Goal: Task Accomplishment & Management: Use online tool/utility

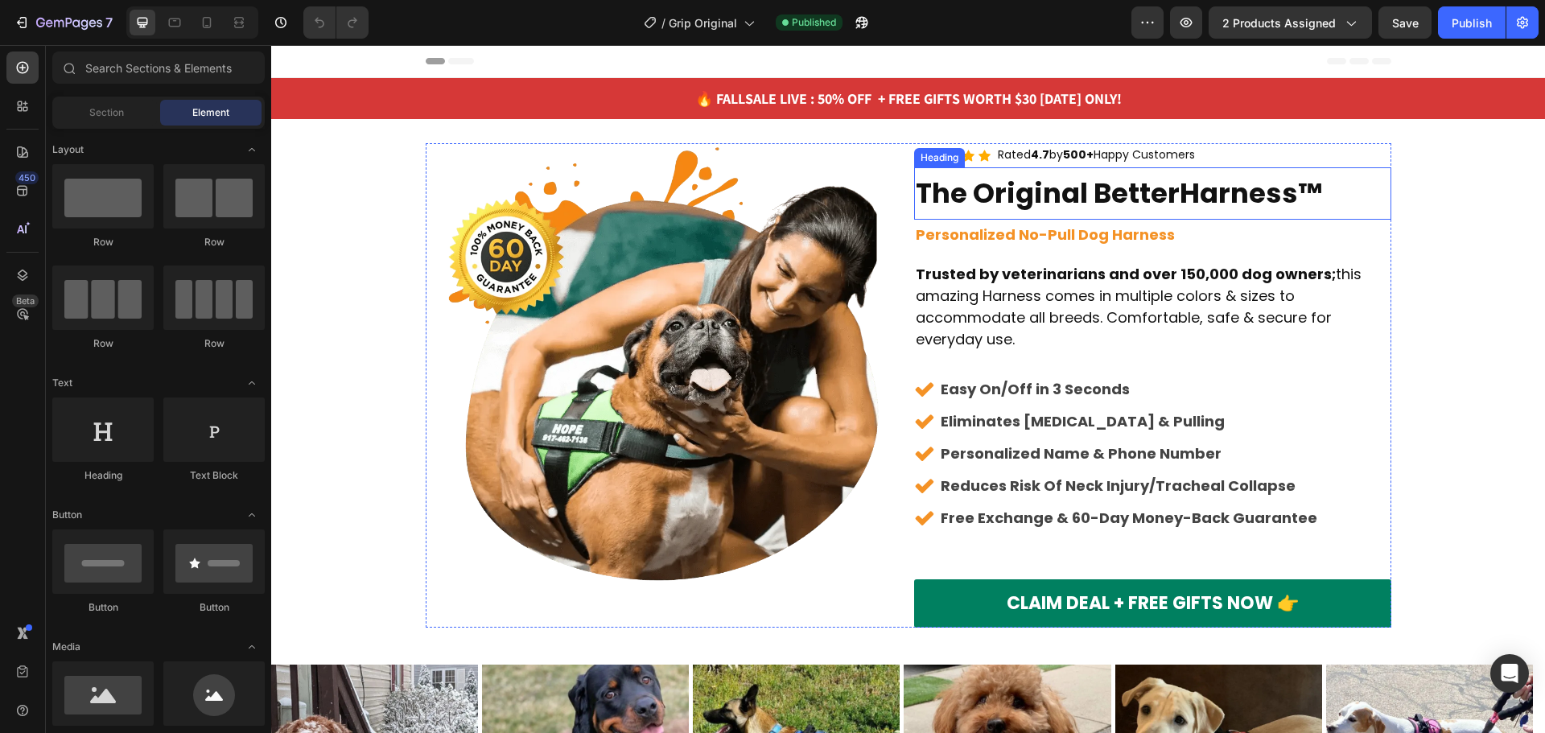
click at [1167, 183] on h2 "The Original BetterHarness™" at bounding box center [1152, 193] width 477 height 52
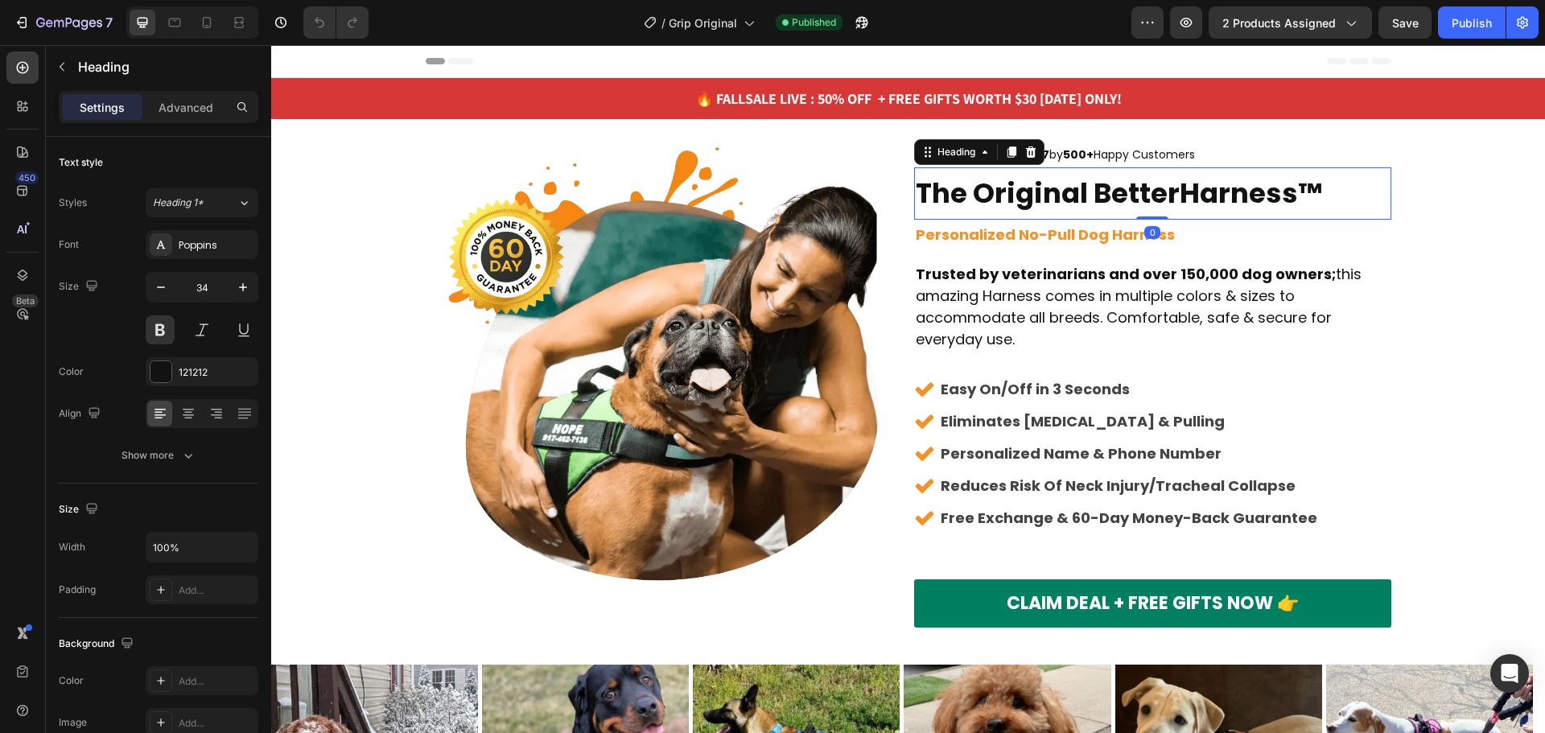
click at [183, 126] on div "Settings Advanced" at bounding box center [158, 114] width 225 height 46
click at [181, 110] on p "Advanced" at bounding box center [186, 107] width 55 height 17
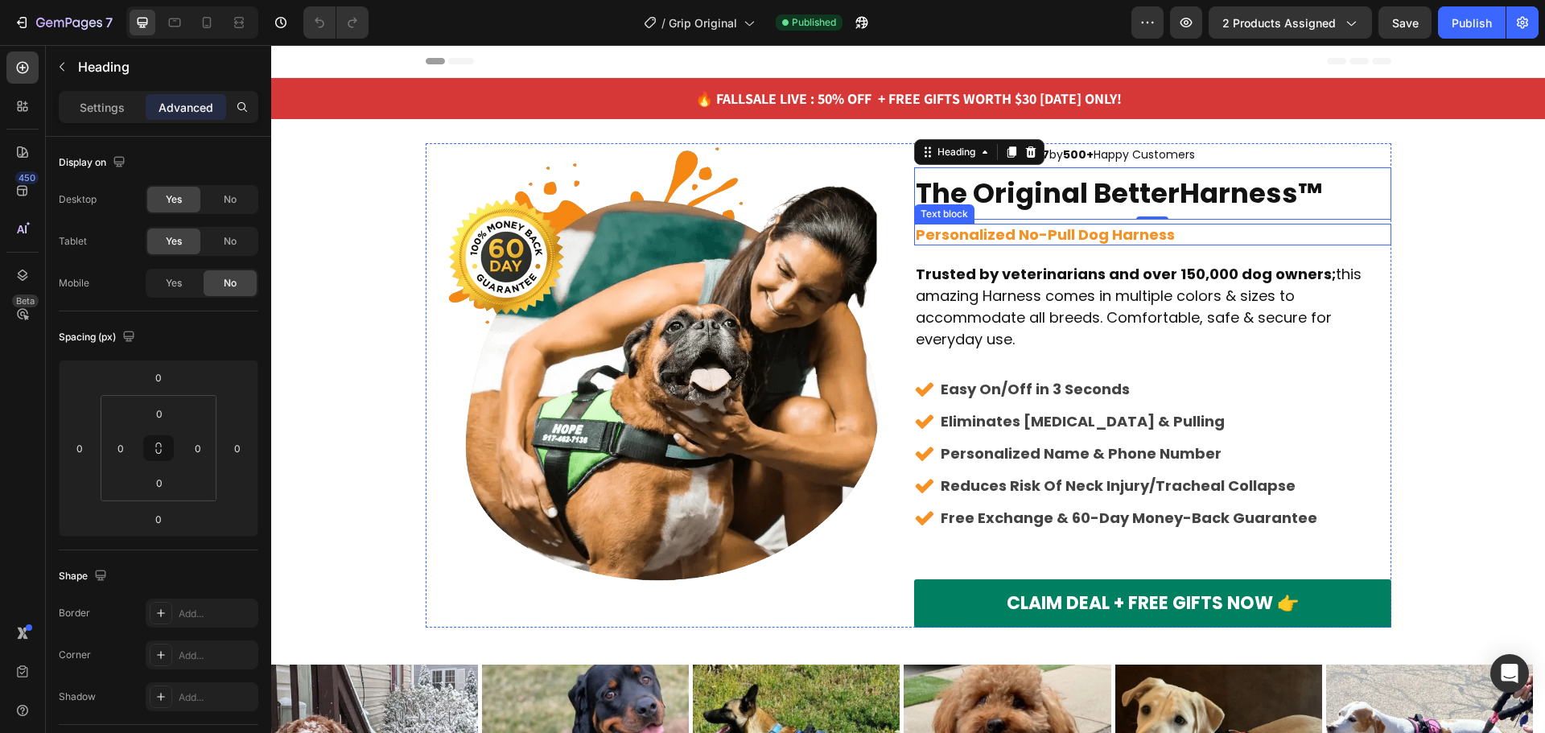
click at [1226, 228] on p "Personalized No-Pull Dog Harness" at bounding box center [1153, 234] width 474 height 19
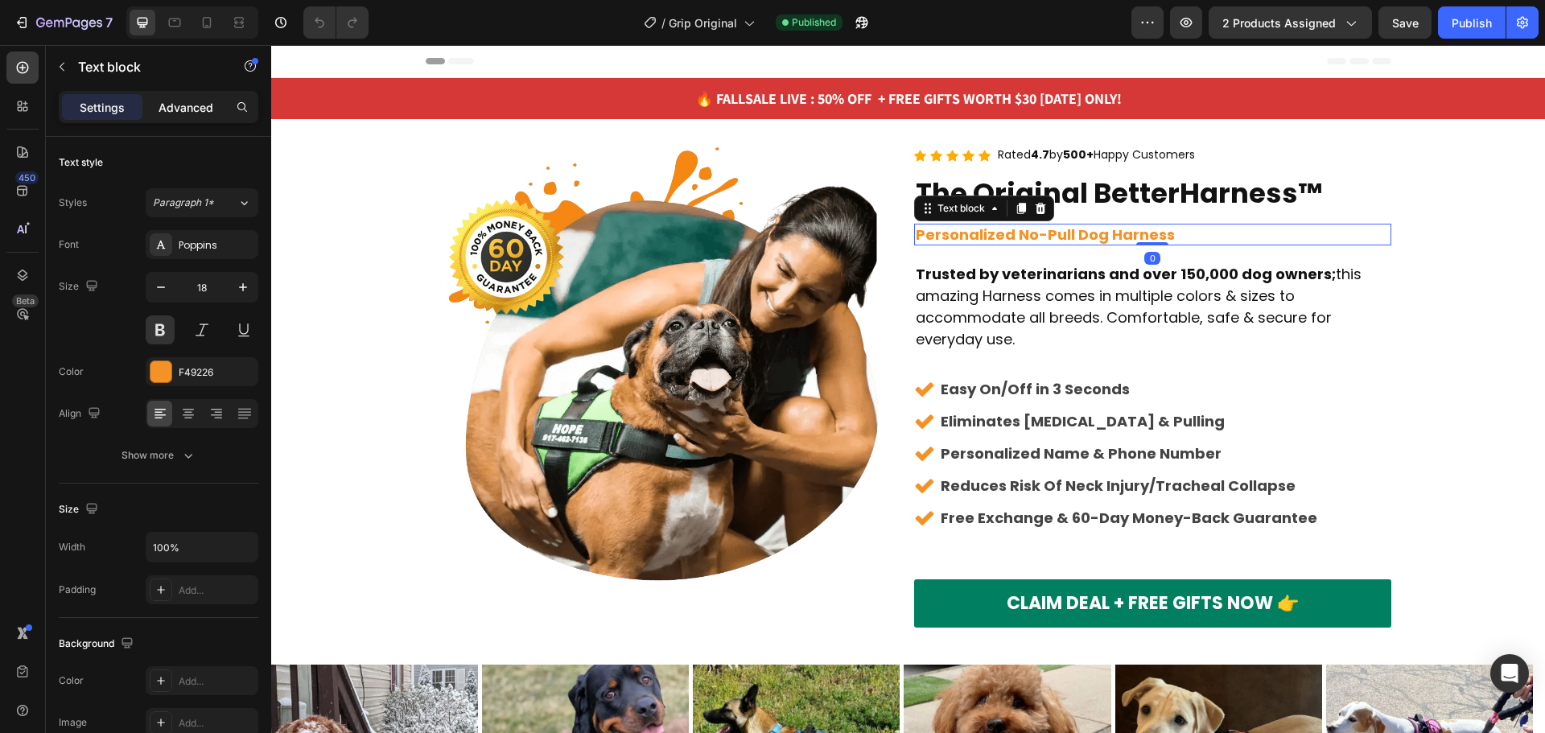
click at [193, 103] on p "Advanced" at bounding box center [186, 107] width 55 height 17
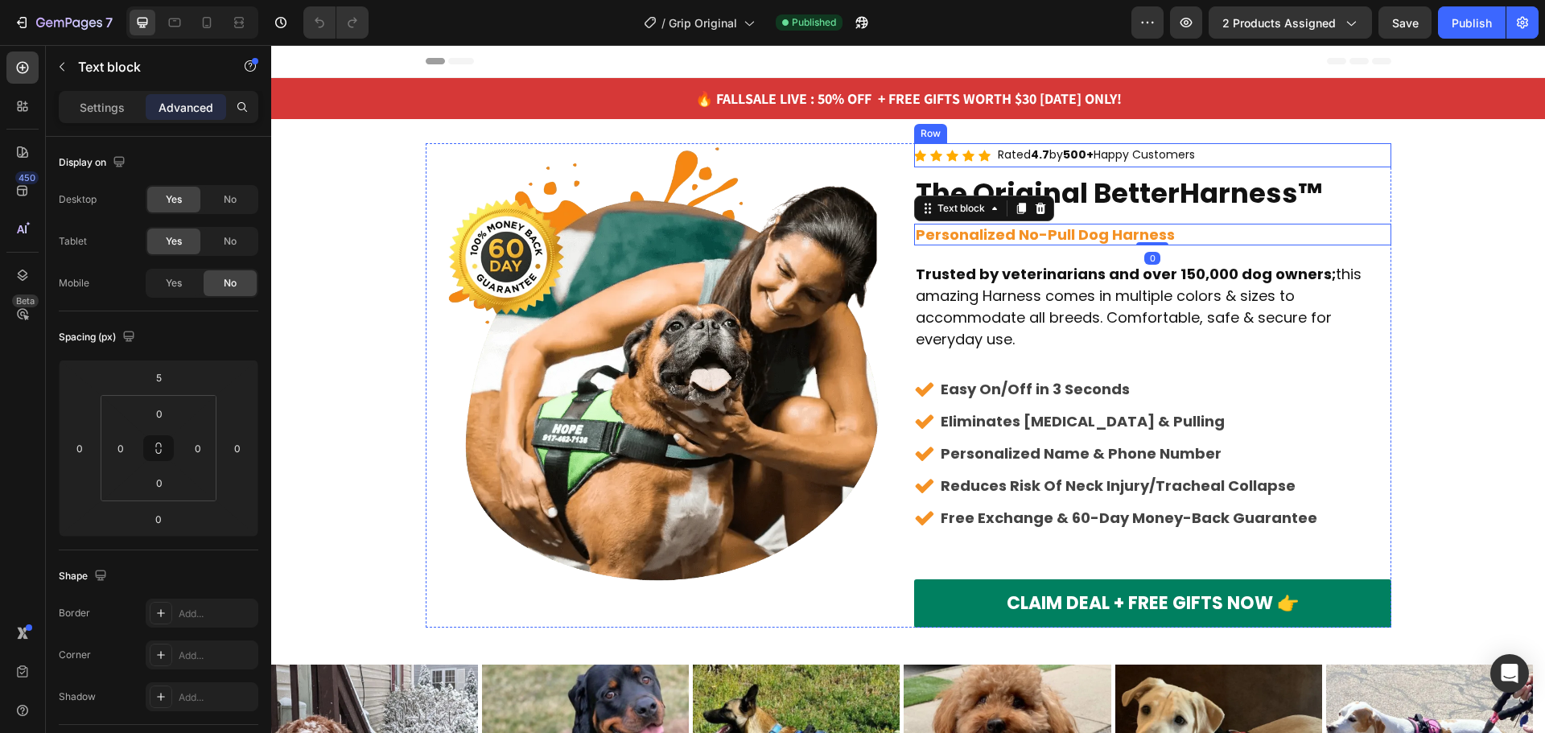
click at [1226, 150] on div "Icon Icon Icon Icon Icon Icon List Hoz Rated 4.7 by 500+ Happy Customers Text b…" at bounding box center [1152, 154] width 477 height 23
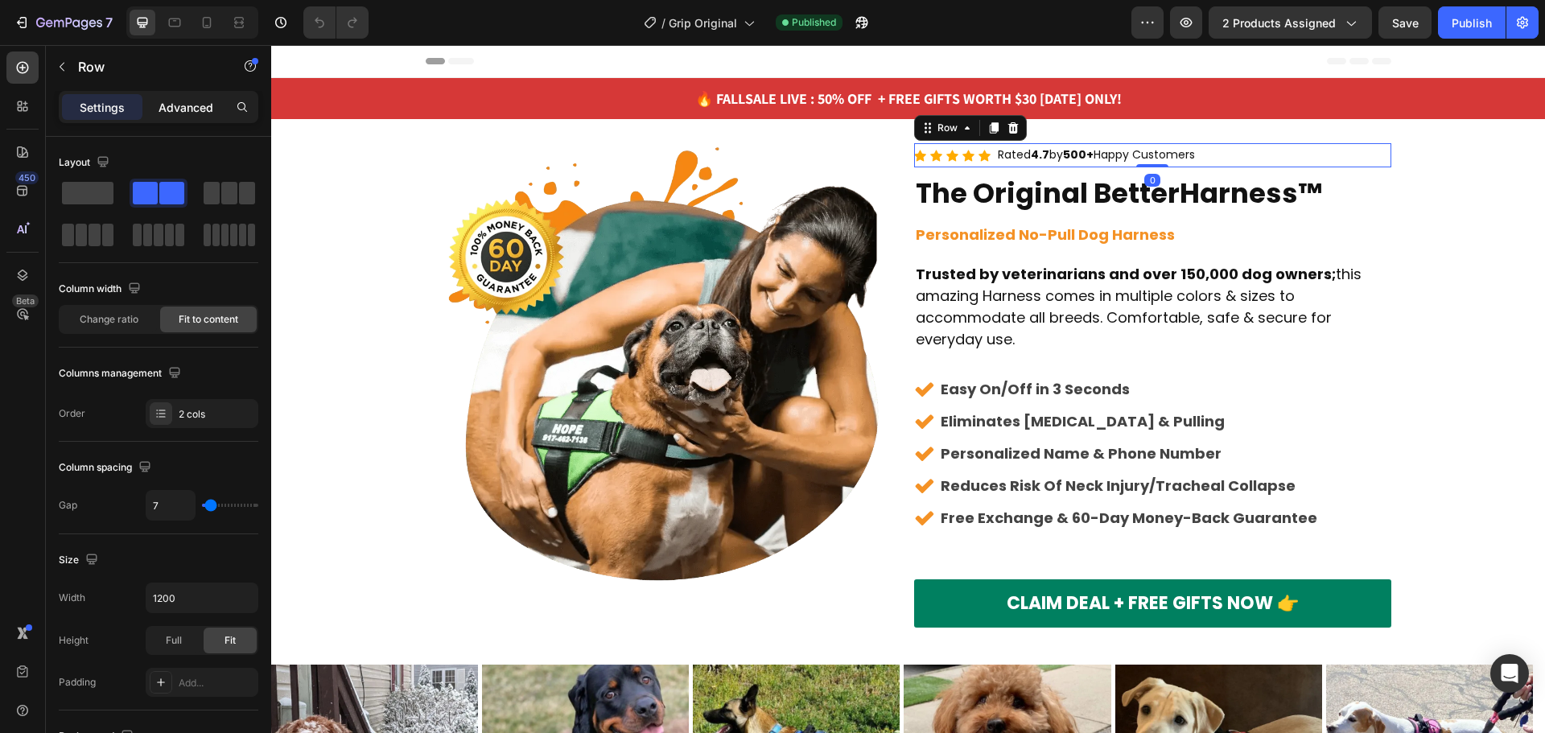
click at [165, 99] on p "Advanced" at bounding box center [186, 107] width 55 height 17
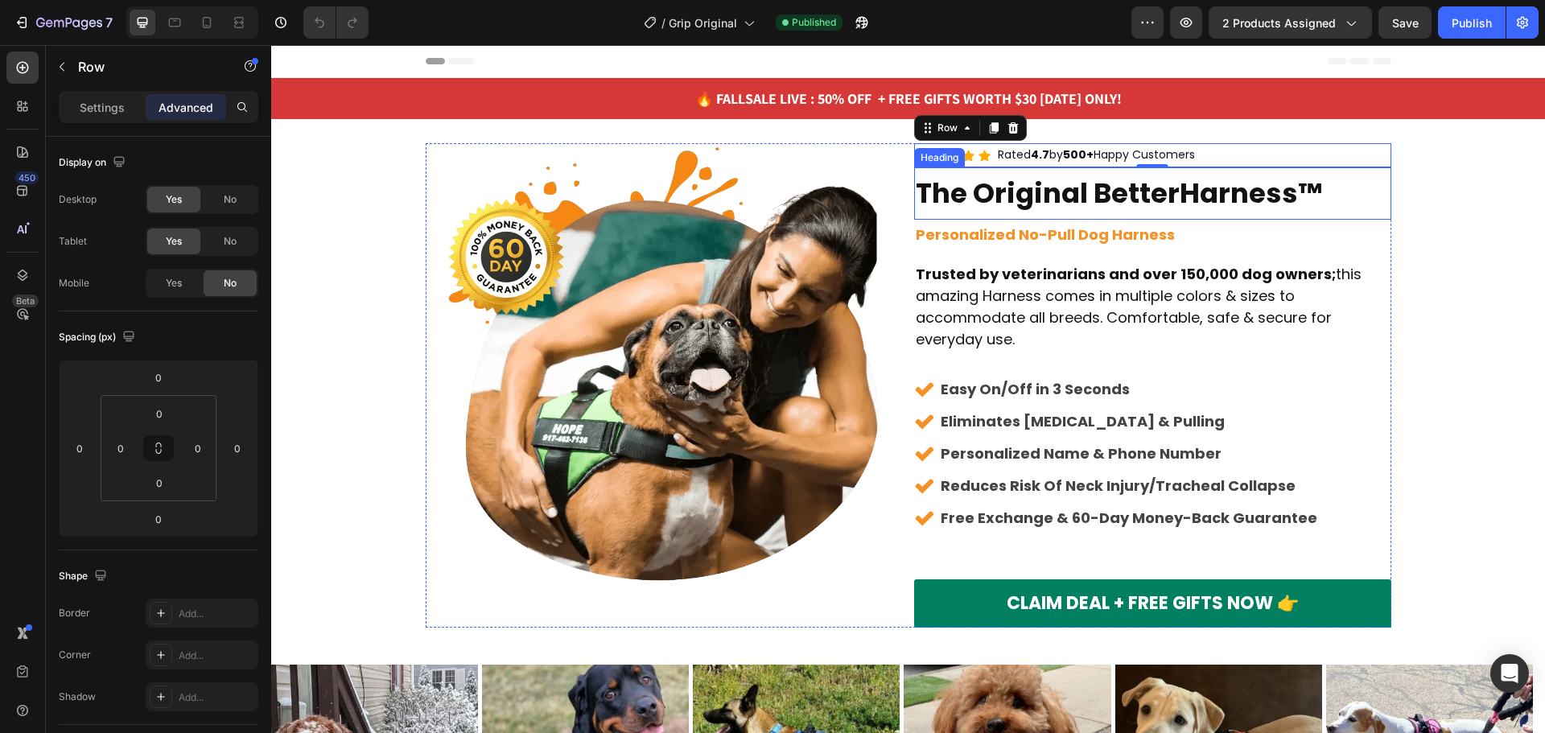
click at [1291, 212] on h2 "The Original BetterHarness™" at bounding box center [1152, 193] width 477 height 52
click at [88, 95] on div "Settings" at bounding box center [102, 107] width 80 height 26
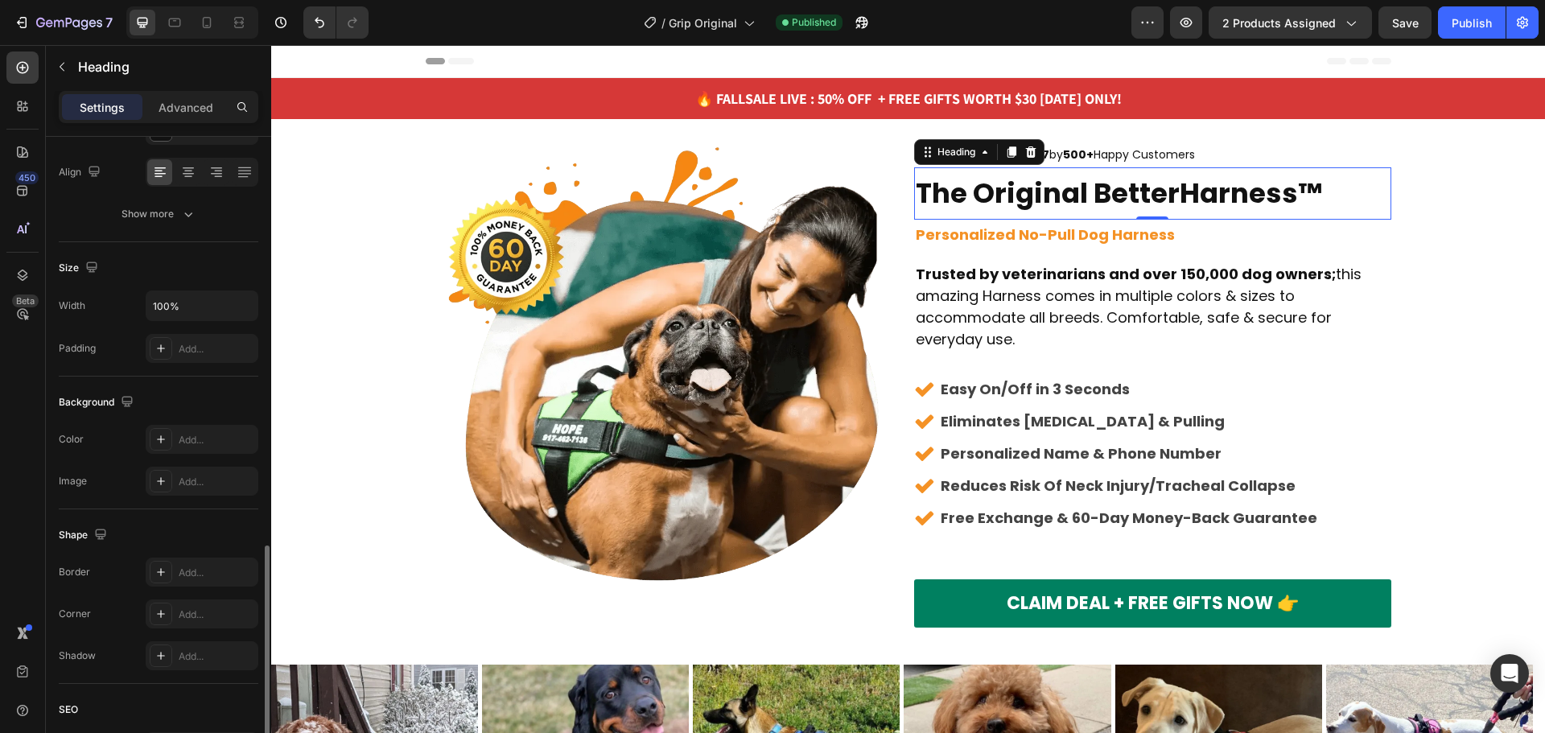
scroll to position [402, 0]
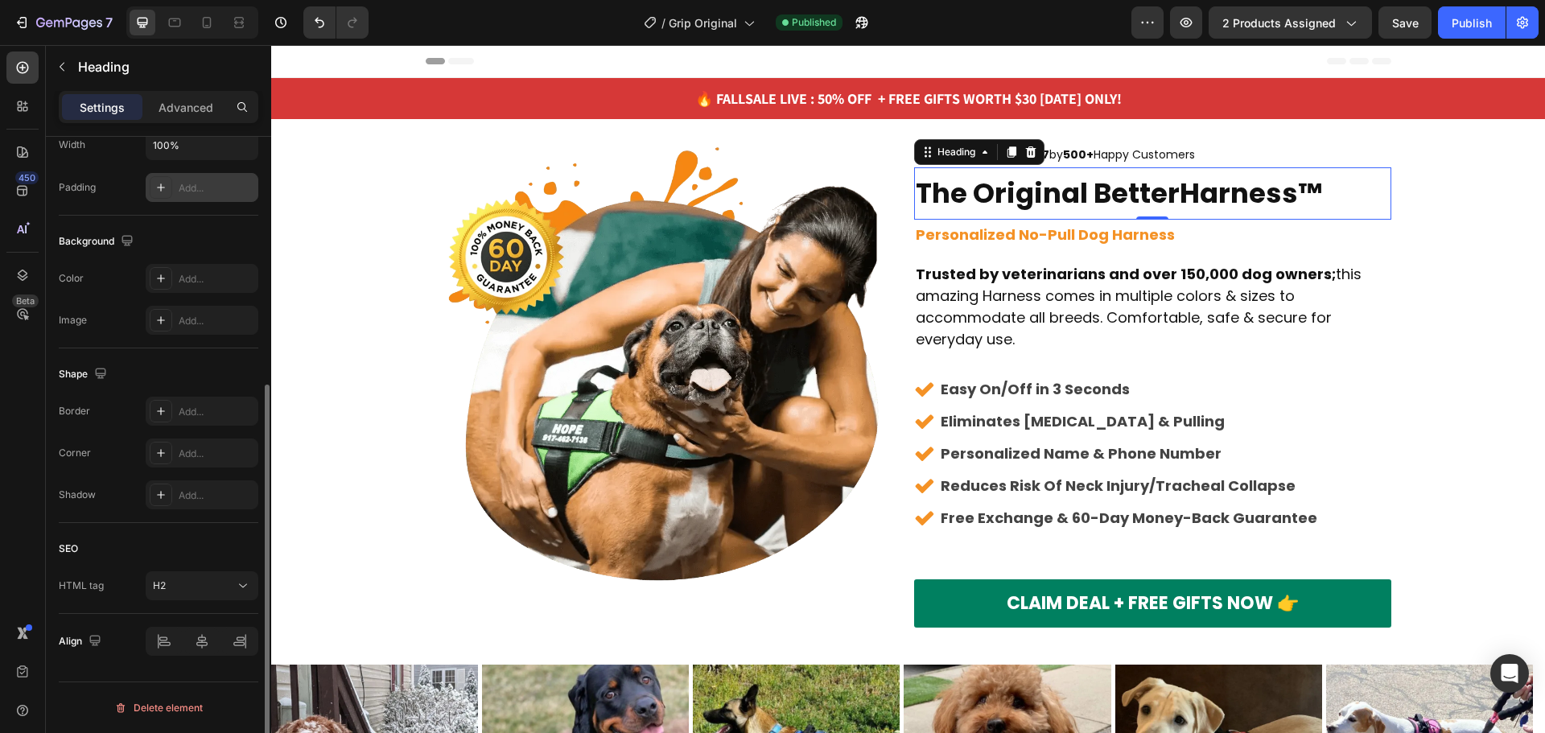
click at [152, 188] on div at bounding box center [161, 187] width 23 height 23
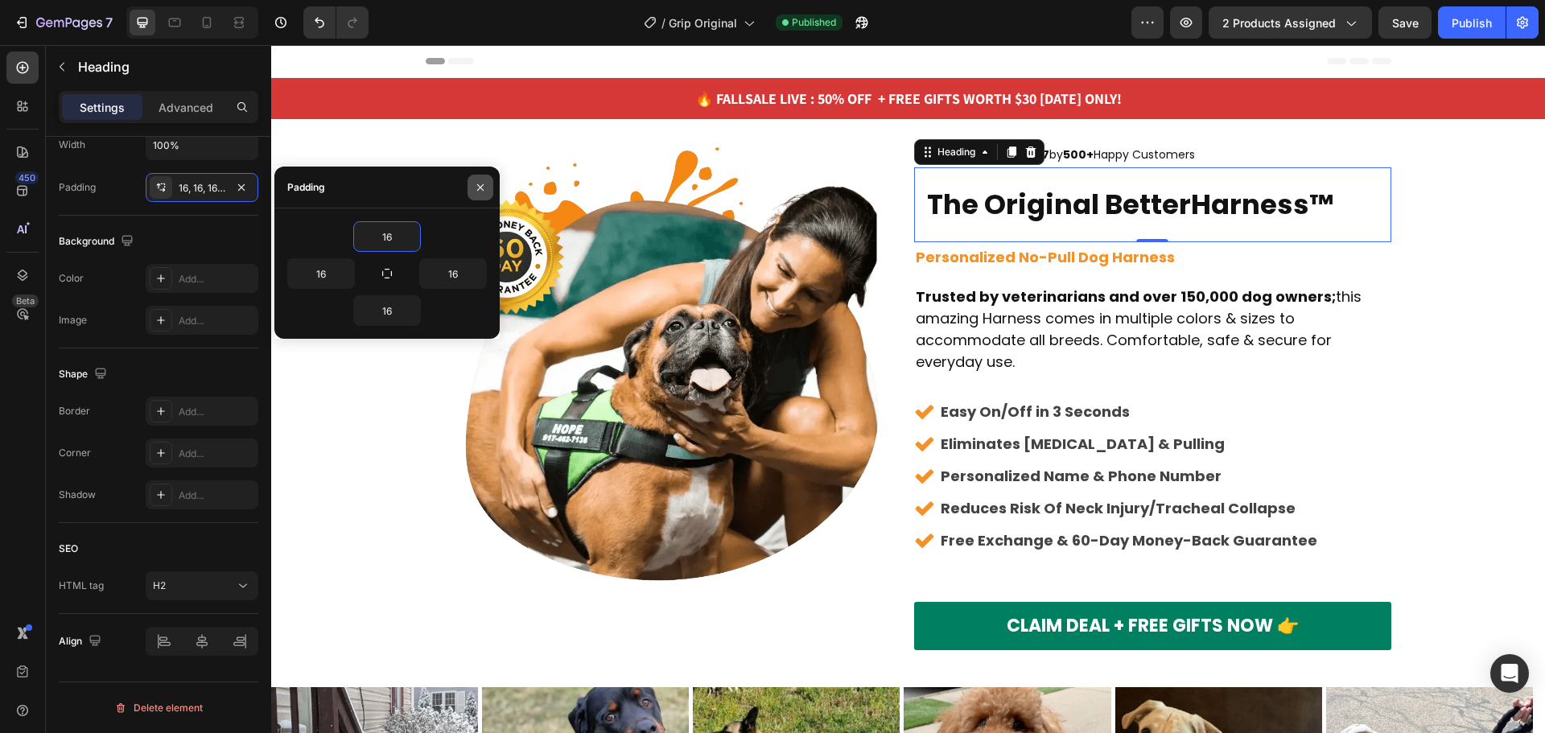
click at [476, 186] on icon "button" at bounding box center [480, 187] width 13 height 13
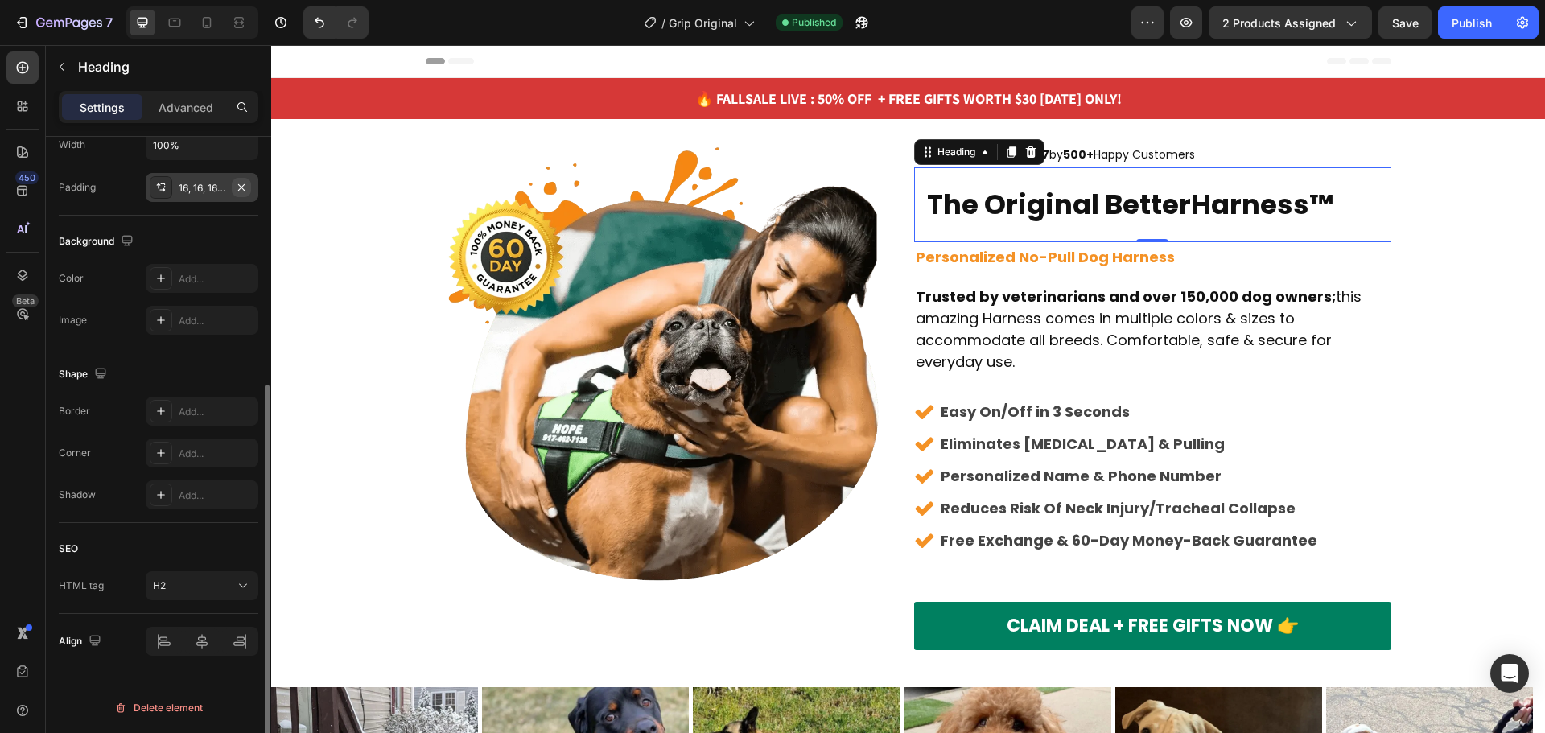
click at [244, 184] on icon "button" at bounding box center [241, 186] width 6 height 6
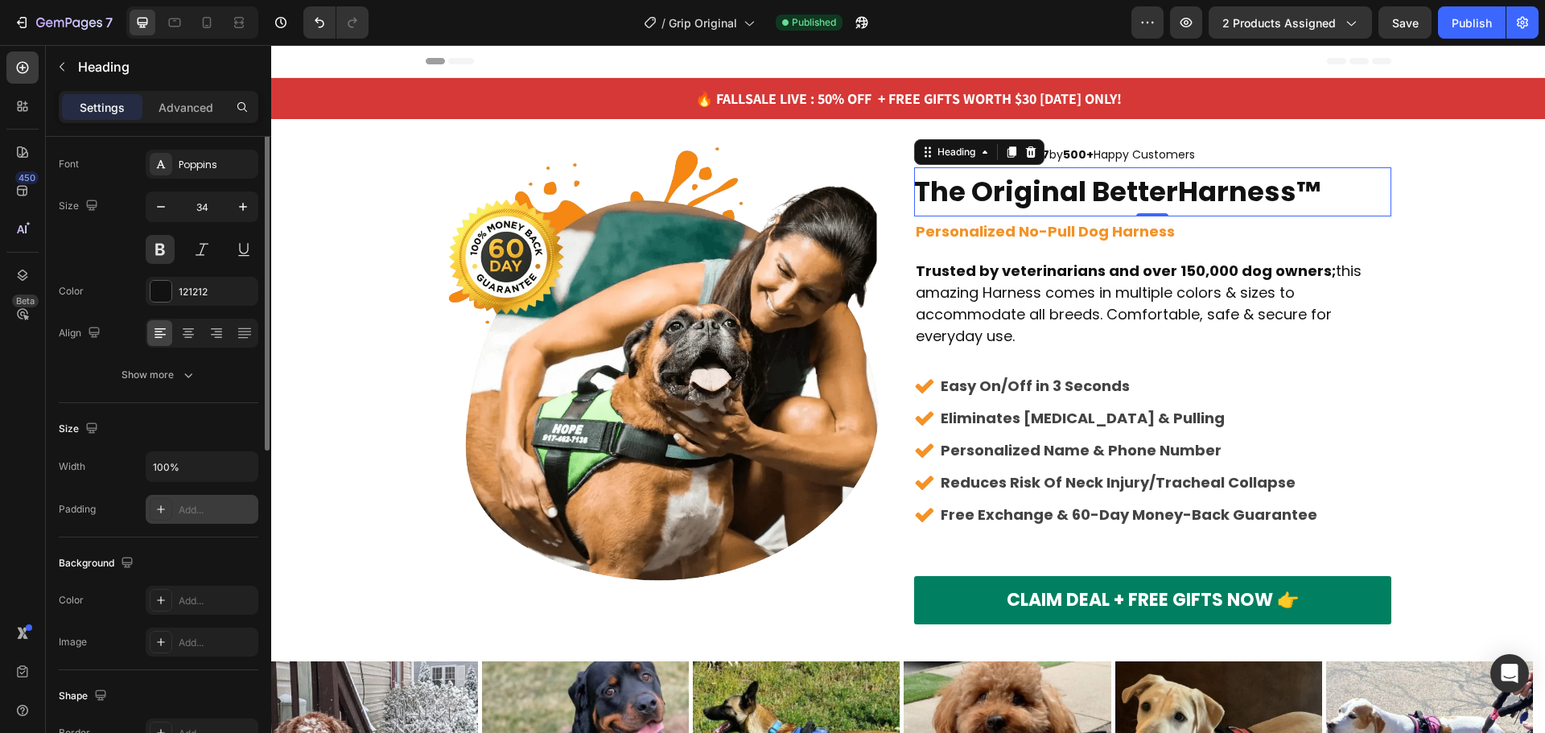
scroll to position [0, 0]
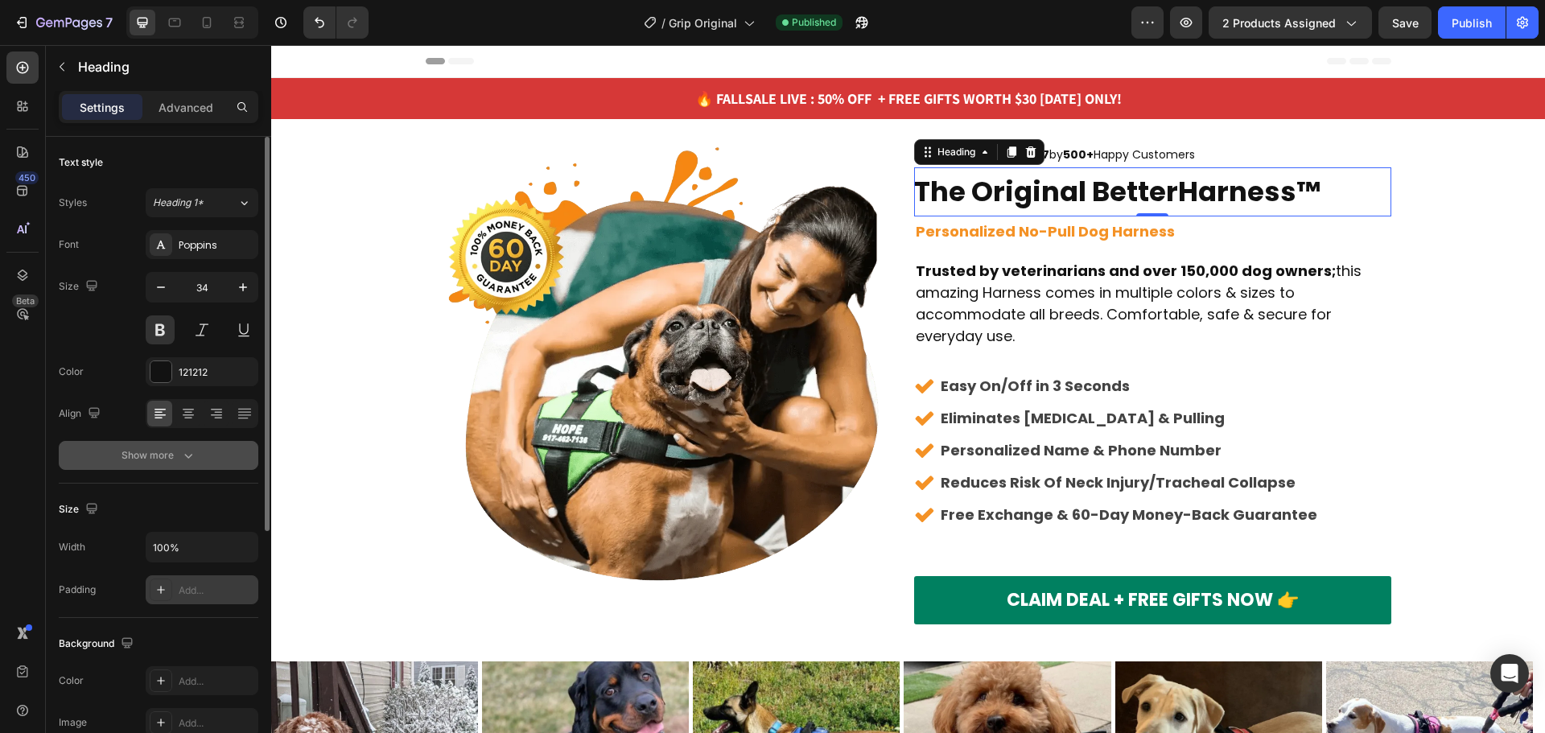
click at [164, 456] on div "Show more" at bounding box center [159, 455] width 75 height 16
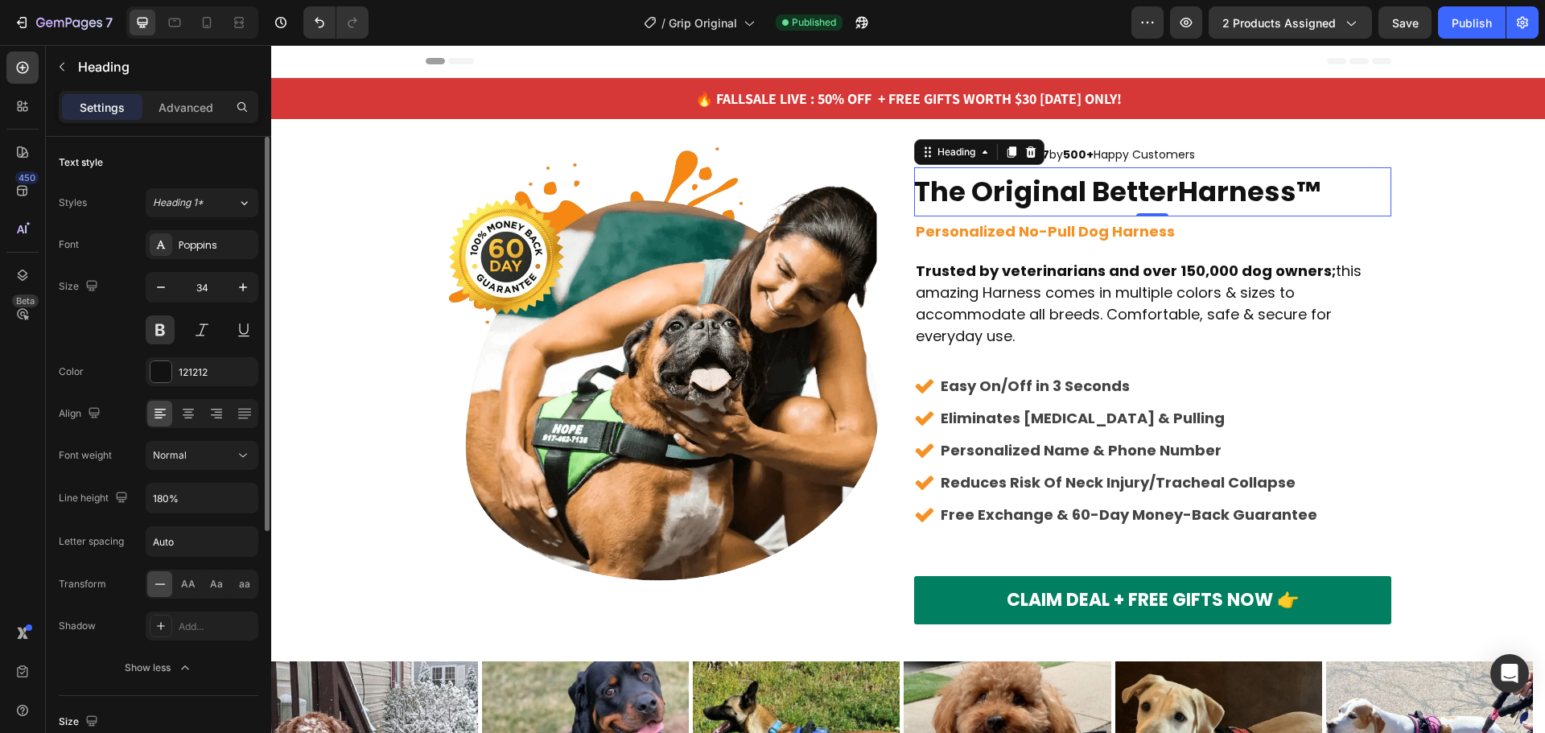
scroll to position [80, 0]
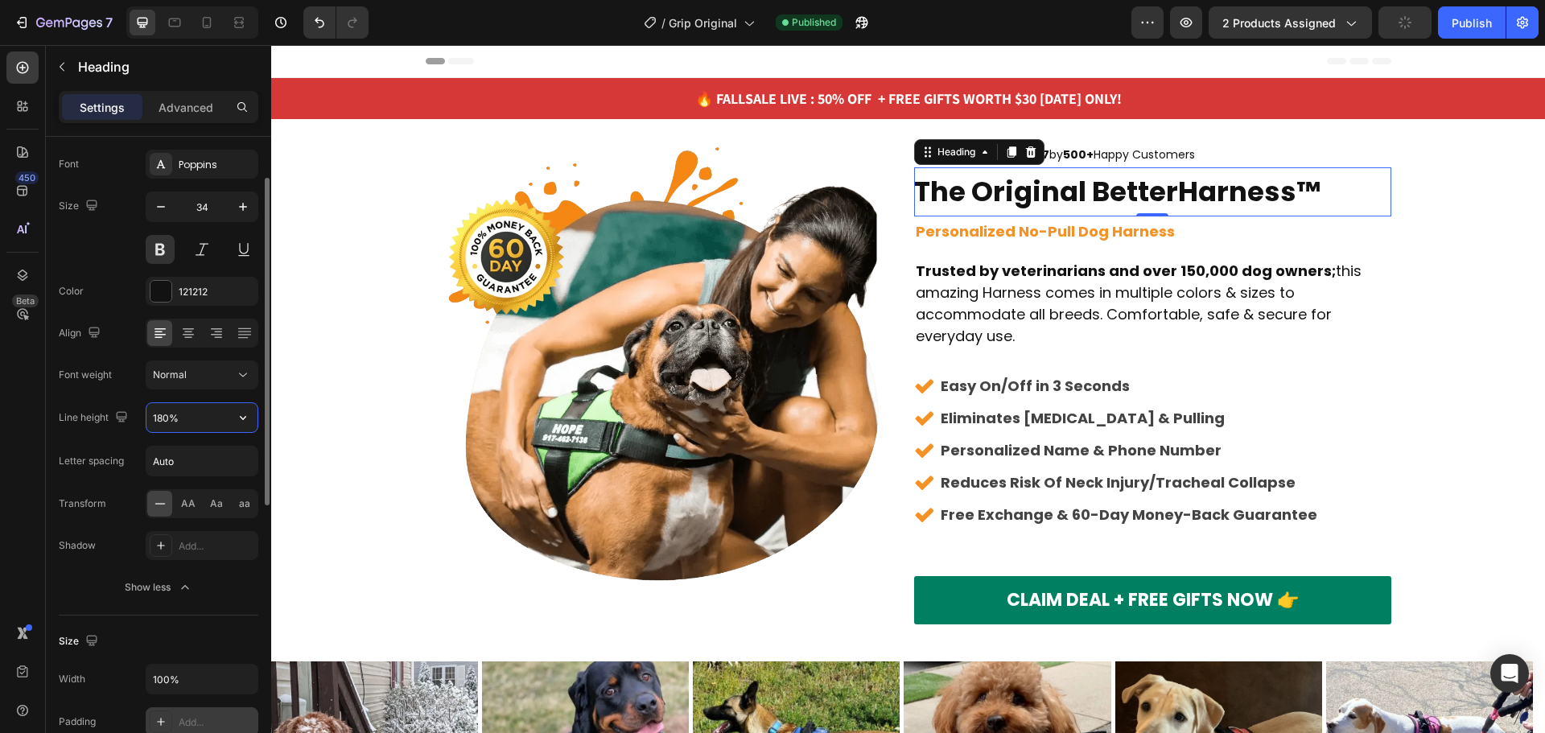
click at [171, 429] on input "180%" at bounding box center [201, 417] width 111 height 29
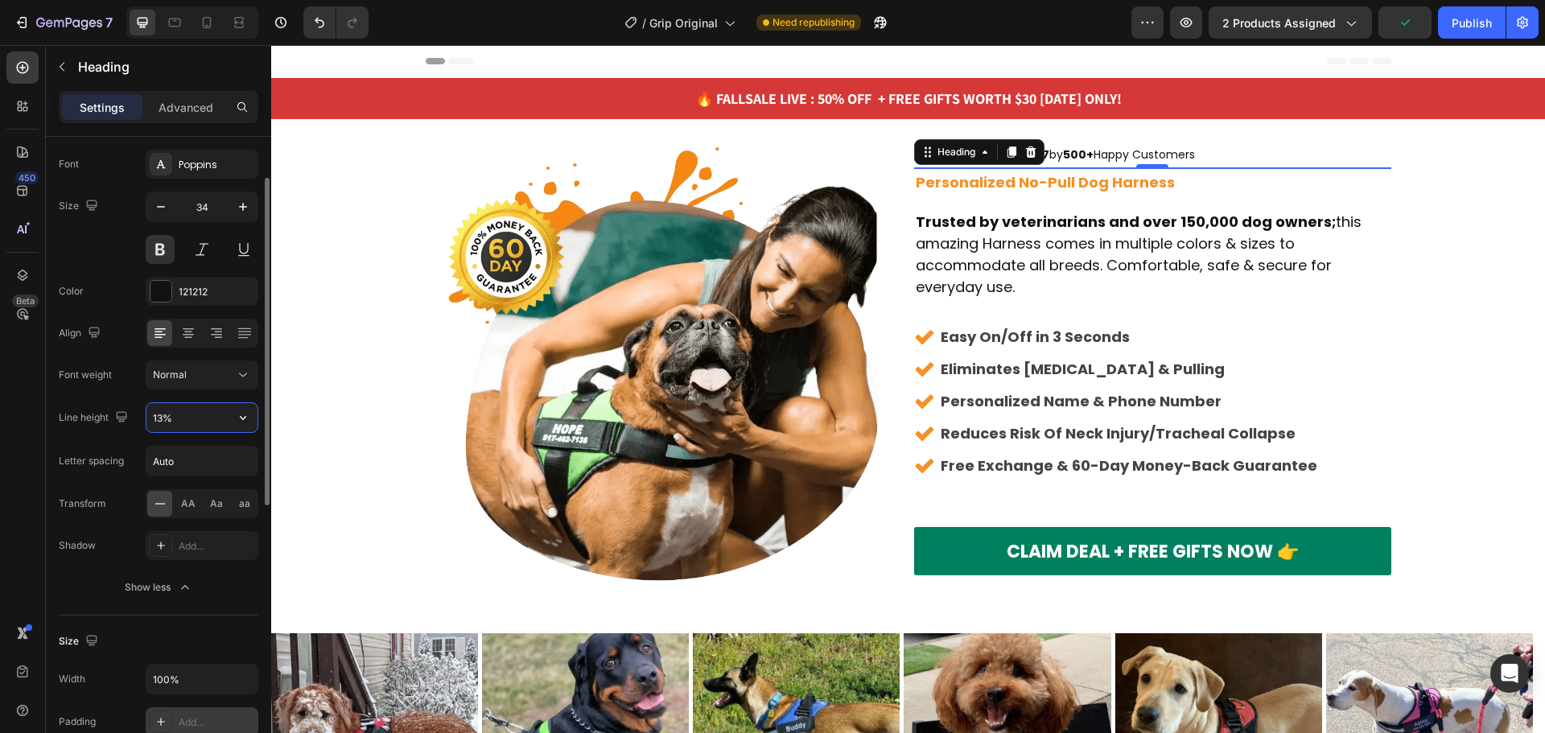
type input "130%"
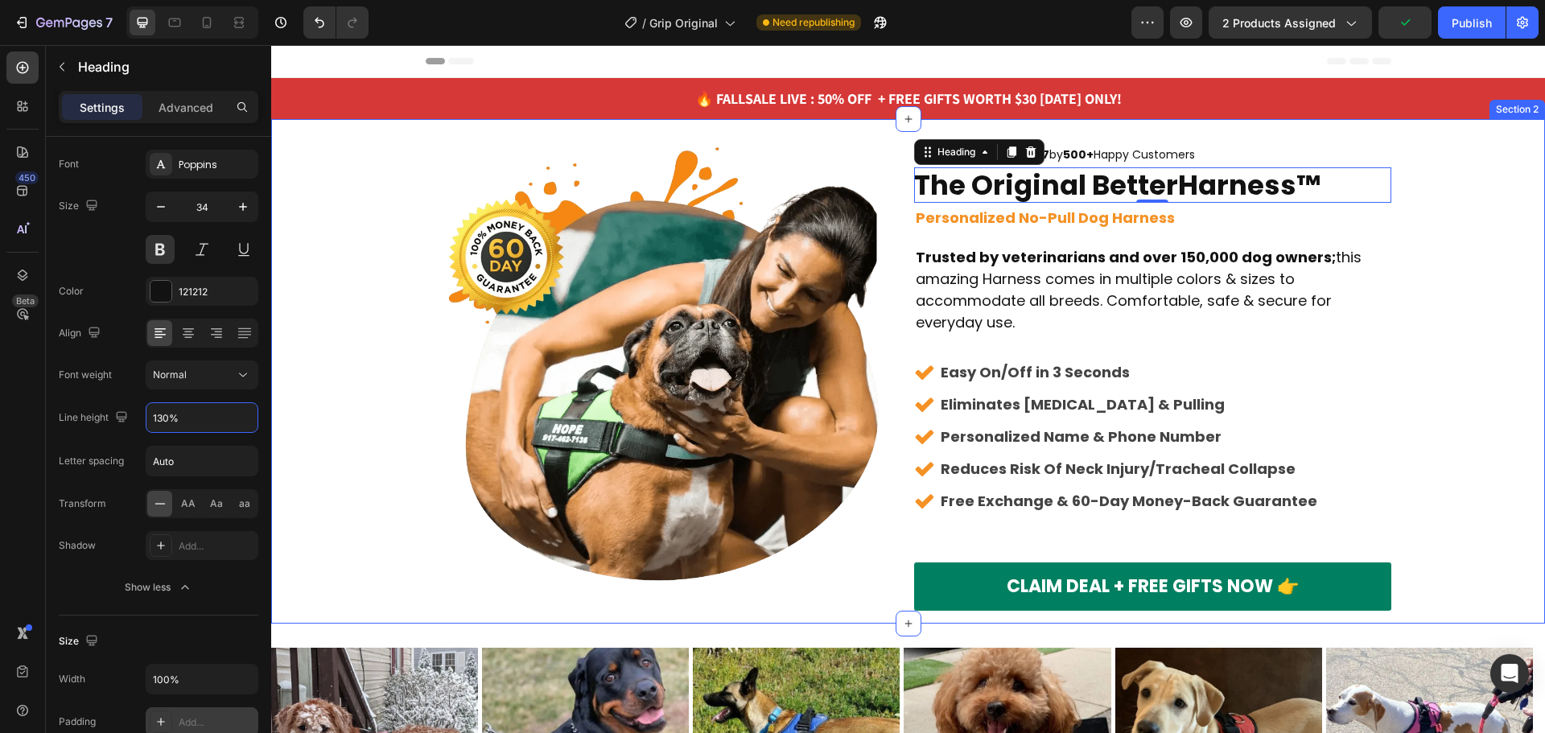
click at [1489, 221] on div "Icon Icon Icon Icon Icon Icon List Hoz Rated 4.7 by 500+ Happy Customers Text b…" at bounding box center [908, 383] width 1274 height 480
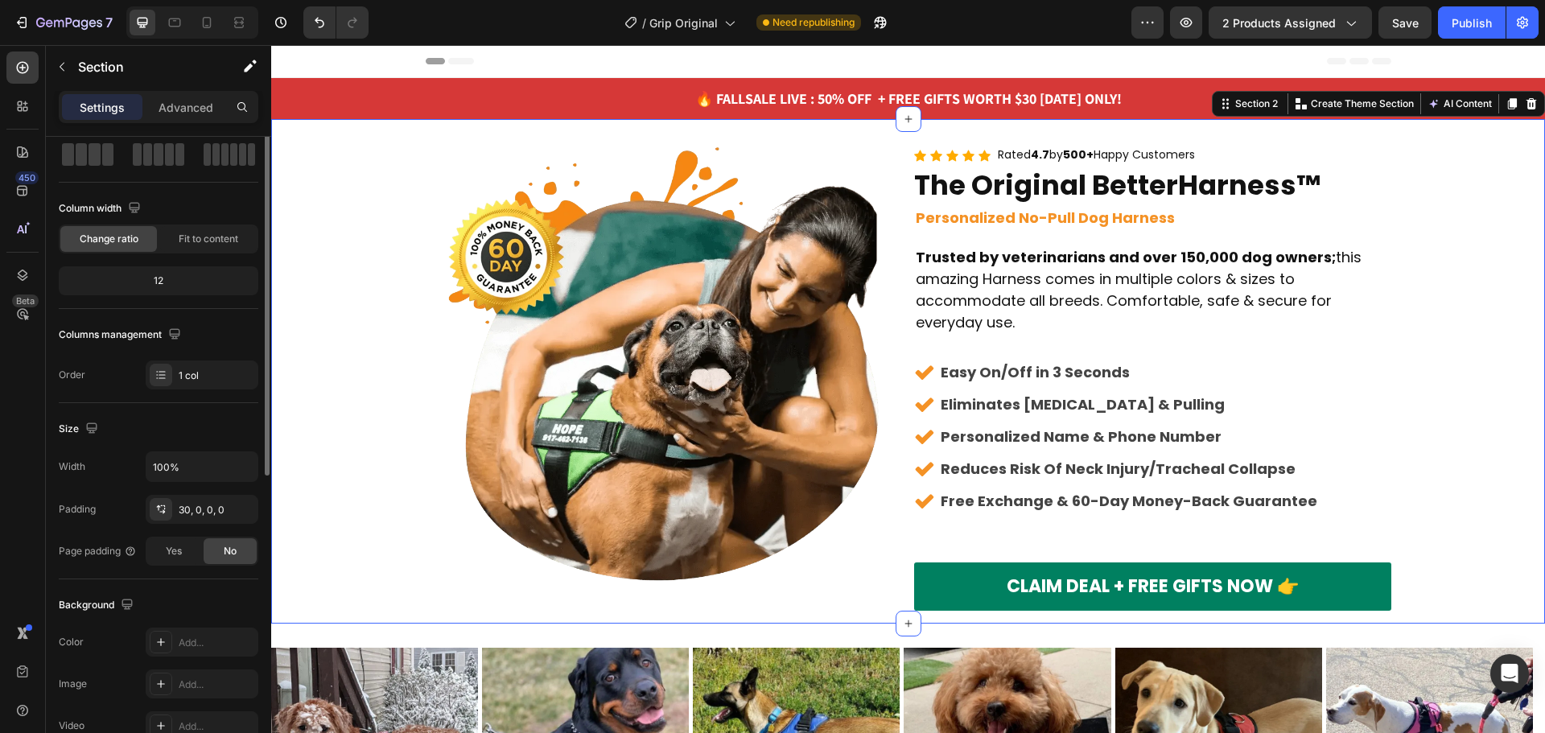
scroll to position [0, 0]
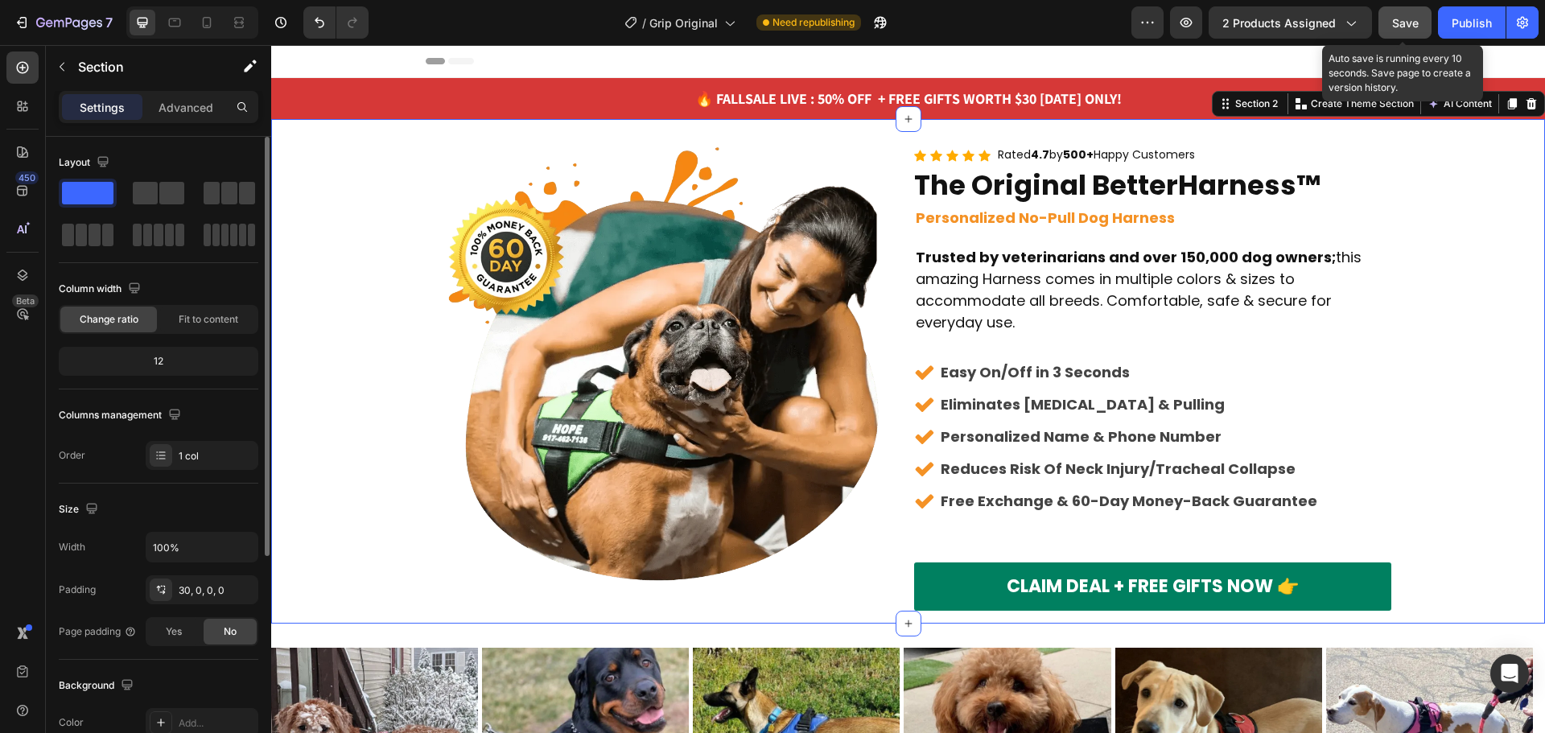
click at [1420, 27] on button "Save" at bounding box center [1405, 22] width 53 height 32
click at [1457, 26] on div "Publish" at bounding box center [1472, 22] width 40 height 17
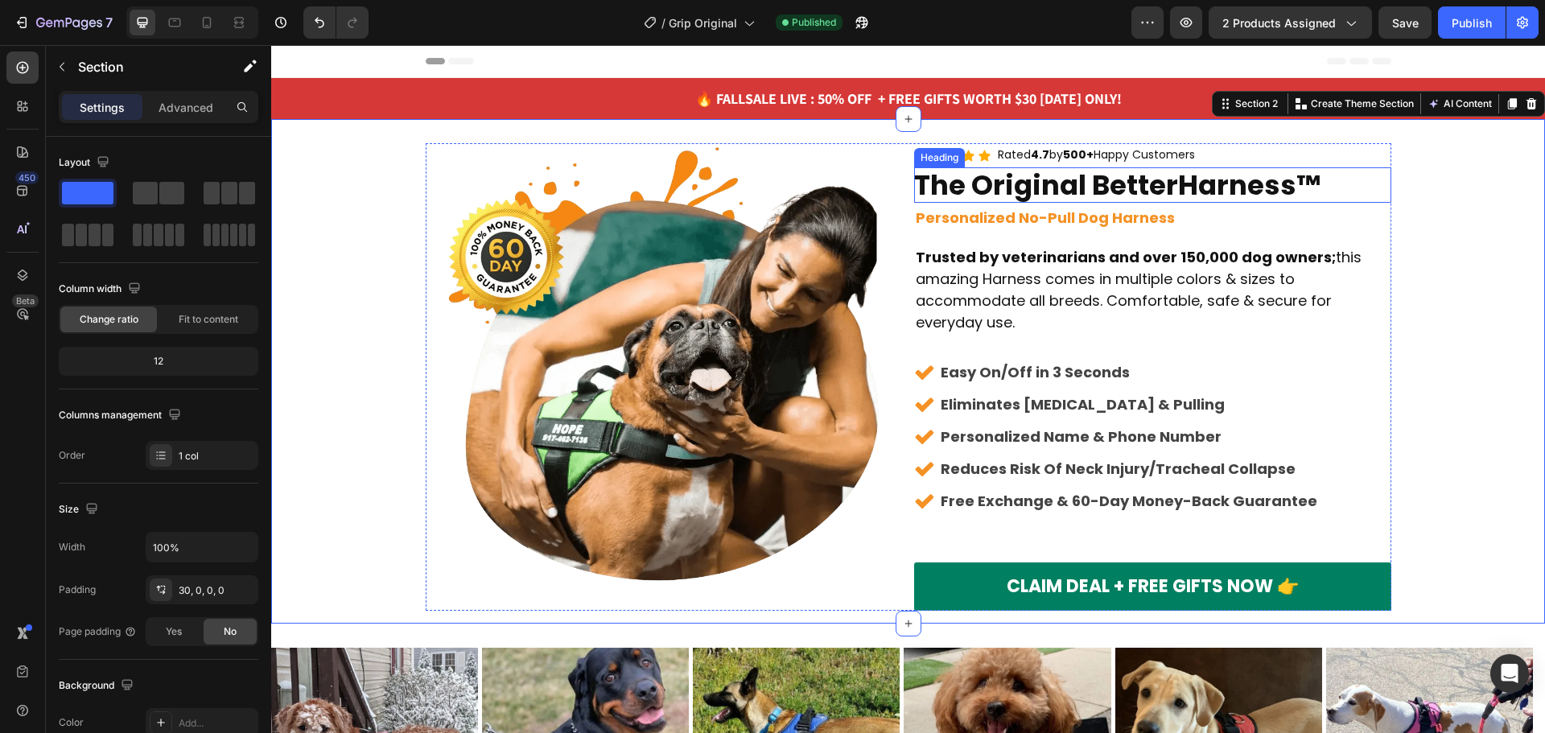
click at [1241, 184] on h2 "The Original BetterHarness™" at bounding box center [1152, 184] width 477 height 35
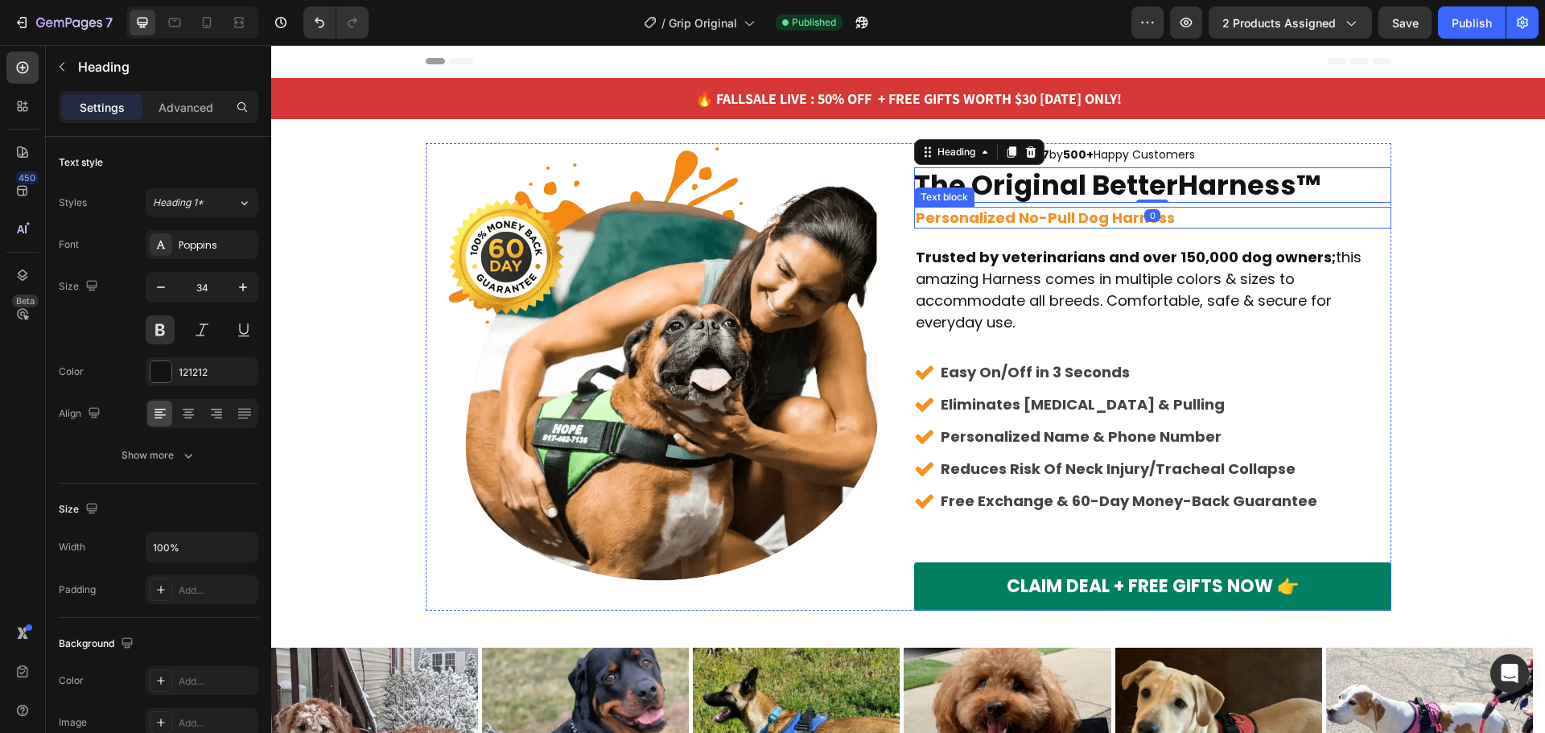
click at [978, 225] on p "Personalized No-Pull Dog Harness" at bounding box center [1153, 217] width 474 height 19
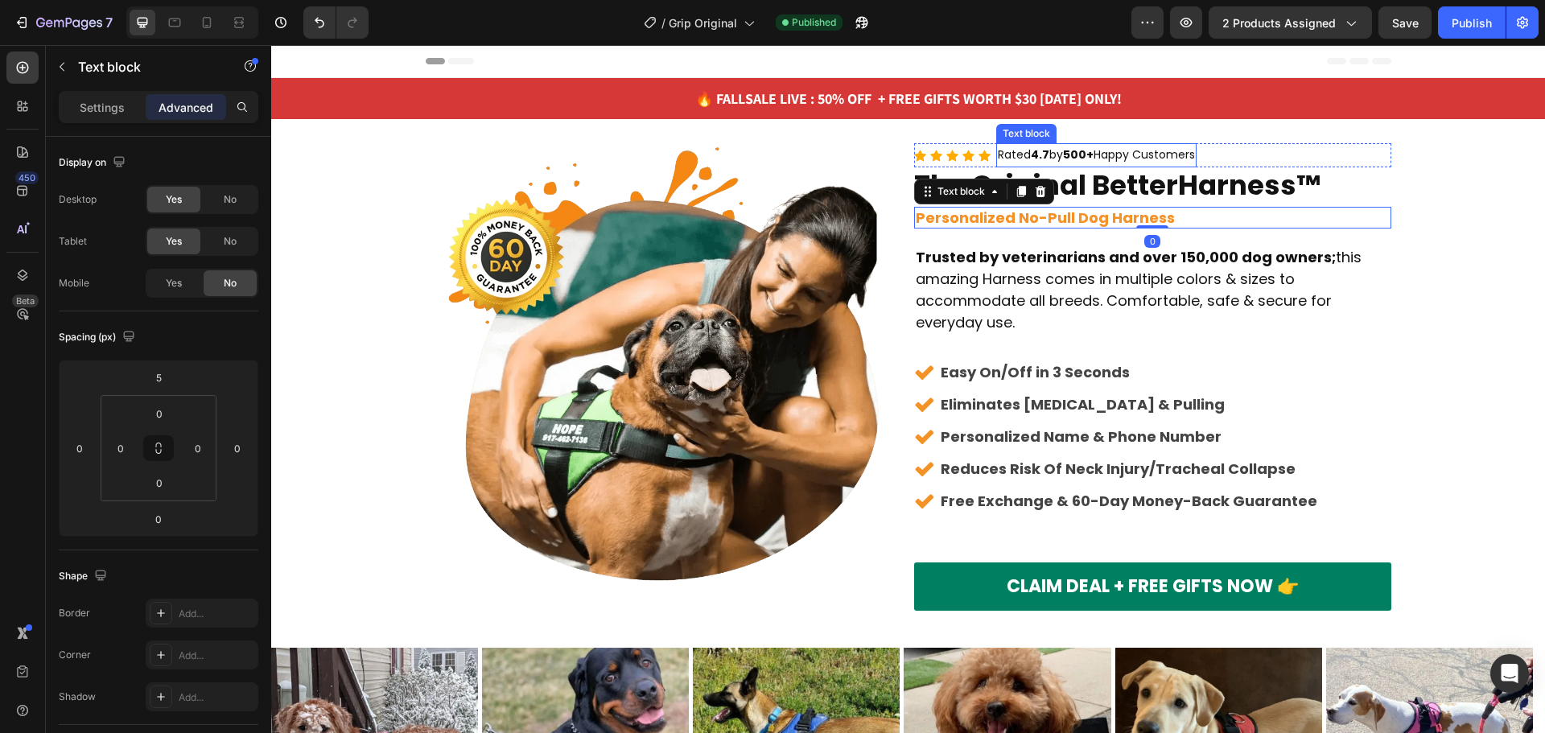
click at [1193, 161] on p "Rated 4.7 by 500+ Happy Customers" at bounding box center [1096, 155] width 197 height 20
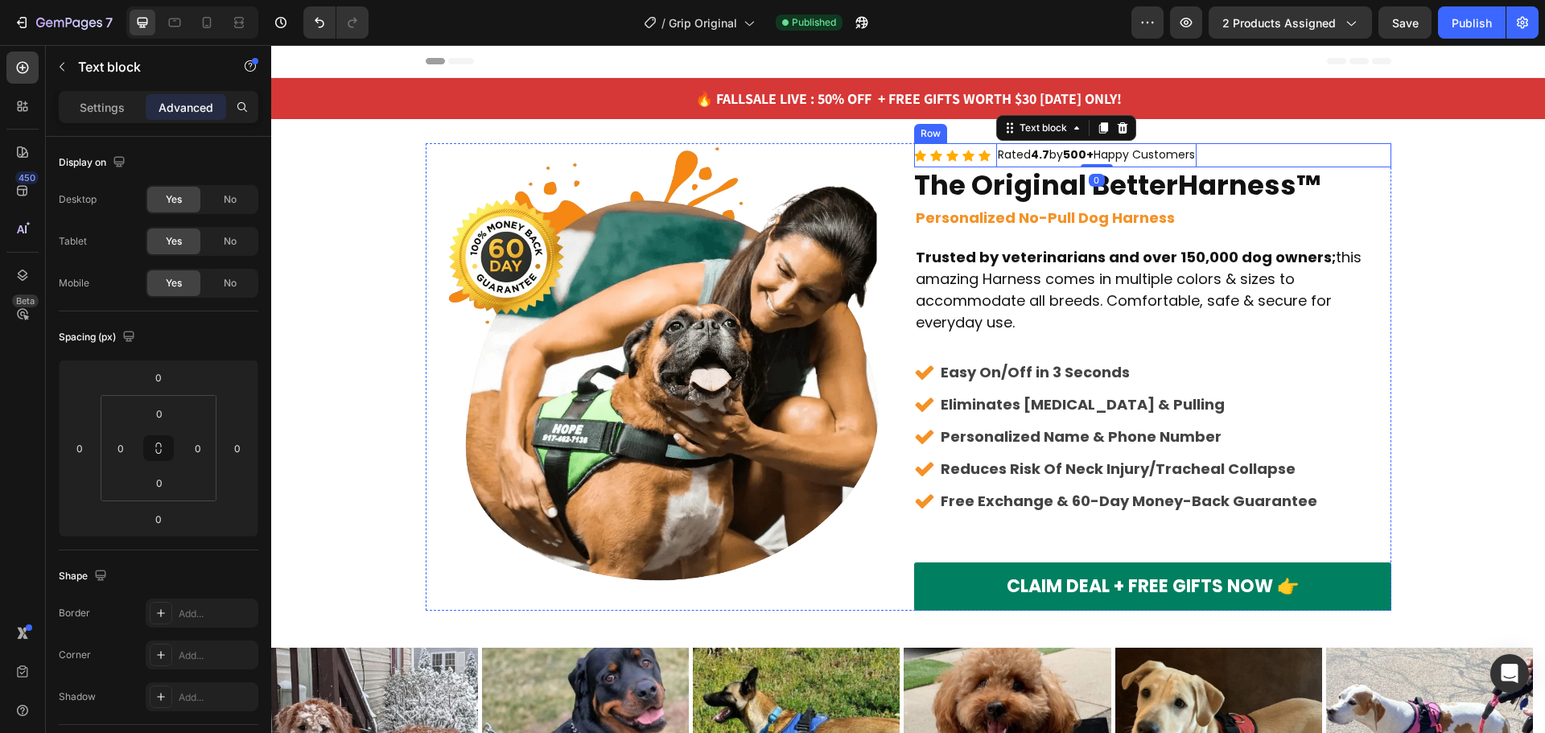
click at [1261, 152] on div "Icon Icon Icon Icon Icon Icon List Hoz Rated 4.7 by 500+ Happy Customers Text b…" at bounding box center [1152, 154] width 477 height 23
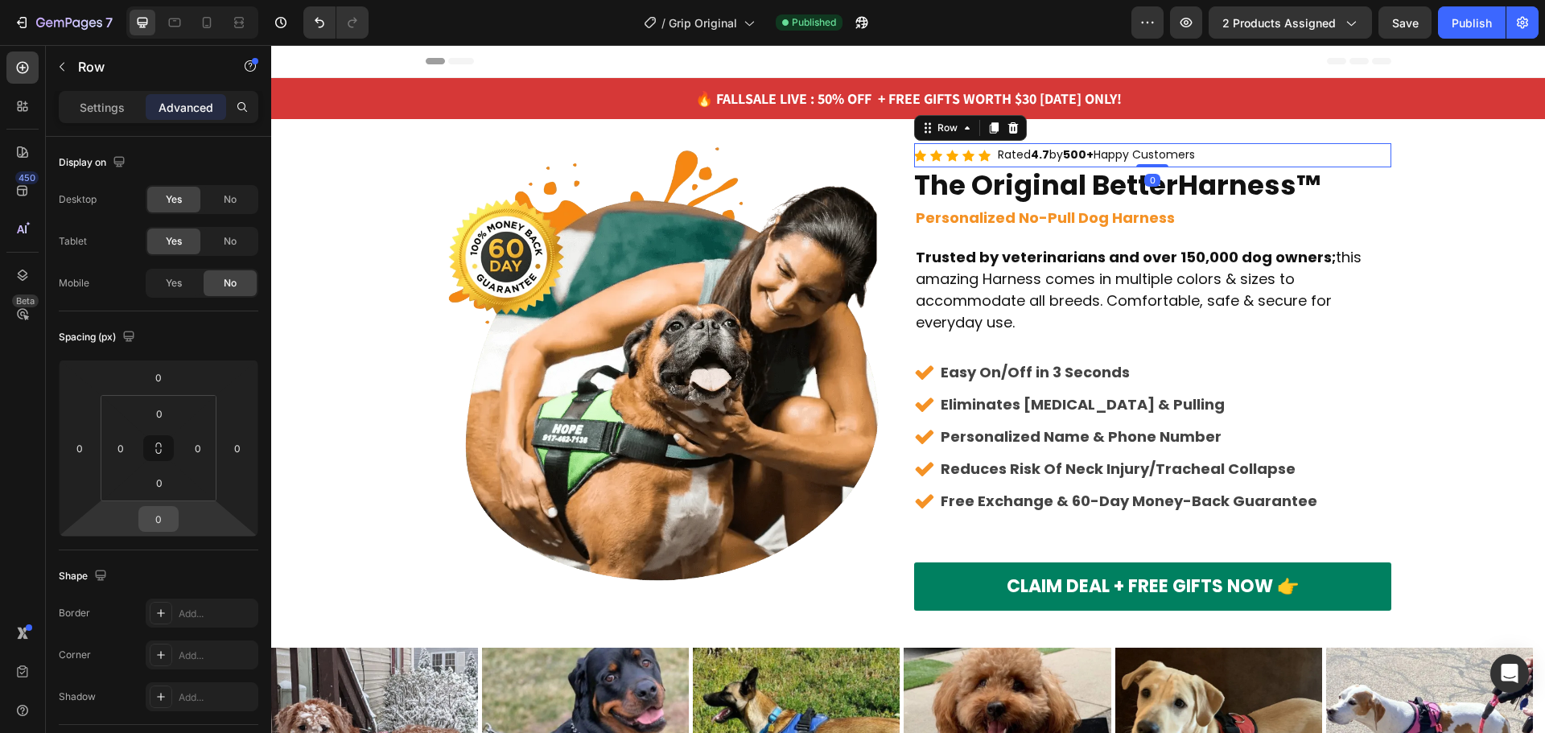
click at [155, 513] on input "0" at bounding box center [158, 519] width 32 height 24
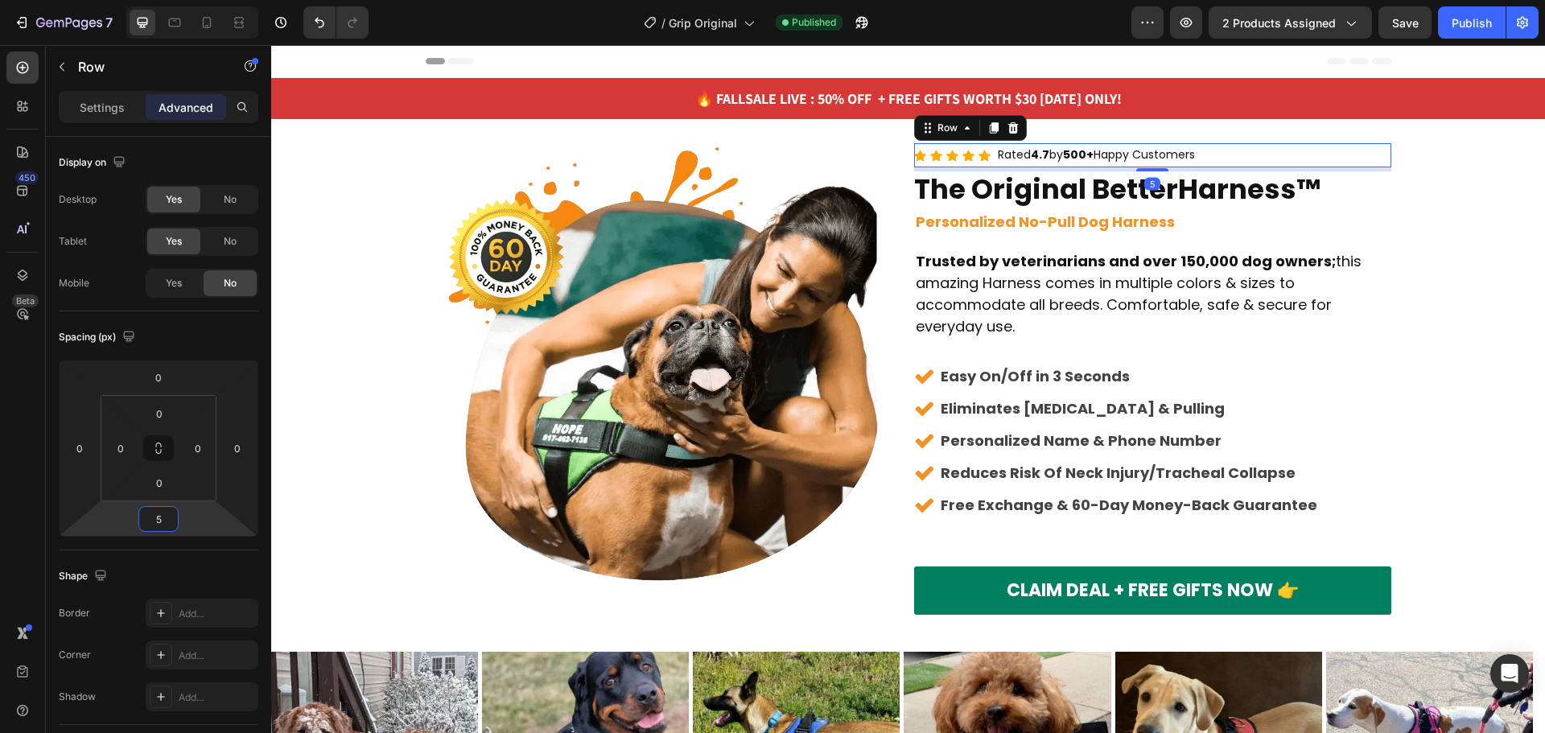
click at [155, 513] on input "5" at bounding box center [158, 519] width 32 height 24
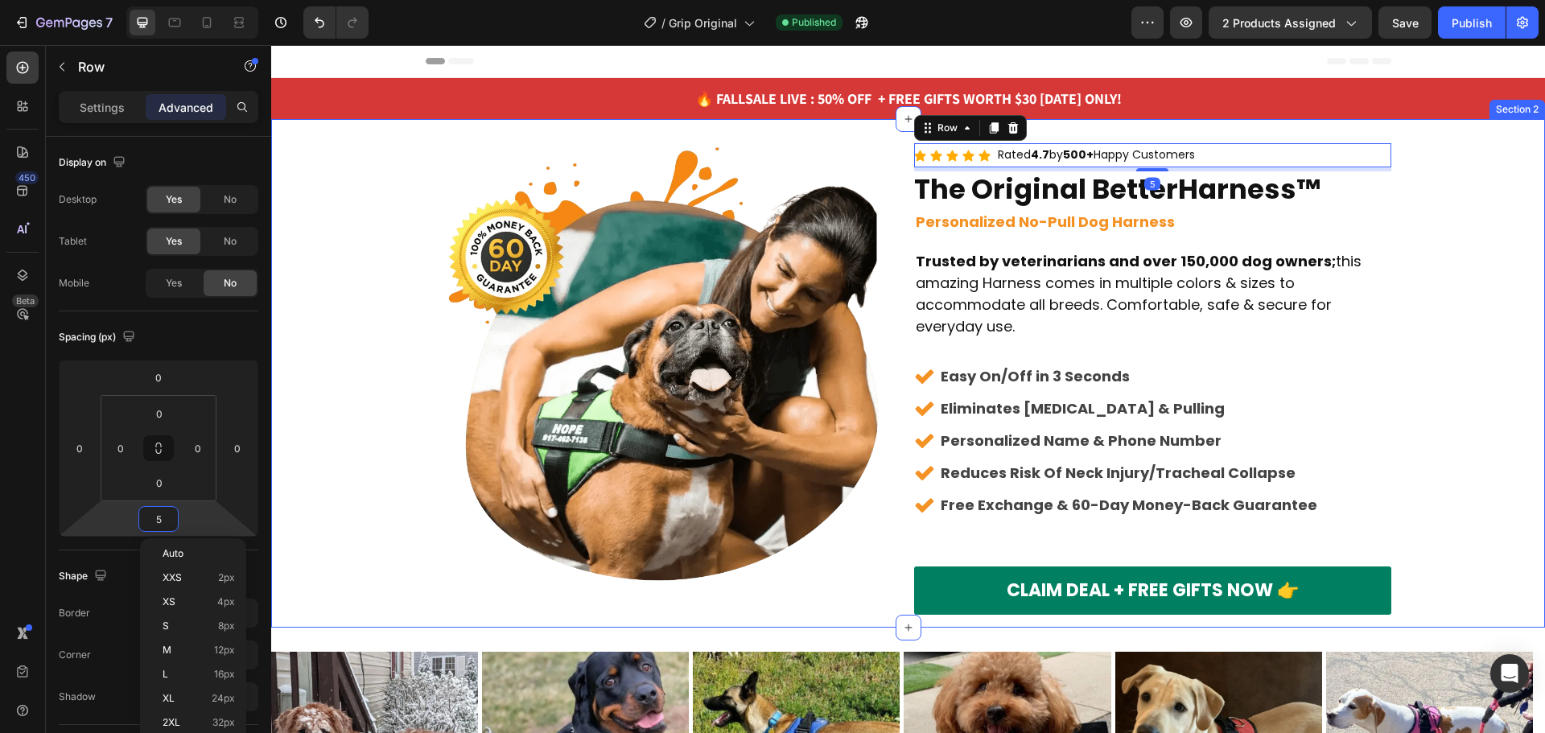
type input "0"
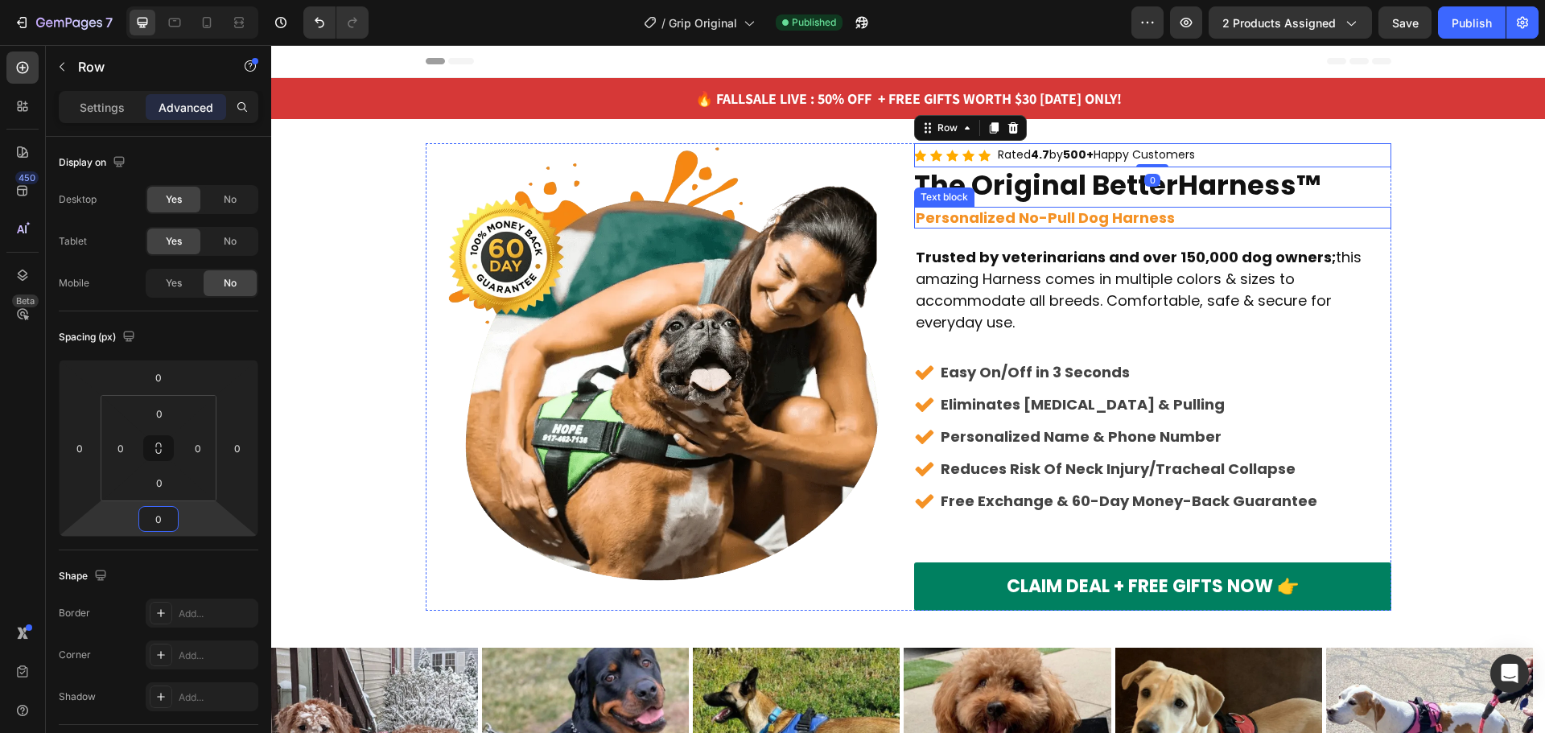
click at [1258, 216] on p "Personalized No-Pull Dog Harness" at bounding box center [1153, 217] width 474 height 19
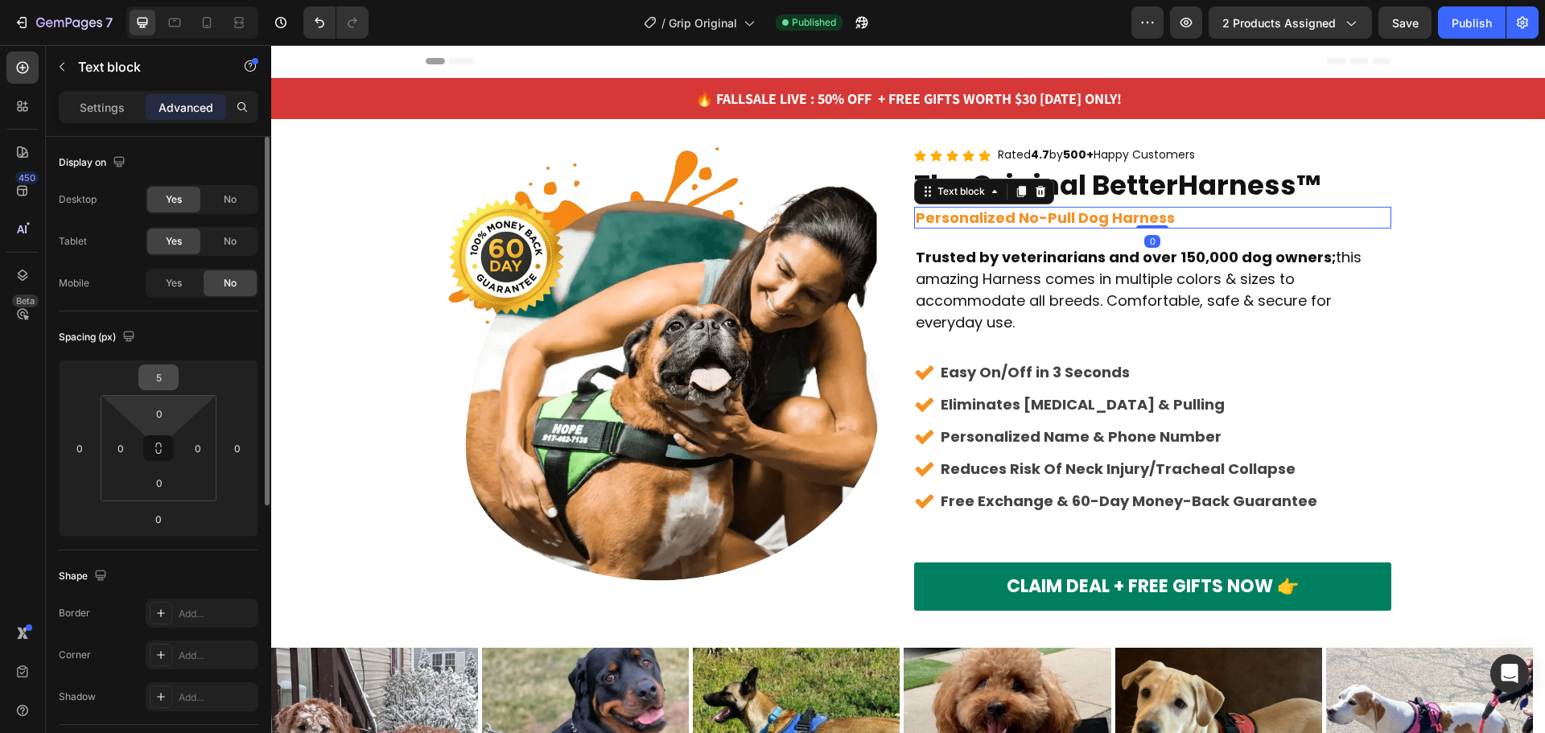
click at [150, 377] on input "5" at bounding box center [158, 377] width 32 height 24
type input "0"
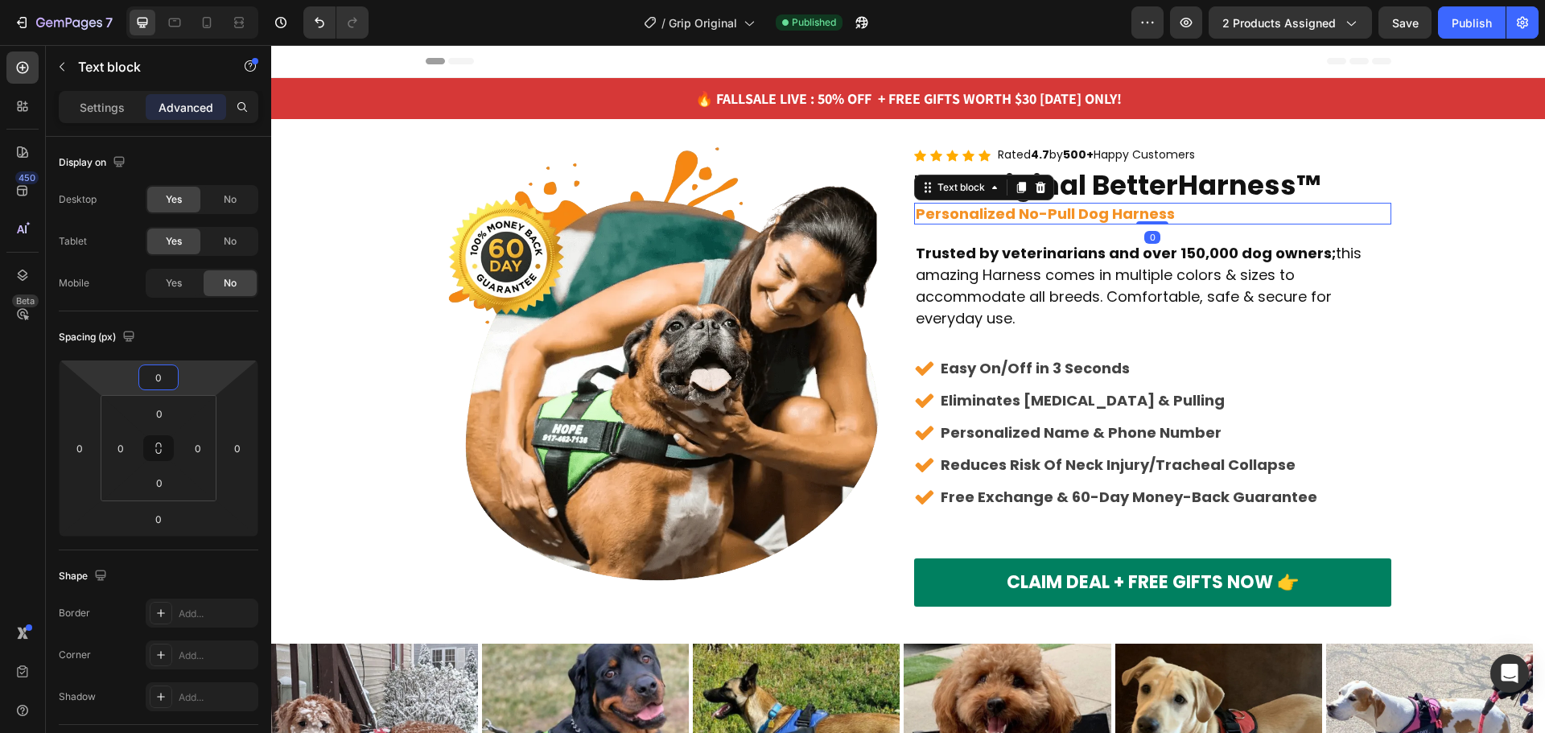
click at [1243, 183] on h2 "The Original BetterHarness™" at bounding box center [1152, 184] width 477 height 35
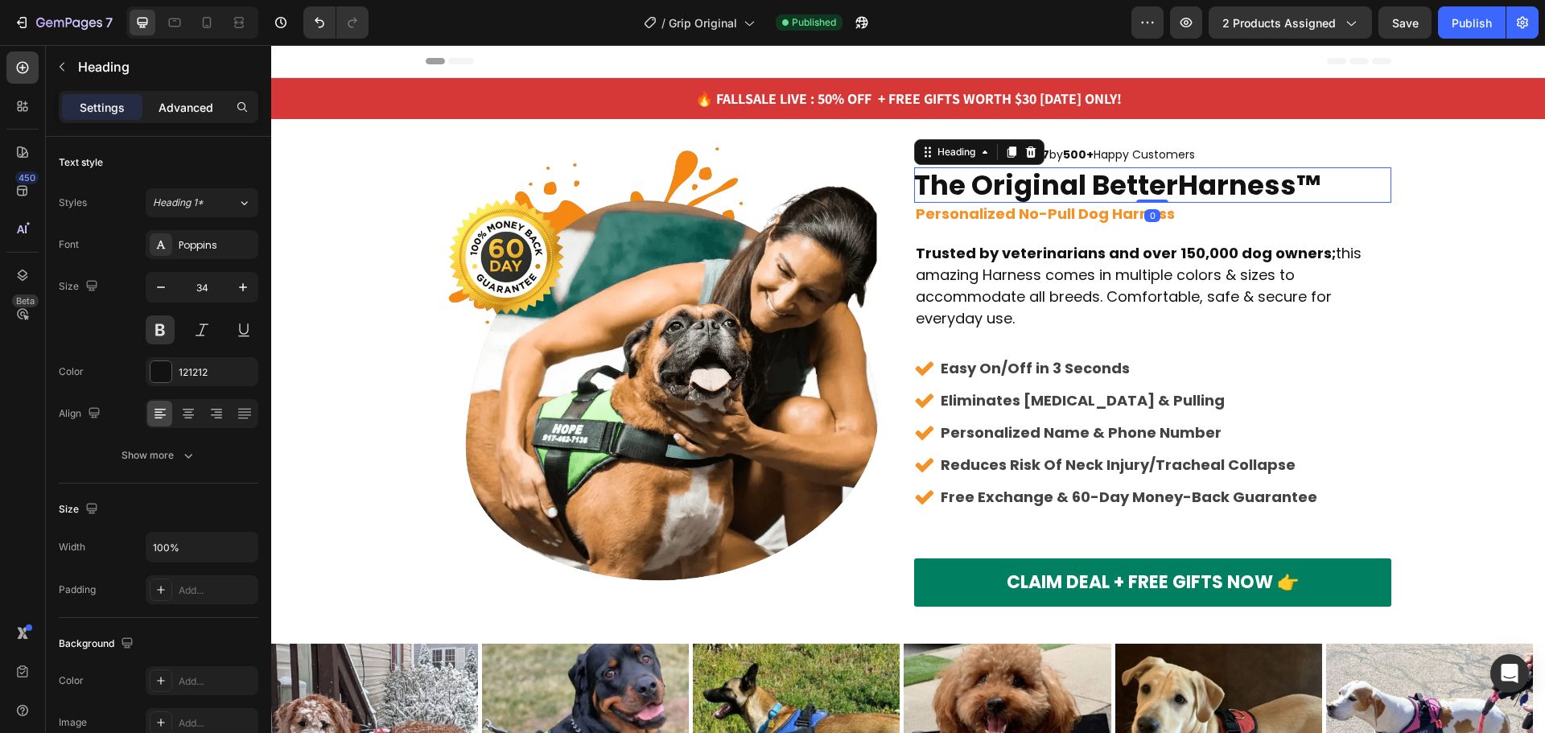
click at [200, 114] on p "Advanced" at bounding box center [186, 107] width 55 height 17
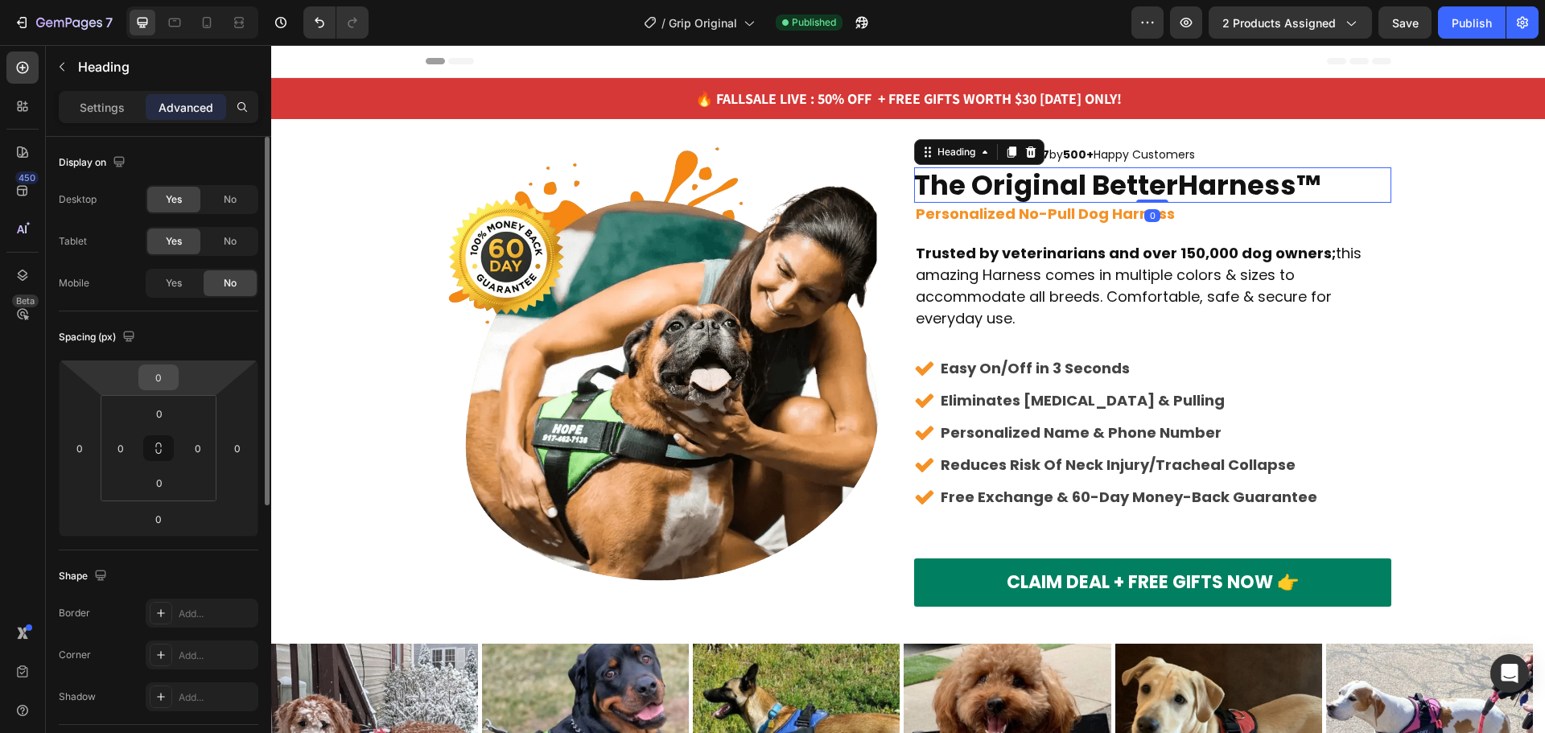
click at [148, 378] on input "0" at bounding box center [158, 377] width 32 height 24
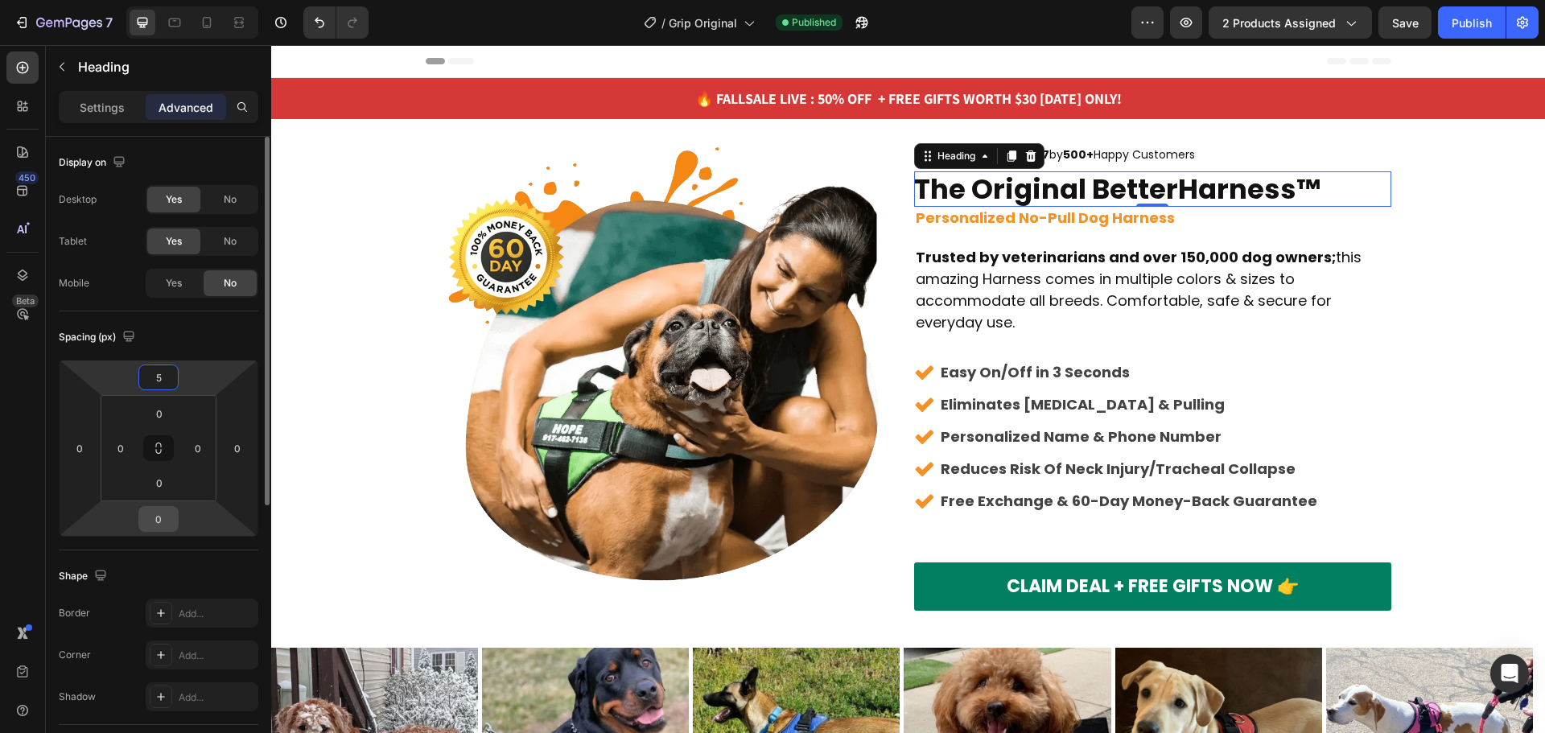
type input "5"
click at [158, 515] on input "0" at bounding box center [158, 519] width 32 height 24
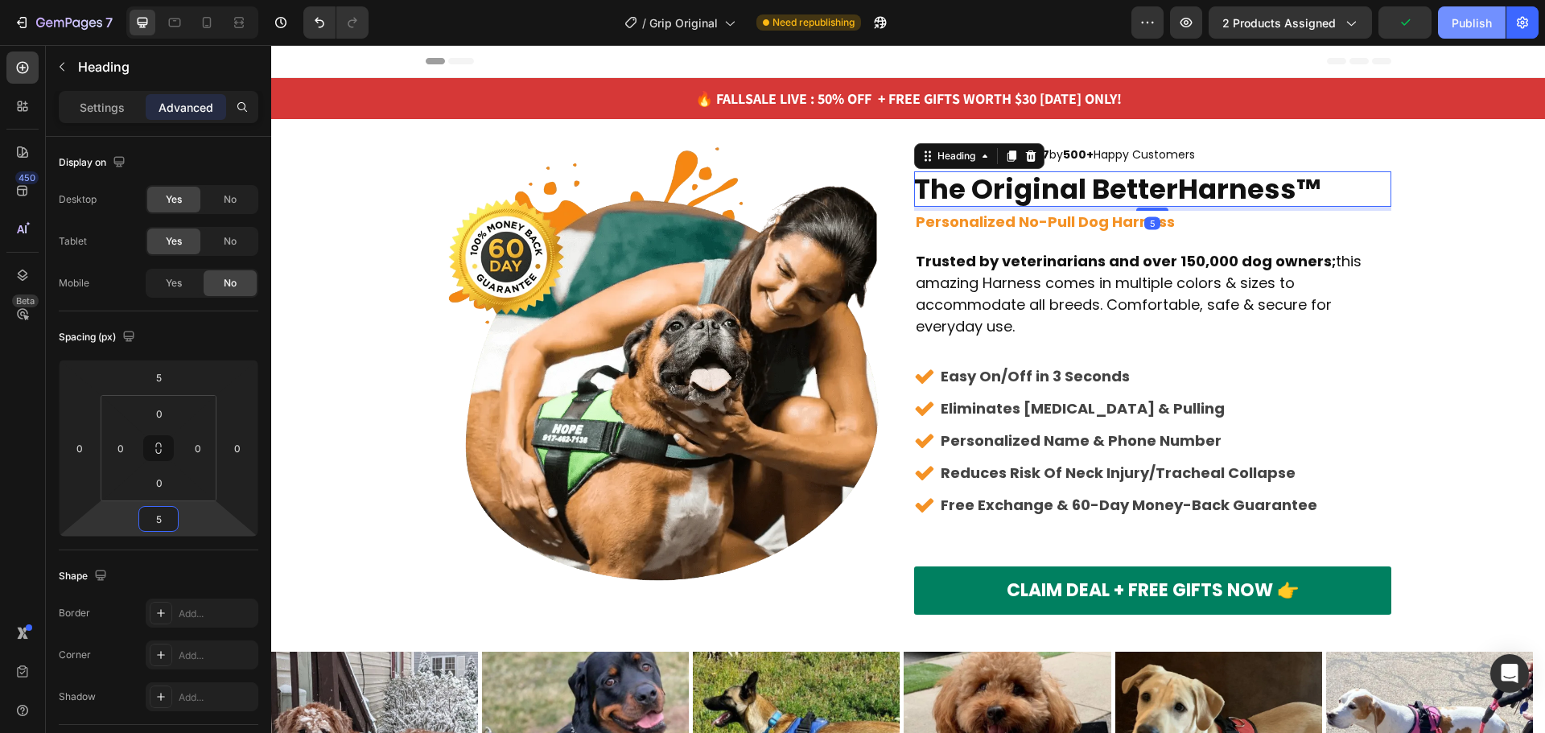
type input "5"
click at [1482, 27] on div "Publish" at bounding box center [1472, 22] width 40 height 17
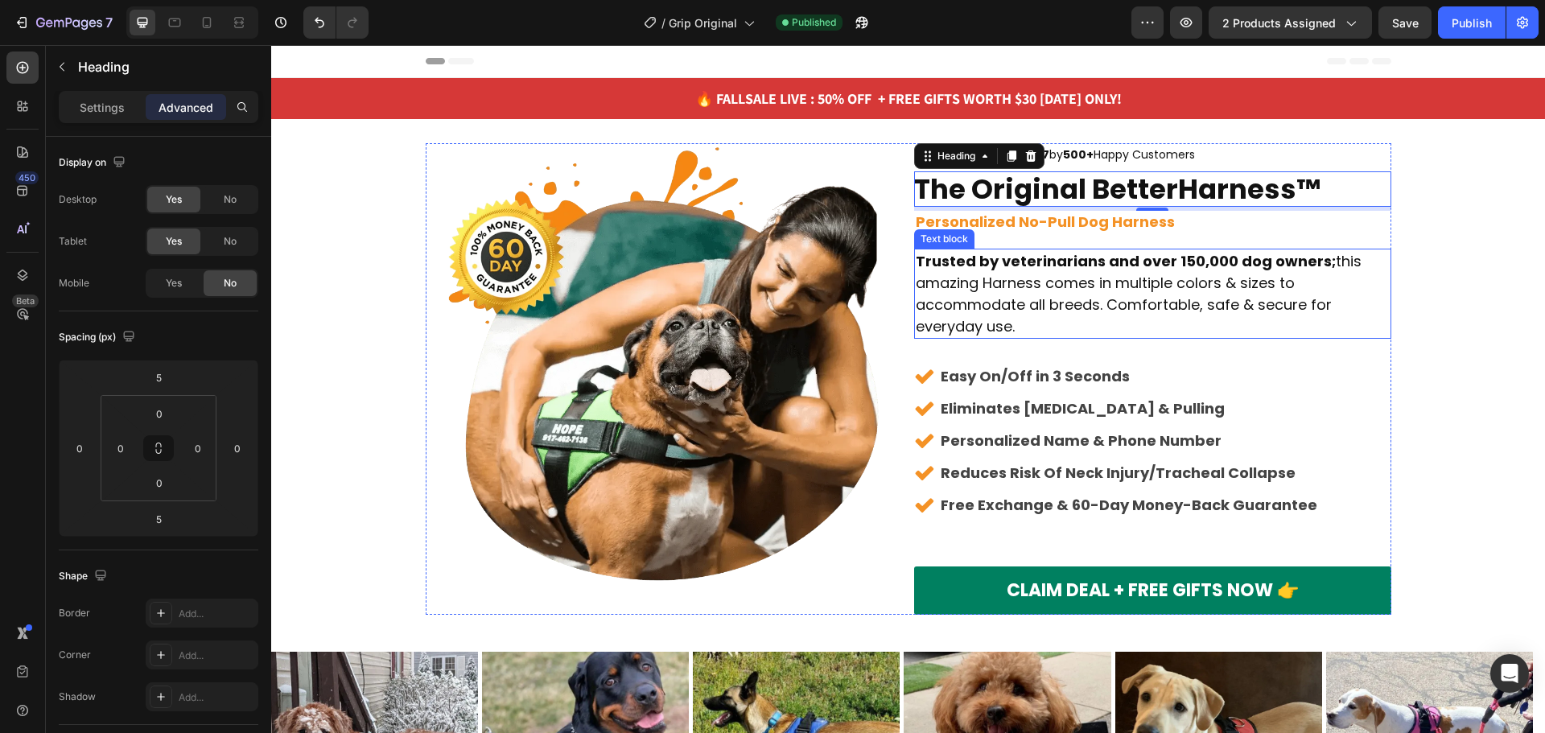
click at [1134, 286] on p "Trusted by veterinarians and over 150,000 dog owners; this amazing Harness come…" at bounding box center [1153, 293] width 474 height 87
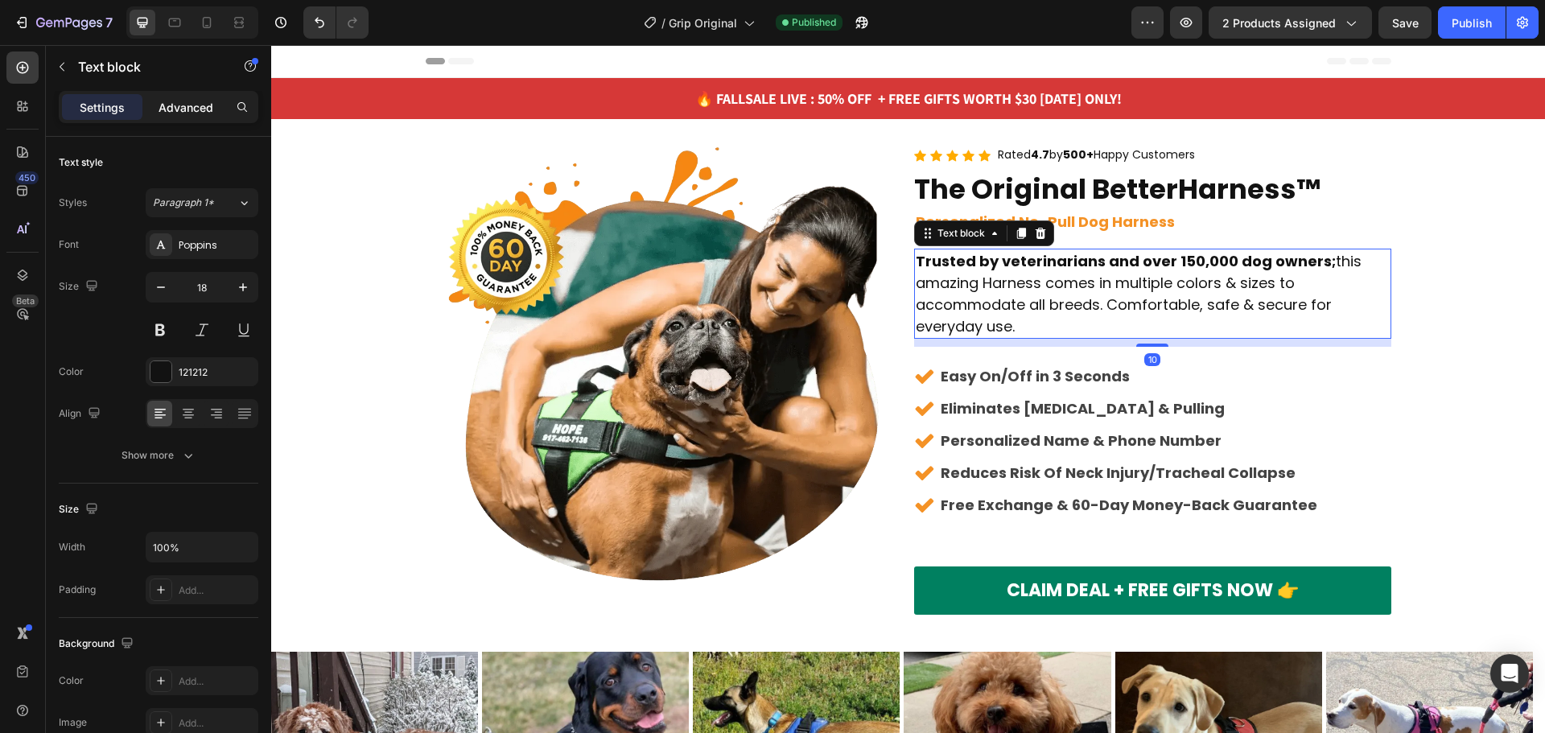
click at [192, 112] on p "Advanced" at bounding box center [186, 107] width 55 height 17
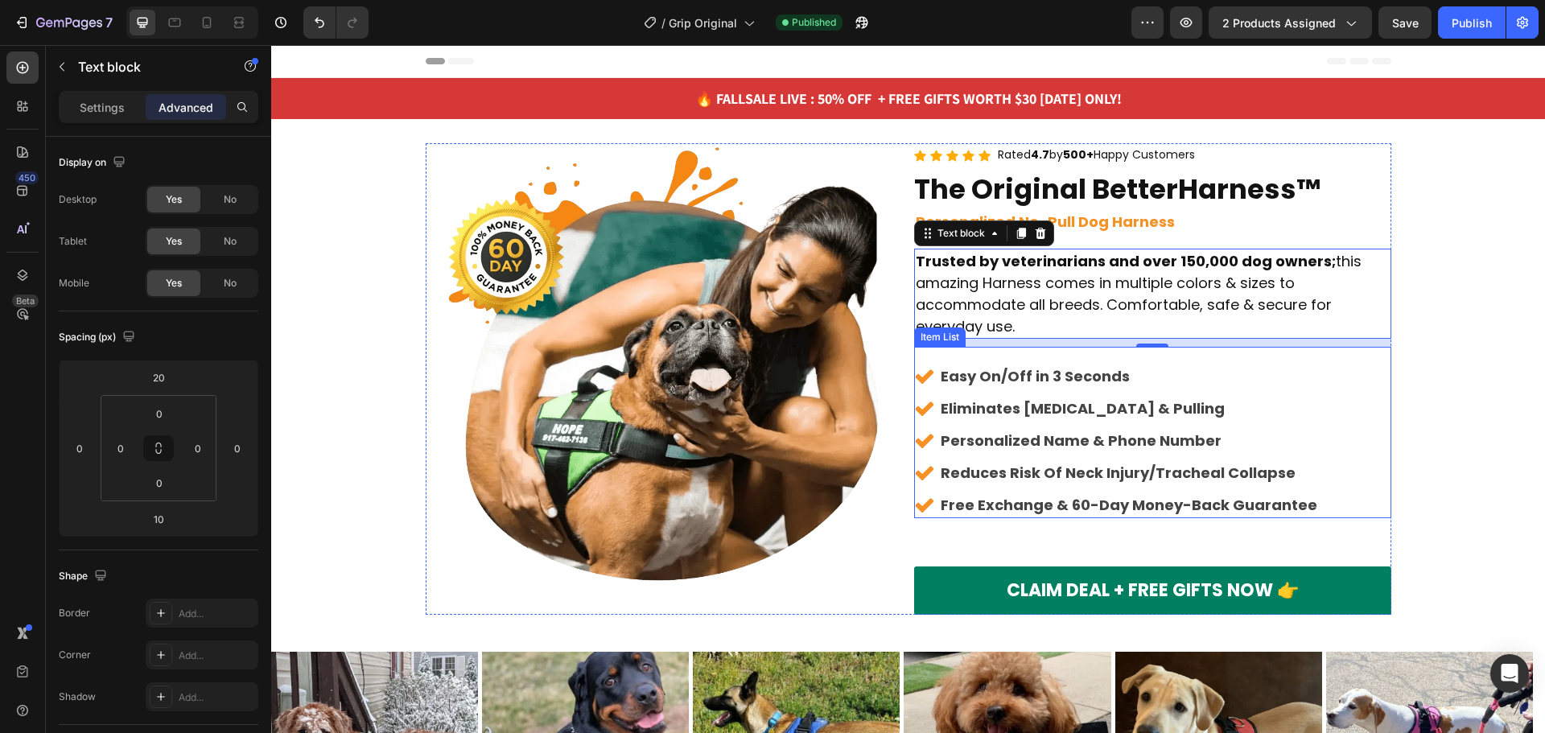
click at [1340, 381] on div "Easy On/Off in 3 Seconds Eliminates [MEDICAL_DATA] & Pulling Personalized Name …" at bounding box center [1152, 440] width 477 height 155
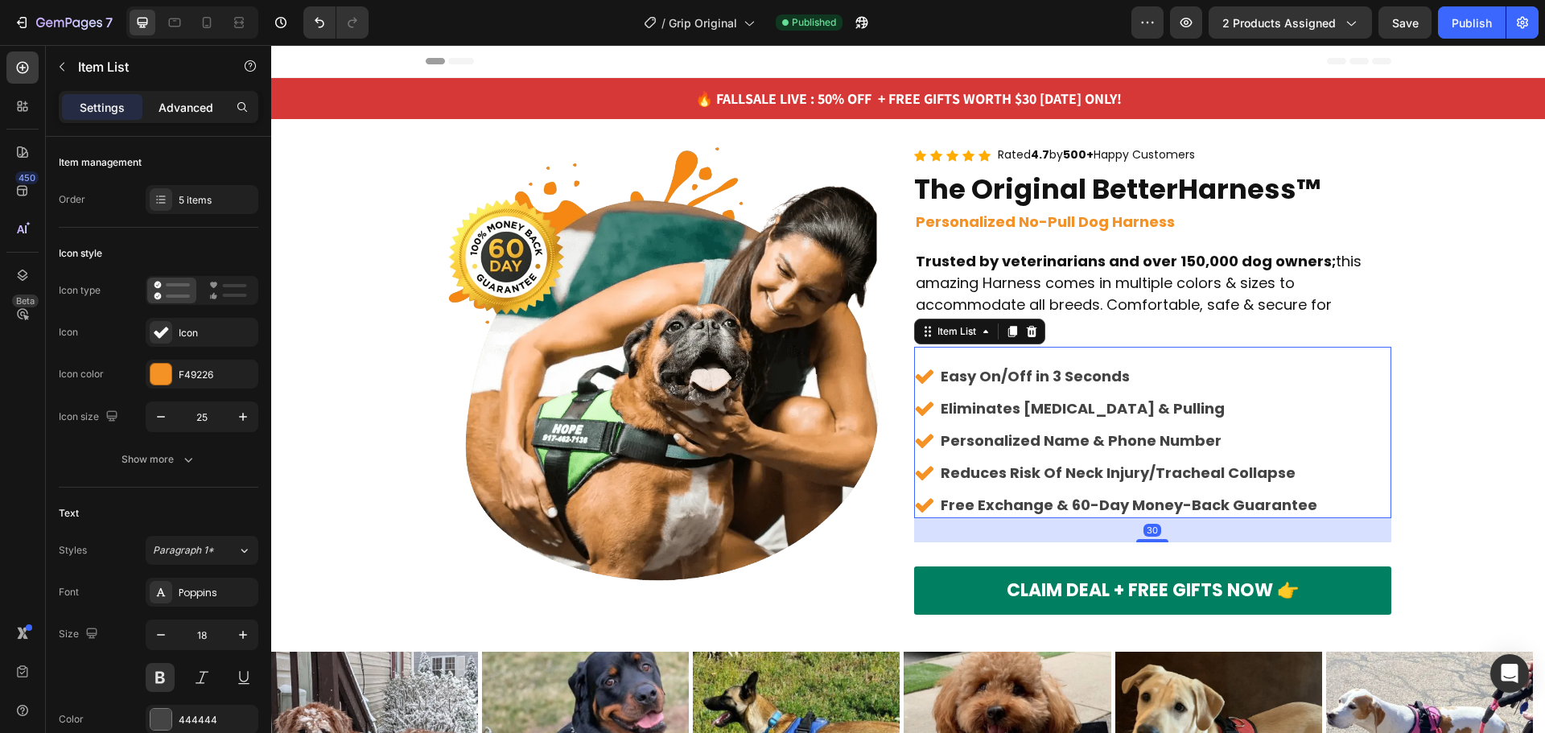
click at [212, 113] on p "Advanced" at bounding box center [186, 107] width 55 height 17
type input "100%"
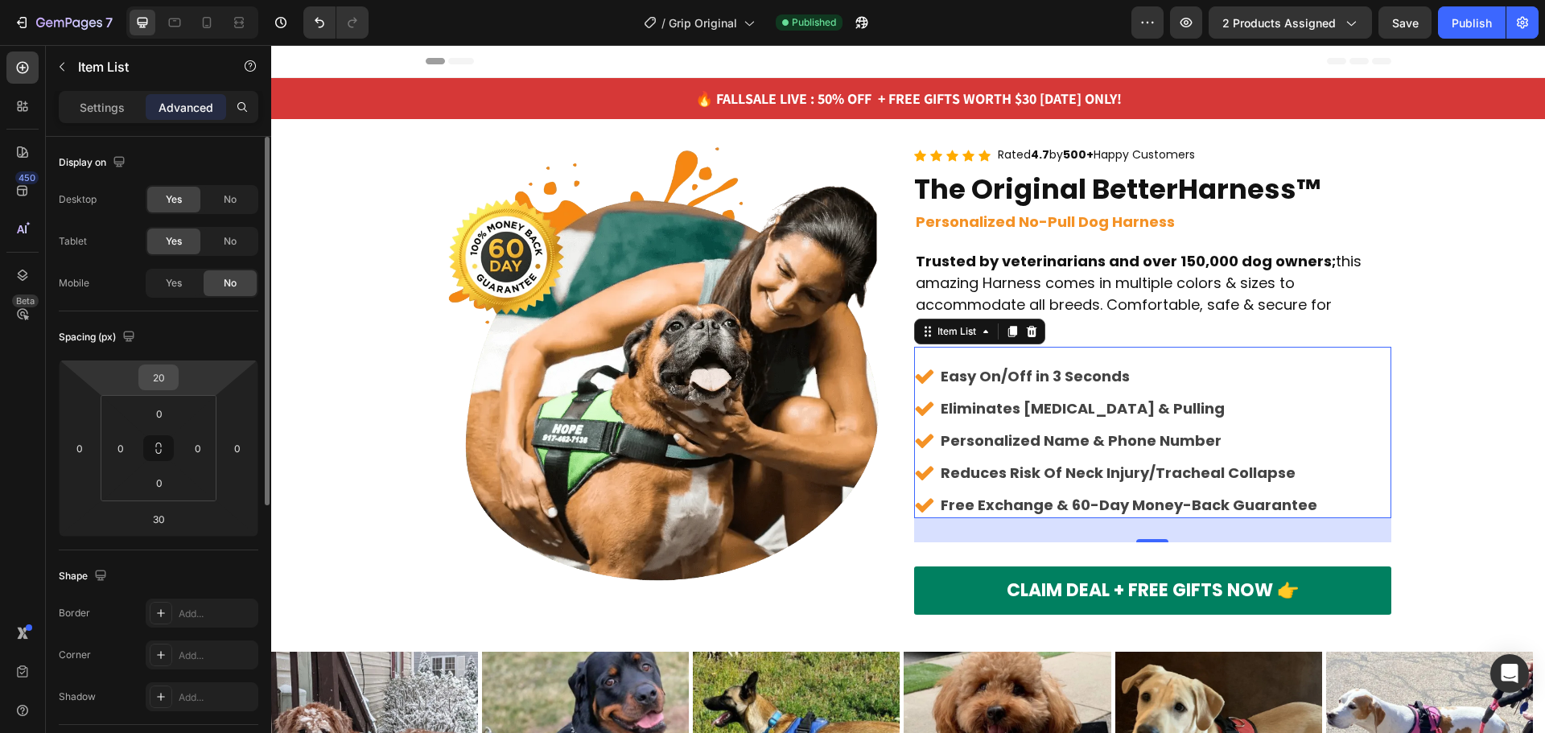
click at [159, 369] on input "20" at bounding box center [158, 377] width 32 height 24
type input "0"
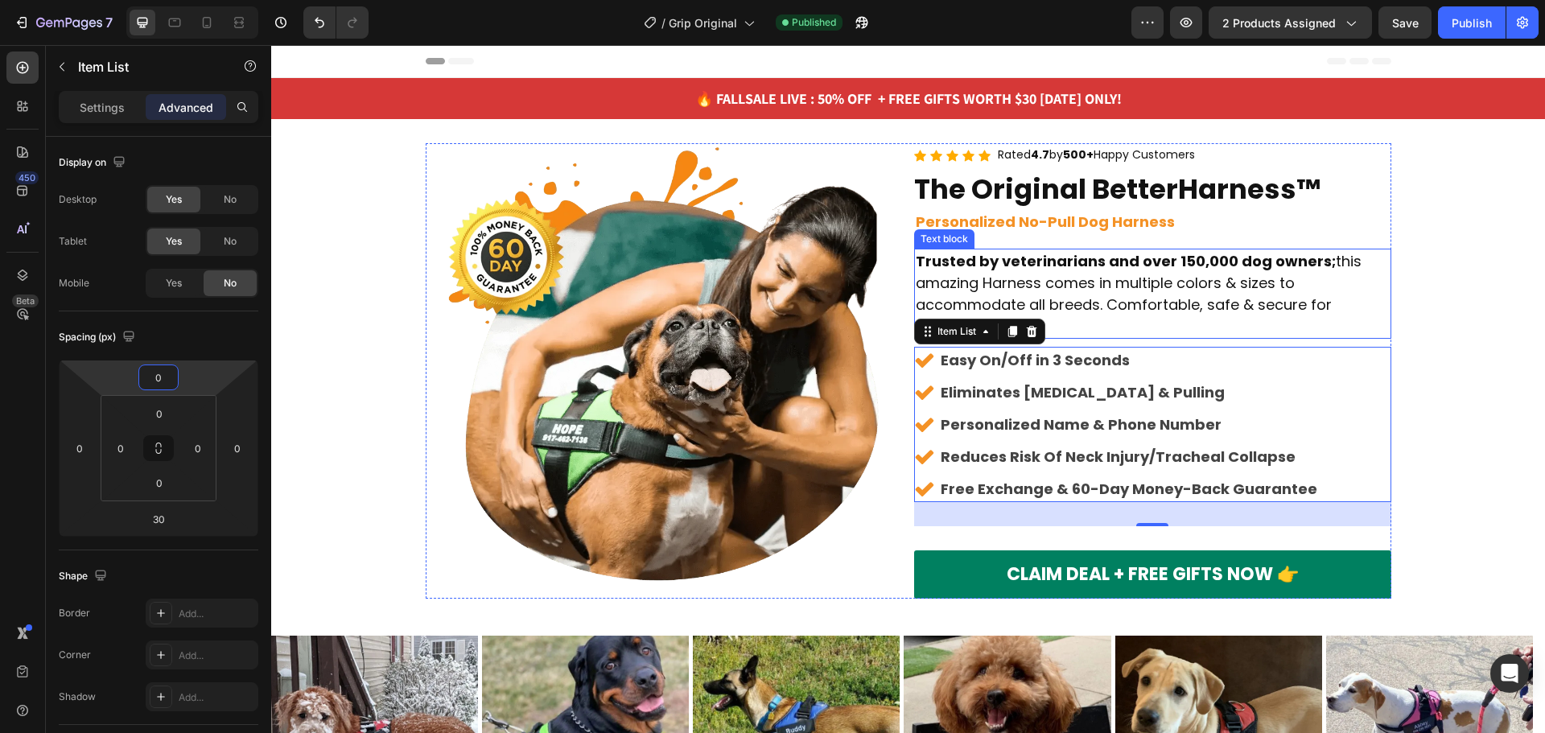
click at [1288, 283] on p "Trusted by veterinarians and over 150,000 dog owners; this amazing Harness come…" at bounding box center [1153, 293] width 474 height 87
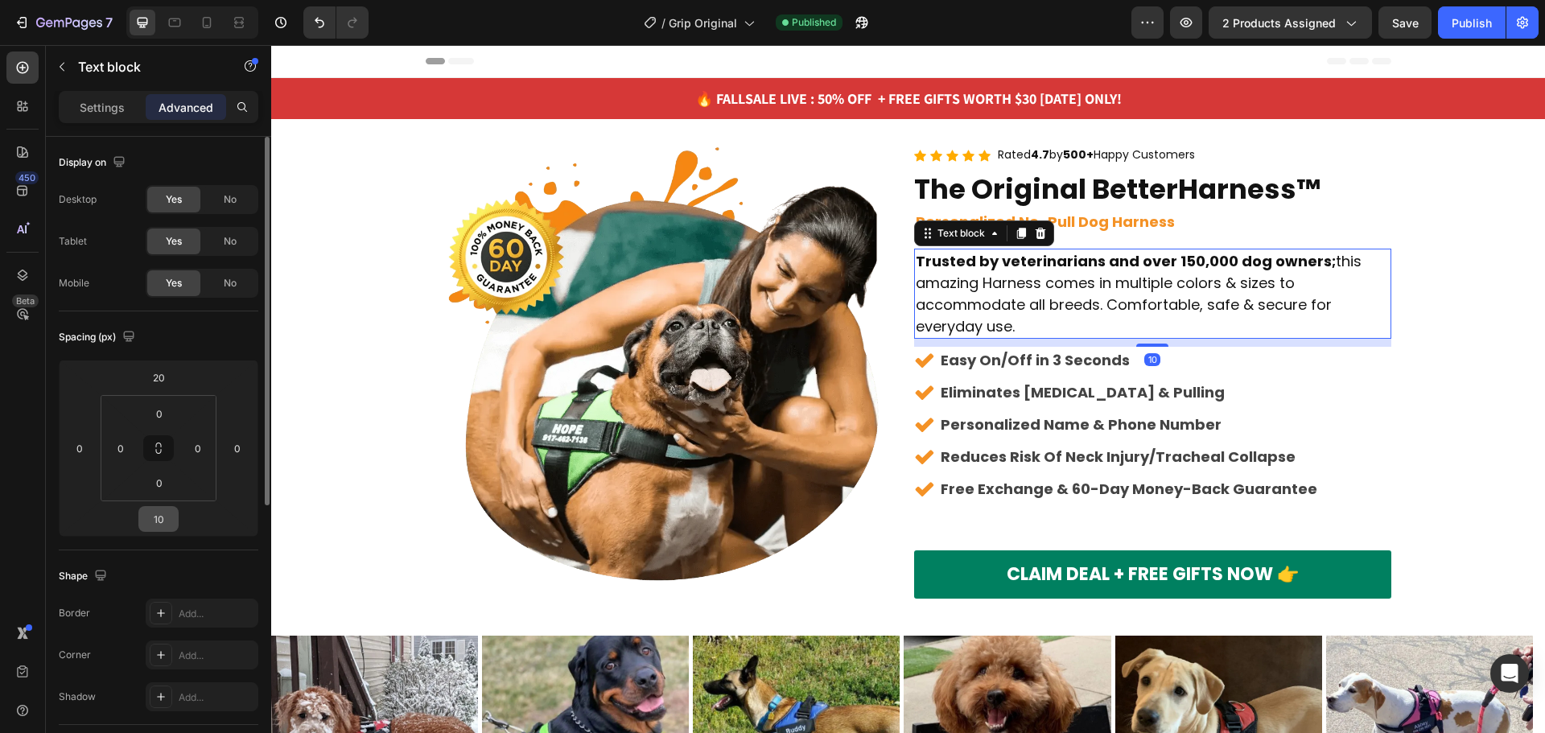
click at [149, 519] on input "10" at bounding box center [158, 519] width 32 height 24
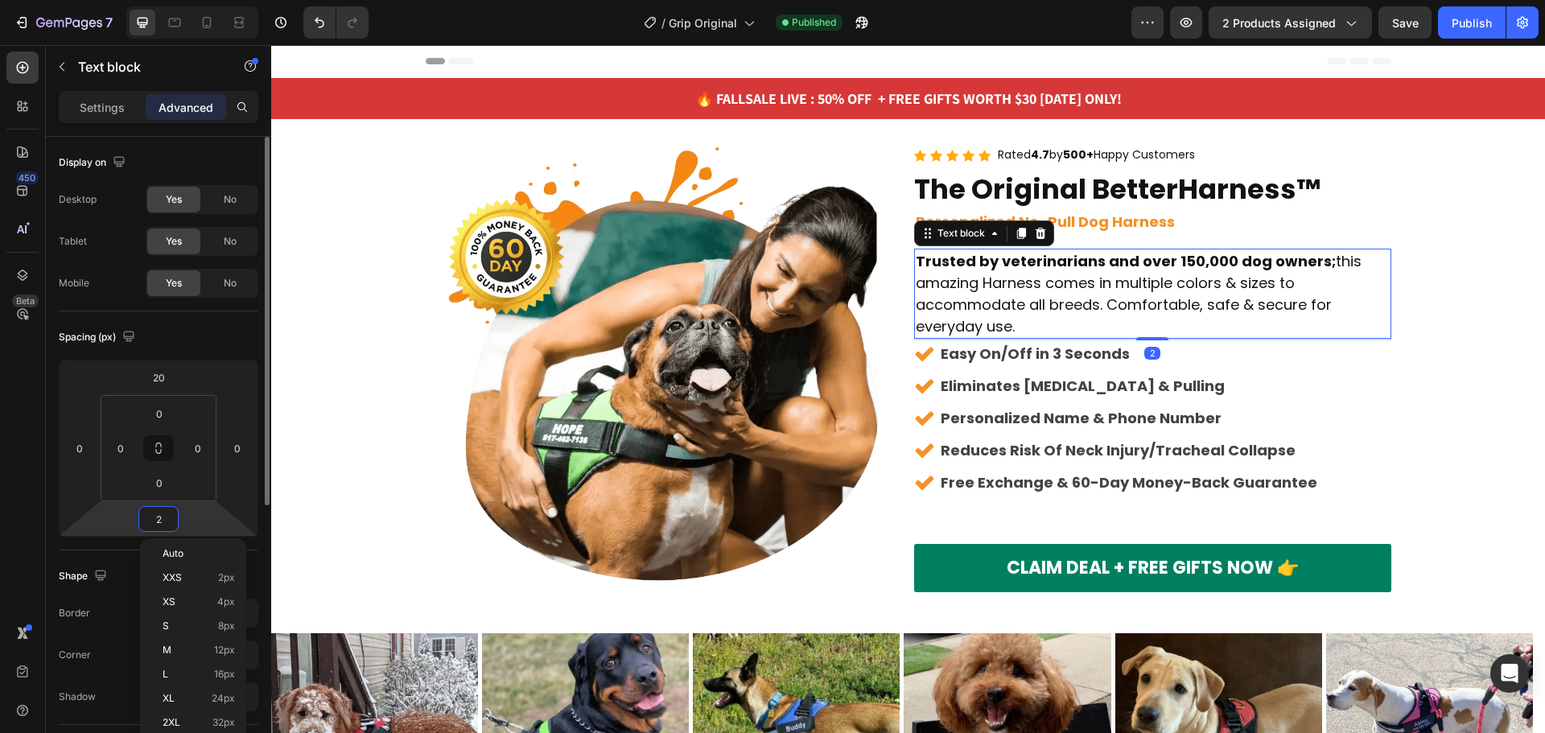
type input "20"
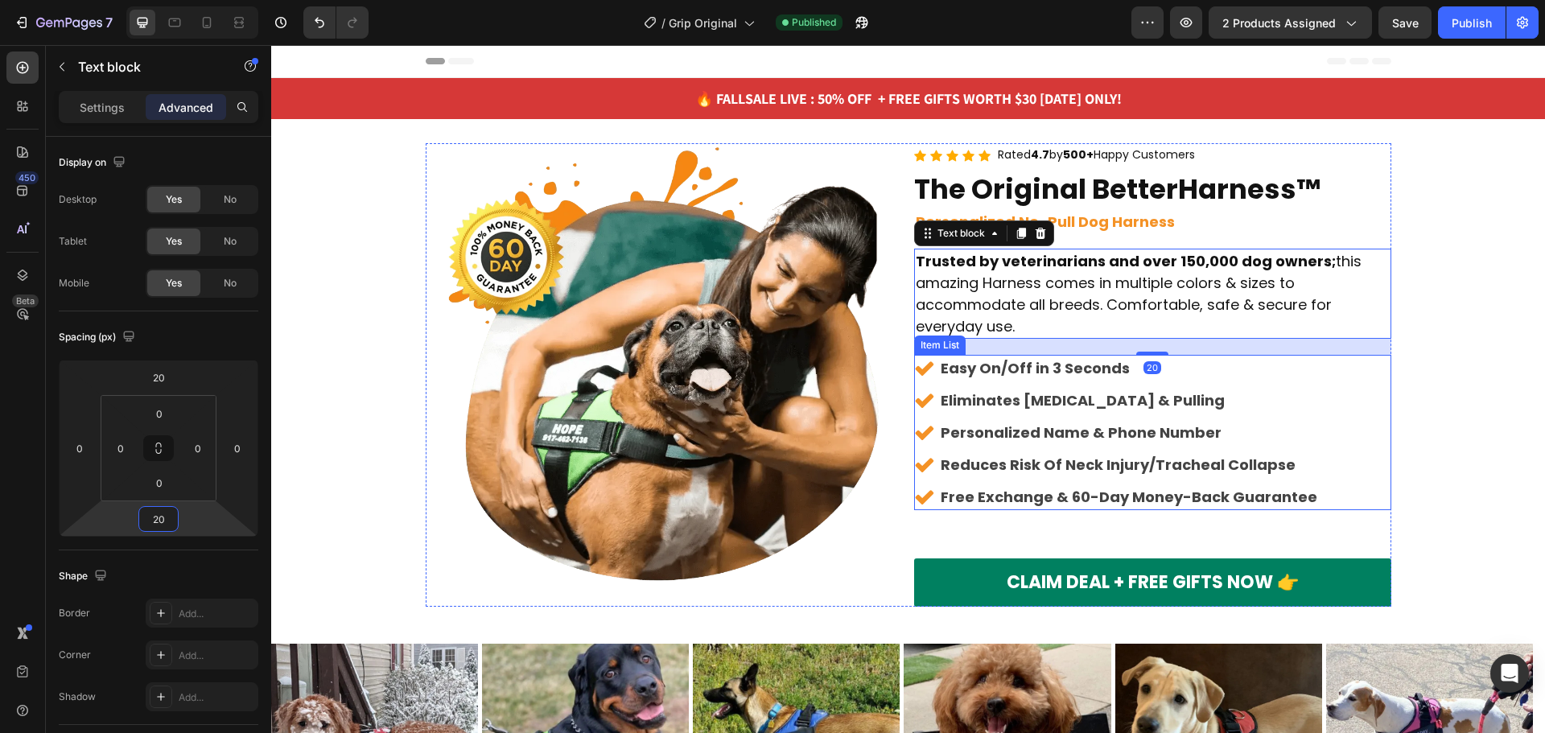
click at [1333, 375] on div "Easy On/Off in 3 Seconds Eliminates [MEDICAL_DATA] & Pulling Personalized Name …" at bounding box center [1152, 432] width 477 height 155
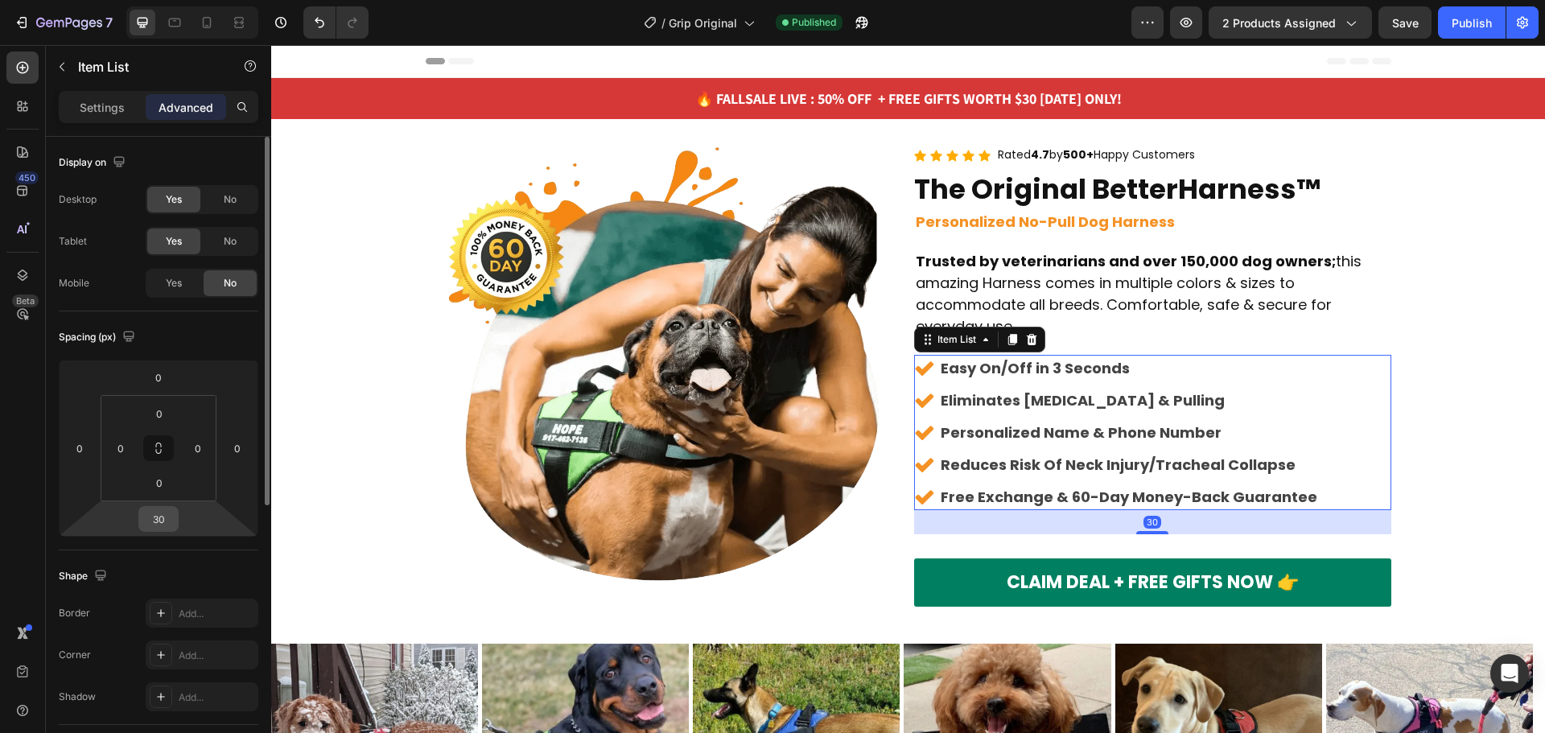
click at [162, 526] on input "30" at bounding box center [158, 519] width 32 height 24
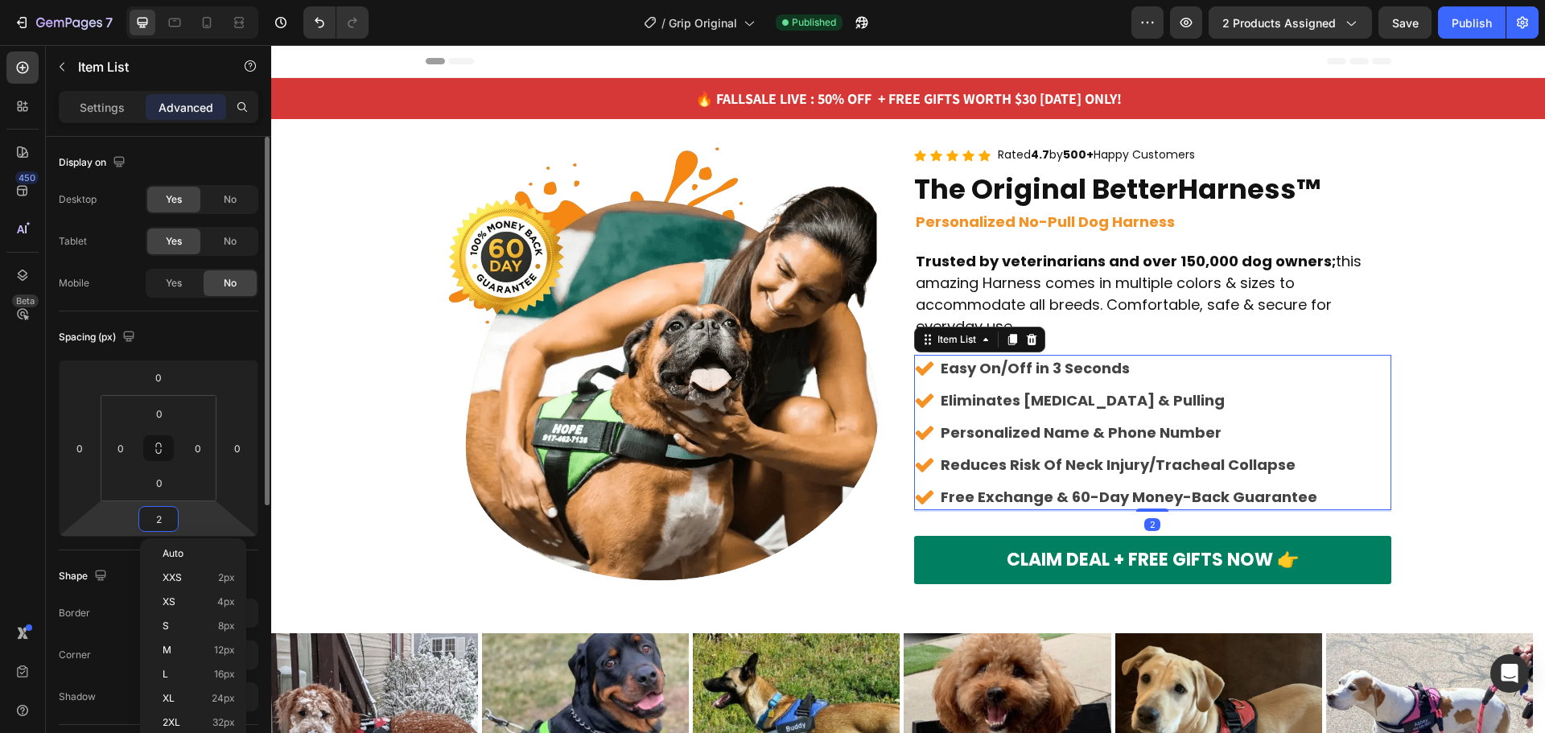
type input "20"
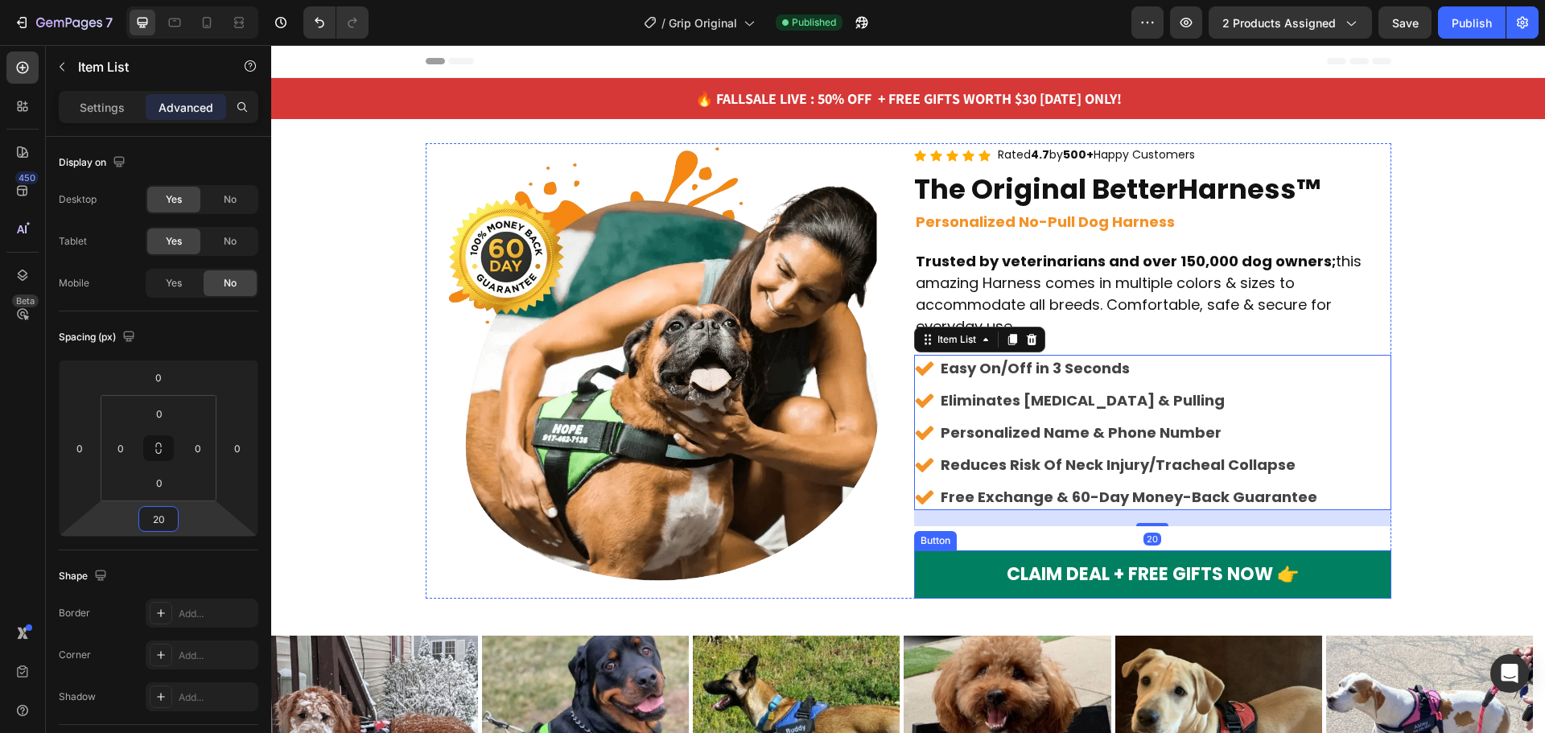
click at [1370, 552] on link "CLAIM DEAL + FREE GIFTS NOW 👉" at bounding box center [1152, 574] width 477 height 48
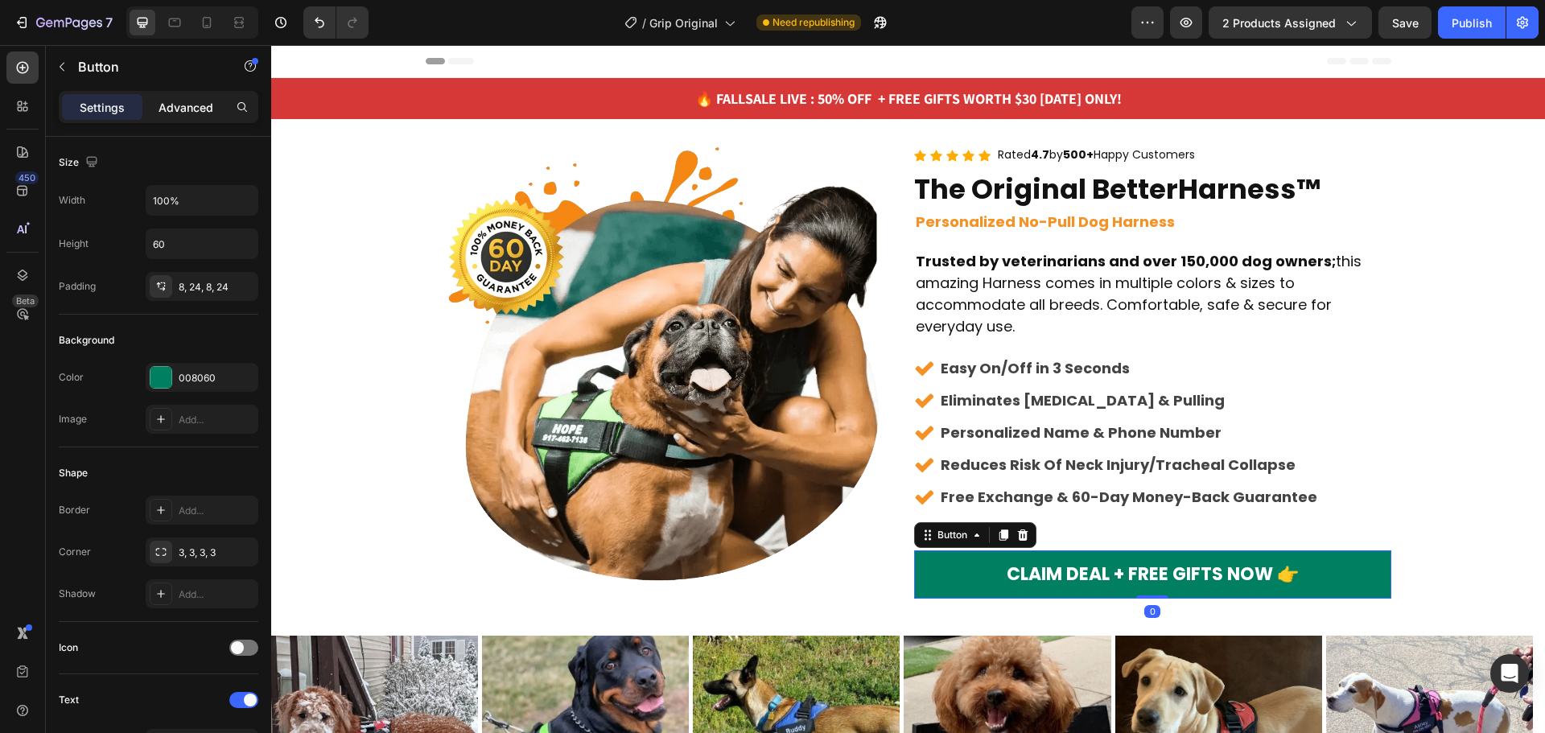
click at [188, 100] on p "Advanced" at bounding box center [186, 107] width 55 height 17
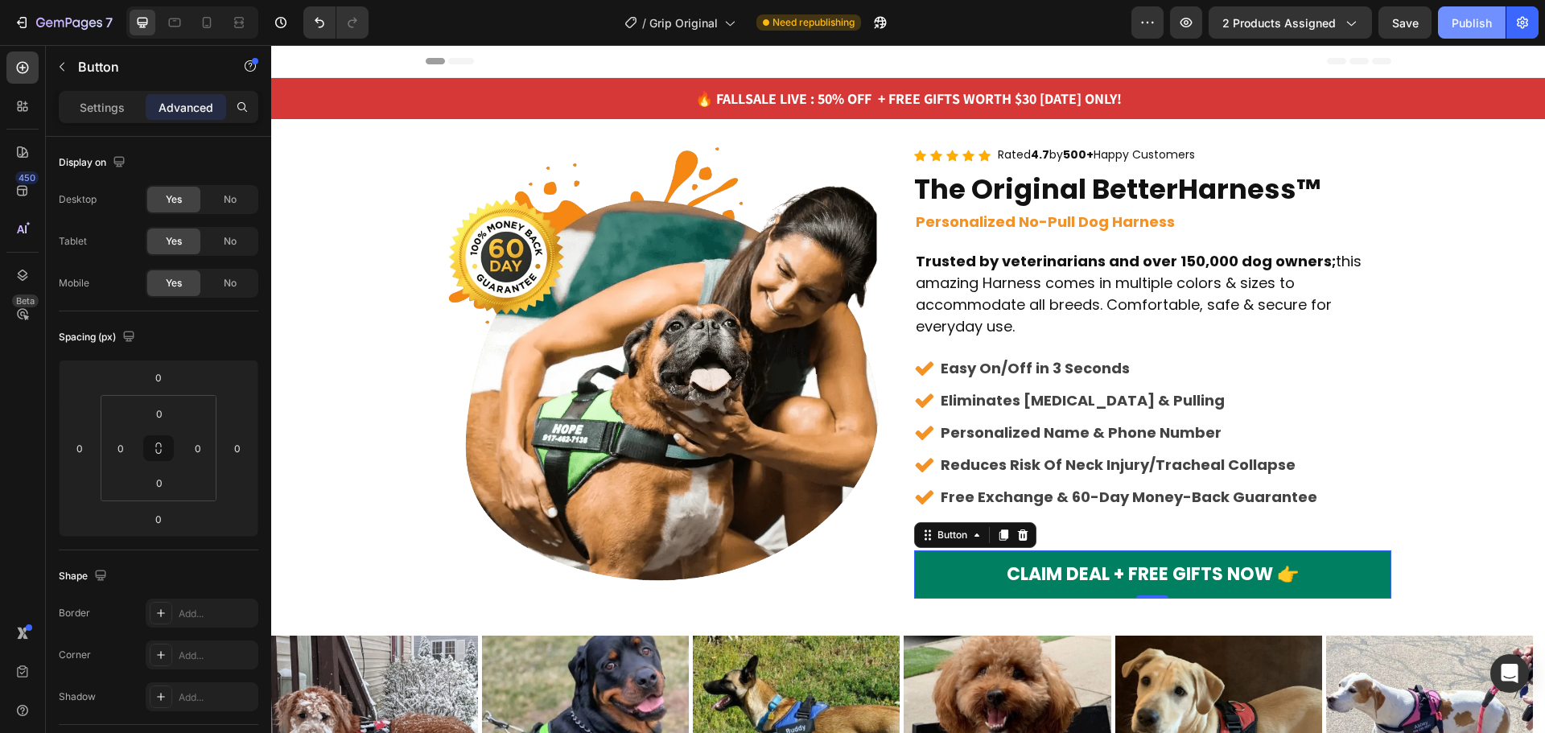
click at [1453, 25] on div "Publish" at bounding box center [1472, 22] width 40 height 17
click at [17, 135] on div "450 Beta" at bounding box center [22, 335] width 32 height 566
click at [19, 146] on icon at bounding box center [22, 151] width 11 height 11
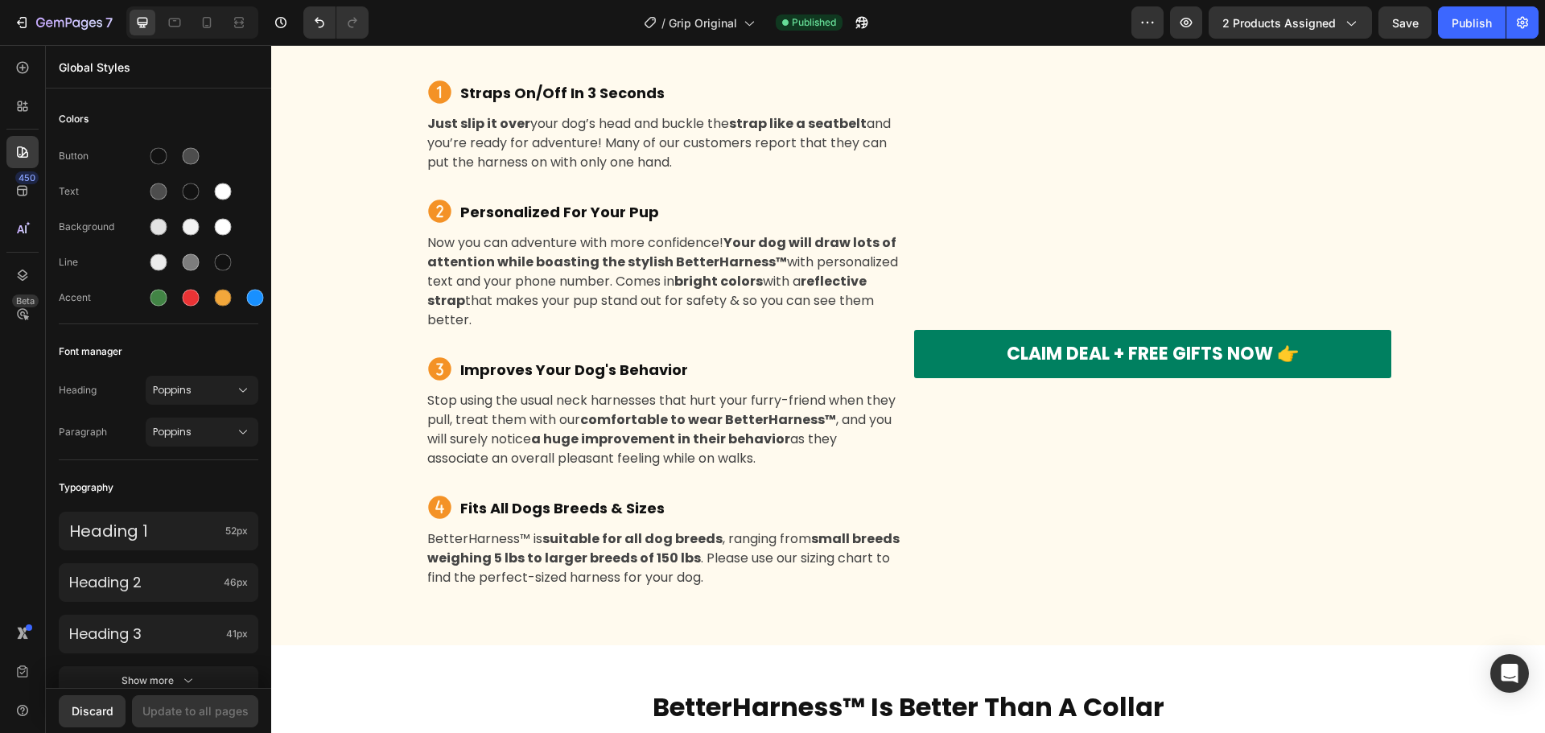
scroll to position [2575, 0]
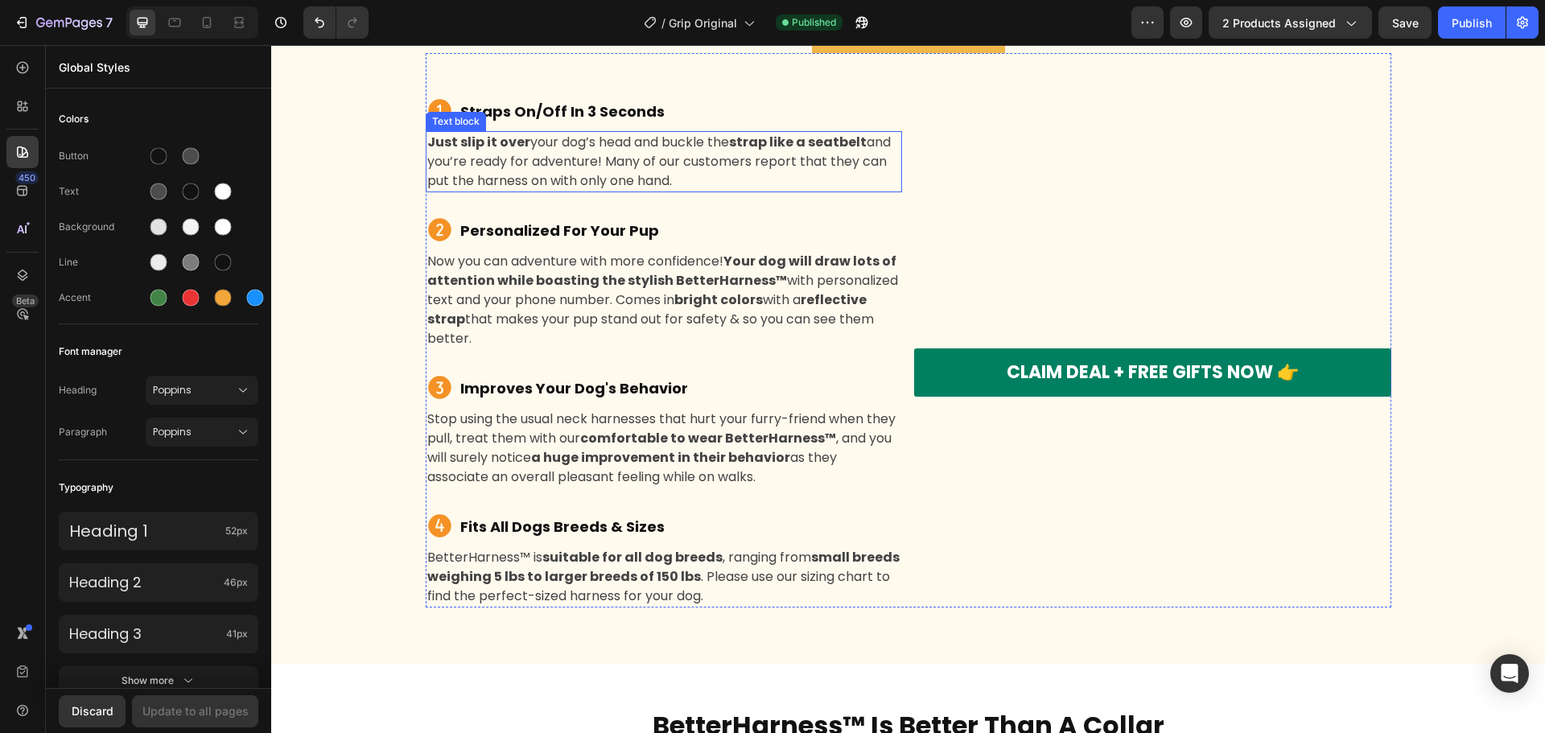
click at [630, 169] on p "Just slip it over your dog’s head and buckle the strap like a seatbelt and you’…" at bounding box center [664, 162] width 474 height 58
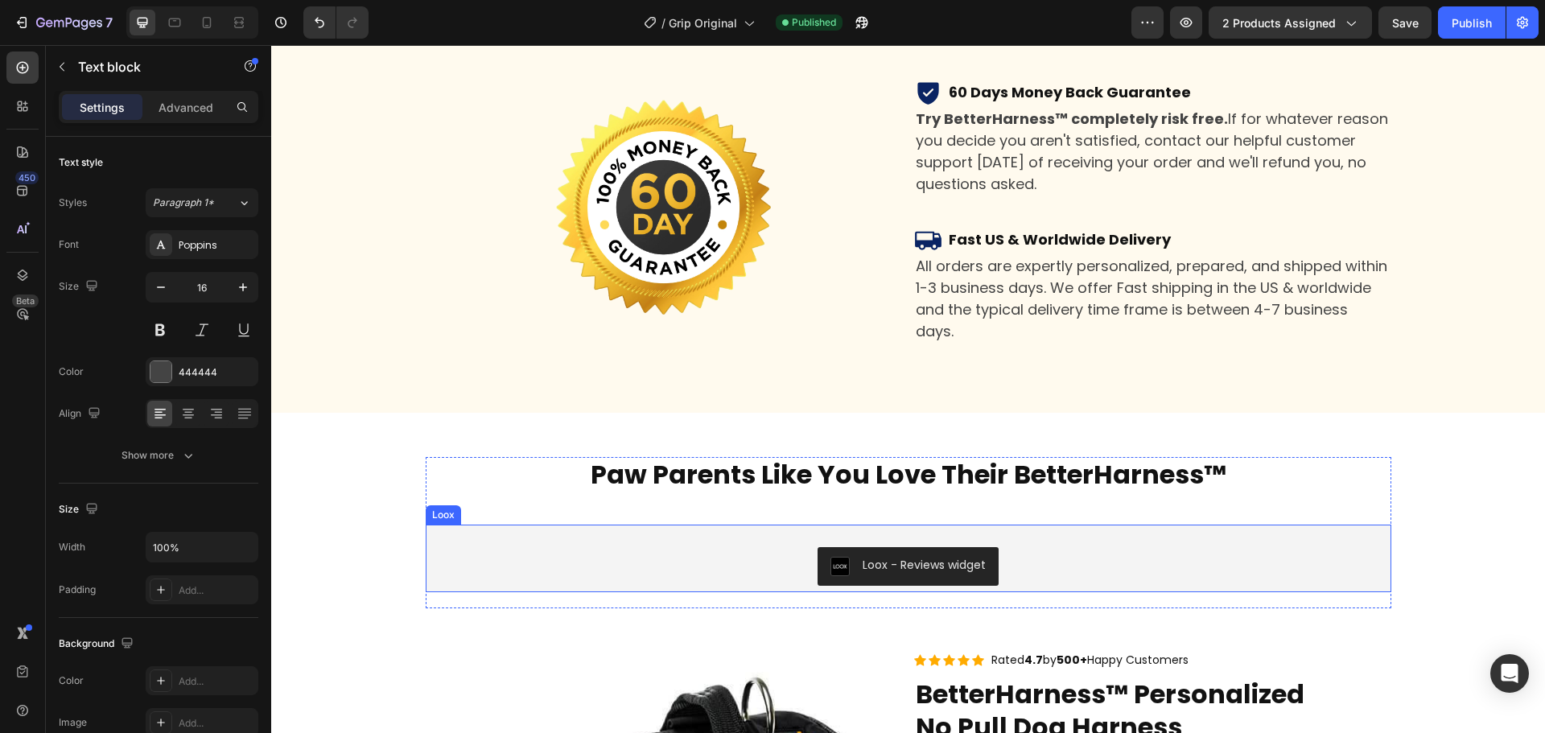
scroll to position [6036, 0]
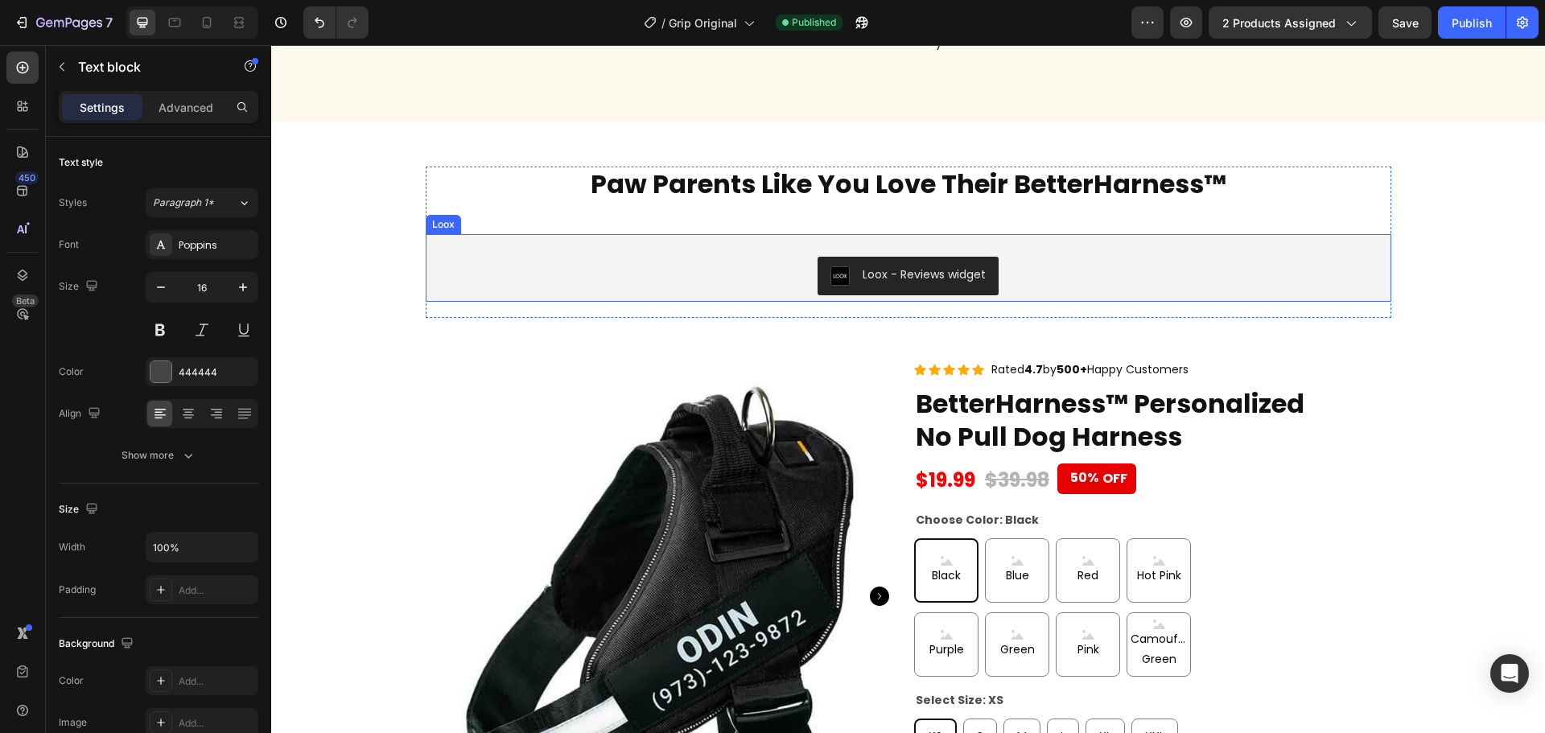
click at [979, 241] on div "Loox - Reviews widget Loox" at bounding box center [909, 268] width 966 height 68
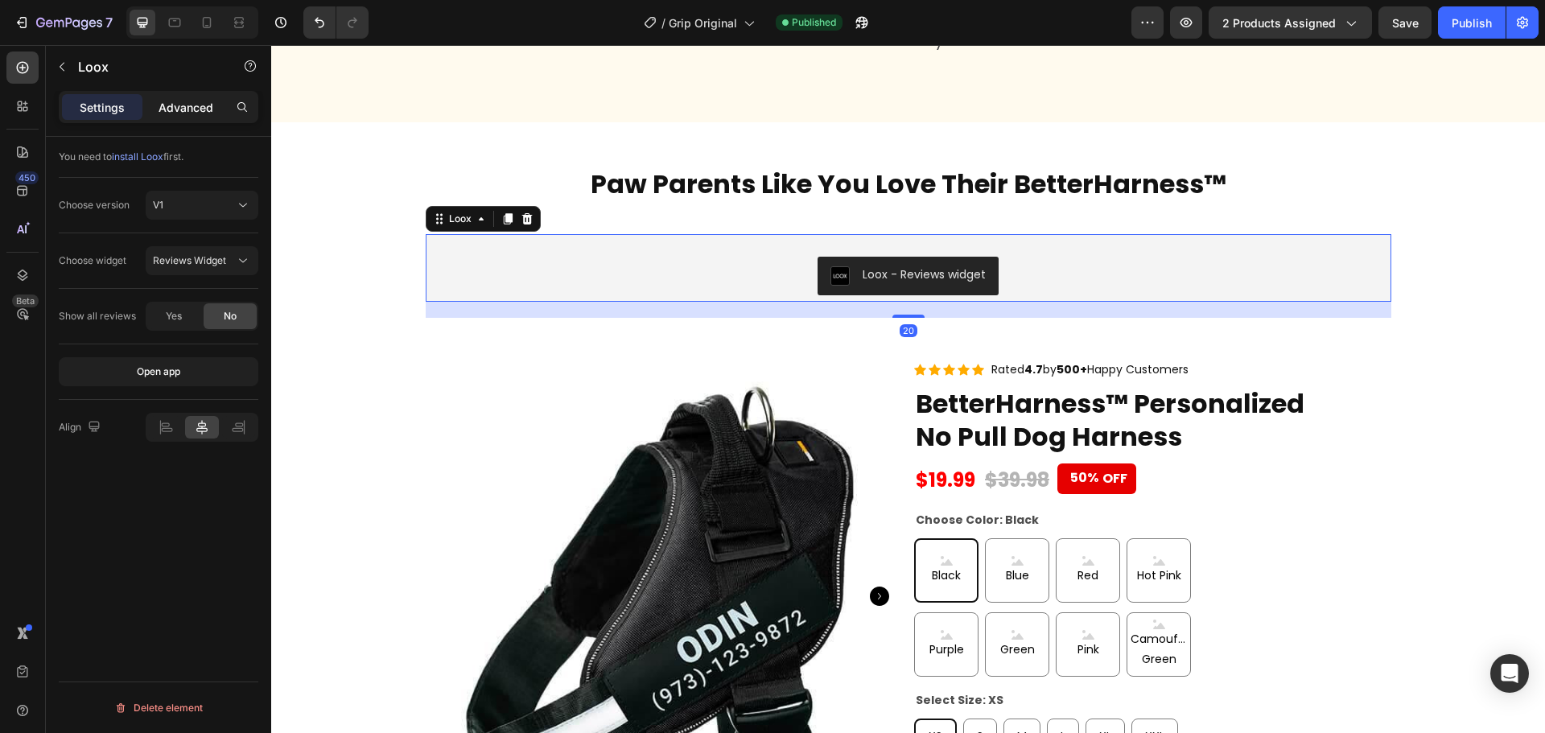
click at [186, 103] on p "Advanced" at bounding box center [186, 107] width 55 height 17
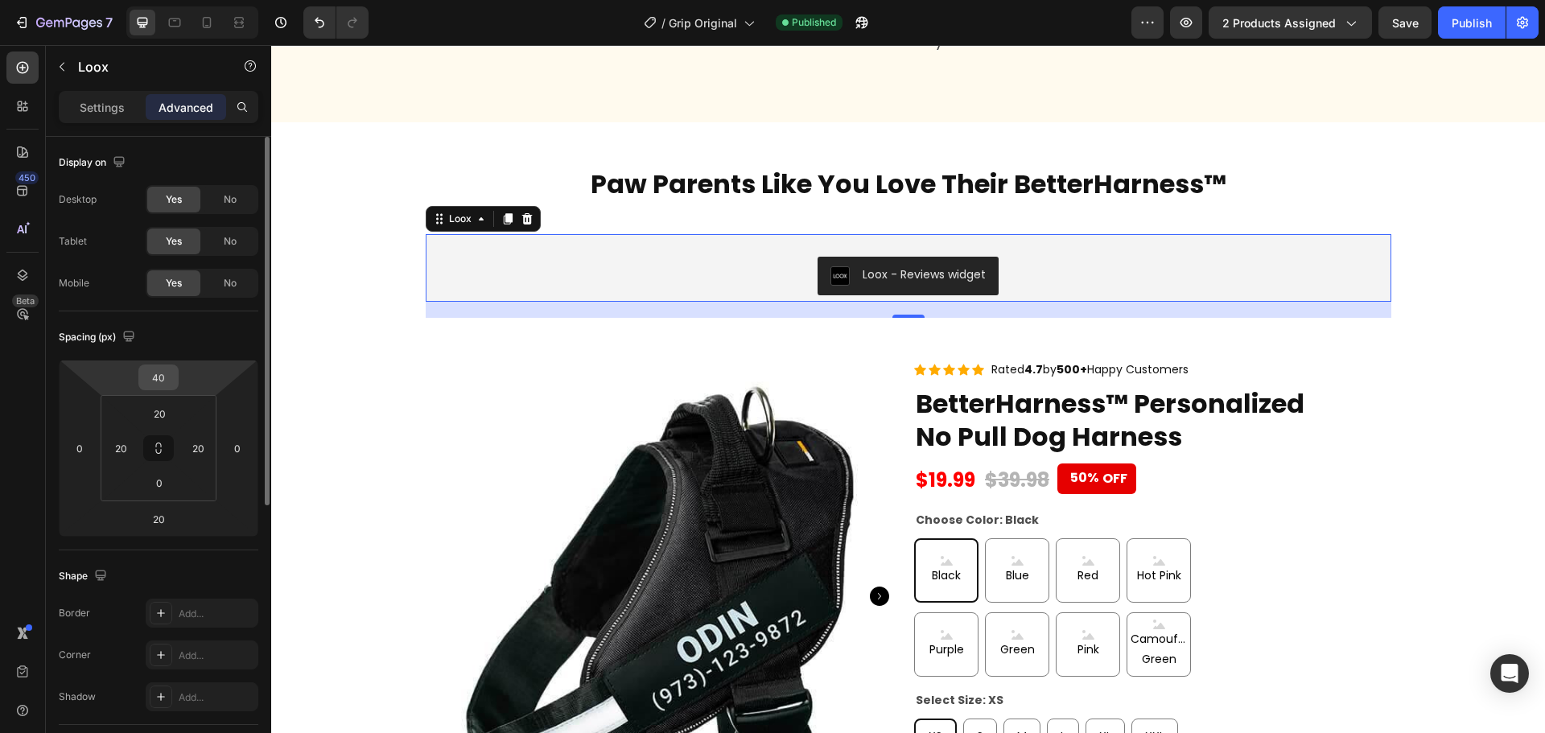
click at [161, 371] on input "40" at bounding box center [158, 377] width 32 height 24
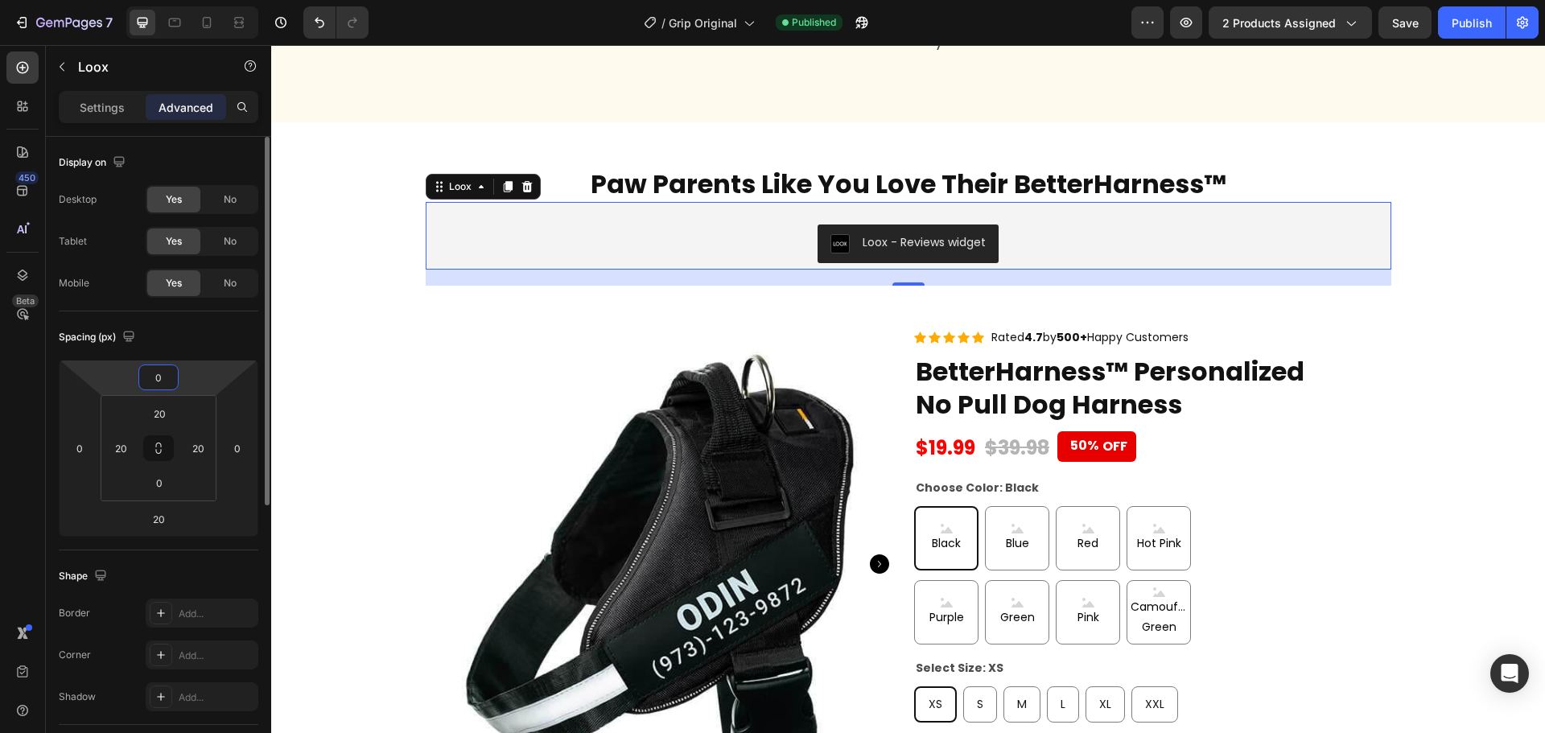
type input "0"
click at [171, 329] on div "Spacing (px)" at bounding box center [159, 337] width 200 height 26
click at [158, 412] on input "20" at bounding box center [159, 414] width 32 height 24
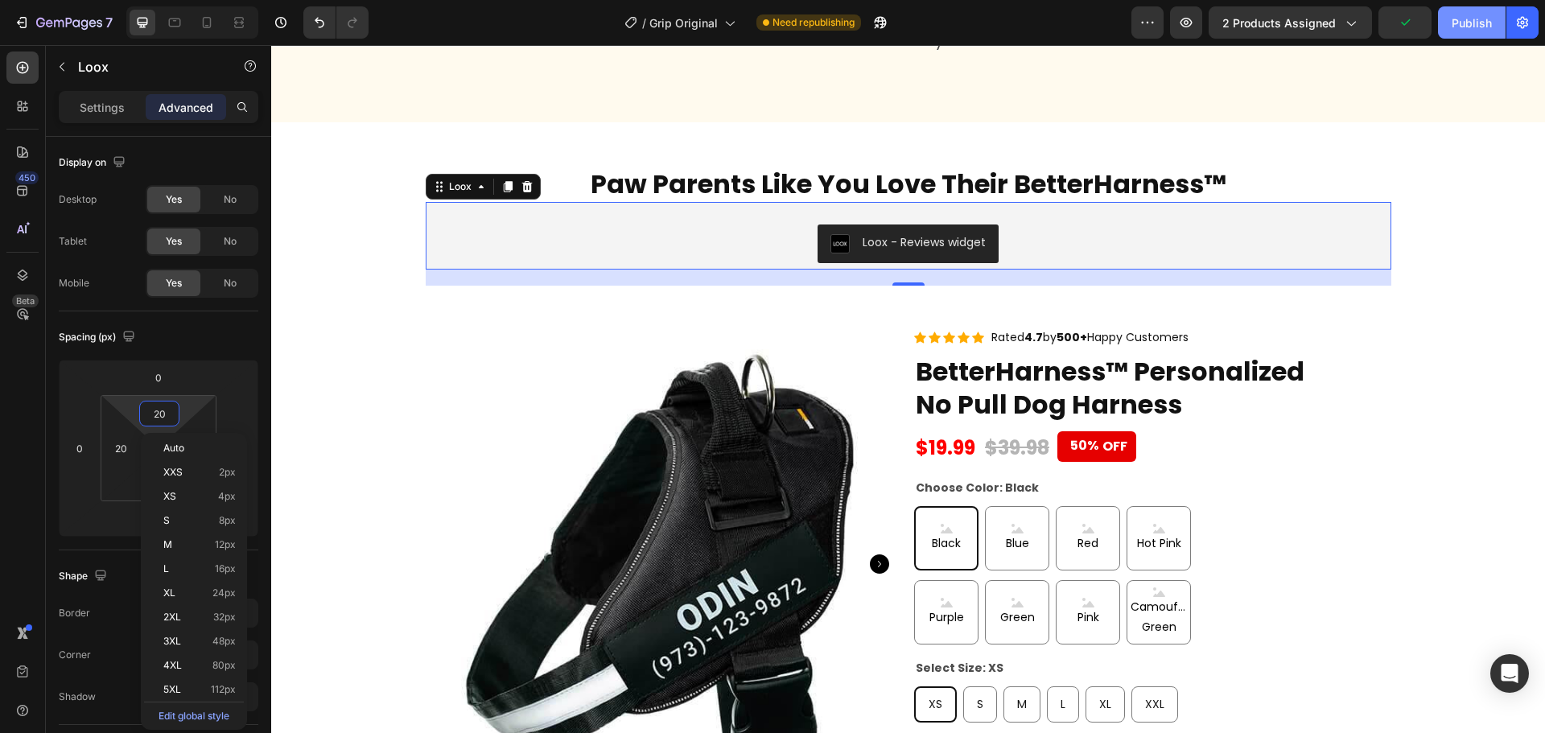
click at [1478, 27] on div "Publish" at bounding box center [1472, 22] width 40 height 17
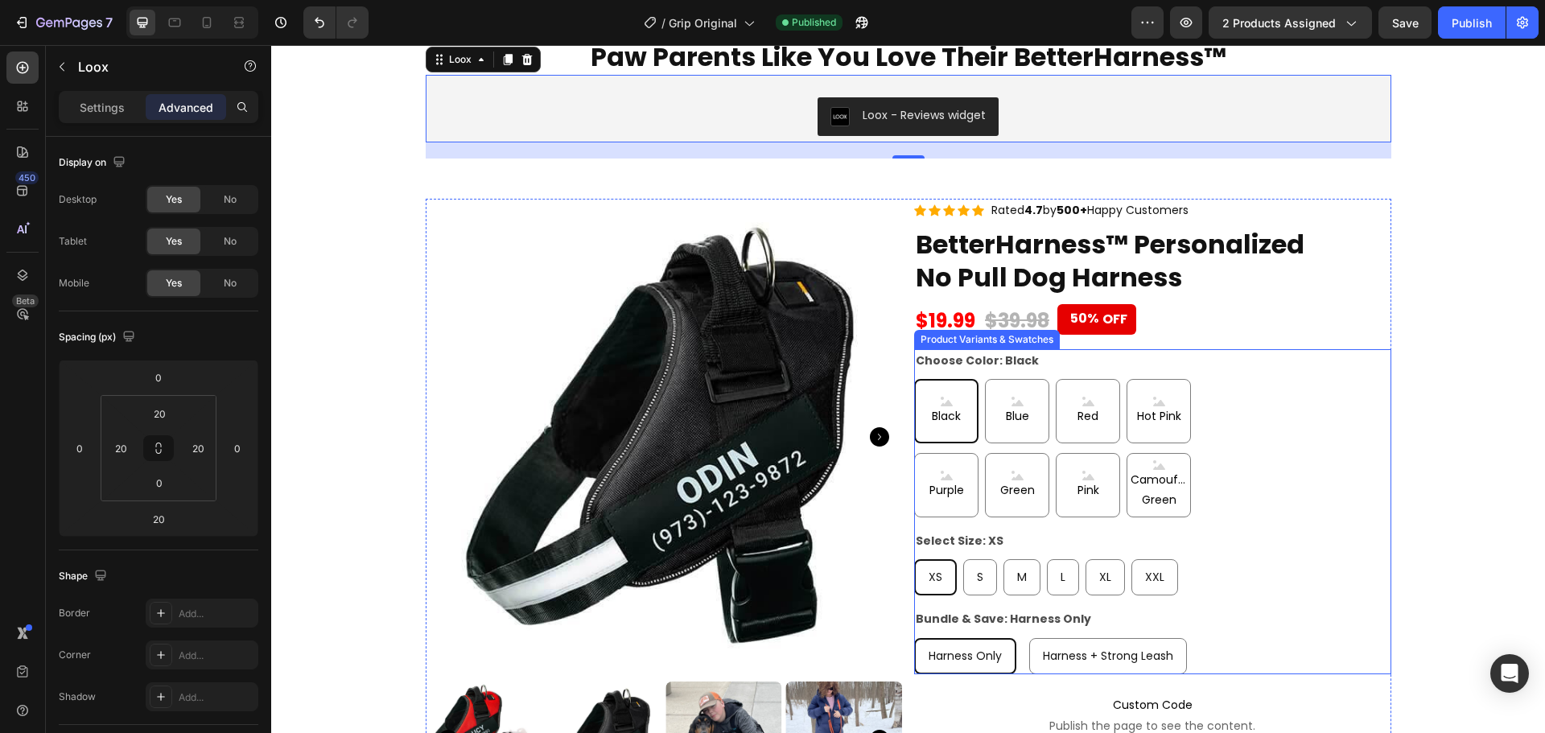
scroll to position [5875, 0]
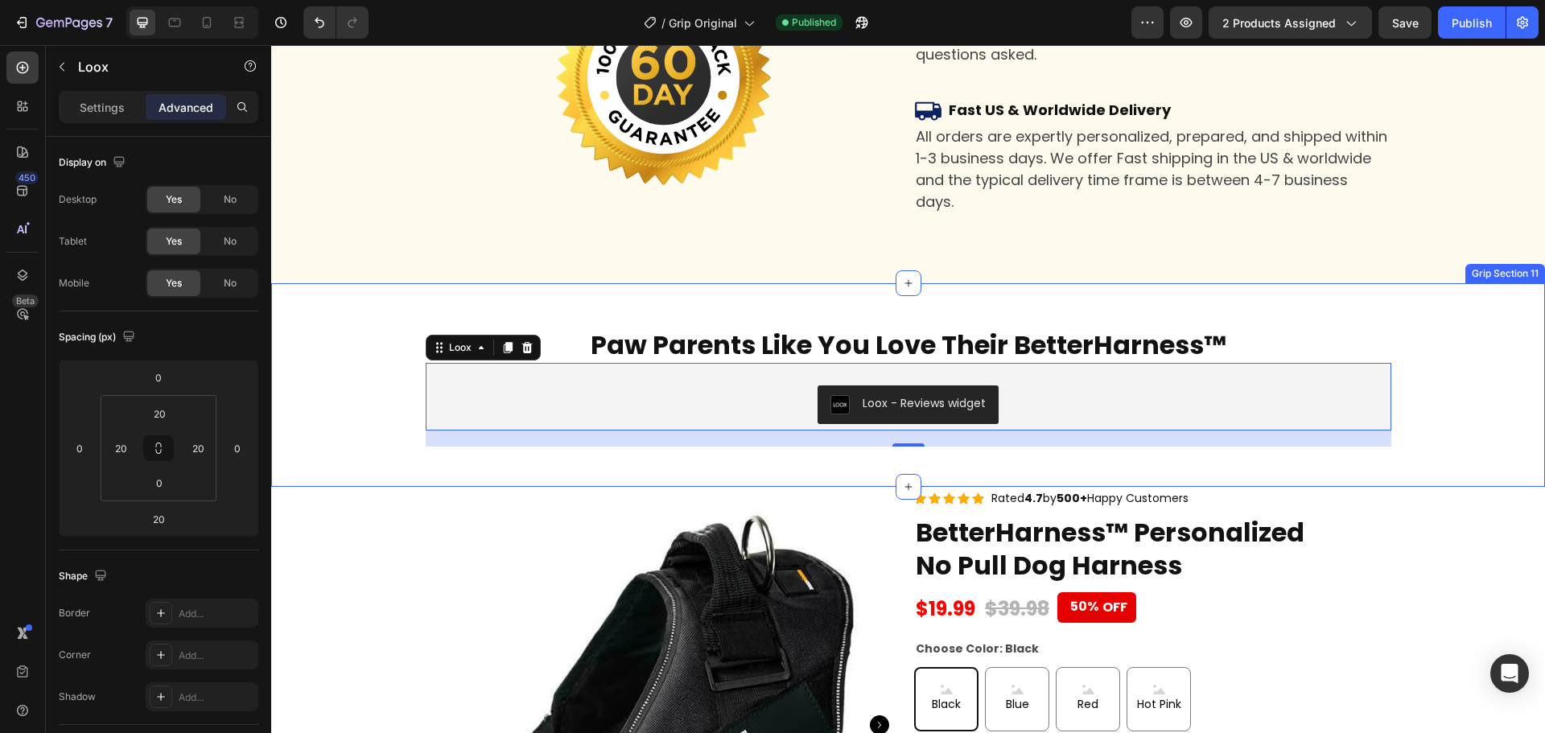
click at [923, 333] on h2 "Paw Parents Like You Love Their BetterHarness™" at bounding box center [909, 345] width 966 height 35
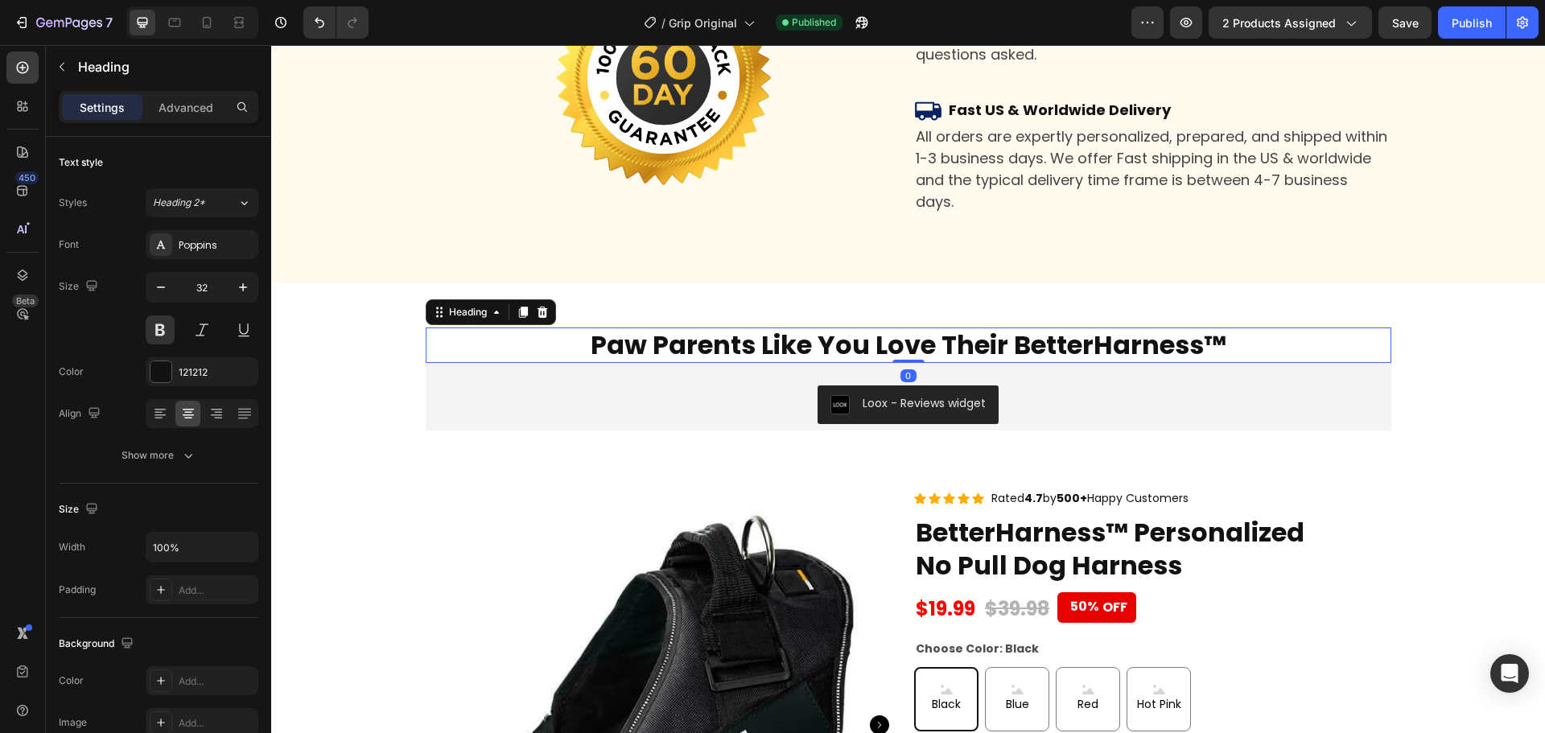
click at [881, 343] on h2 "Paw Parents Like You Love Their BetterHarness™" at bounding box center [909, 345] width 966 height 35
click at [866, 344] on p "Paw Parents Like You Love Their BetterHarness™" at bounding box center [908, 345] width 962 height 32
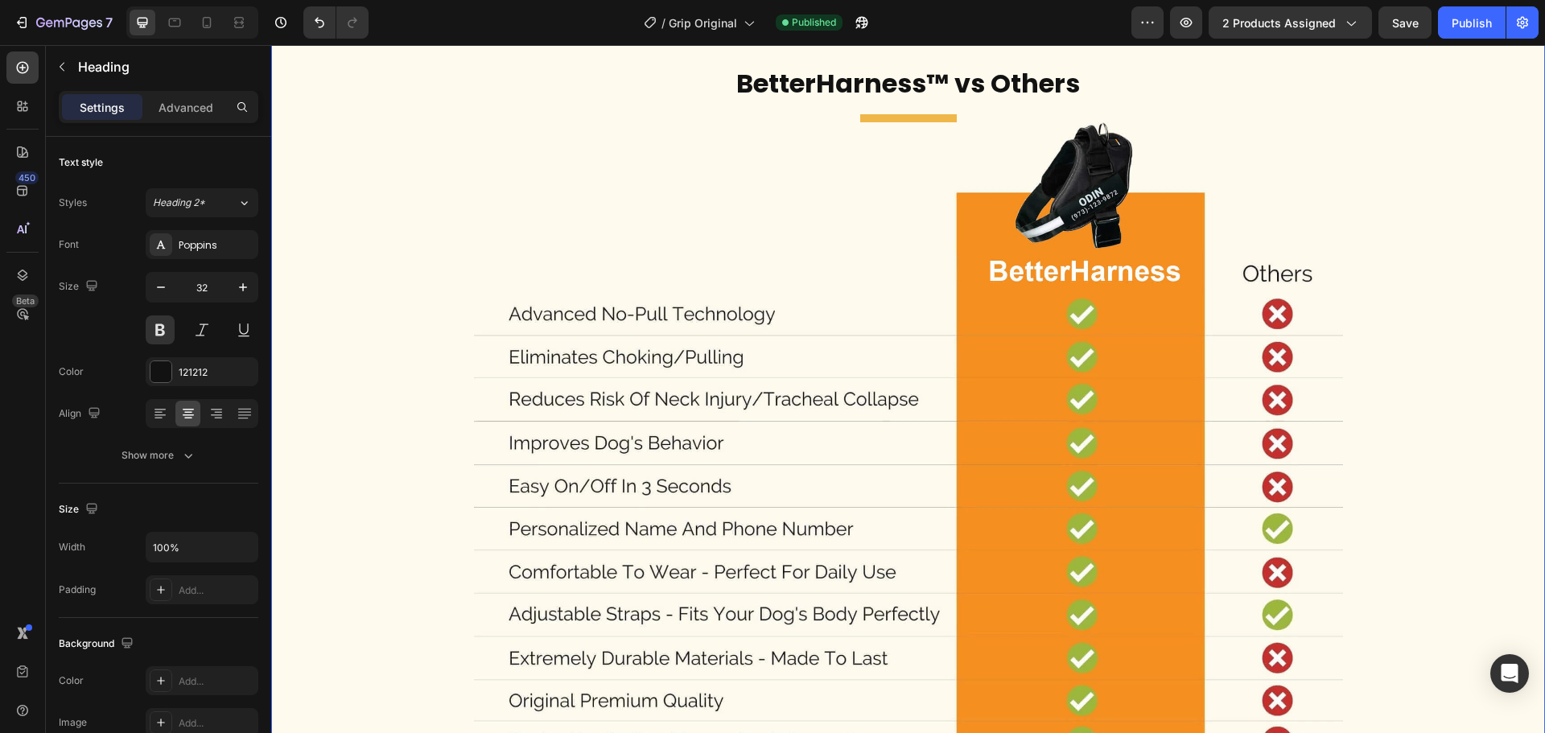
scroll to position [4174, 0]
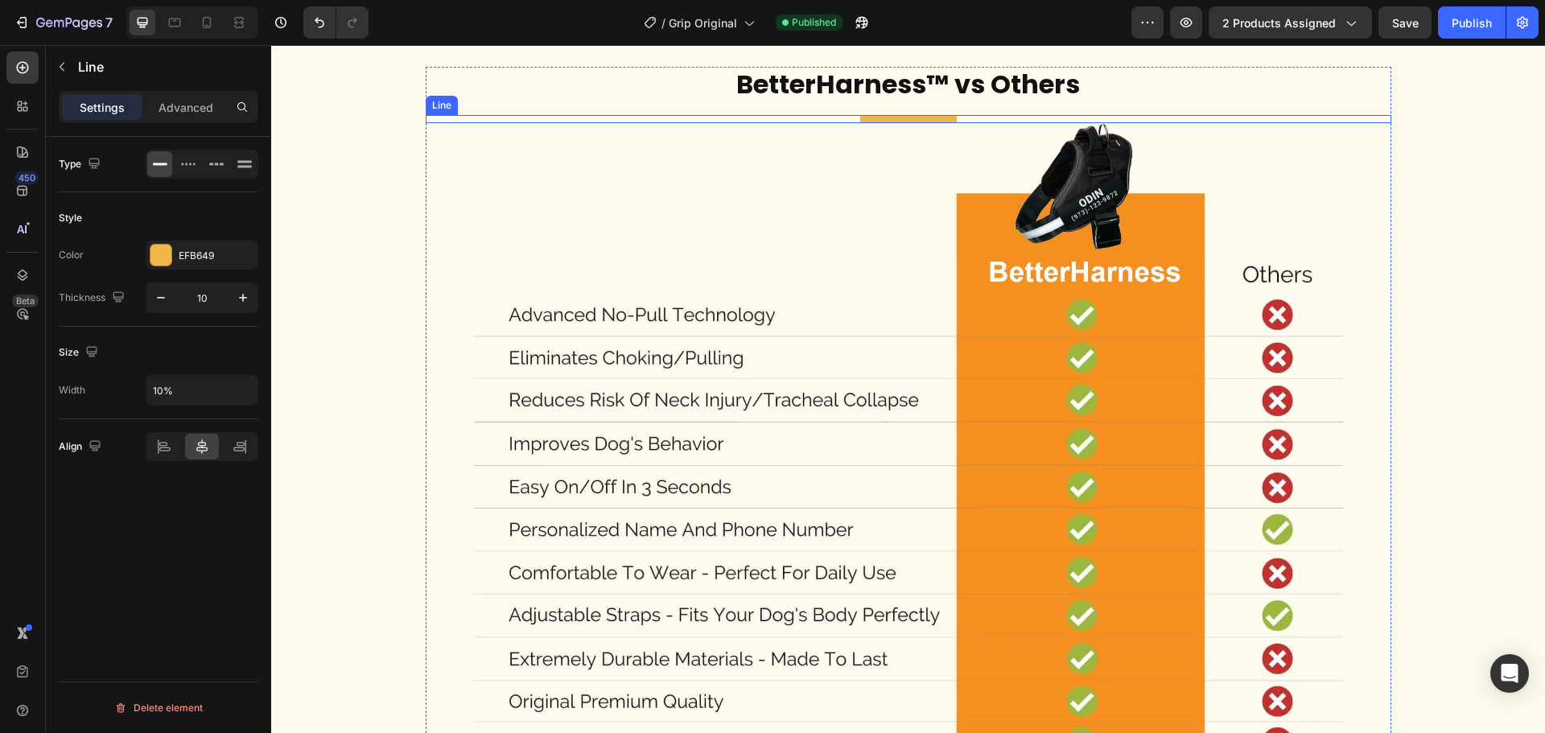
click at [975, 123] on div "Title" at bounding box center [909, 119] width 966 height 8
click at [495, 109] on div at bounding box center [504, 99] width 19 height 19
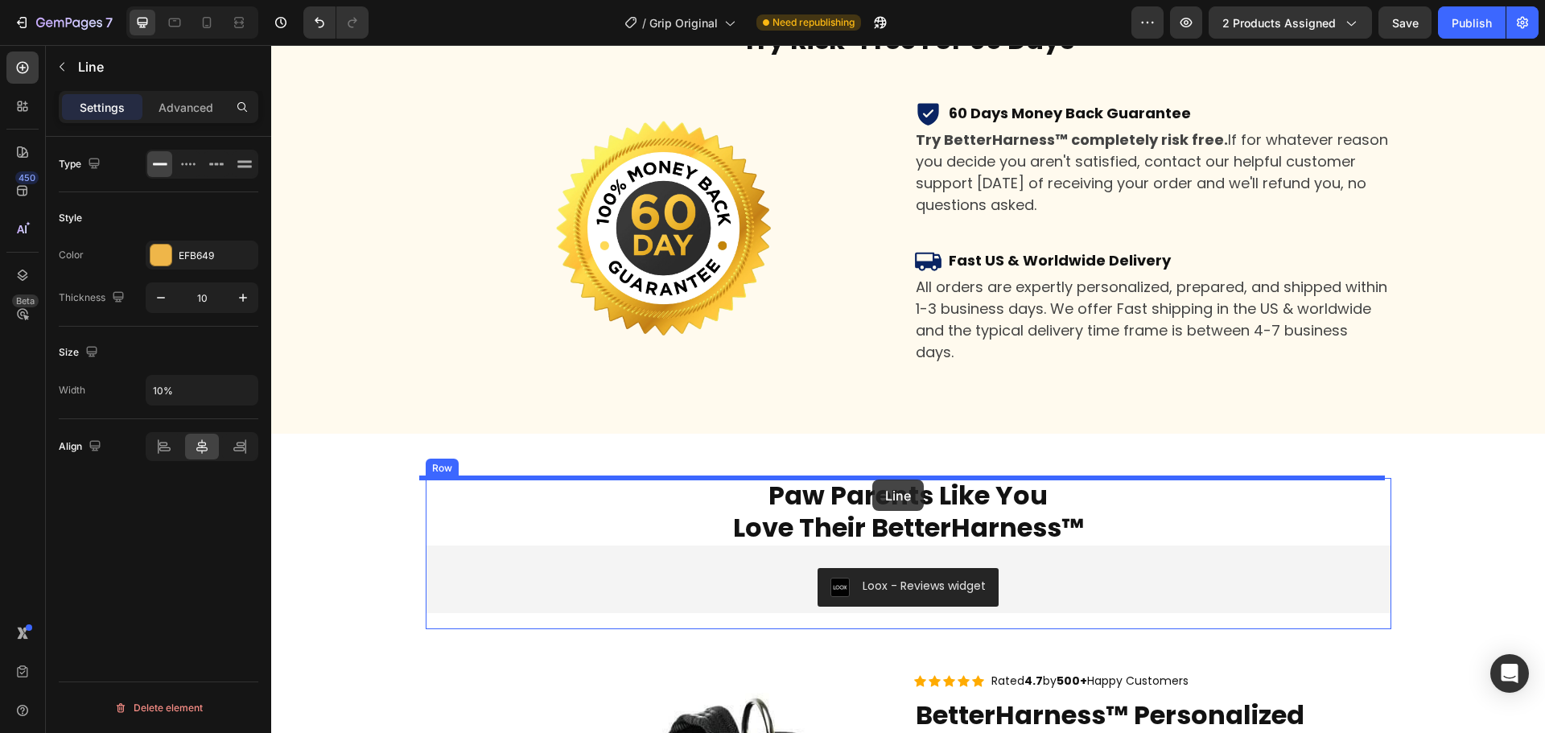
scroll to position [5784, 0]
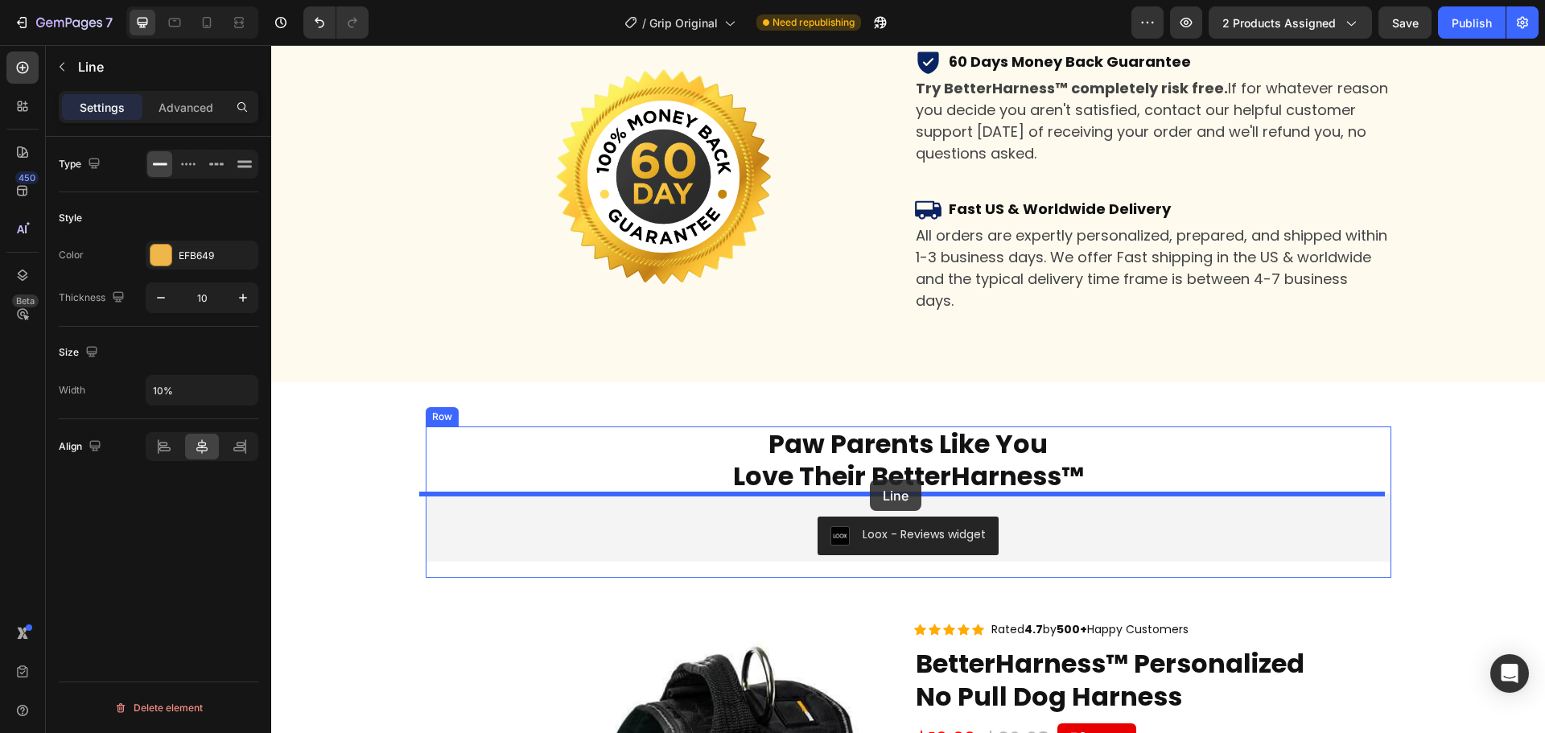
drag, startPoint x: 427, startPoint y: 199, endPoint x: 870, endPoint y: 480, distance: 524.2
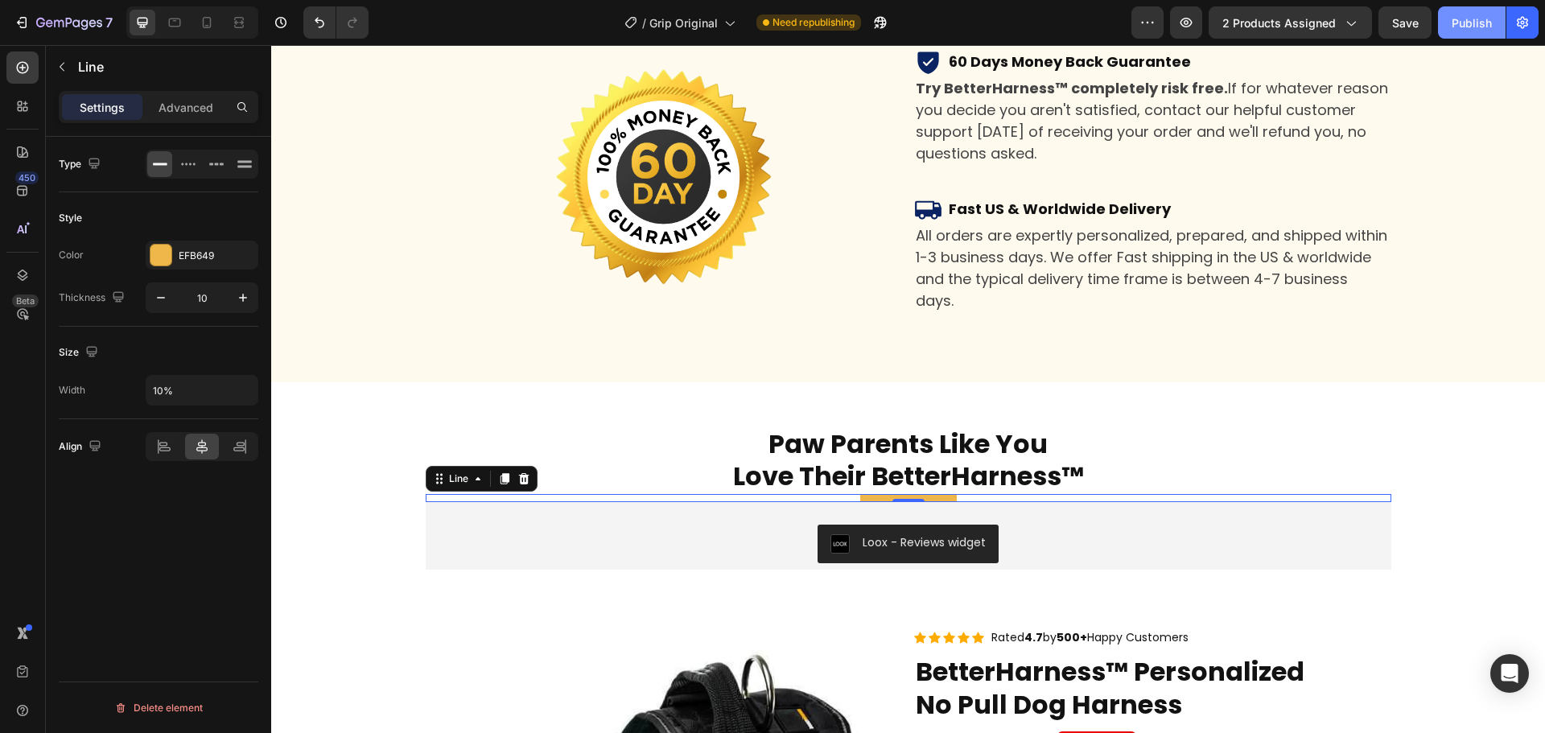
click at [1467, 28] on div "Publish" at bounding box center [1472, 22] width 40 height 17
click at [318, 23] on icon "Undo/Redo" at bounding box center [319, 22] width 16 height 16
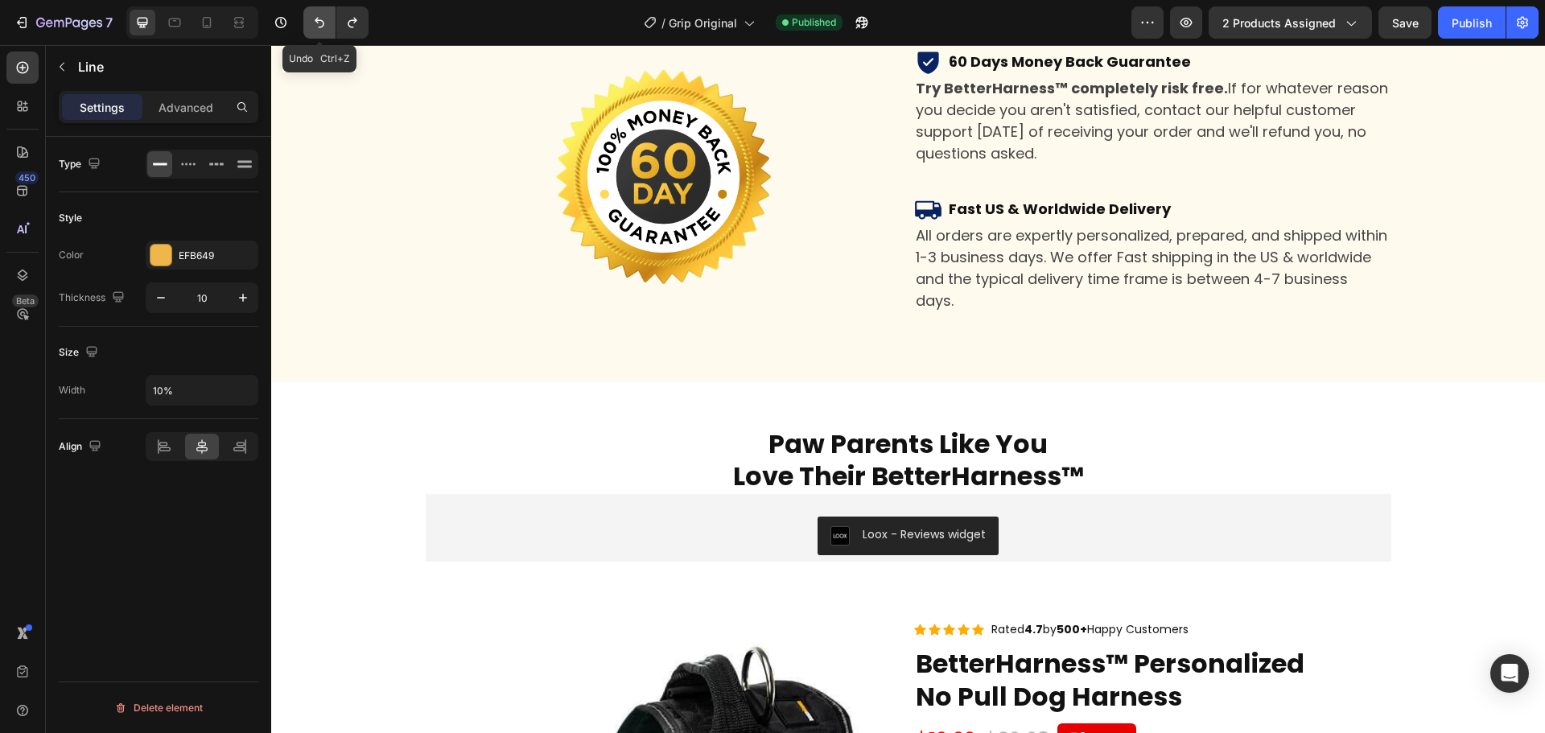
click at [318, 23] on icon "Undo/Redo" at bounding box center [319, 22] width 16 height 16
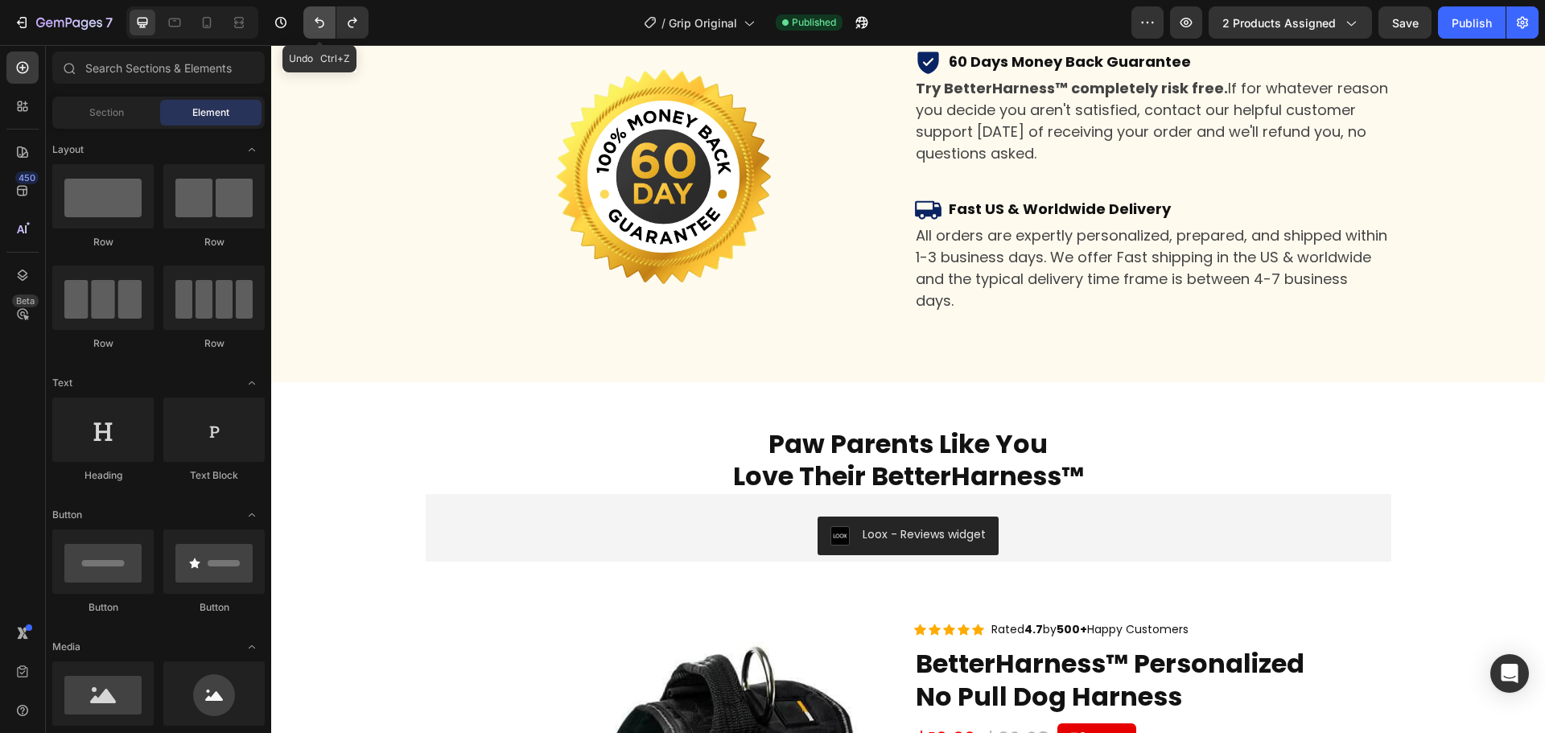
click at [318, 23] on icon "Undo/Redo" at bounding box center [319, 22] width 16 height 16
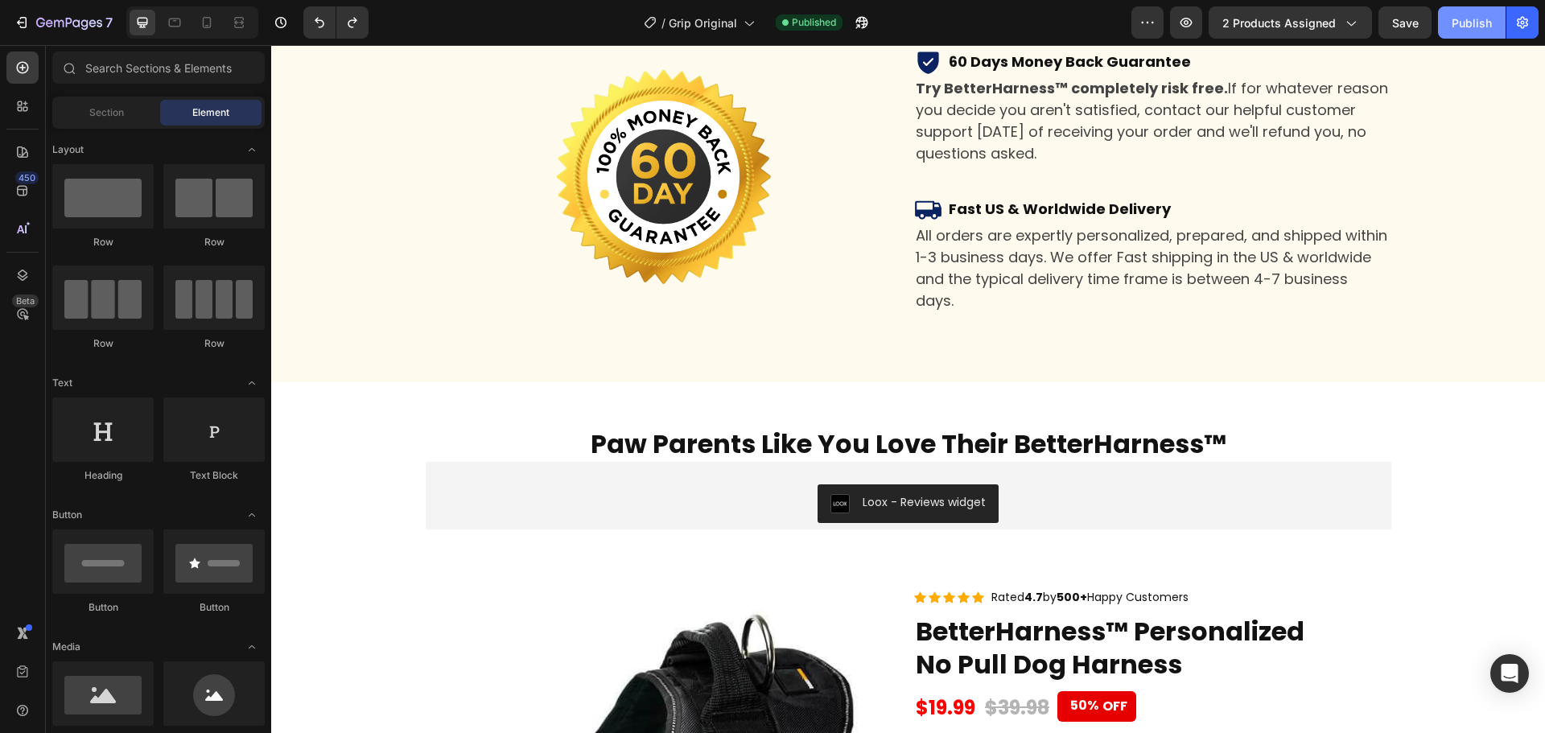
click at [1467, 23] on div "Publish" at bounding box center [1472, 22] width 40 height 17
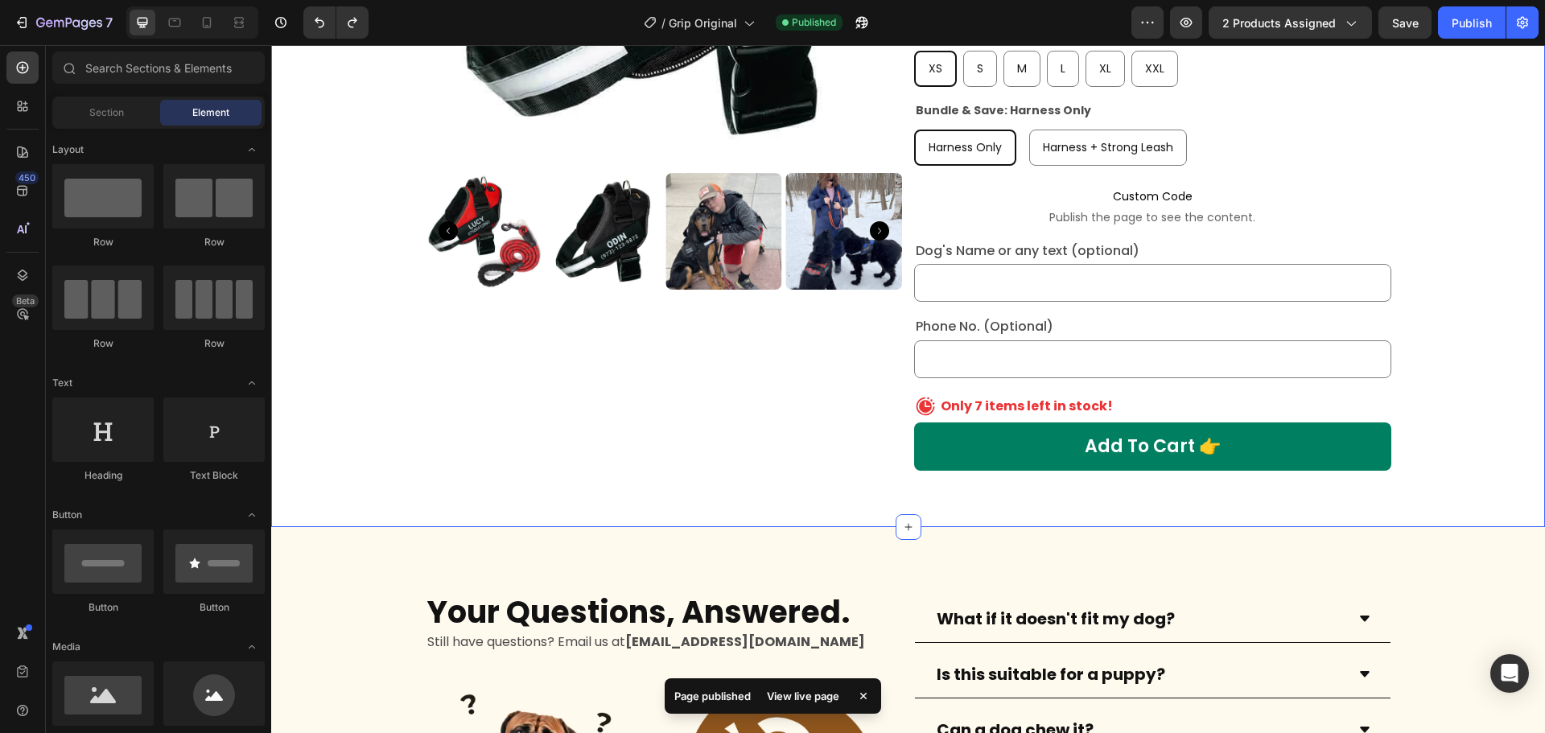
scroll to position [6428, 0]
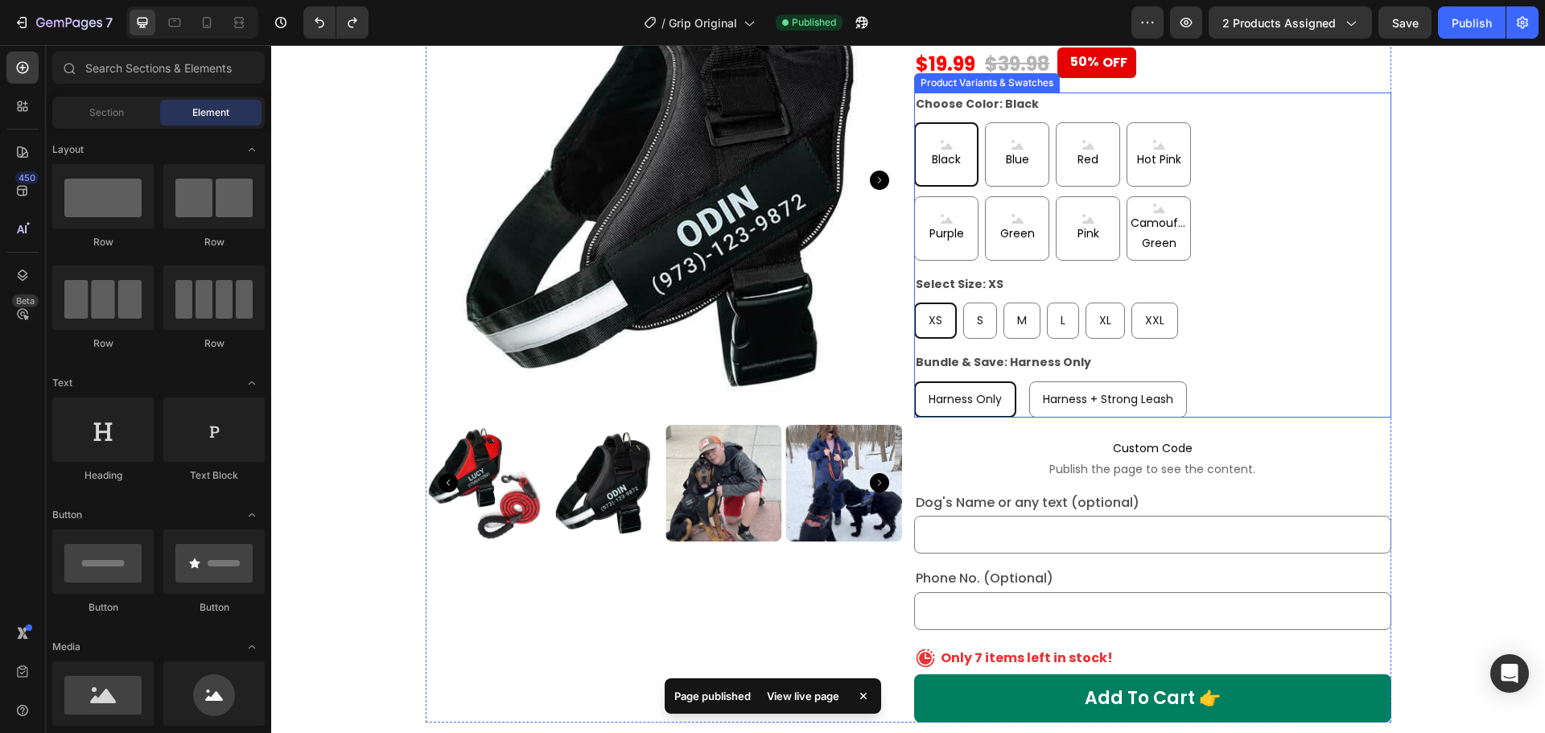
click at [1240, 318] on div "Choose Color: Black Black Black Black Blue Blue Blue Red Red Red Hot Pink Hot P…" at bounding box center [1152, 255] width 477 height 325
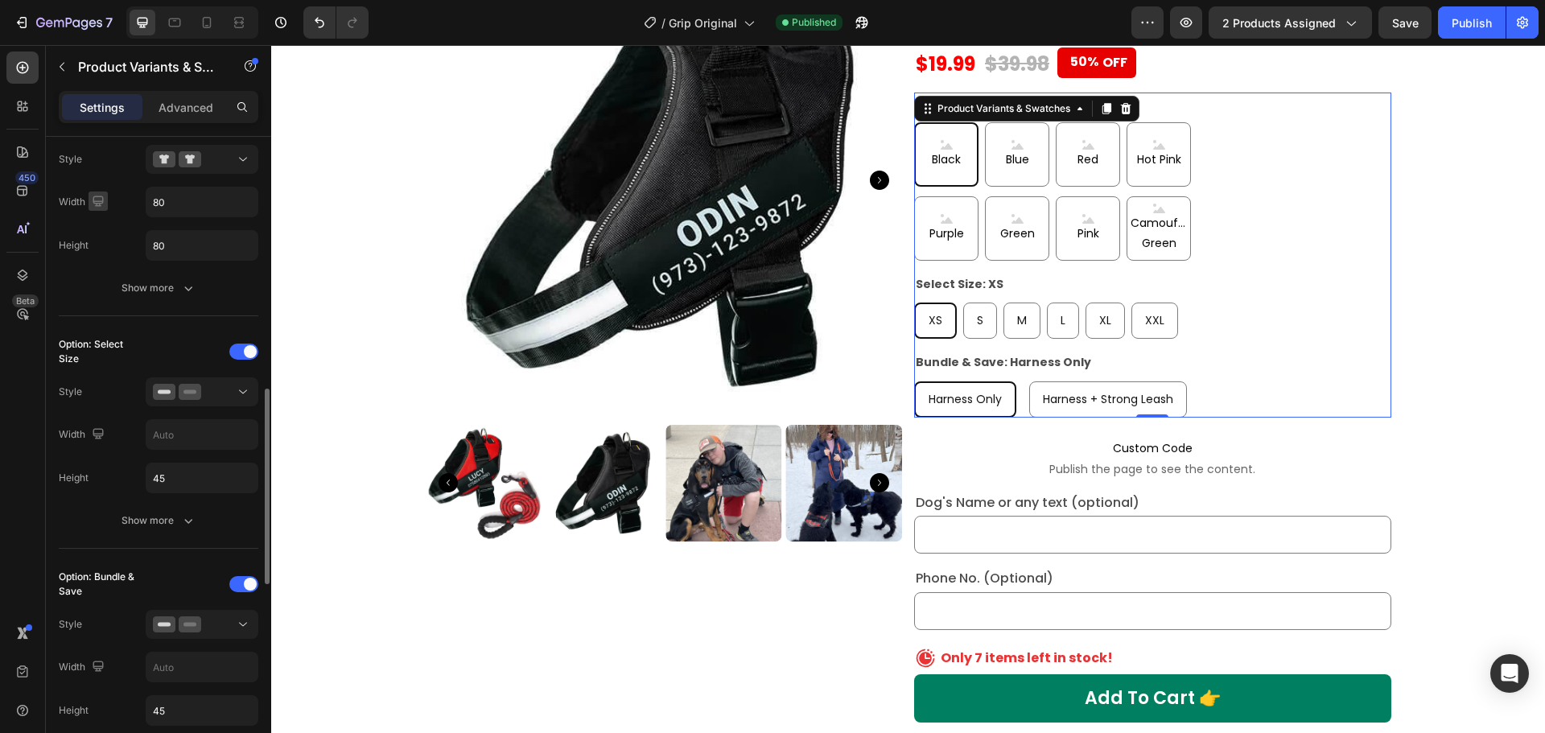
scroll to position [563, 0]
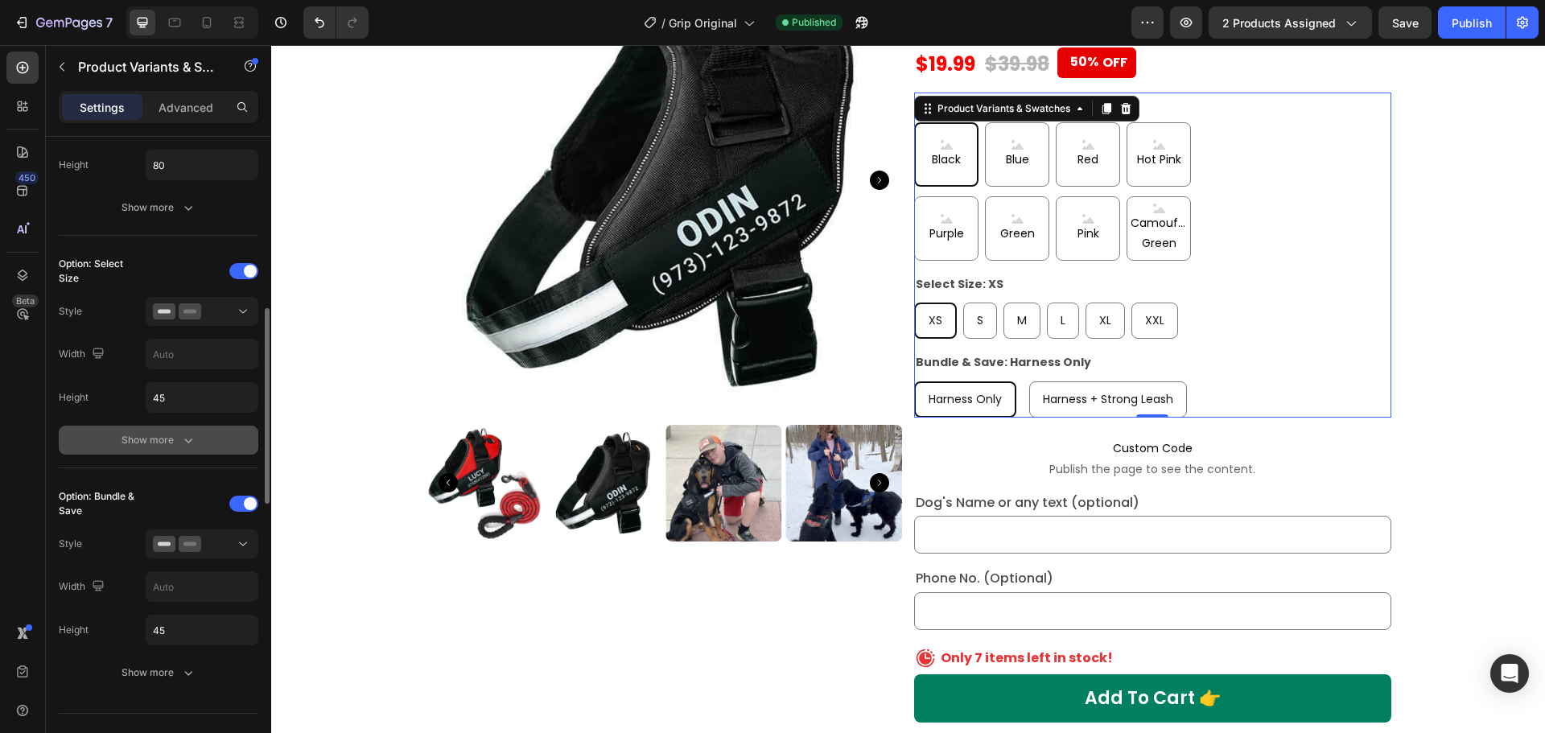
click at [129, 434] on div "Show more" at bounding box center [159, 440] width 75 height 16
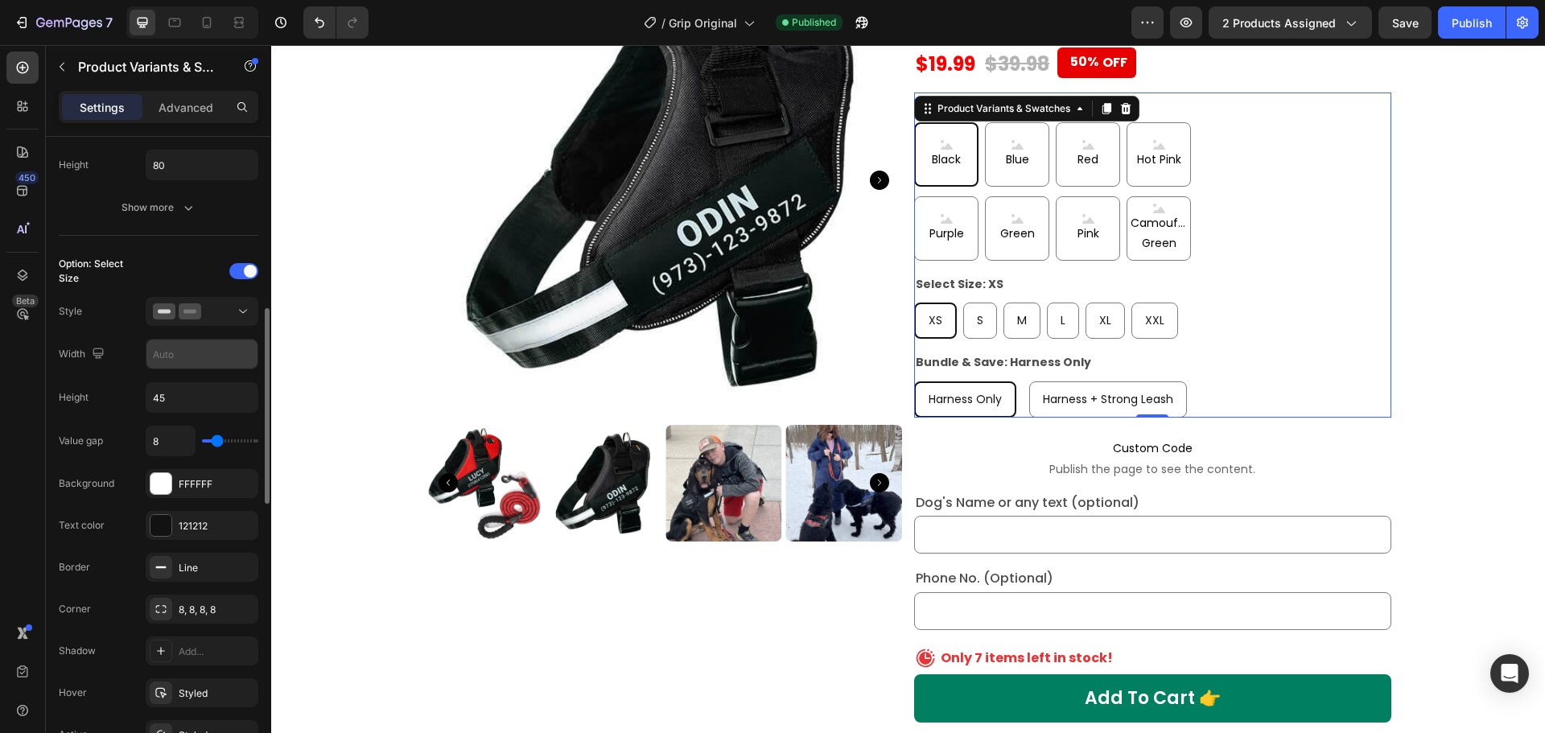
click at [171, 136] on input "text" at bounding box center [201, 121] width 111 height 29
type input "45"
click at [1474, 19] on div "Publish" at bounding box center [1472, 22] width 40 height 17
click at [168, 447] on input "8" at bounding box center [170, 441] width 48 height 29
type input "7"
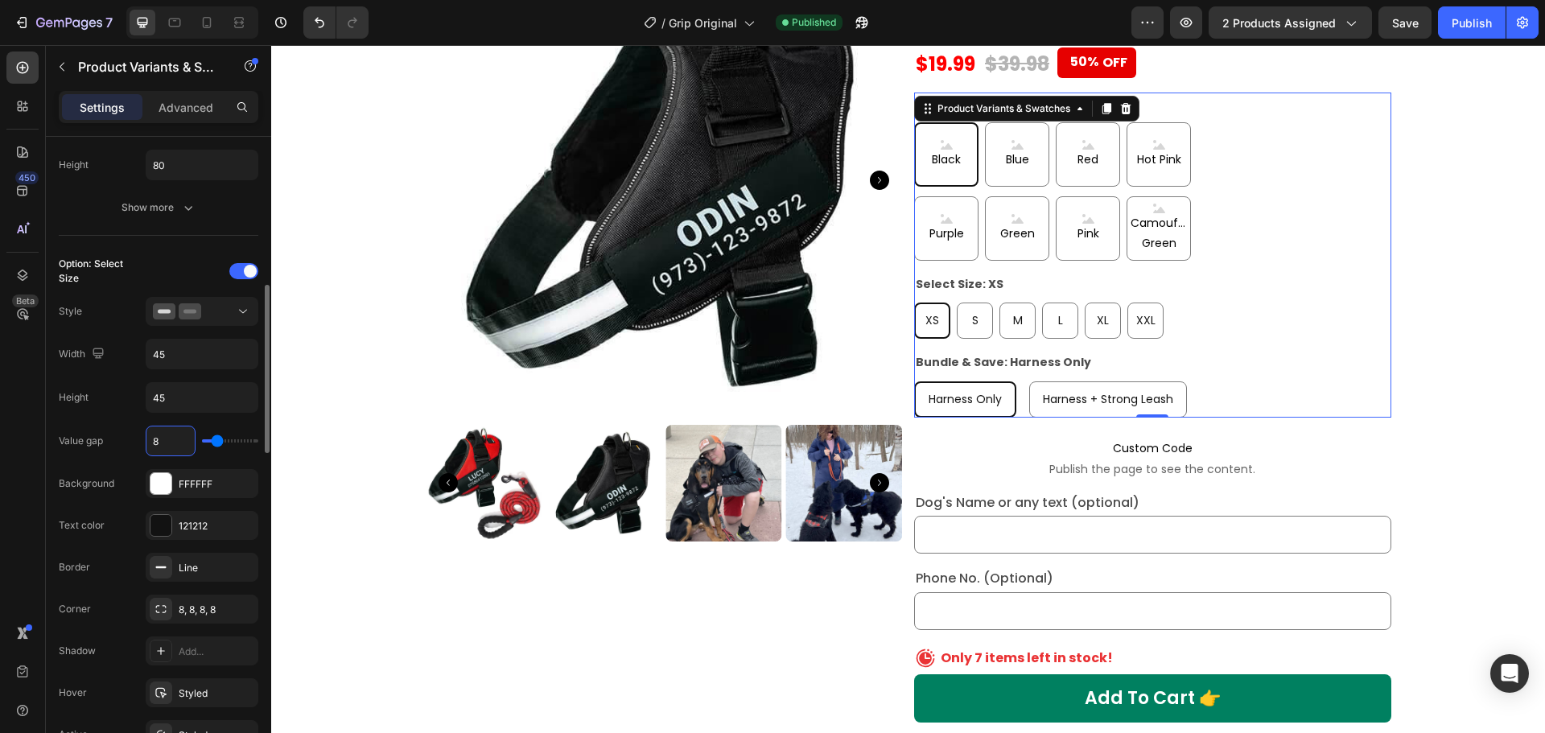
type input "7"
type input "6"
type input "5"
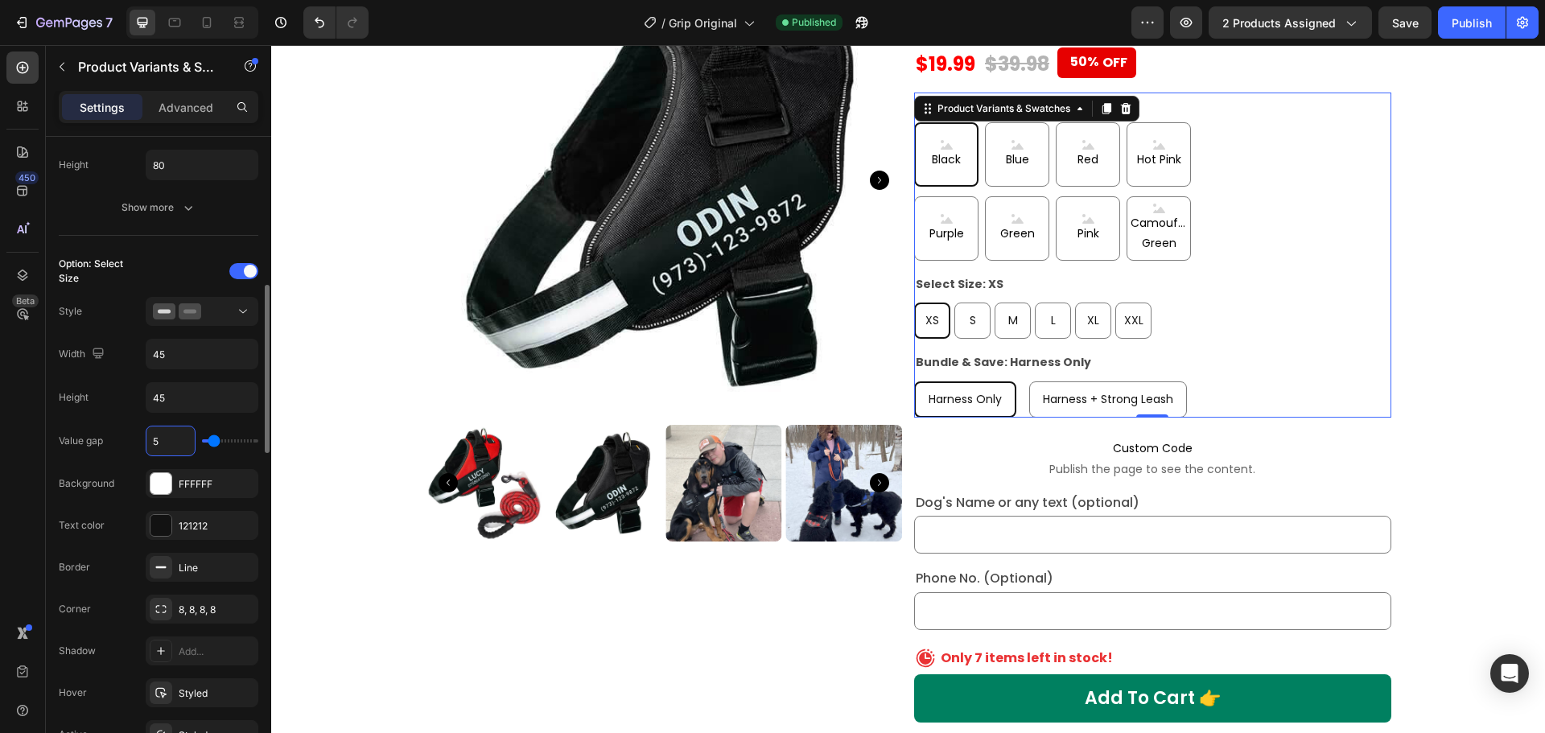
type input "4"
type input "3"
type input "2"
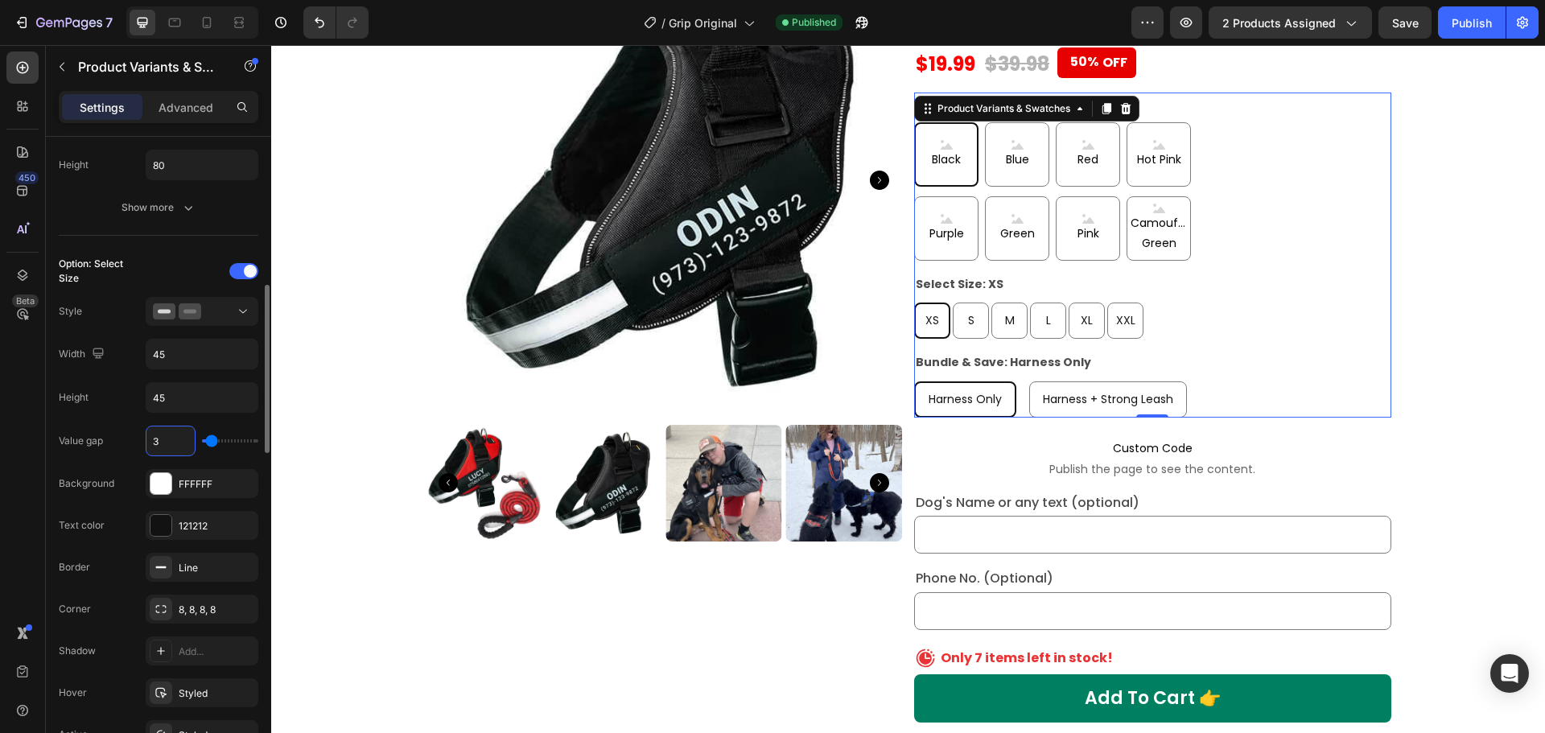
type input "2"
type input "1"
type input "0"
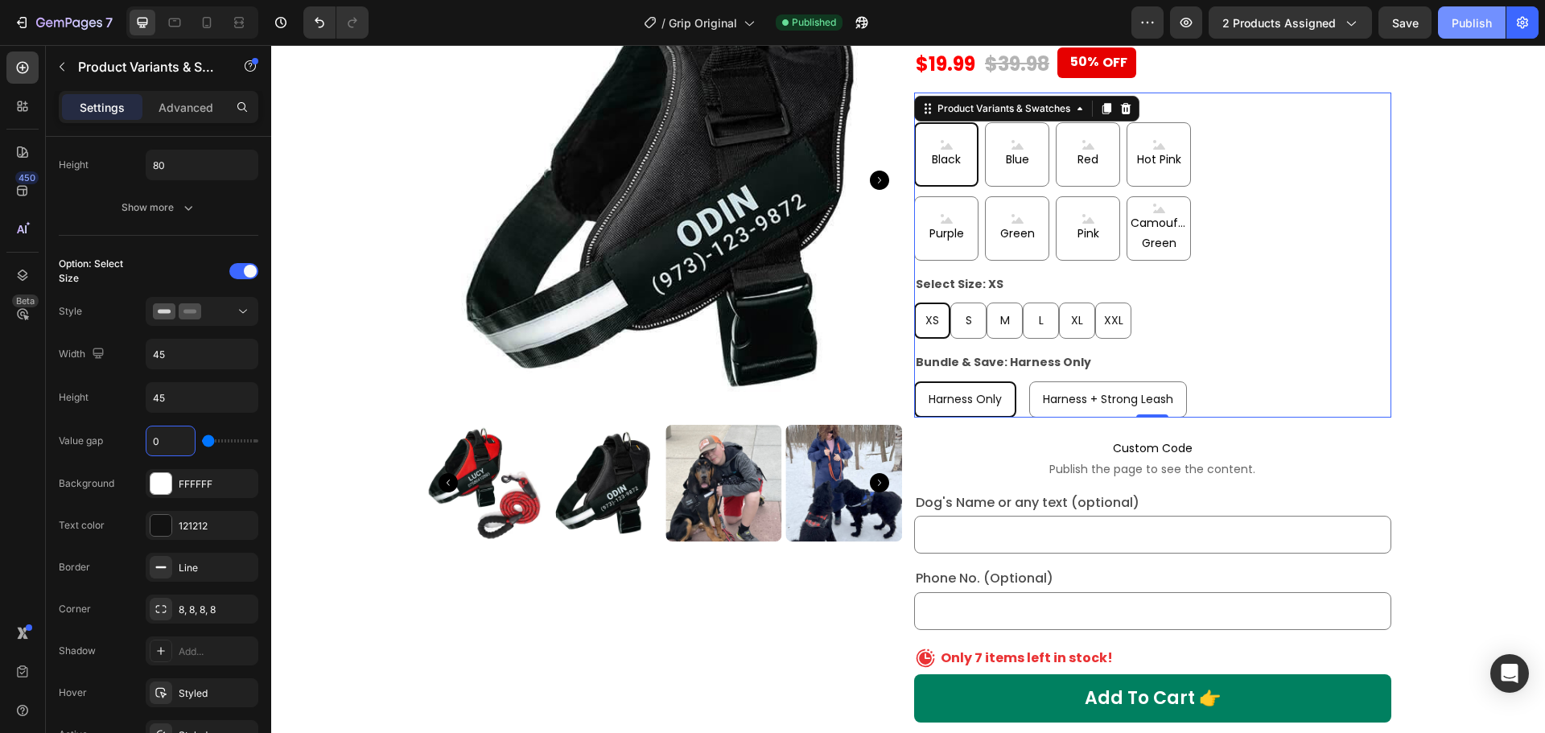
click at [1453, 29] on div "Publish" at bounding box center [1472, 22] width 40 height 17
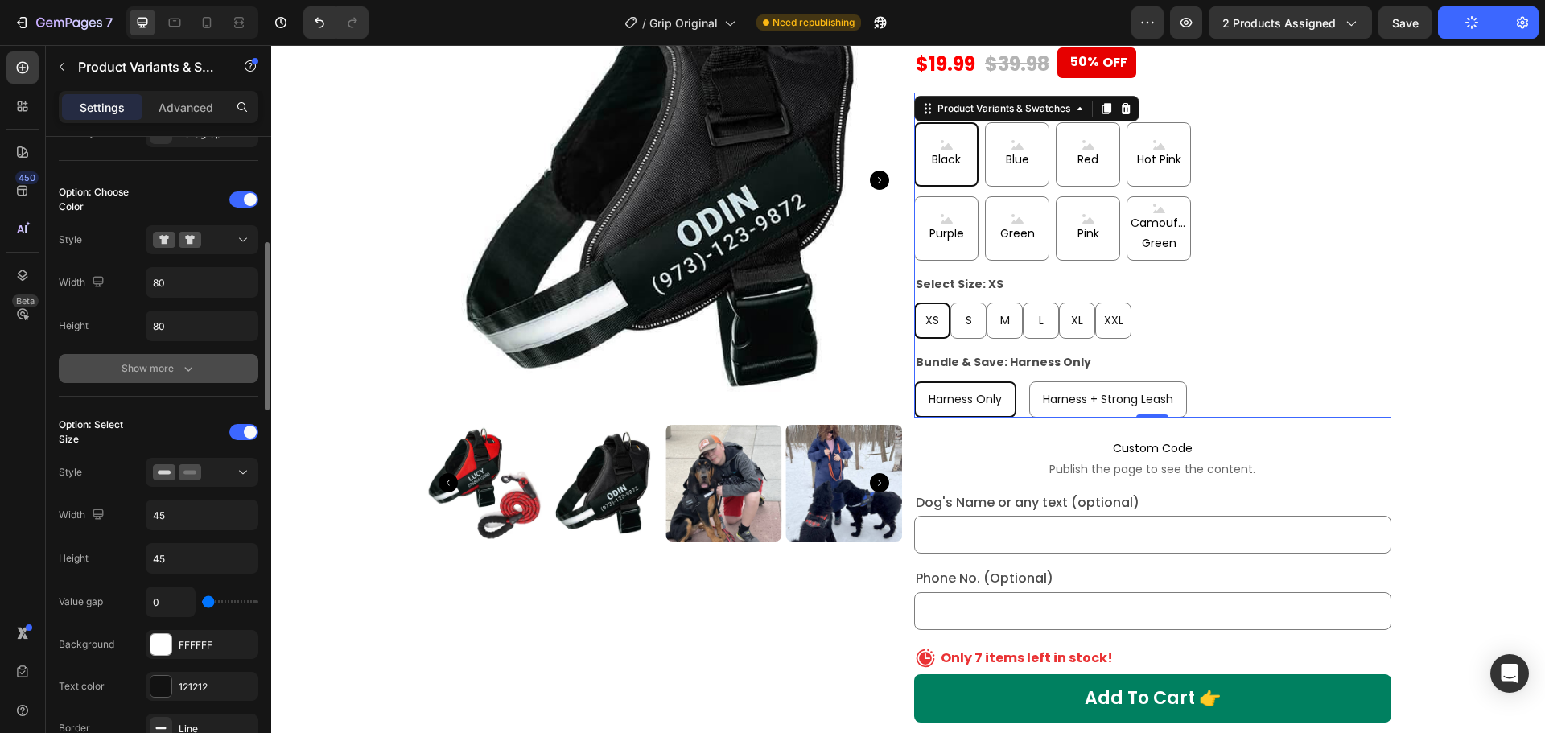
click at [113, 360] on button "Show more" at bounding box center [159, 368] width 200 height 29
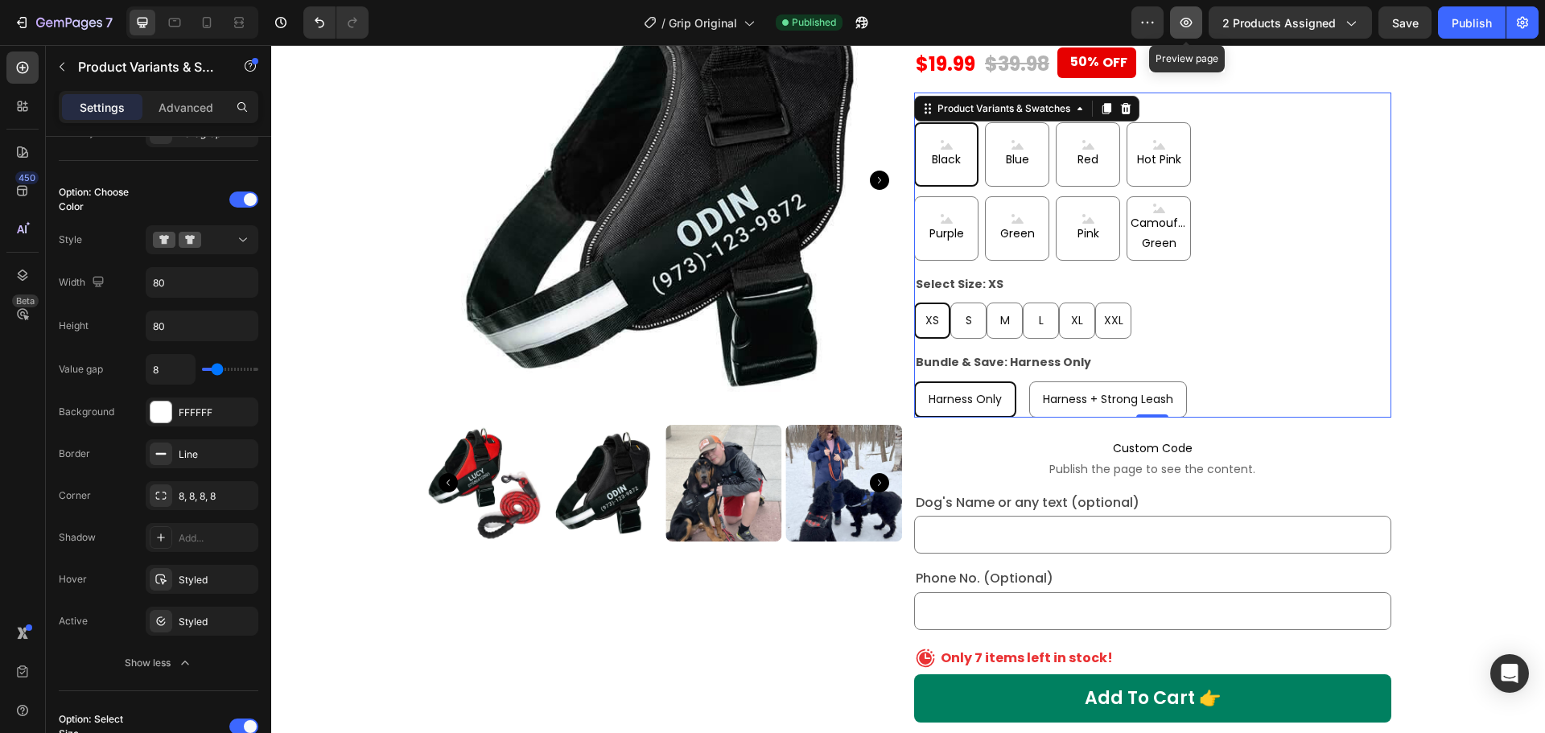
click at [1182, 29] on icon "button" at bounding box center [1186, 22] width 16 height 16
click at [866, 25] on icon "button" at bounding box center [862, 22] width 16 height 16
click at [244, 237] on icon at bounding box center [243, 240] width 16 height 16
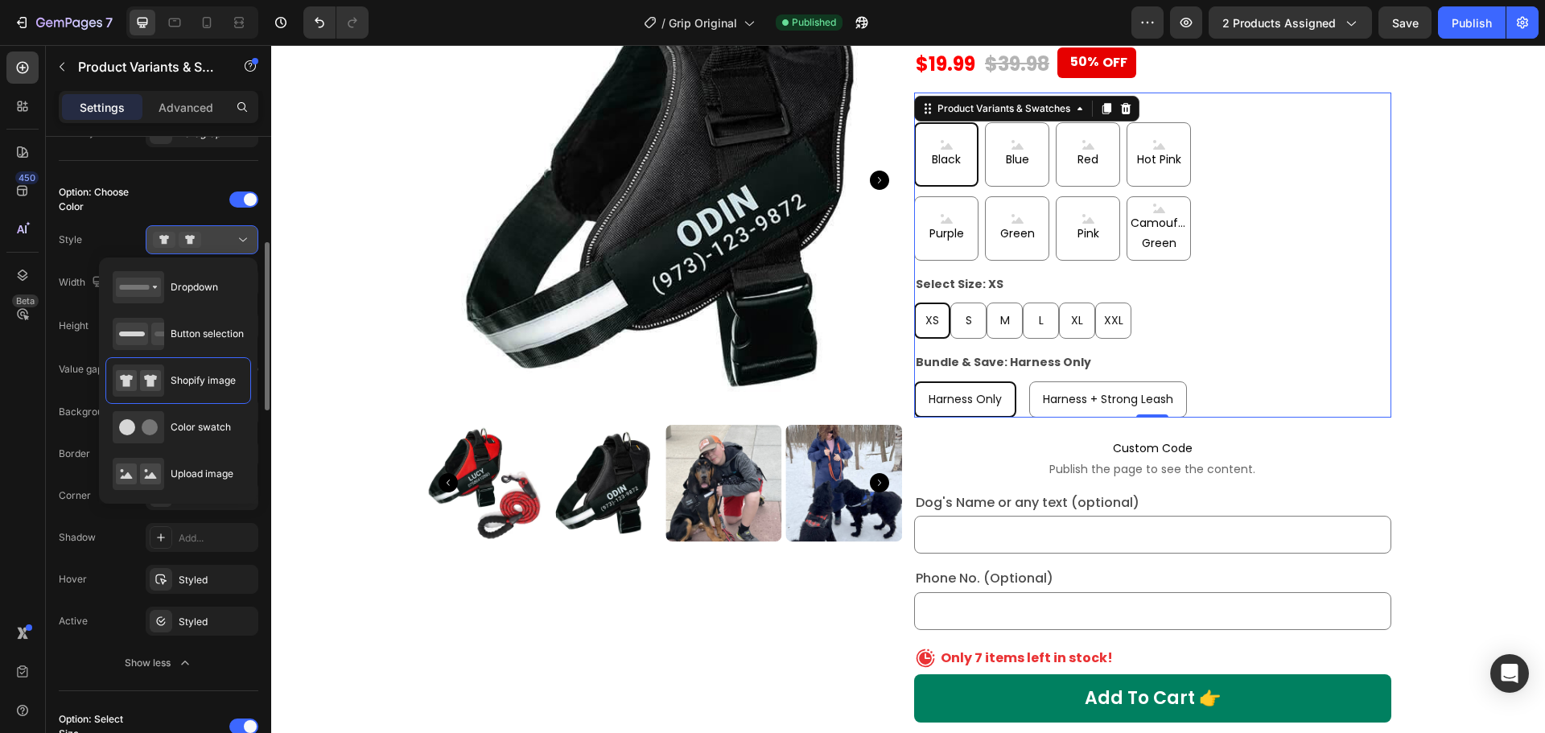
click at [244, 237] on icon at bounding box center [243, 240] width 16 height 16
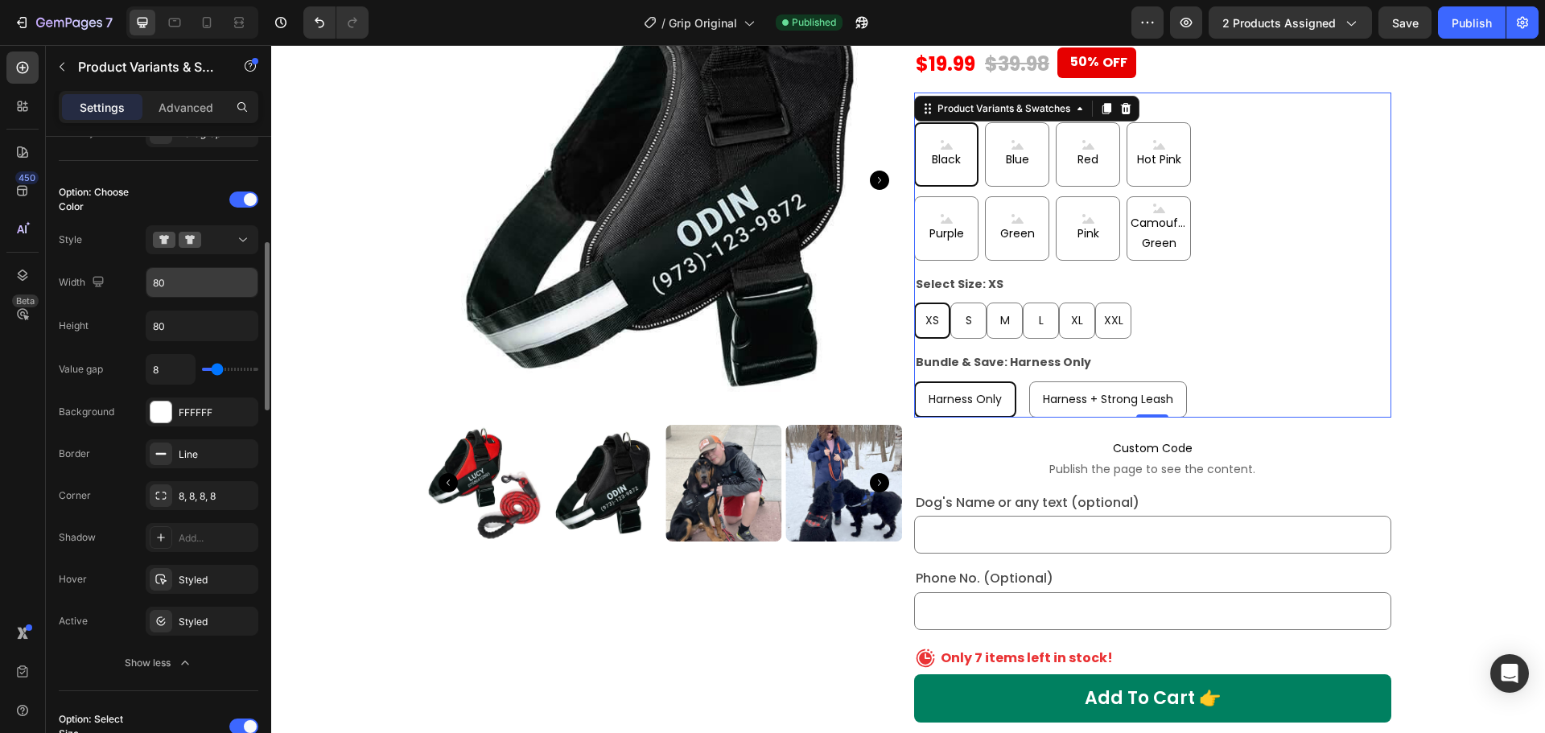
scroll to position [644, 0]
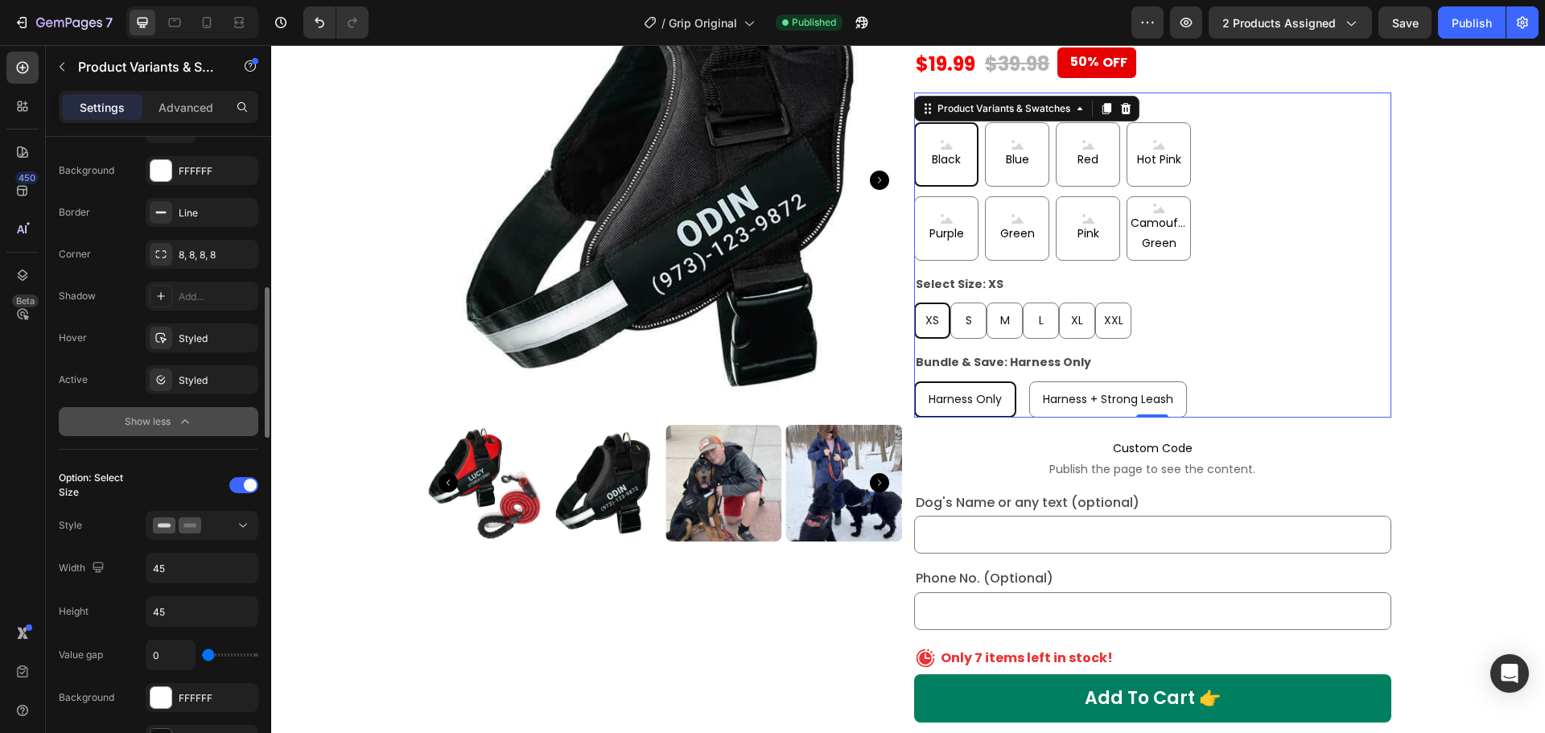
click at [142, 427] on div "Show less" at bounding box center [159, 422] width 68 height 16
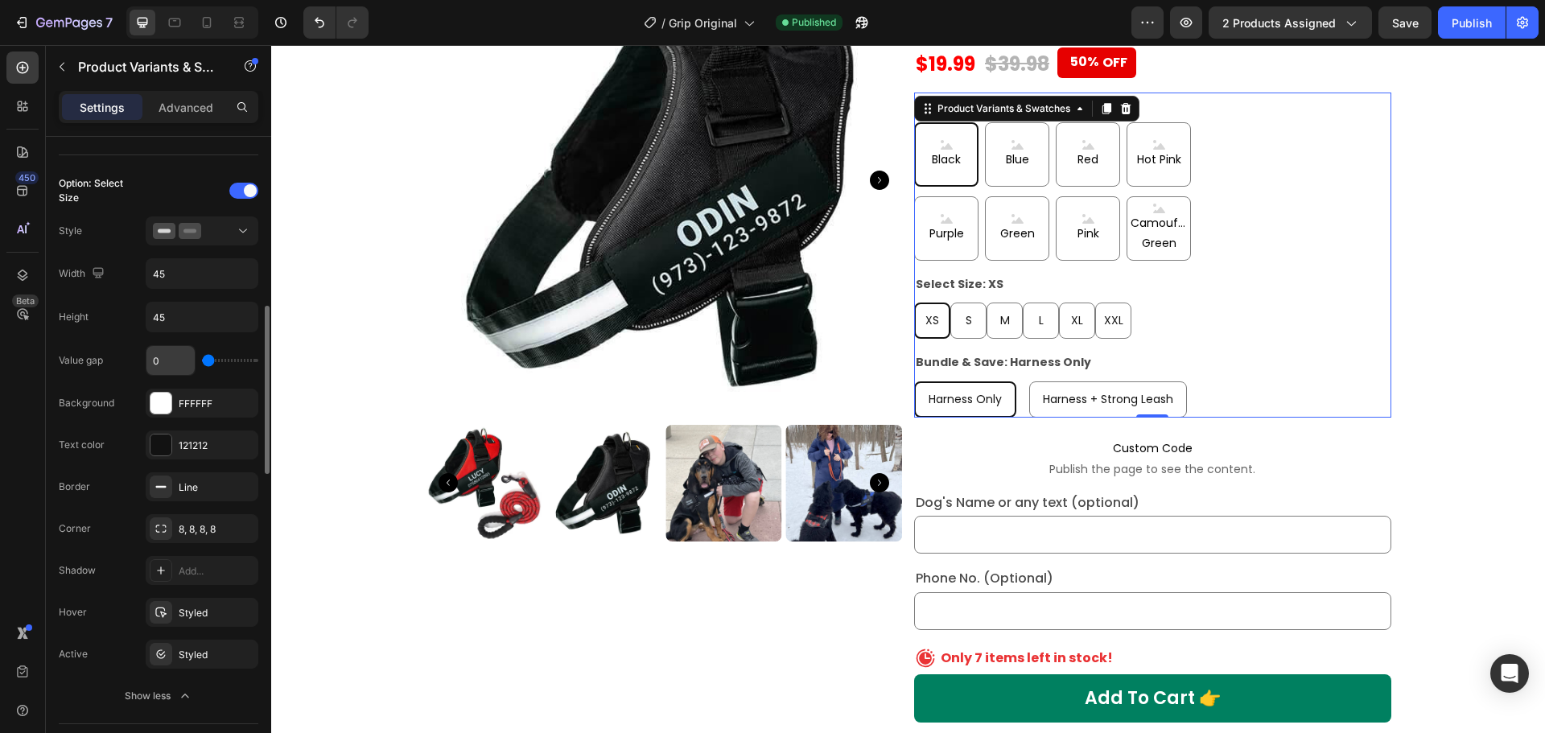
click at [155, 364] on input "0" at bounding box center [170, 360] width 48 height 29
type input "8"
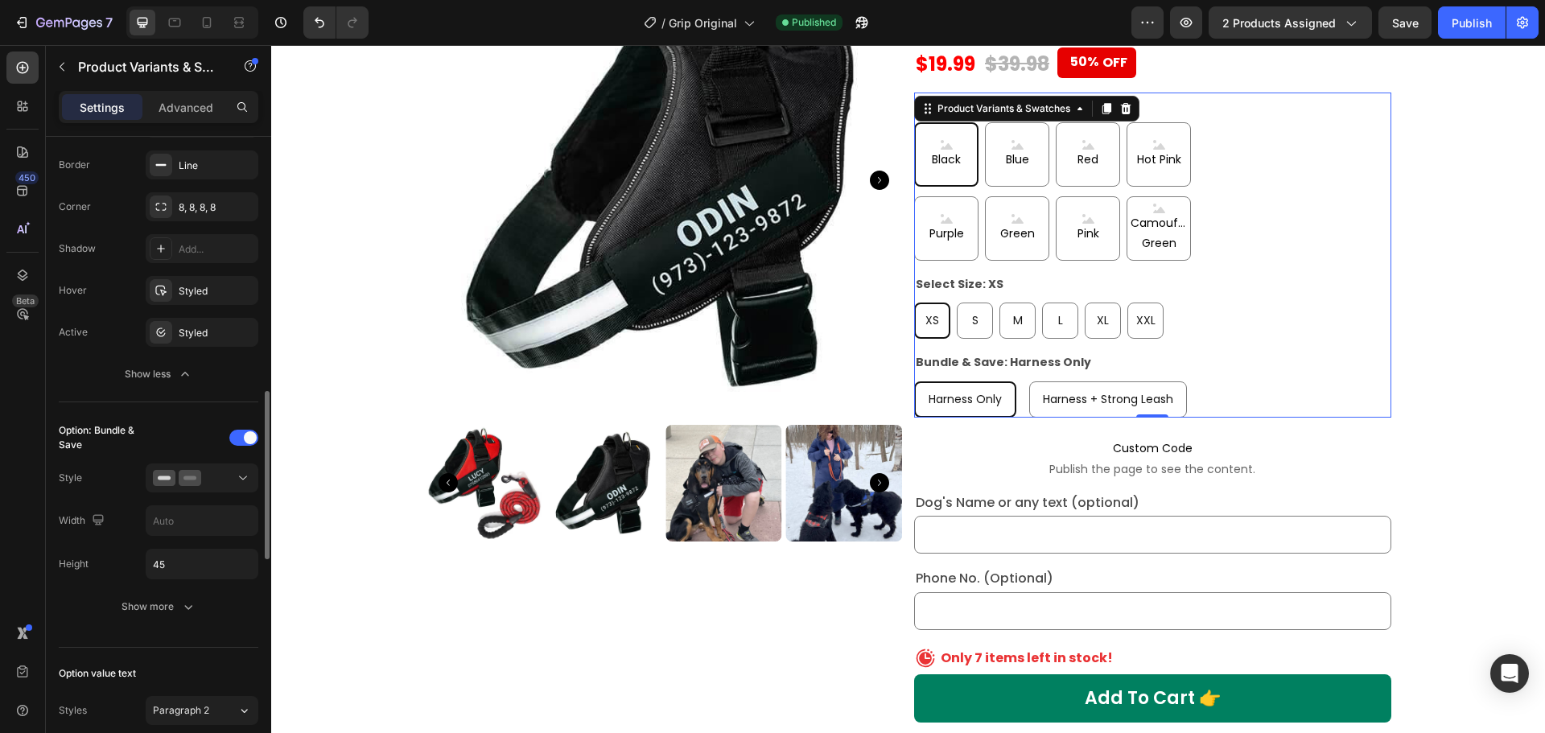
scroll to position [1046, 0]
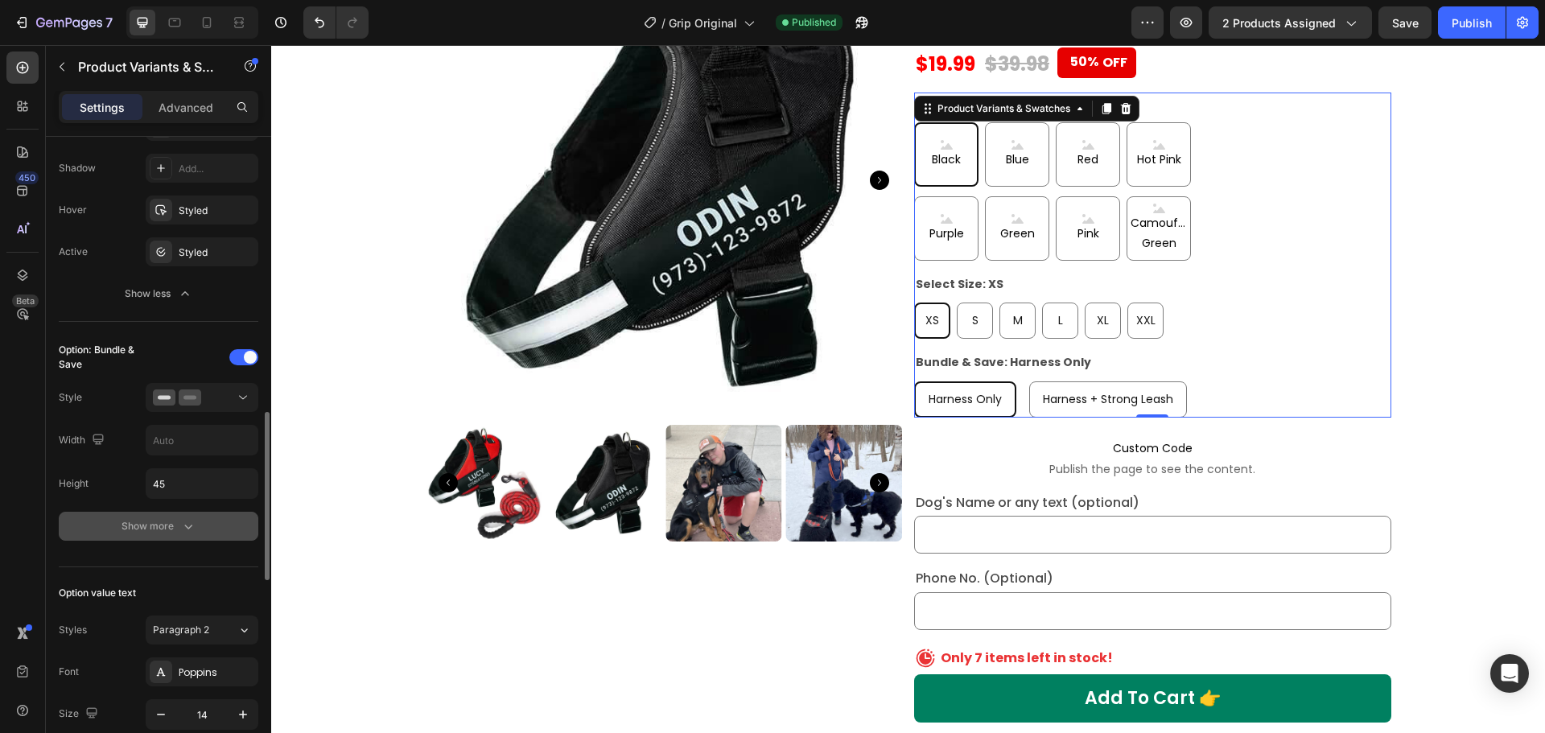
type input "8"
click at [159, 524] on div "Show more" at bounding box center [159, 526] width 75 height 16
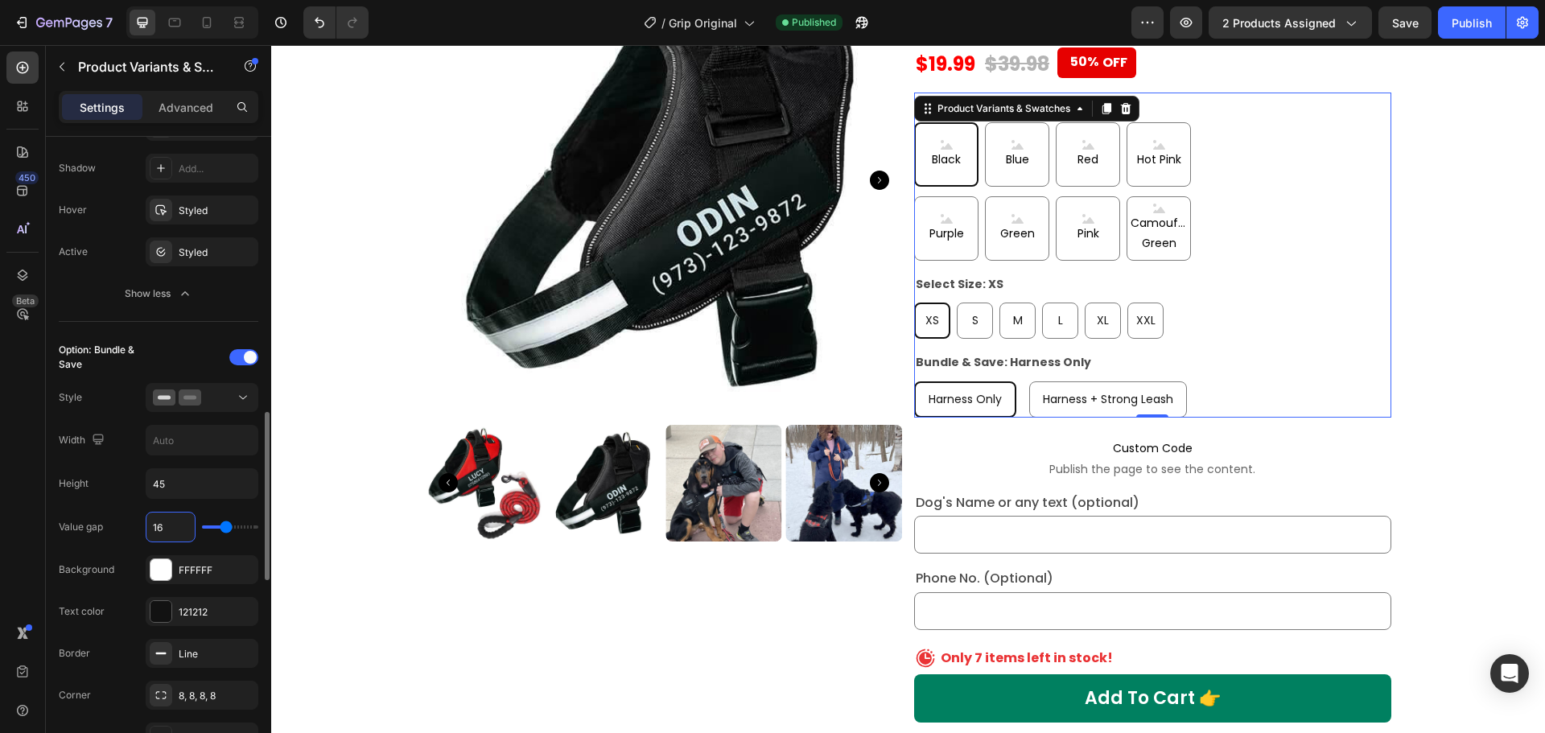
click at [164, 524] on input "16" at bounding box center [170, 527] width 48 height 29
type input "8"
click at [1438, 23] on button "Publish" at bounding box center [1472, 22] width 68 height 32
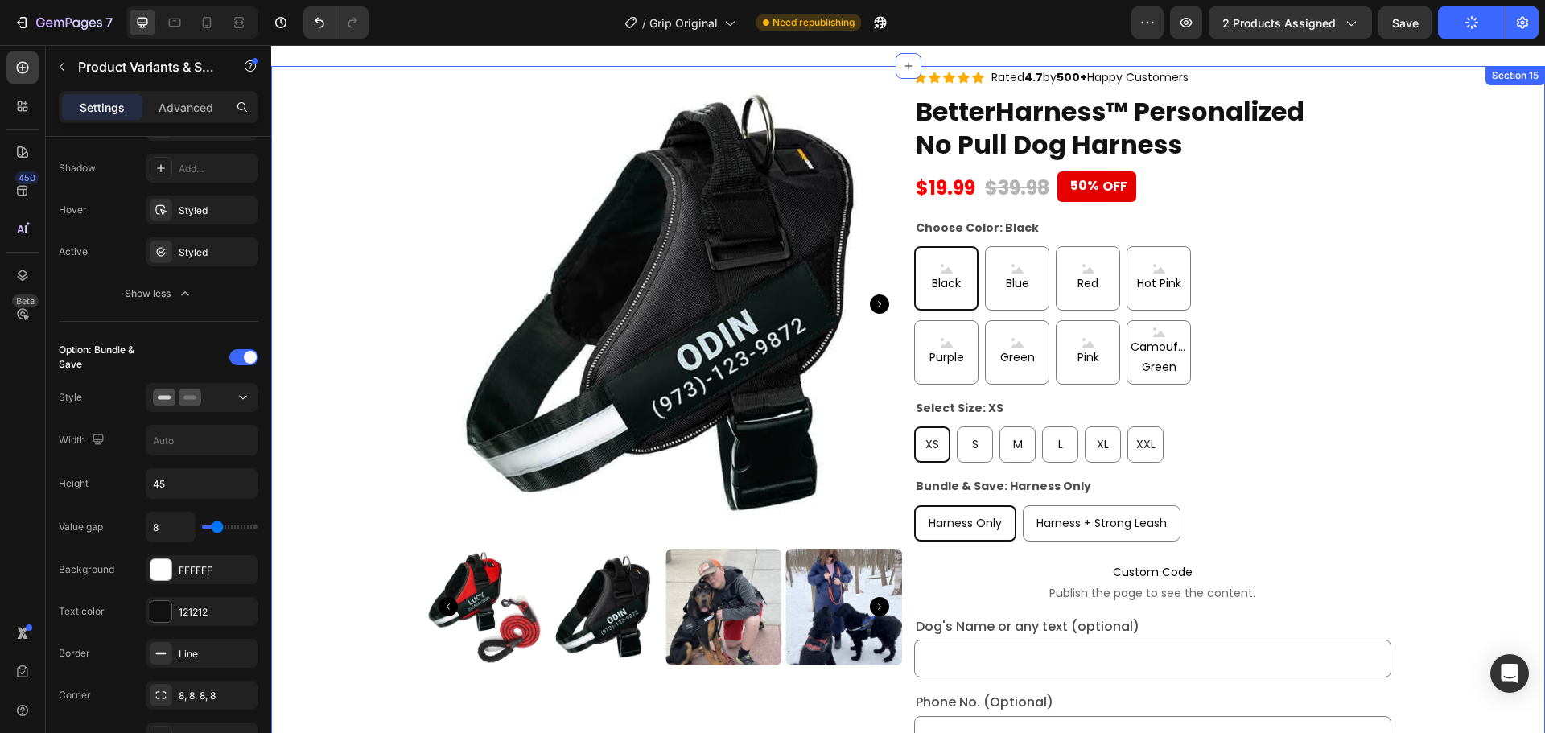
scroll to position [6223, 0]
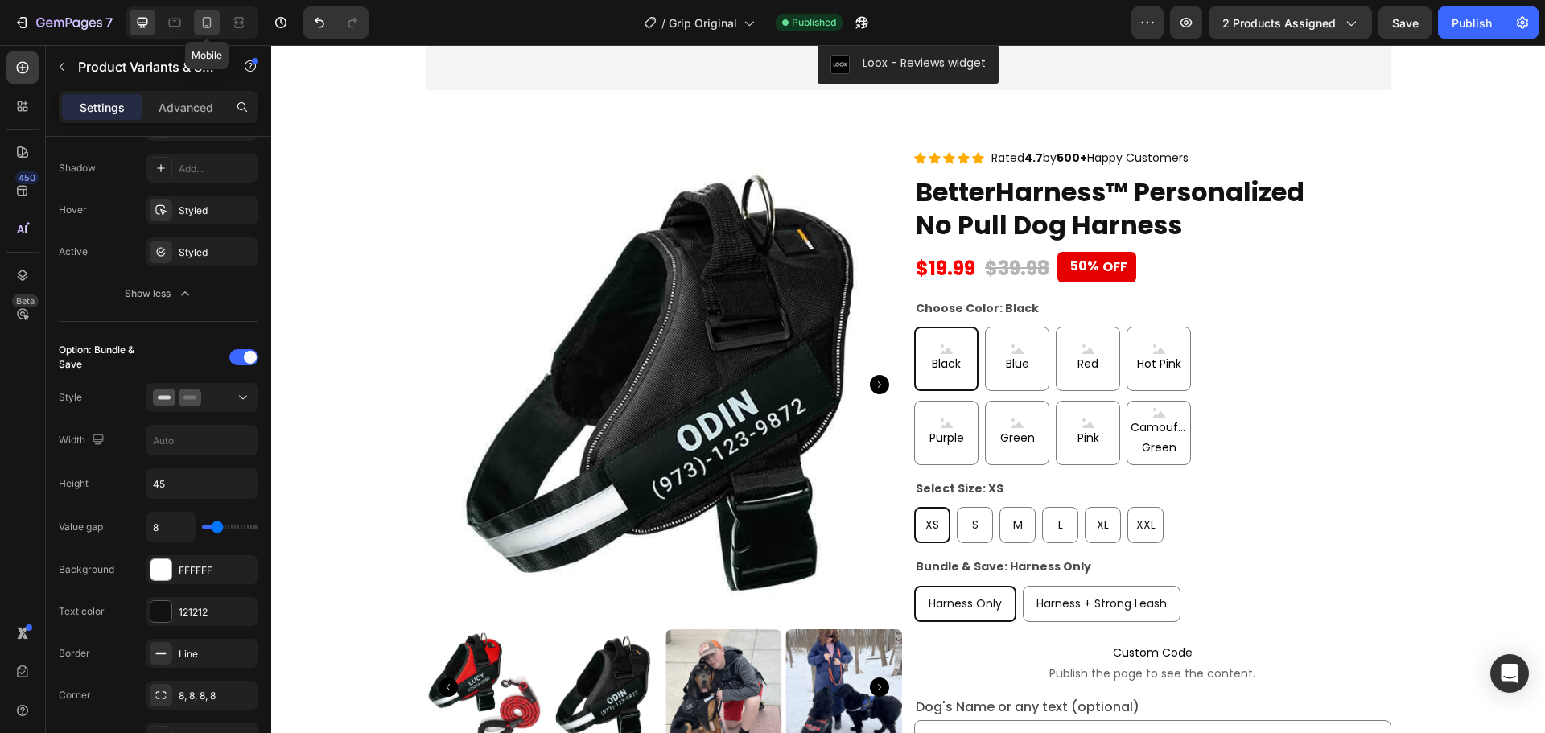
click at [208, 21] on icon at bounding box center [207, 22] width 16 height 16
type input "24"
type input "12"
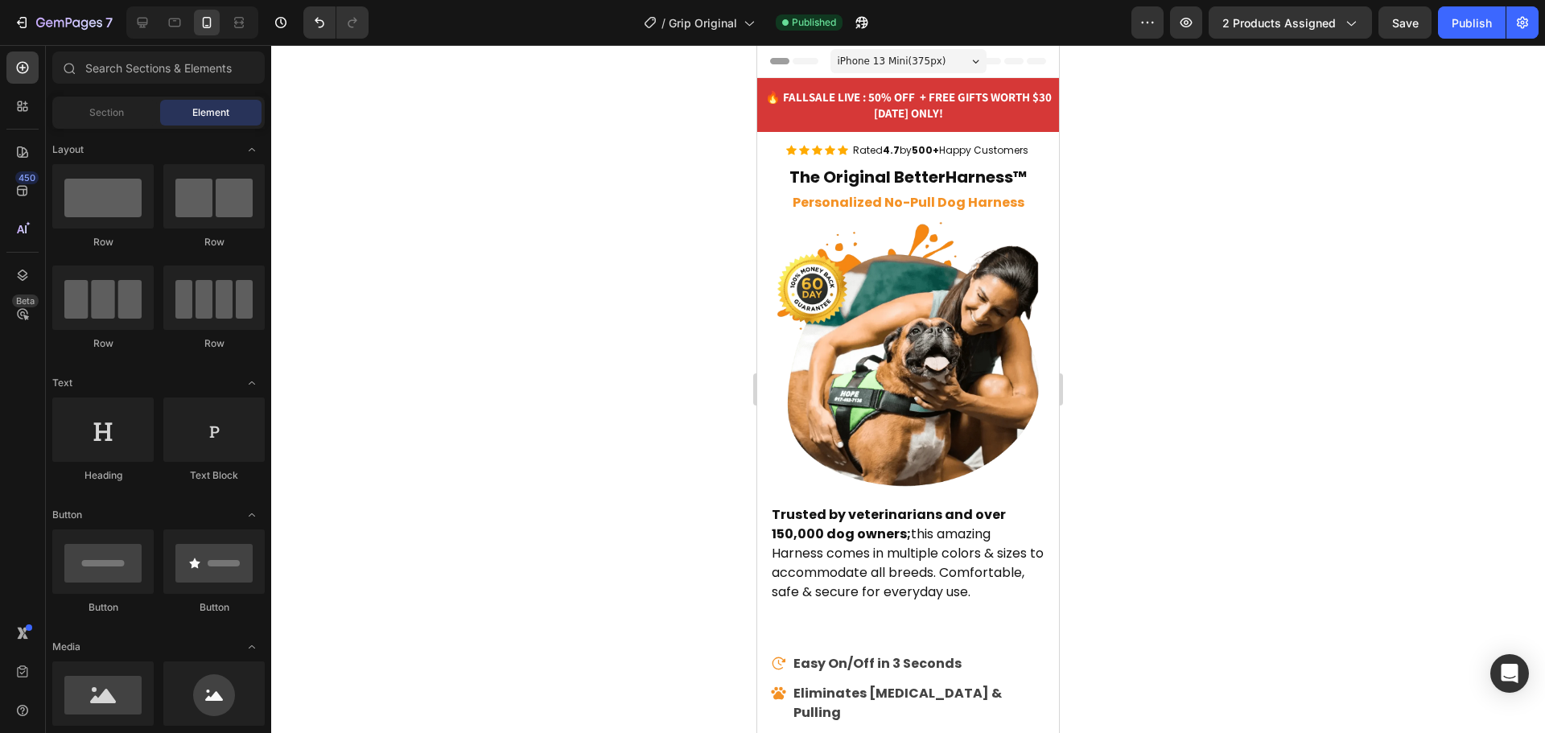
click at [1044, 51] on div "Header" at bounding box center [908, 61] width 302 height 33
click at [147, 23] on icon at bounding box center [143, 23] width 10 height 10
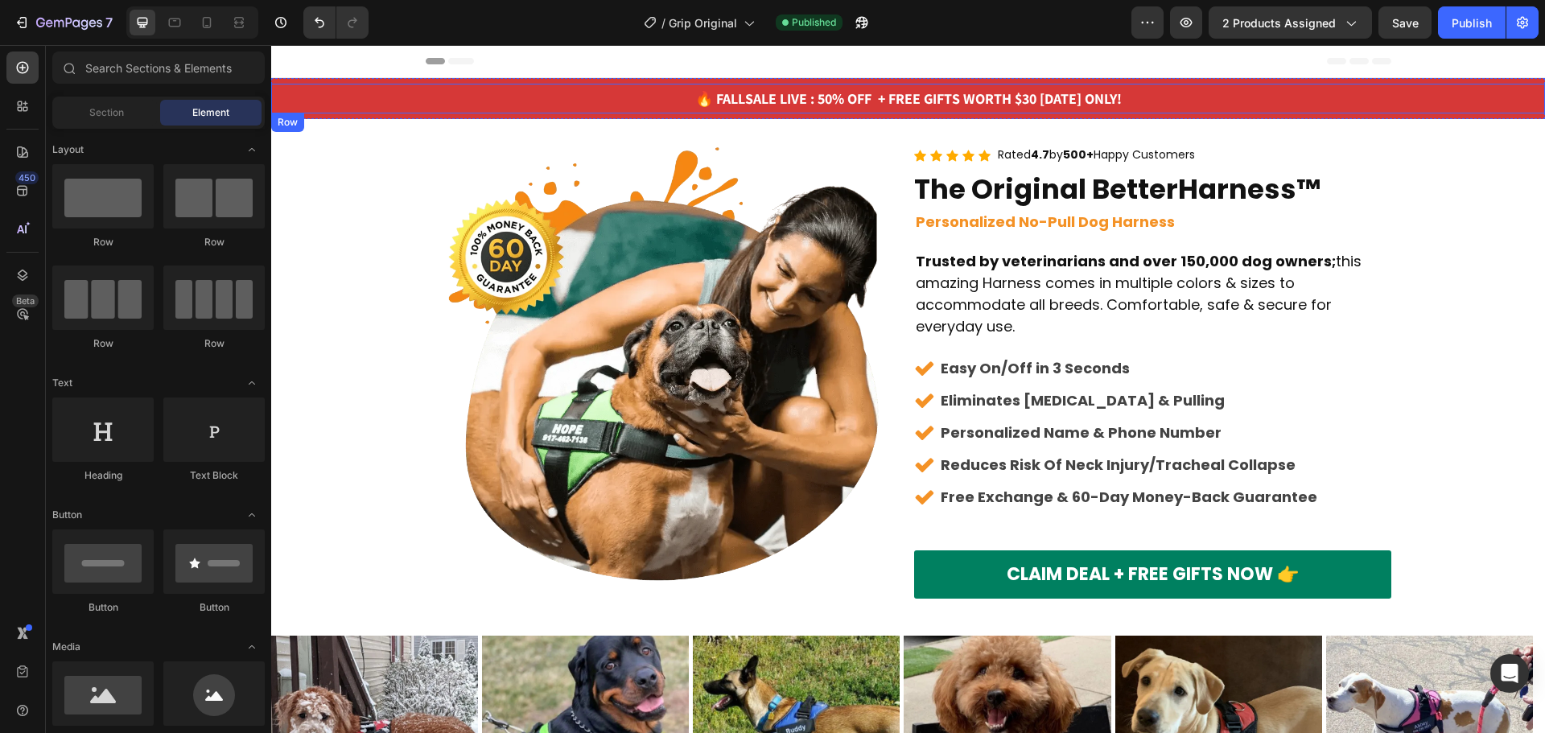
click at [465, 87] on div "🔥 FALL SALE LIVE : 50% OFF + FREE GIFTS WORTH $30 [DATE] ONLY! [GEOGRAPHIC_DATA]" at bounding box center [908, 99] width 1274 height 30
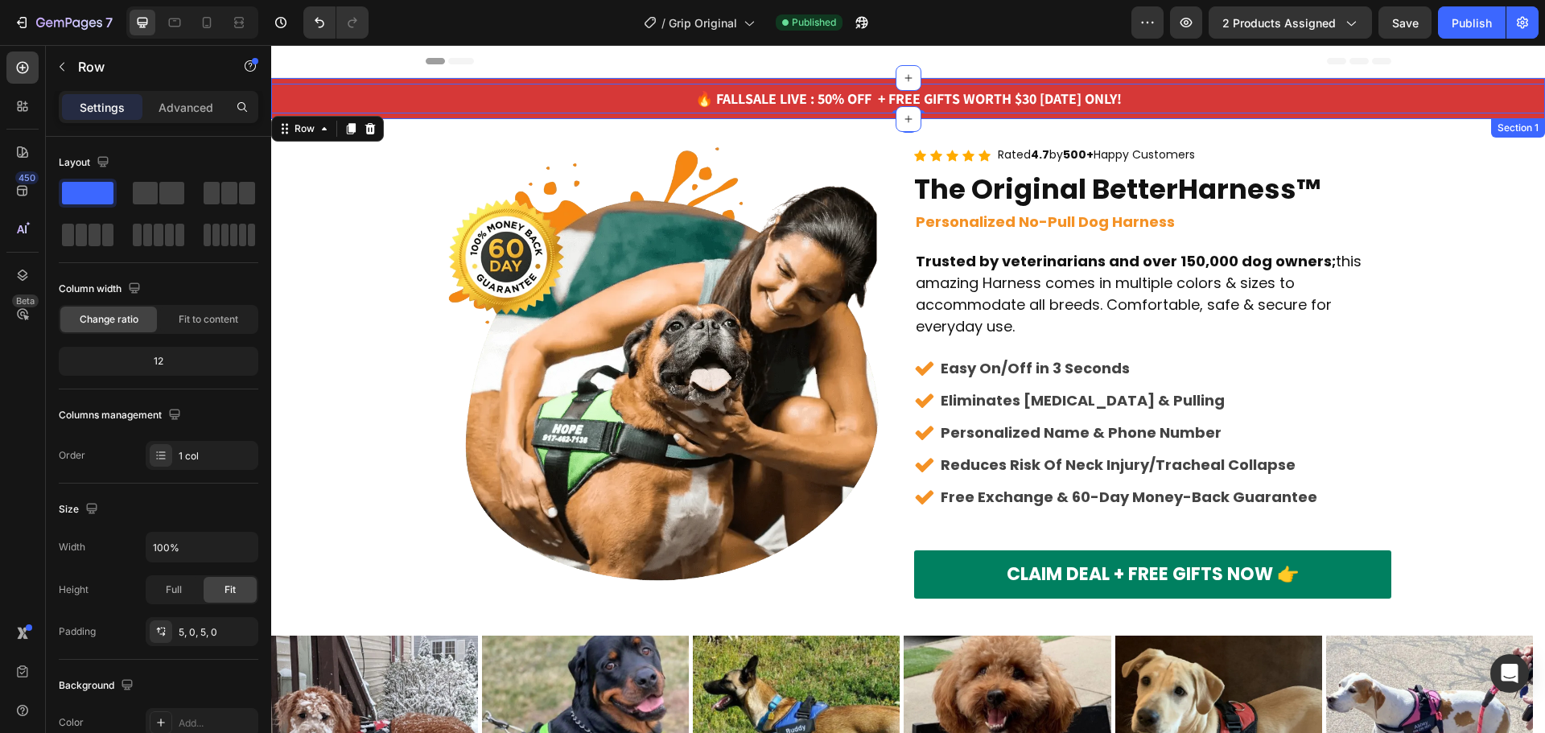
click at [455, 80] on div "🔥 FALL SALE LIVE : 50% OFF + FREE GIFTS WORTH $30 [DATE] ONLY! Heading Row Row …" at bounding box center [908, 98] width 1274 height 41
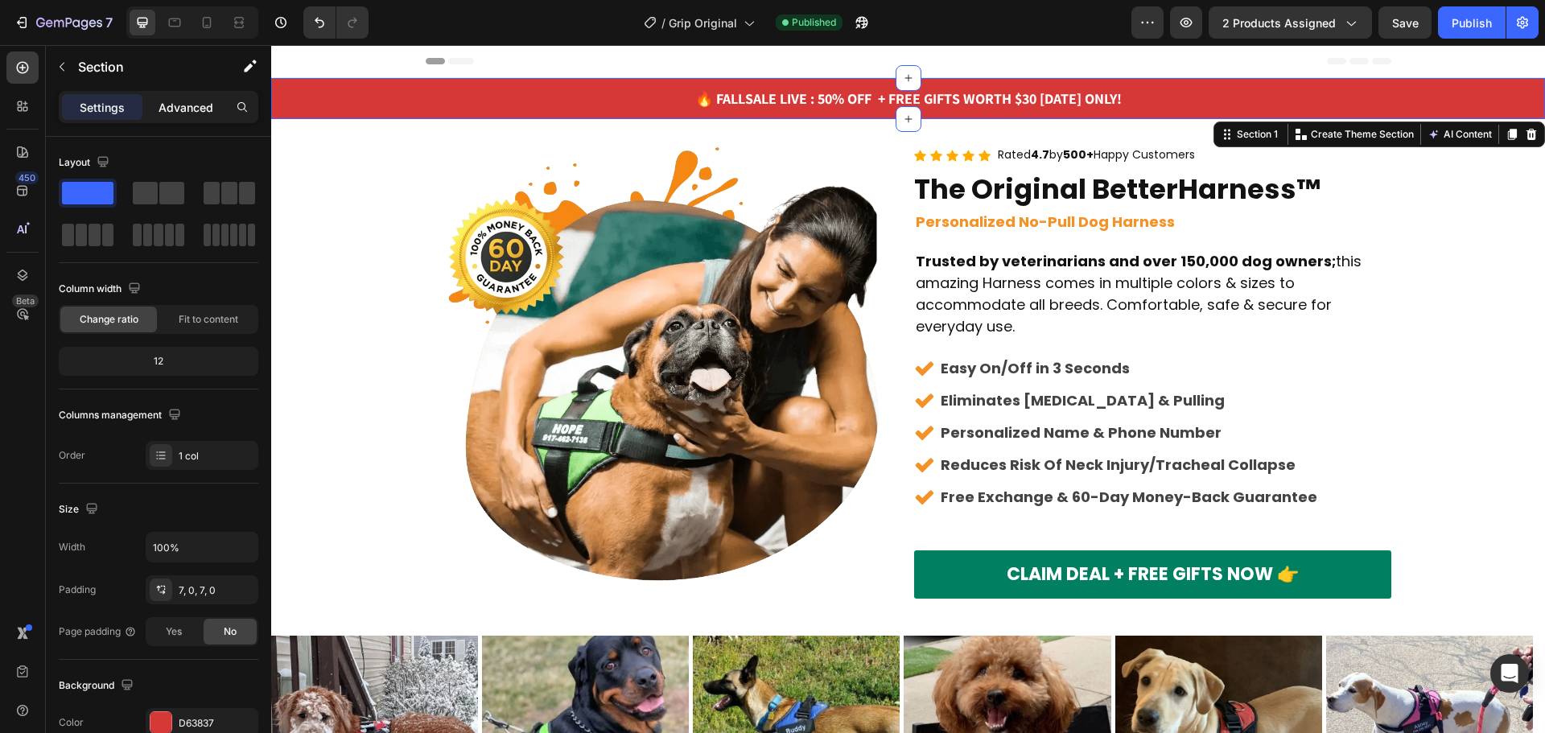
click at [179, 99] on p "Advanced" at bounding box center [186, 107] width 55 height 17
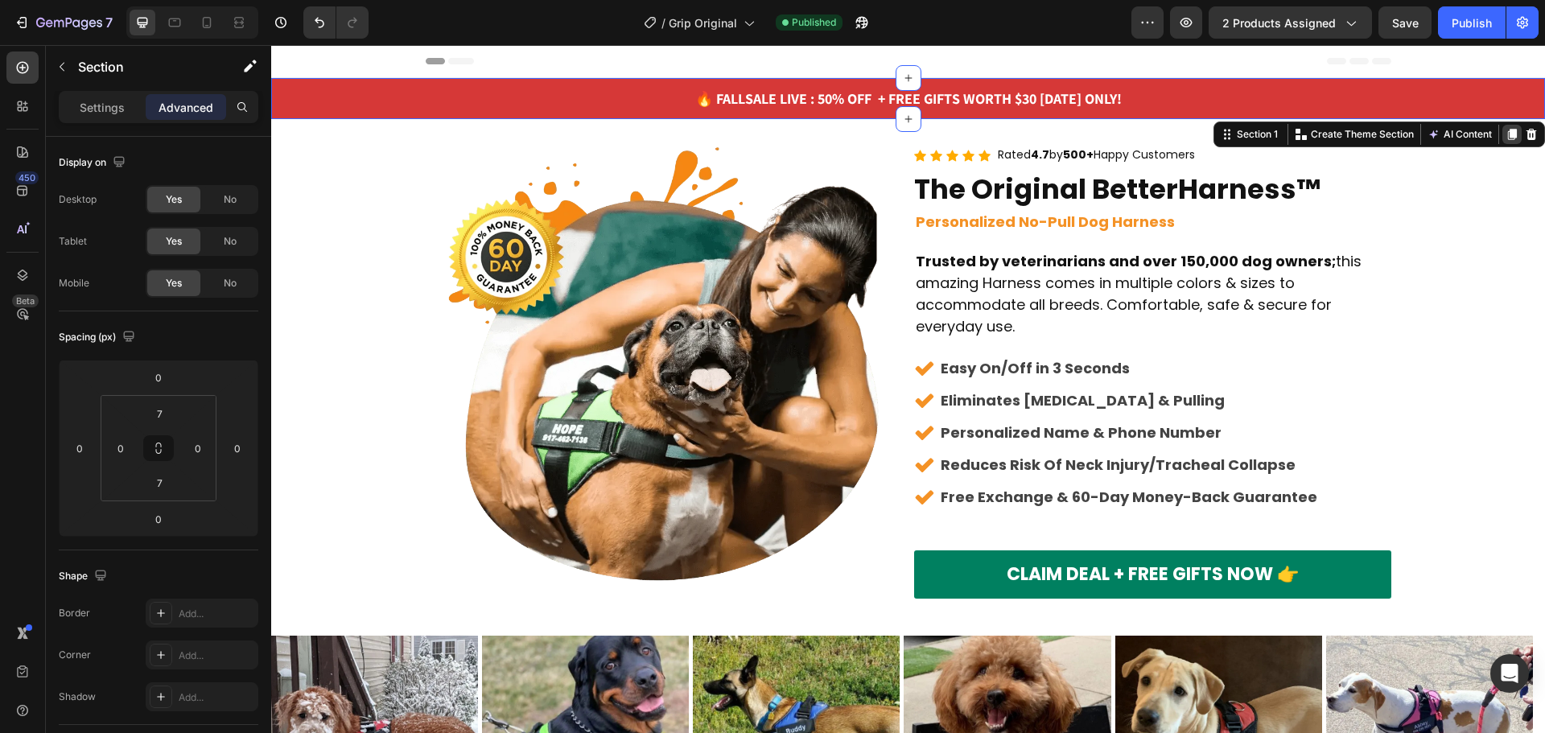
click at [1508, 133] on icon at bounding box center [1512, 135] width 9 height 11
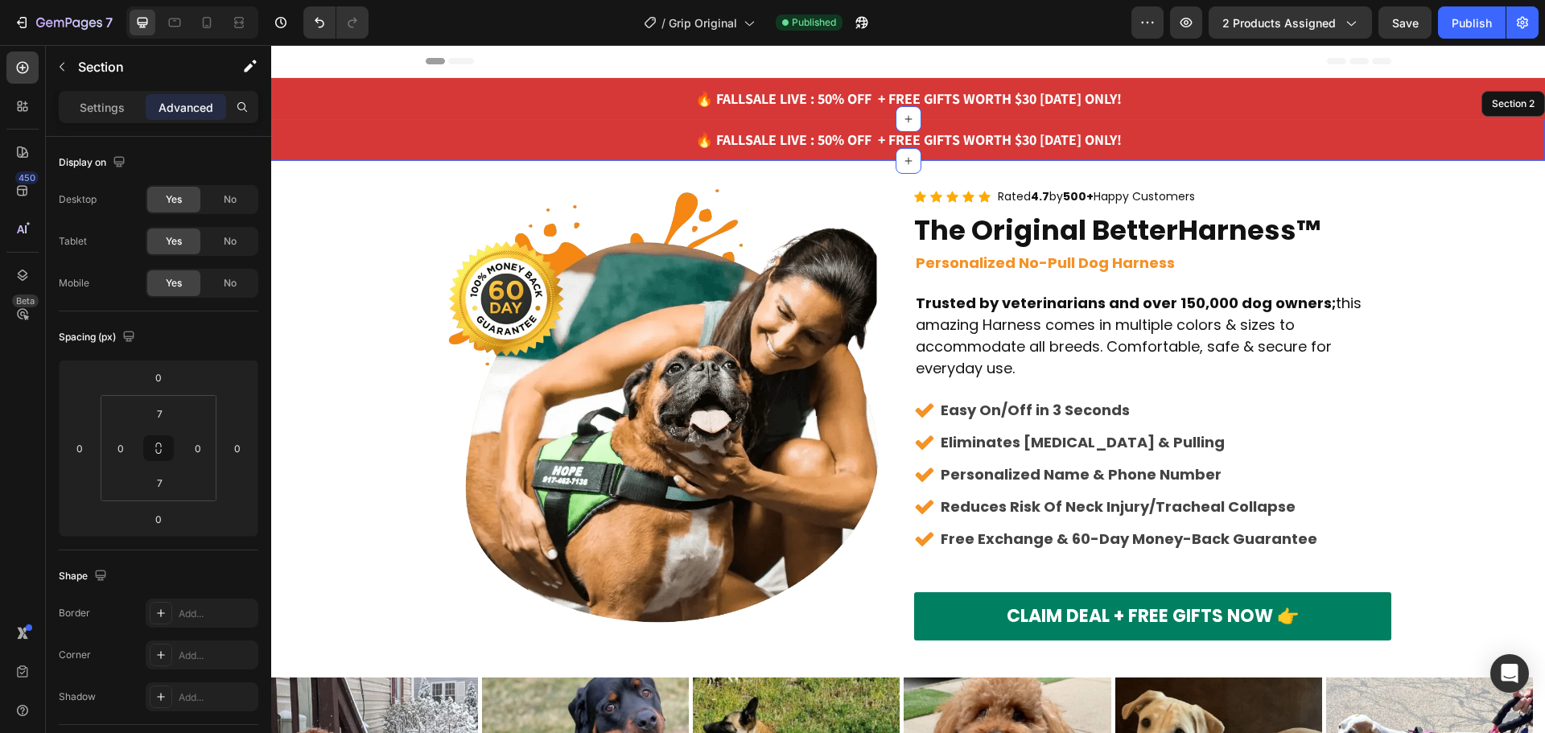
scroll to position [475, 0]
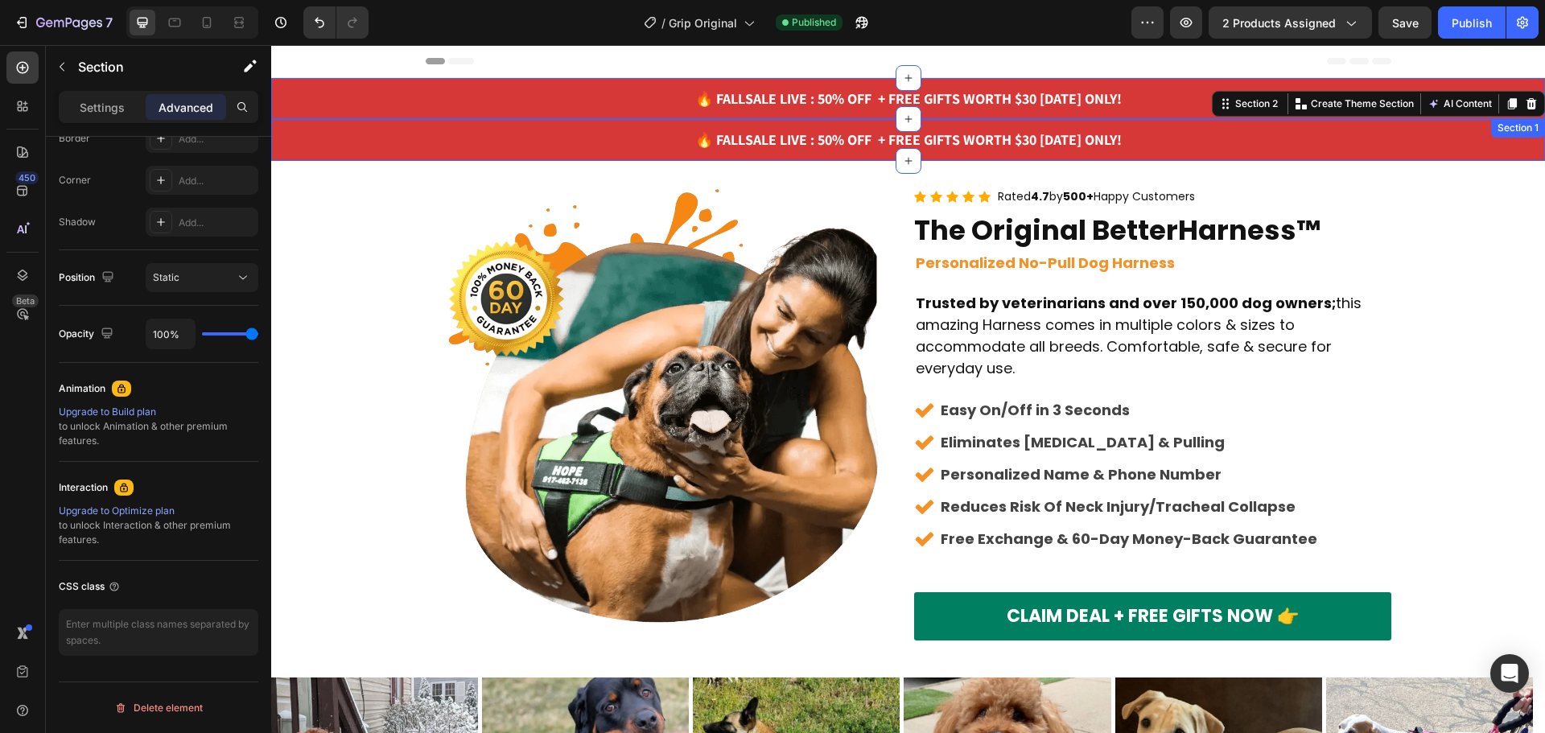
click at [544, 81] on div "🔥 FALL SALE LIVE : 50% OFF + FREE GIFTS WORTH $30 [DATE] ONLY! Heading Row Row …" at bounding box center [908, 98] width 1274 height 41
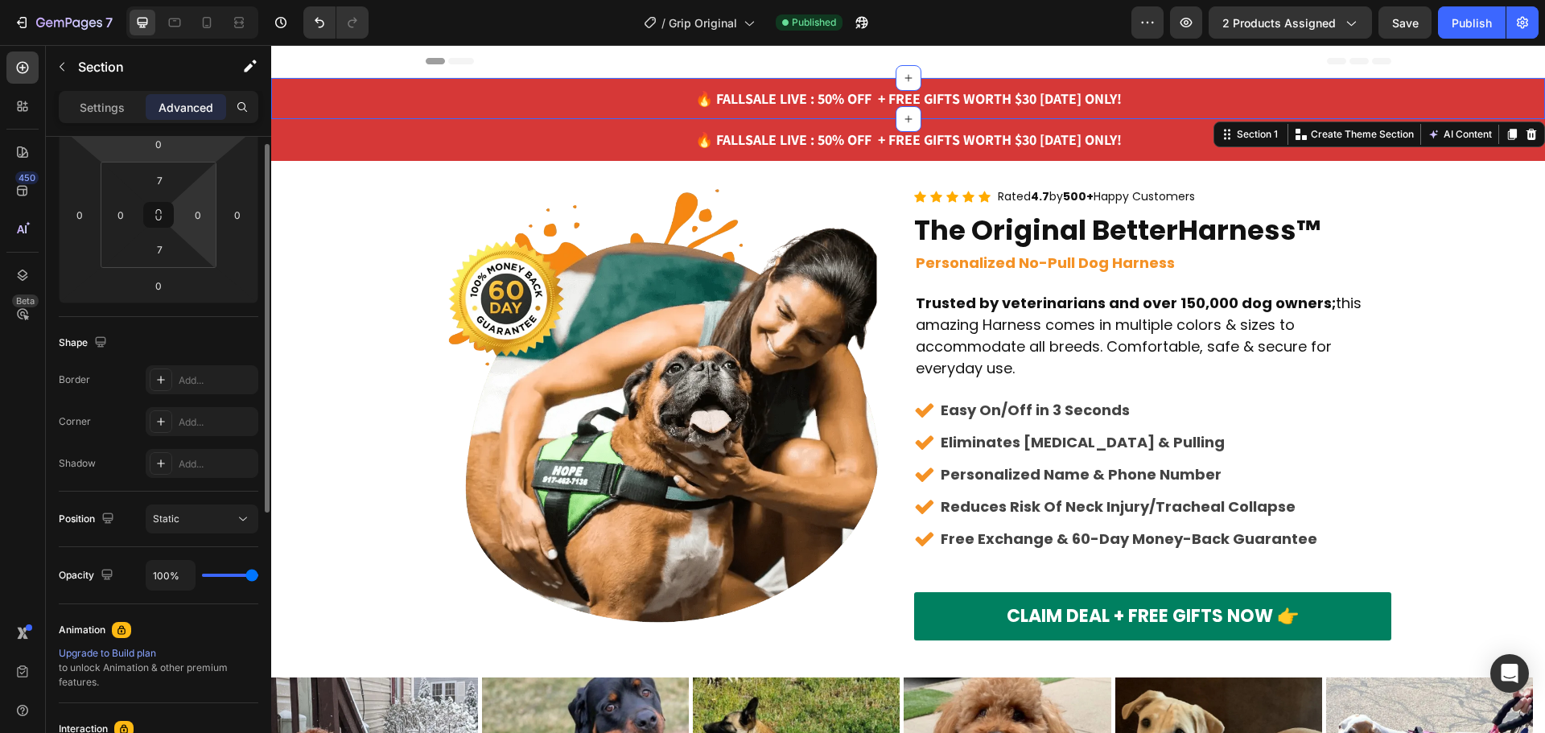
scroll to position [0, 0]
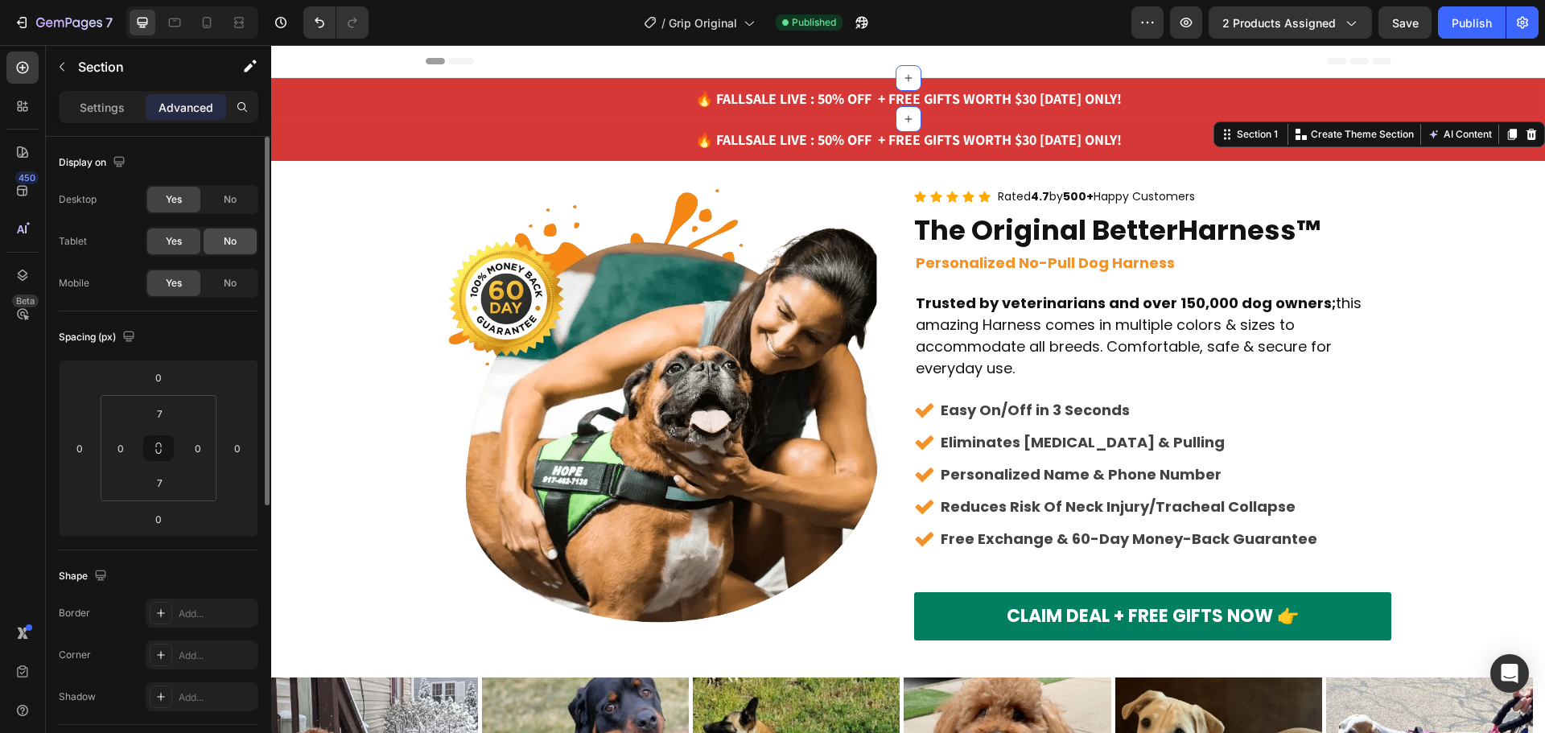
click at [219, 240] on div "No" at bounding box center [230, 242] width 53 height 26
click at [226, 278] on span "No" at bounding box center [230, 283] width 13 height 14
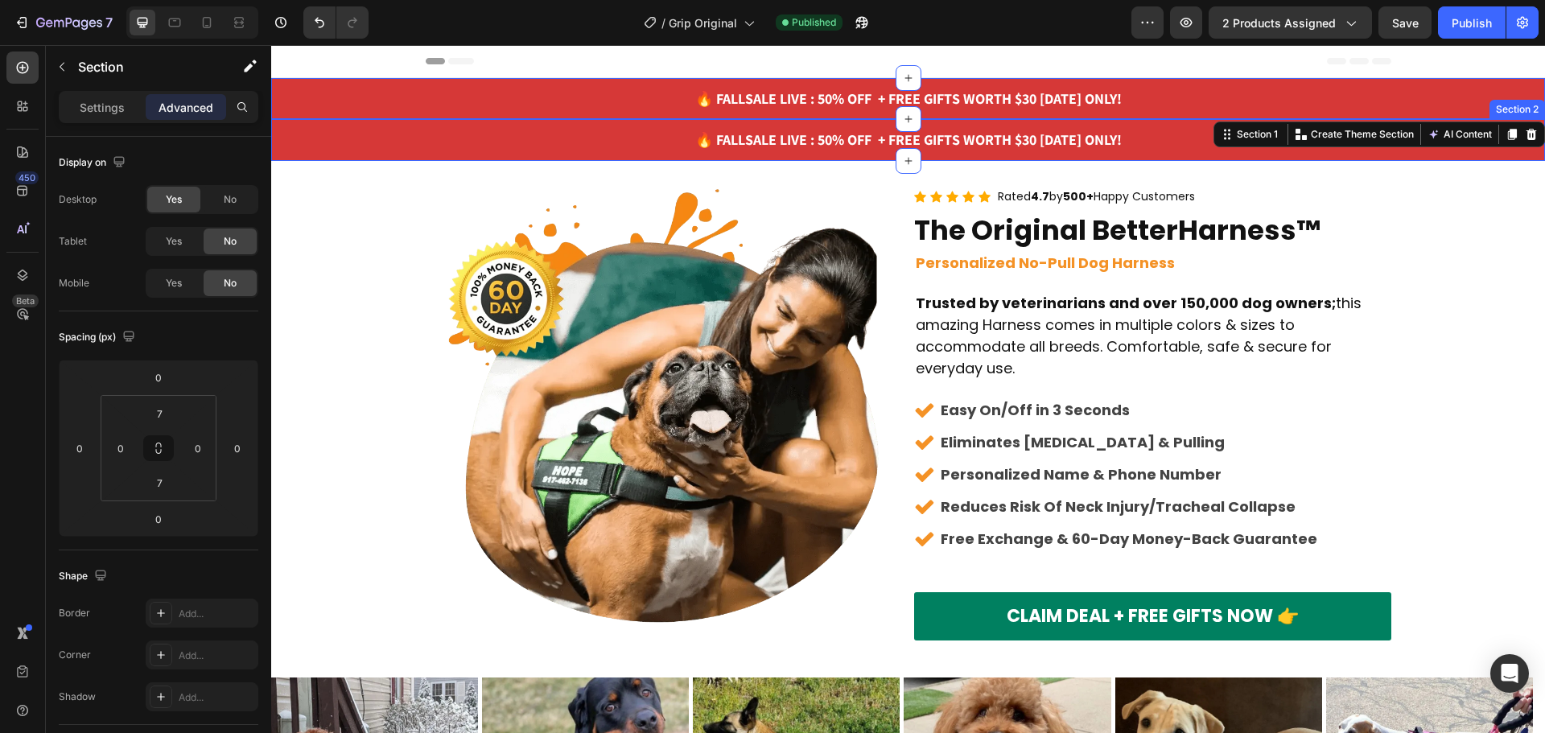
click at [312, 121] on div "🔥 FALL SALE LIVE : 50% OFF + FREE GIFTS WORTH $30 [DATE] ONLY! Heading Row Row …" at bounding box center [908, 139] width 1274 height 41
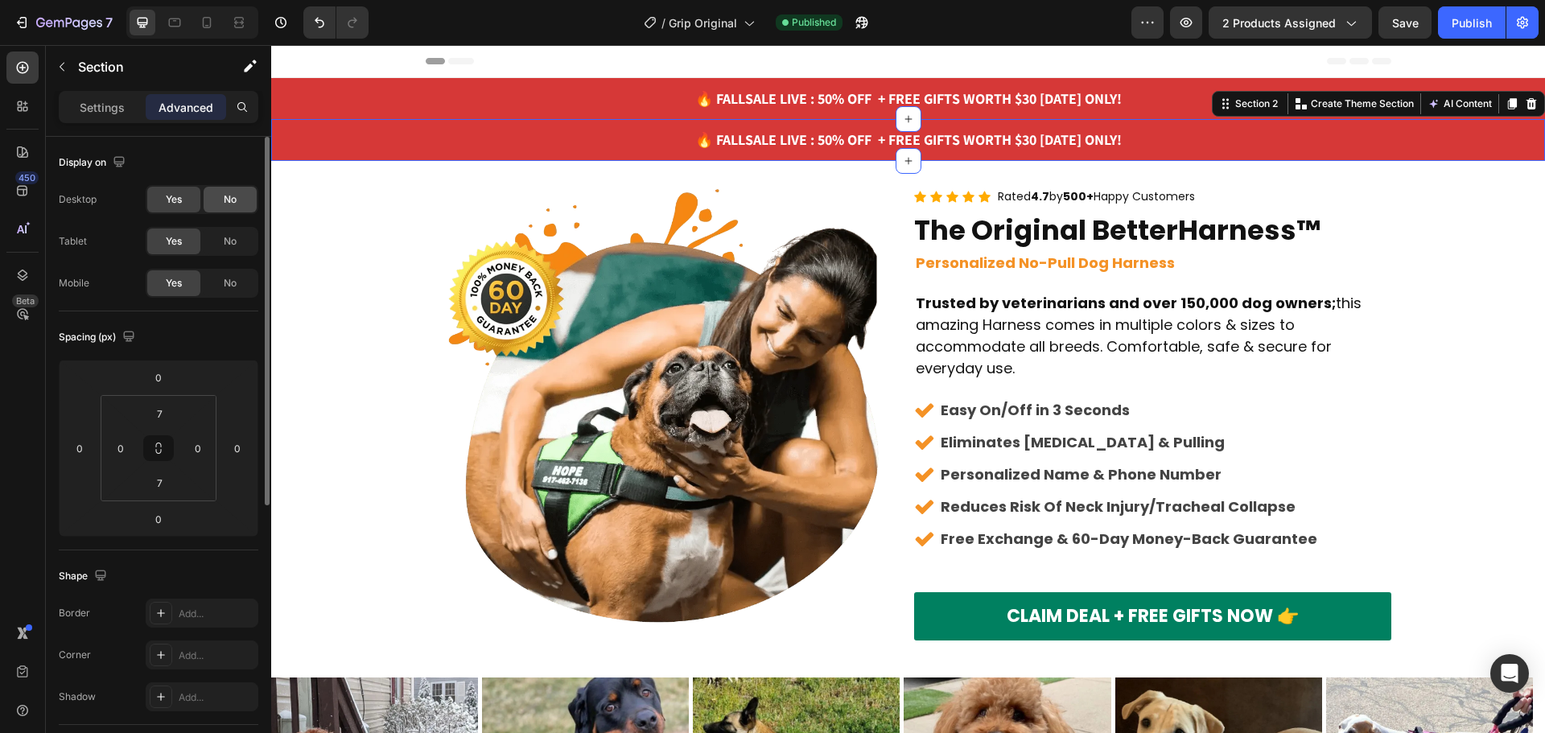
click at [220, 200] on div "No" at bounding box center [230, 200] width 53 height 26
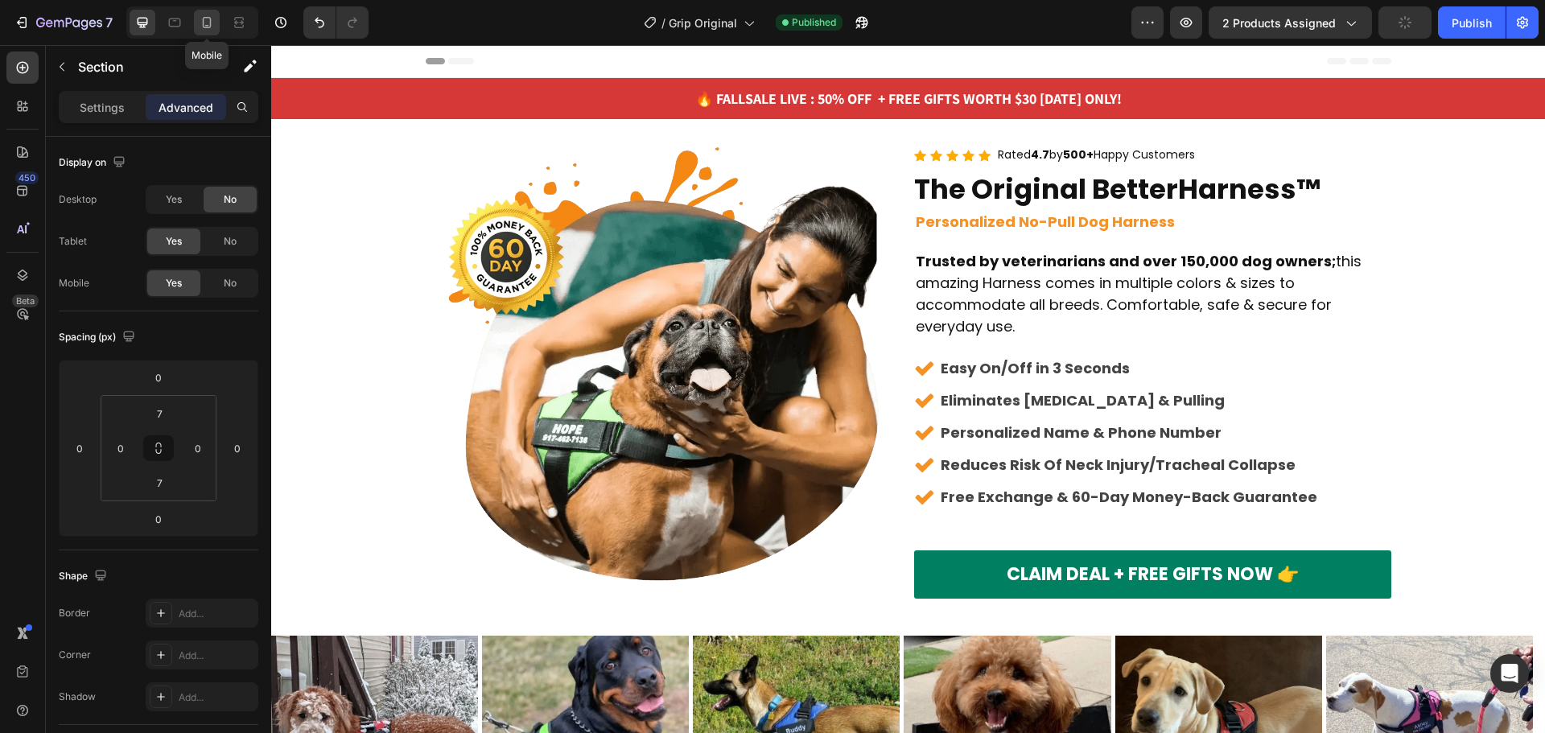
click at [206, 19] on icon at bounding box center [207, 22] width 16 height 16
type input "5"
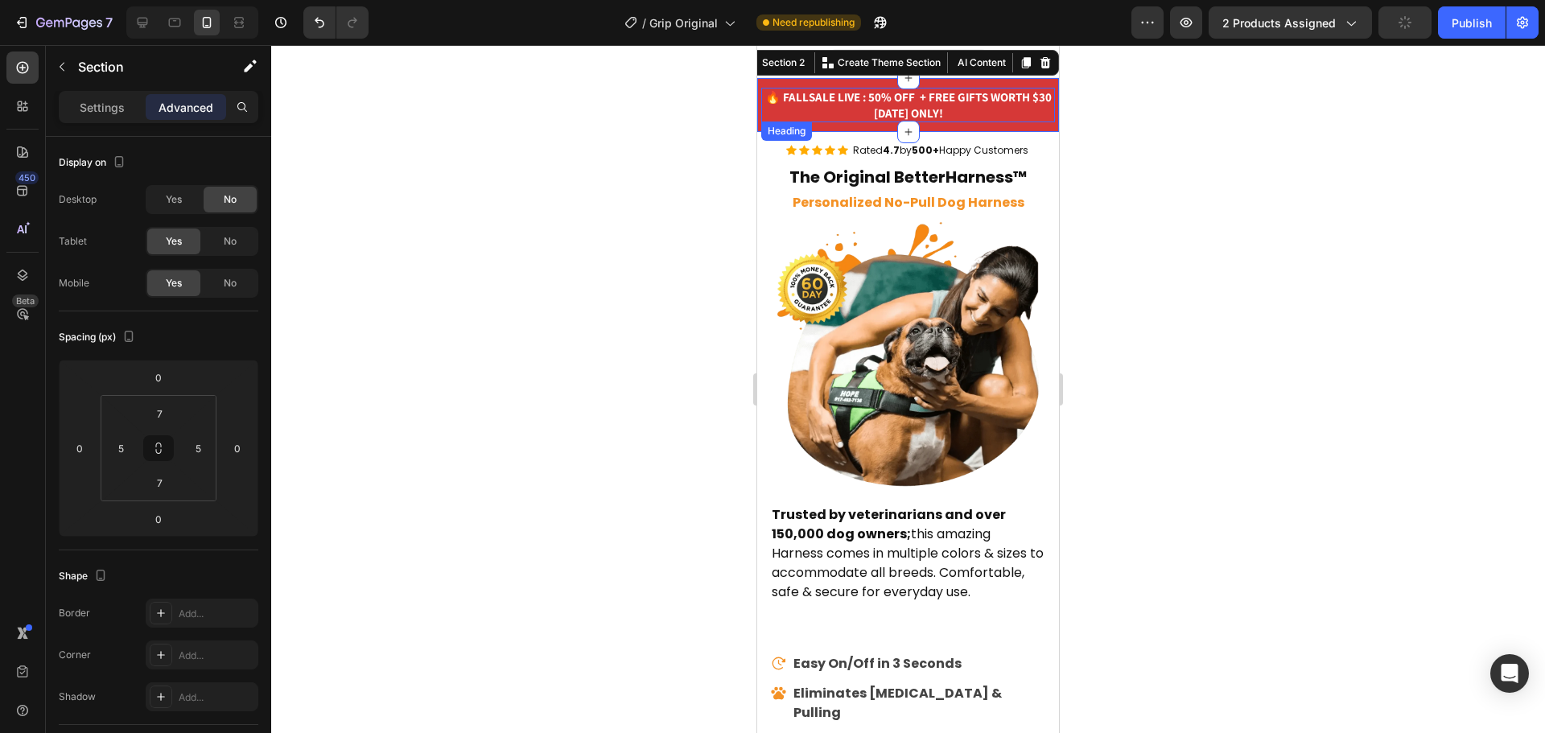
click at [880, 103] on strong "SALE LIVE : 50% OFF + FREE GIFTS WORTH $30 [DATE] ONLY!" at bounding box center [930, 104] width 243 height 31
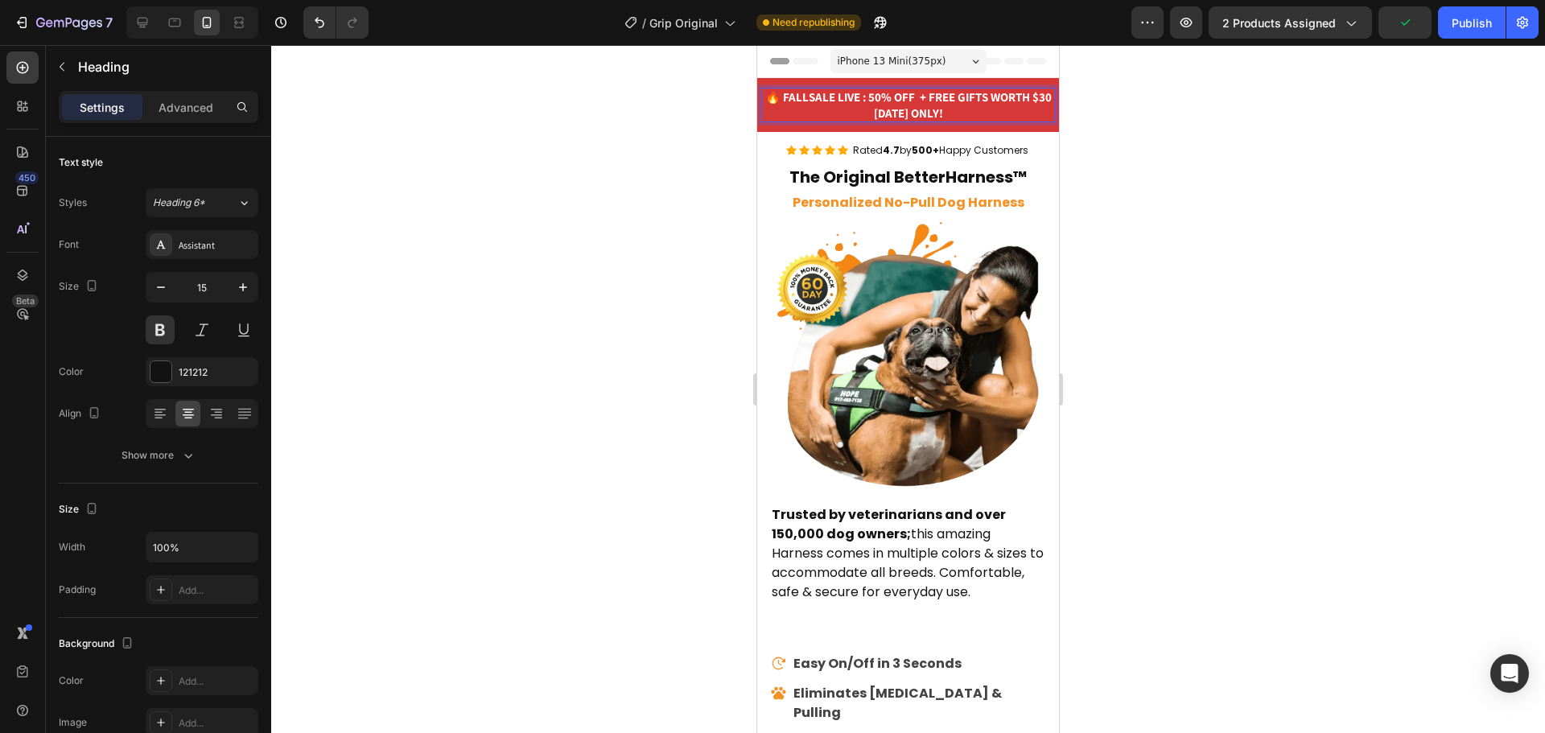
click at [876, 93] on strong "SALE LIVE : 50% OFF + FREE GIFTS WORTH $30 [DATE] ONLY!" at bounding box center [930, 104] width 243 height 31
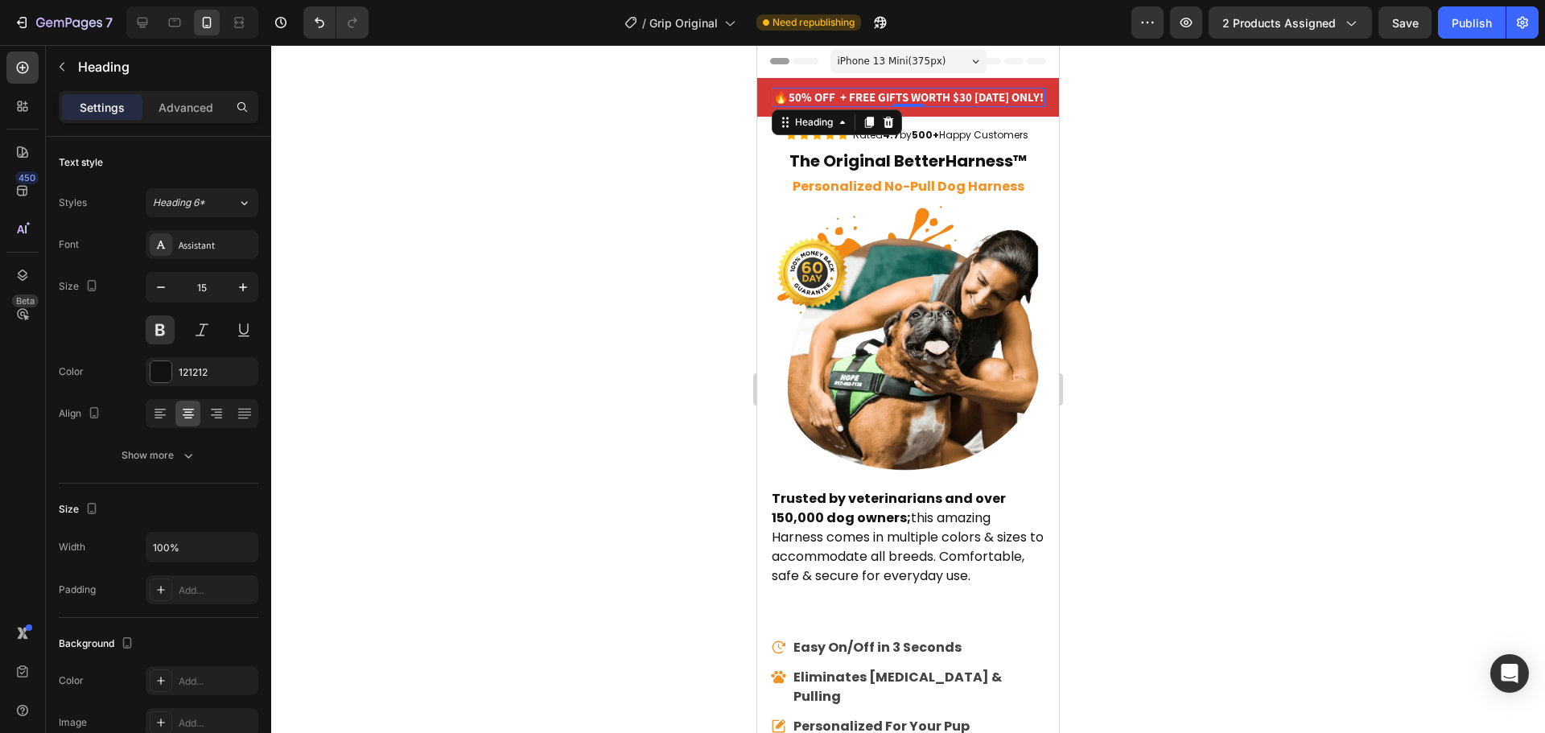
click at [537, 125] on div at bounding box center [908, 389] width 1274 height 688
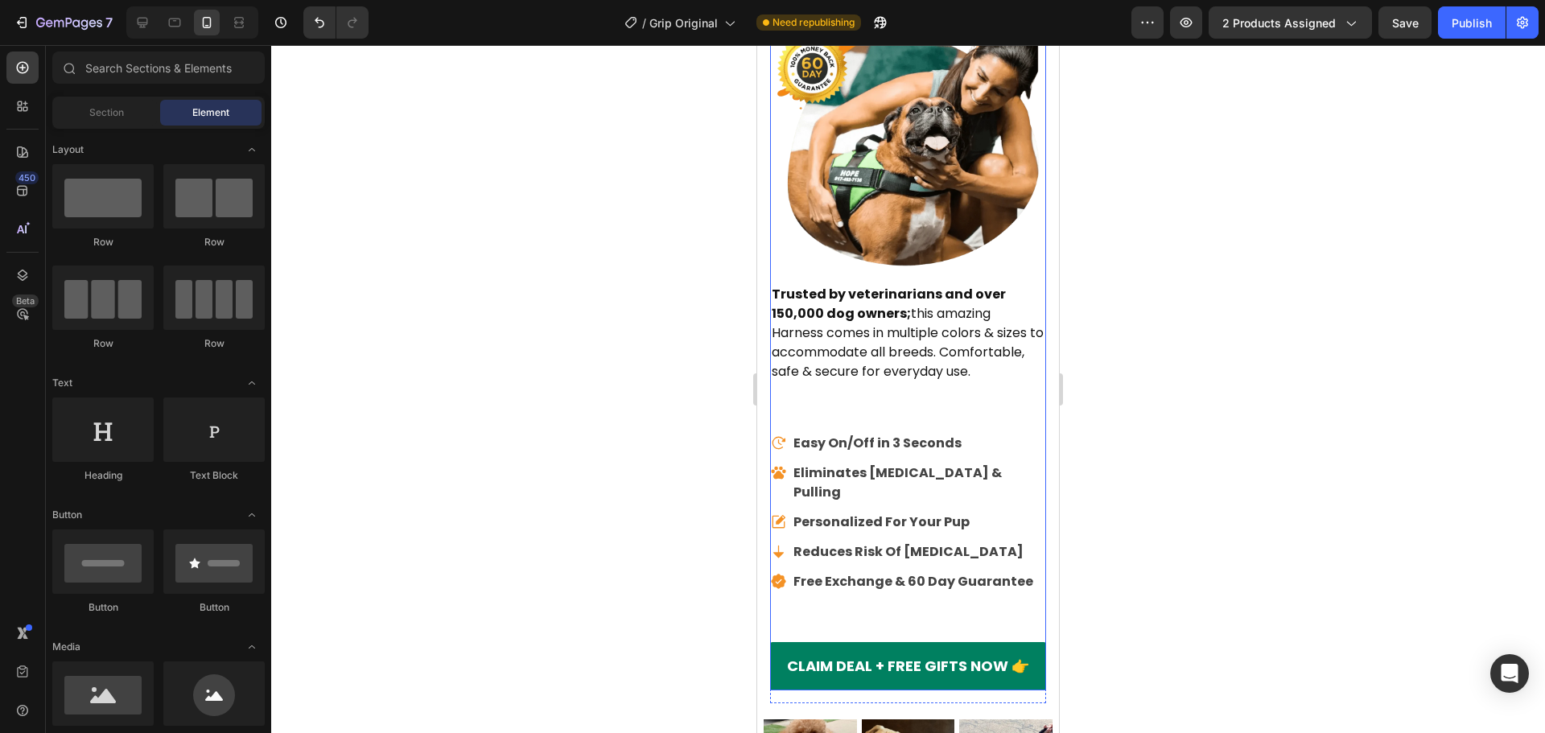
scroll to position [241, 0]
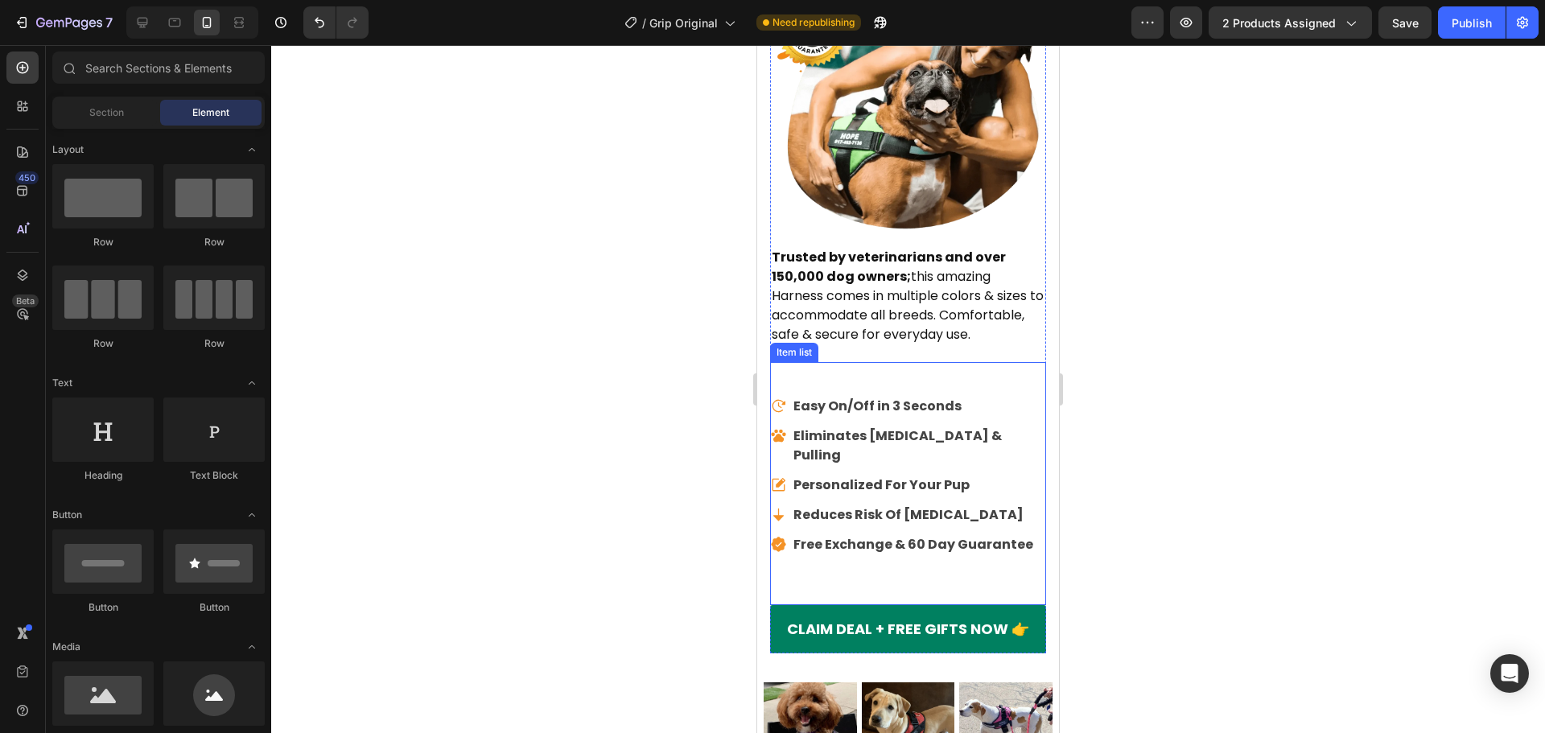
click at [1009, 375] on div "Easy On/Off in 3 Seconds Eliminates [MEDICAL_DATA] & Pulling Personalized For Y…" at bounding box center [908, 483] width 276 height 243
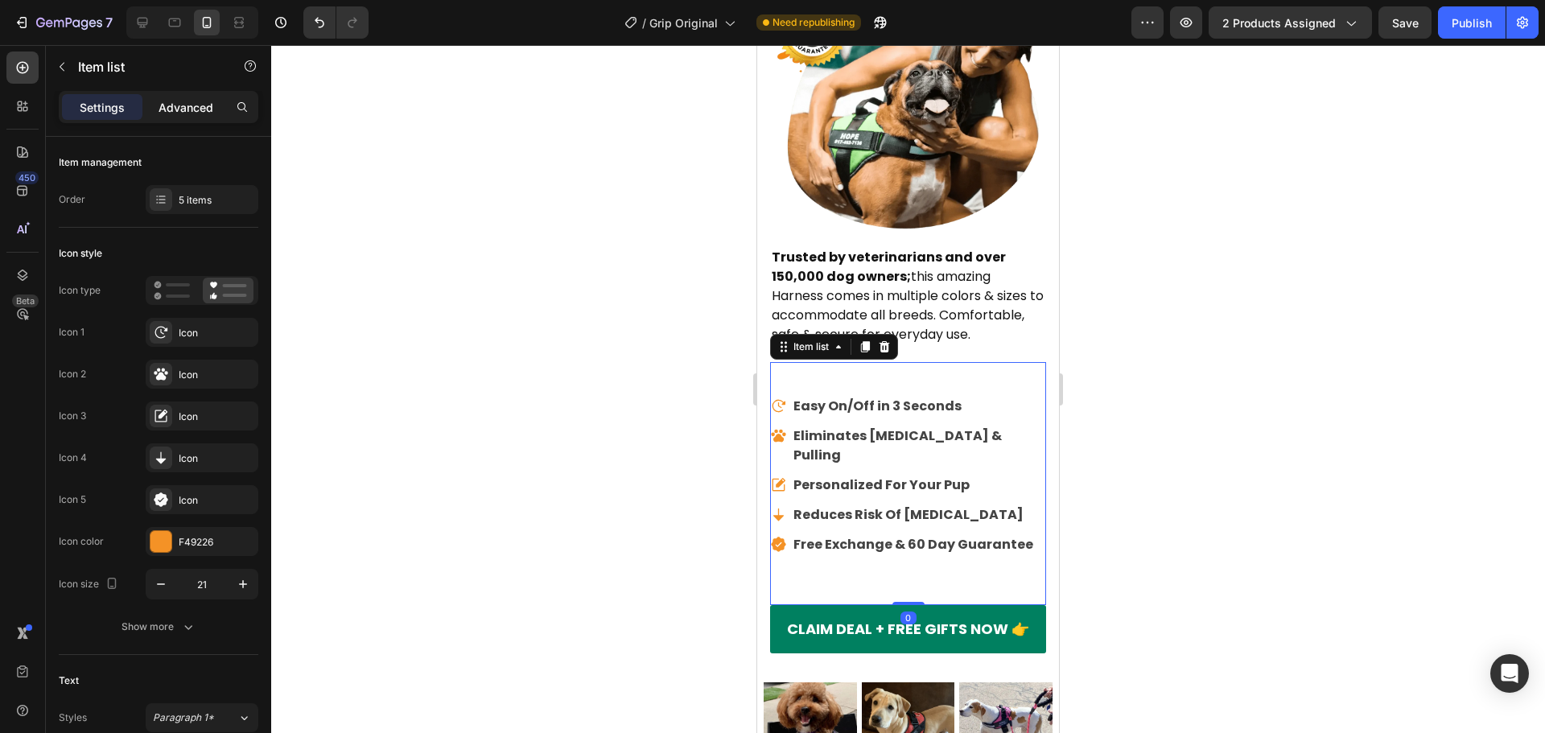
click at [207, 113] on p "Advanced" at bounding box center [186, 107] width 55 height 17
type input "100%"
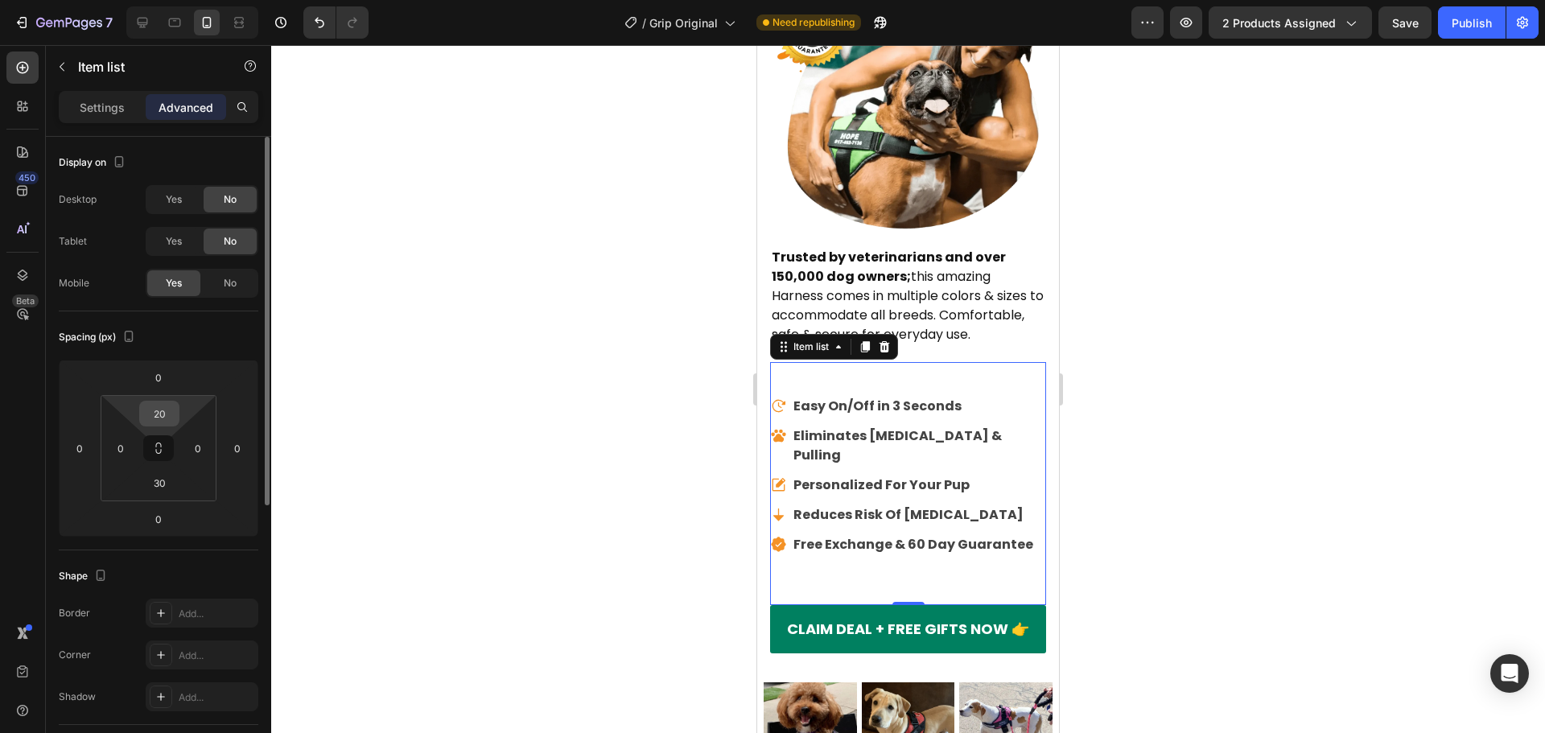
click at [162, 407] on input "20" at bounding box center [159, 414] width 32 height 24
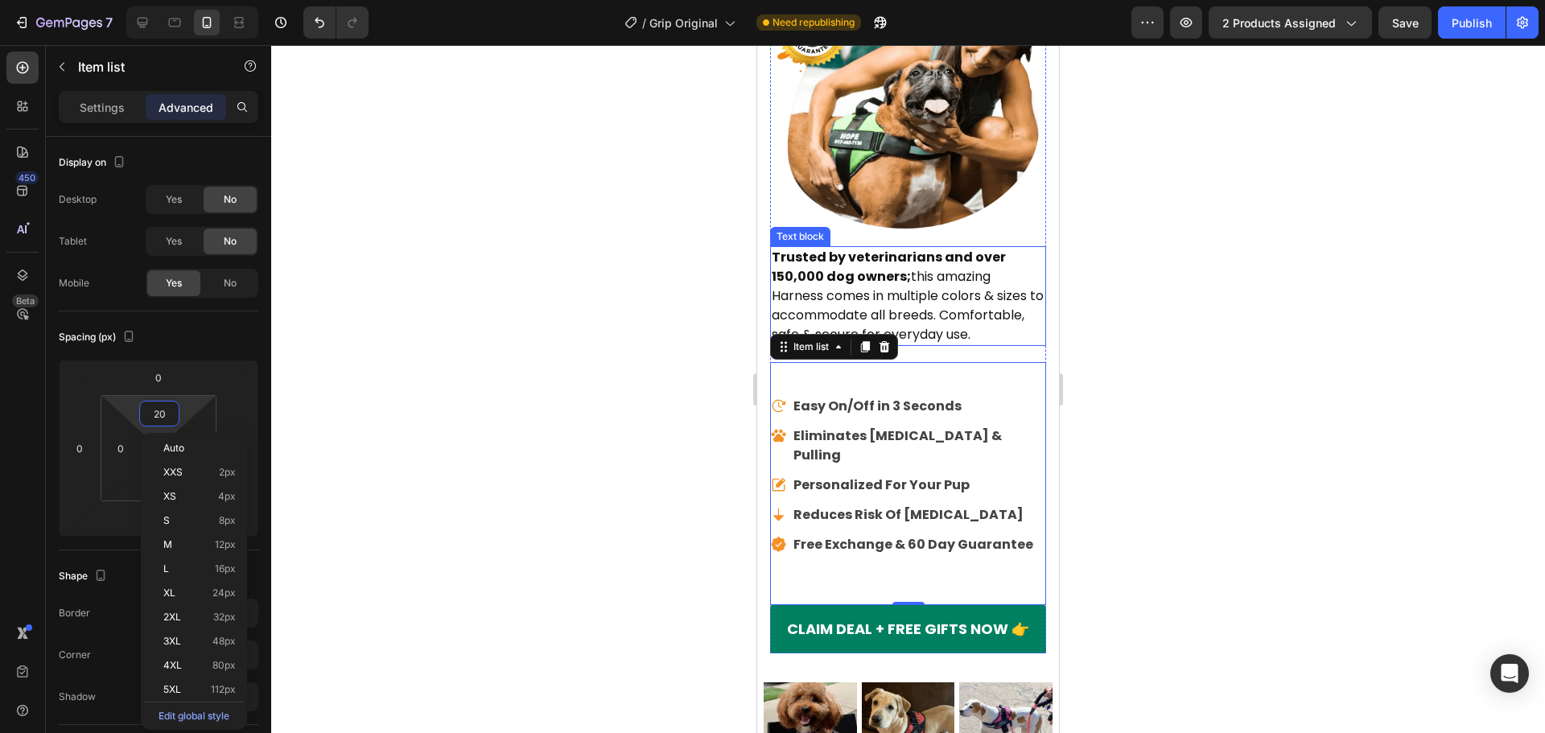
click at [862, 305] on p "Trusted by veterinarians and over 150,000 dog owners; this amazing Harness come…" at bounding box center [908, 296] width 273 height 97
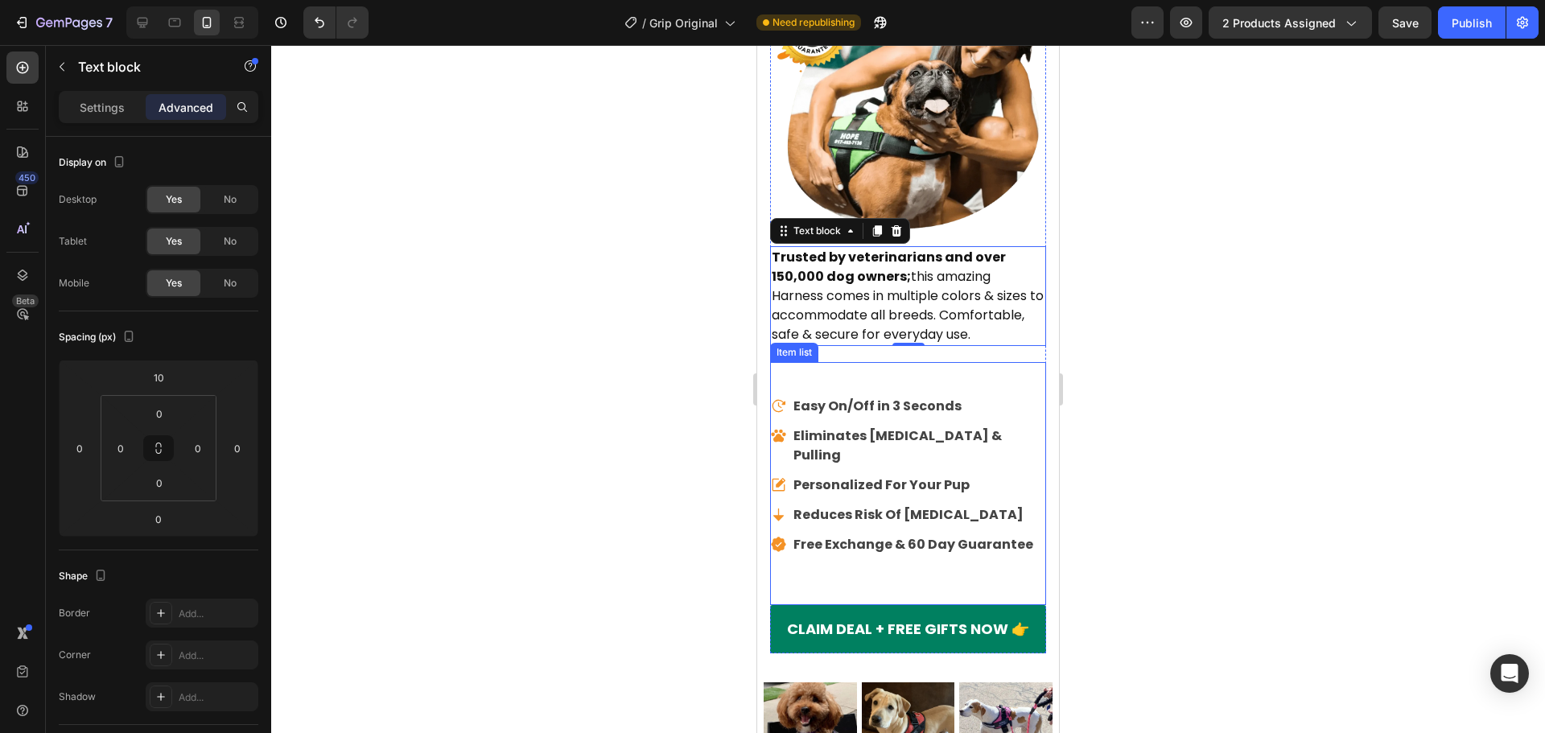
click at [1006, 375] on div "Easy On/Off in 3 Seconds Eliminates [MEDICAL_DATA] & Pulling Personalized For Y…" at bounding box center [908, 483] width 276 height 243
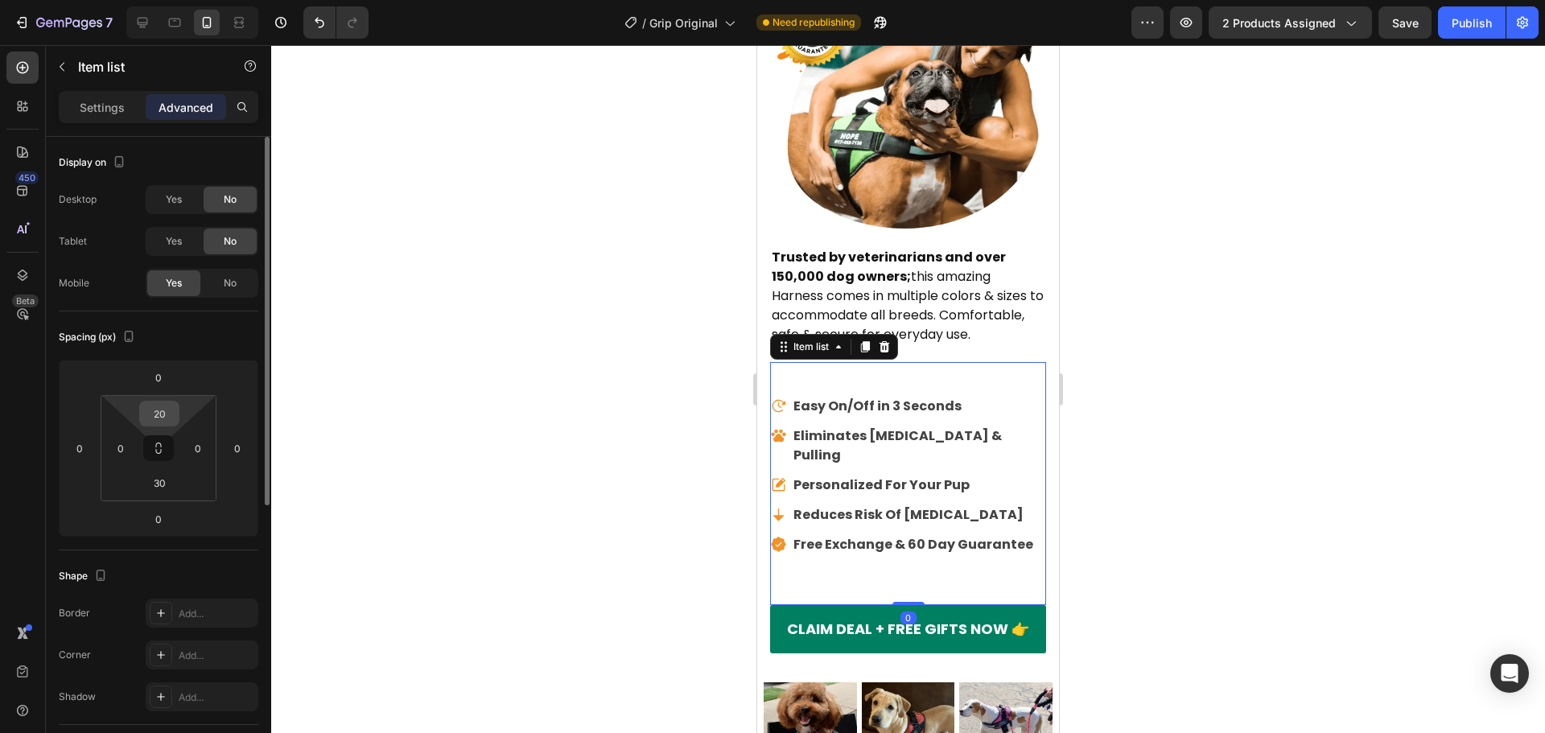
click at [162, 401] on div "20" at bounding box center [159, 414] width 40 height 26
click at [146, 413] on input "20" at bounding box center [159, 414] width 32 height 24
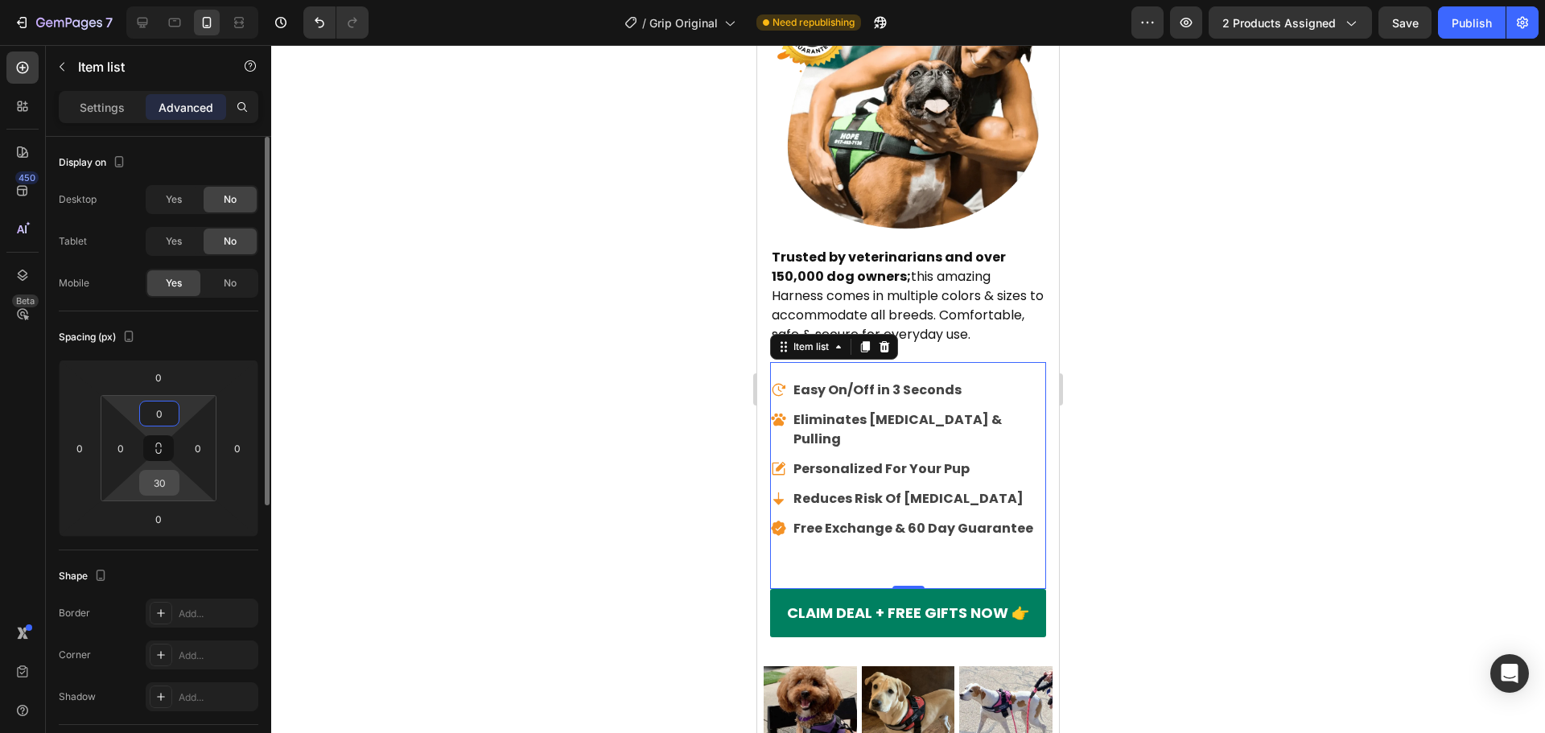
type input "0"
click at [150, 483] on input "30" at bounding box center [159, 483] width 32 height 24
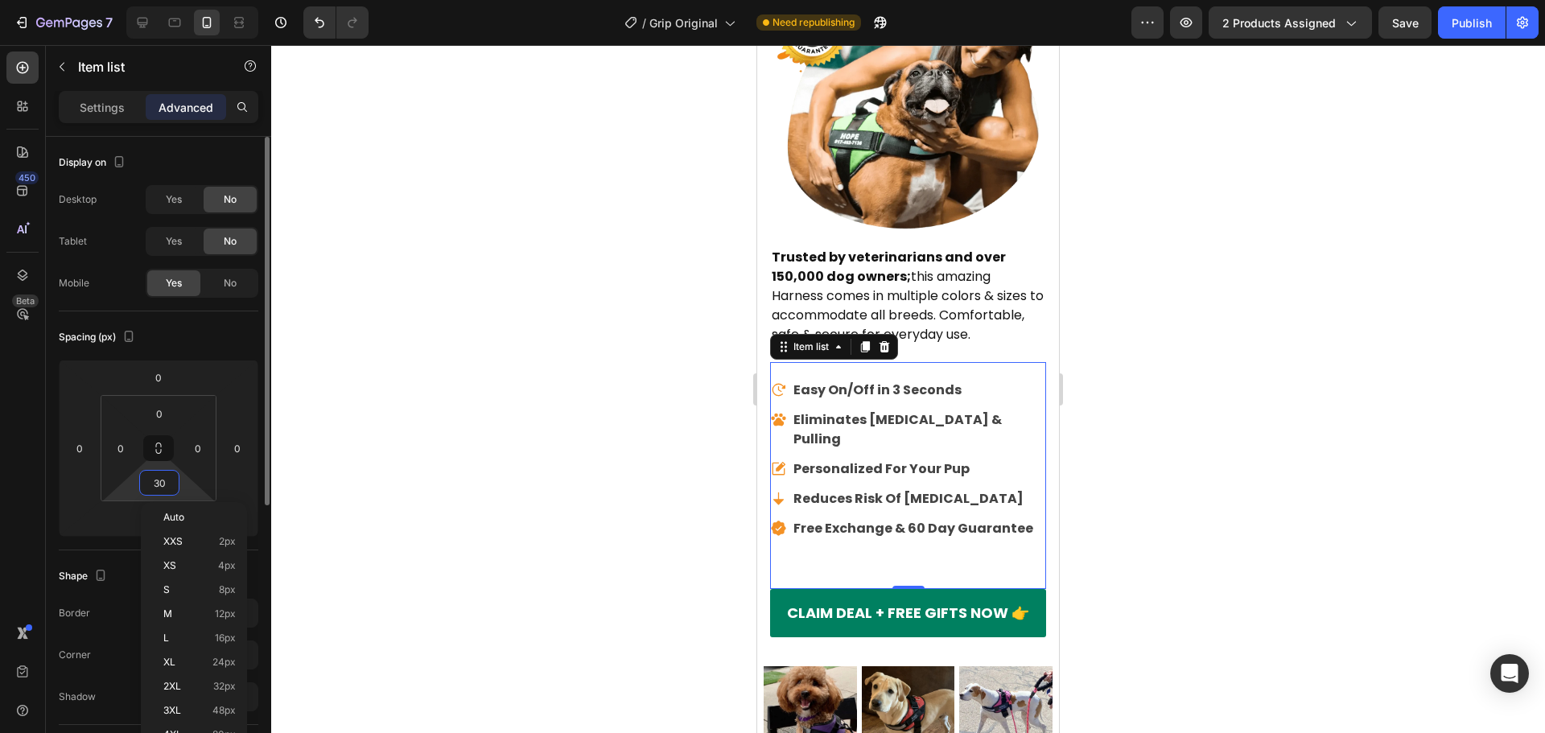
type input "0"
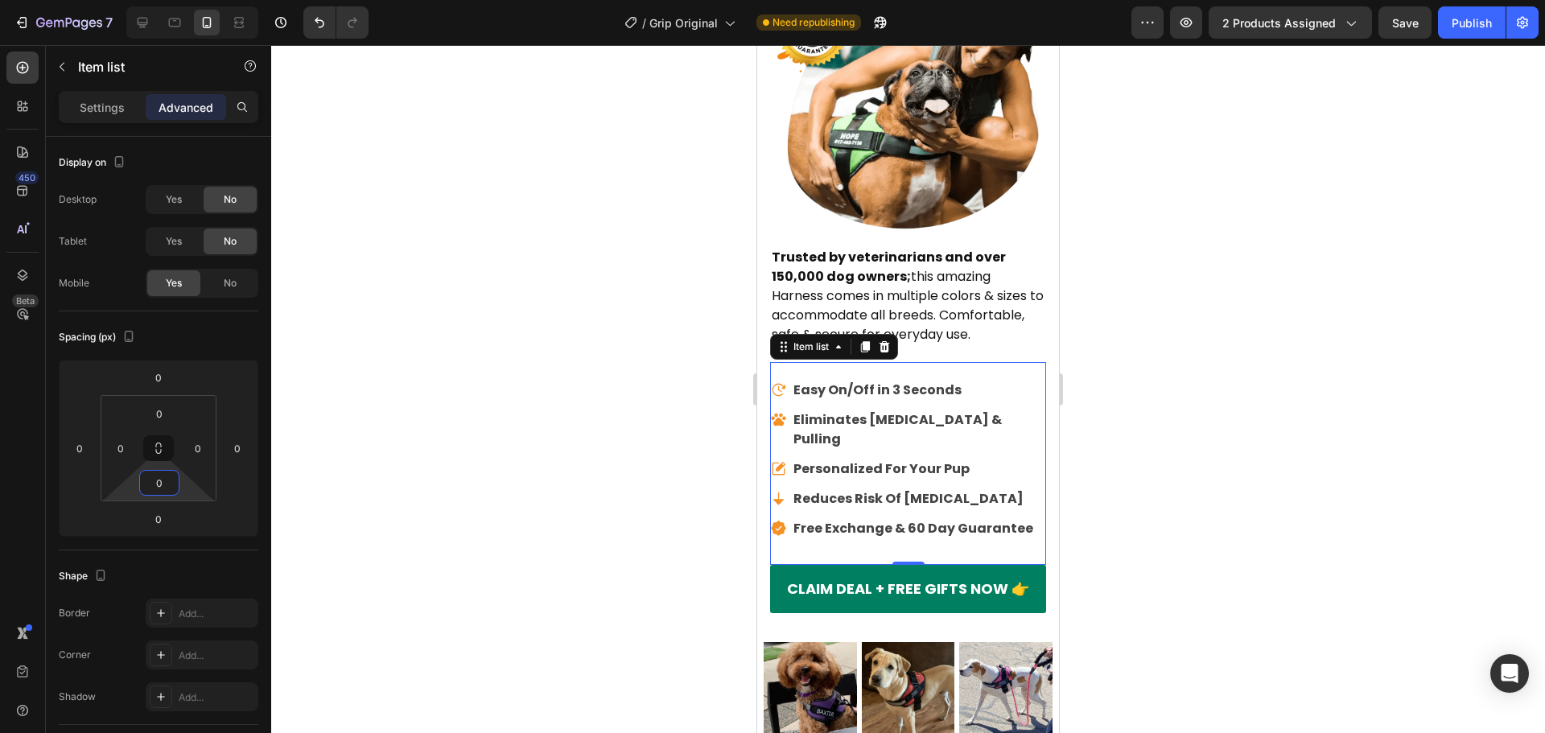
click at [436, 386] on div at bounding box center [908, 389] width 1274 height 688
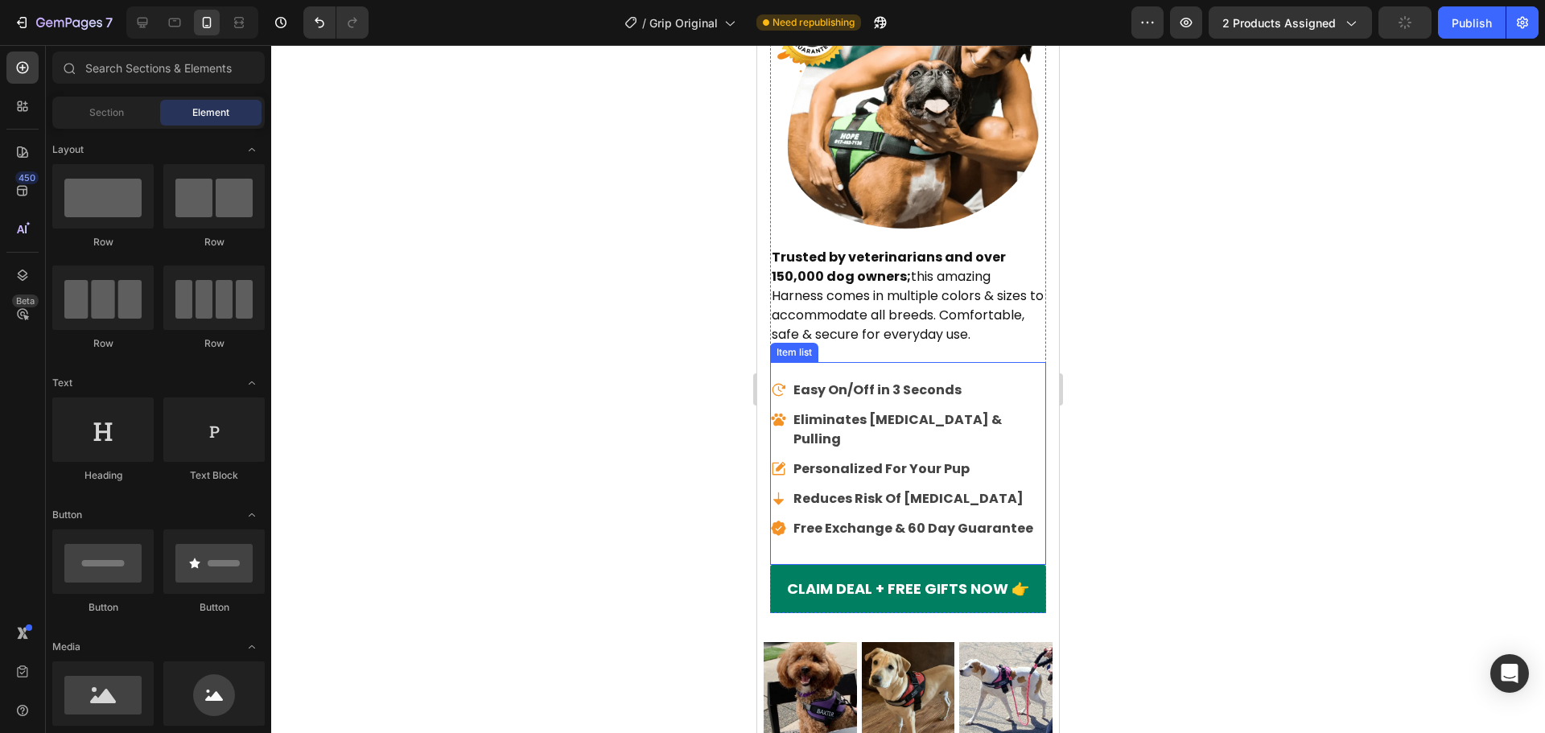
click at [981, 392] on p "Easy On/Off in 3 Seconds" at bounding box center [918, 390] width 250 height 19
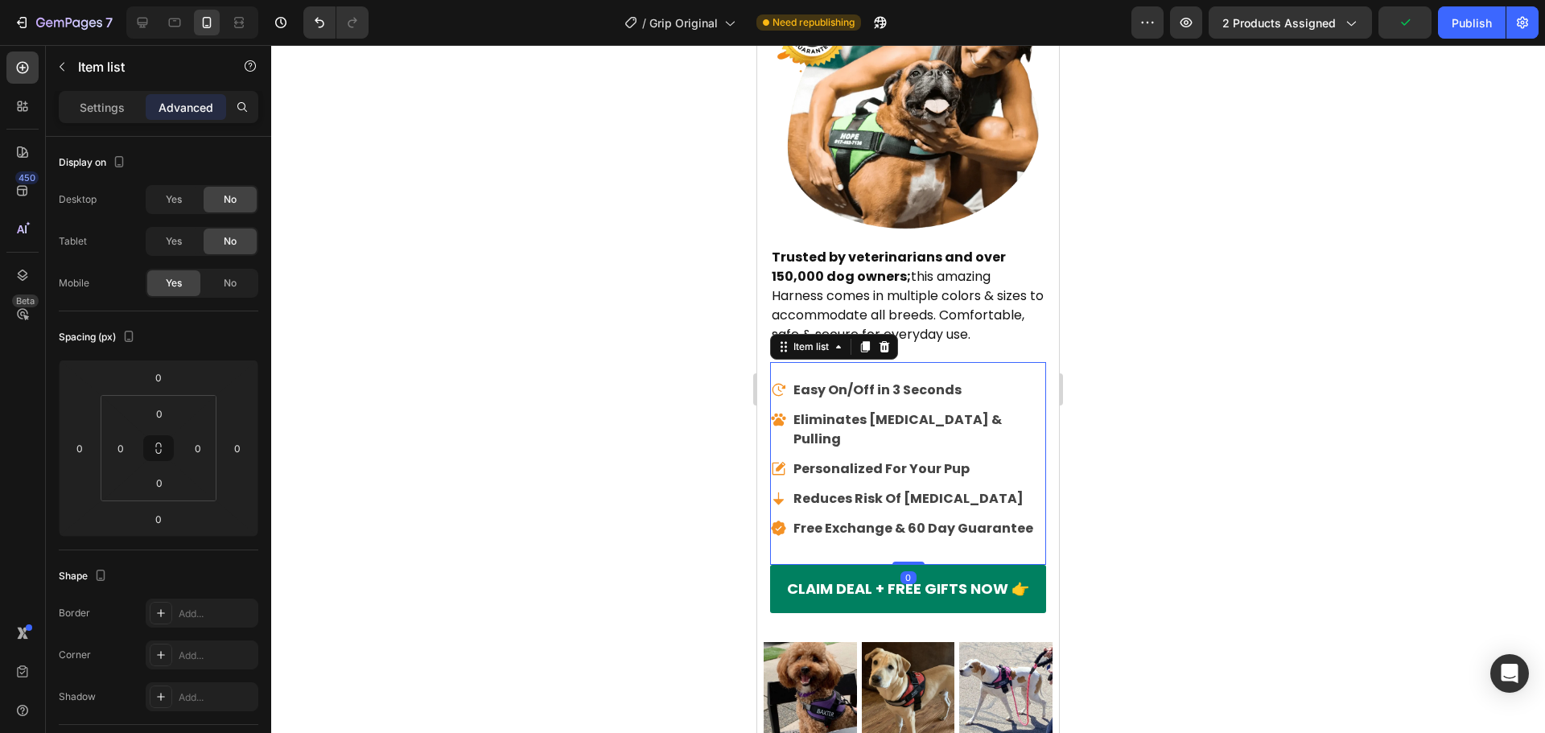
click at [902, 377] on div "Easy On/Off in 3 Seconds Eliminates [MEDICAL_DATA] & Pulling Personalized For Y…" at bounding box center [908, 463] width 276 height 203
click at [159, 403] on input "0" at bounding box center [159, 414] width 32 height 24
click at [157, 374] on input "0" at bounding box center [158, 377] width 32 height 24
click at [881, 288] on p "Trusted by veterinarians and over 150,000 dog owners; this amazing Harness come…" at bounding box center [908, 296] width 273 height 97
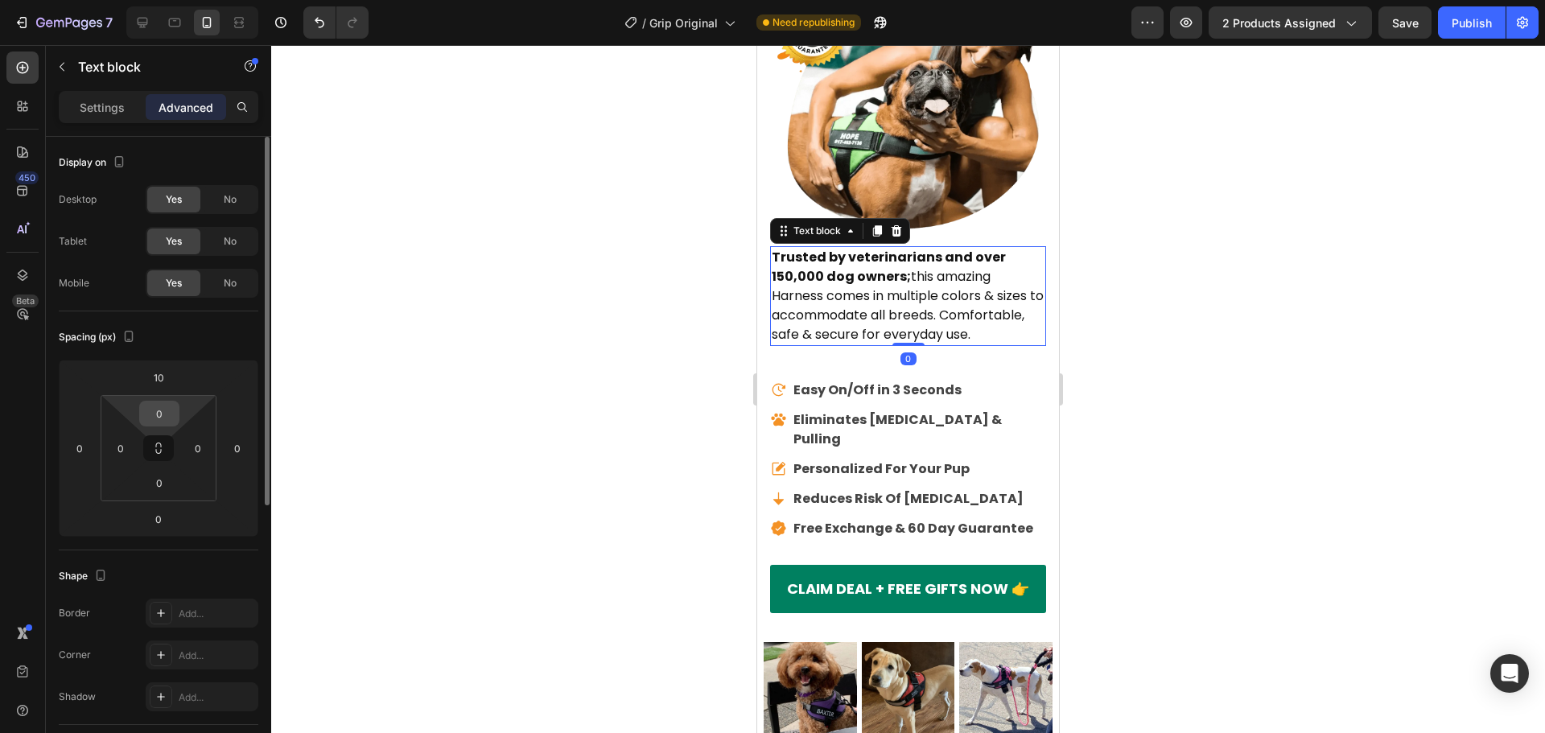
click at [156, 422] on input "0" at bounding box center [159, 414] width 32 height 24
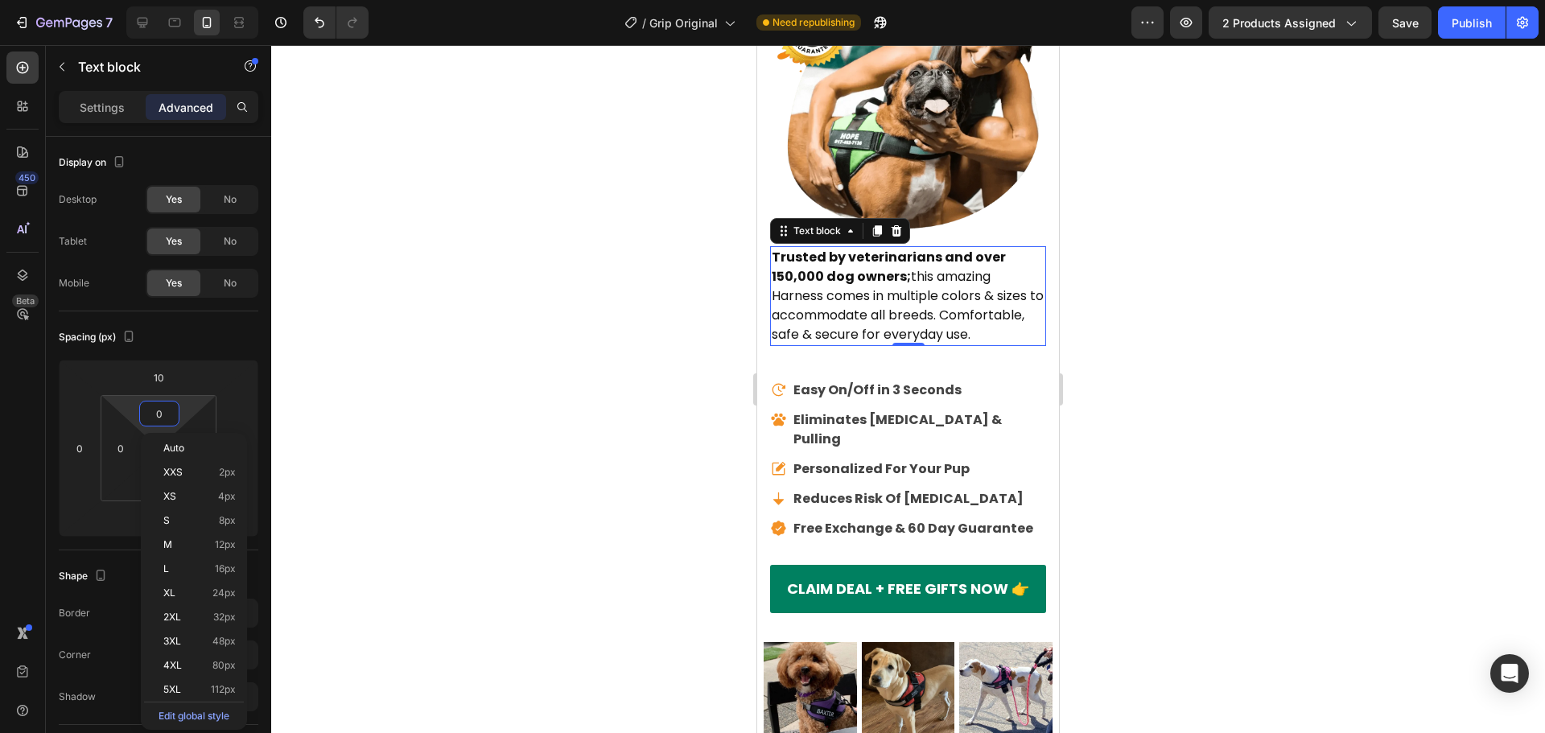
click at [1, 512] on div "450 Beta" at bounding box center [23, 389] width 46 height 688
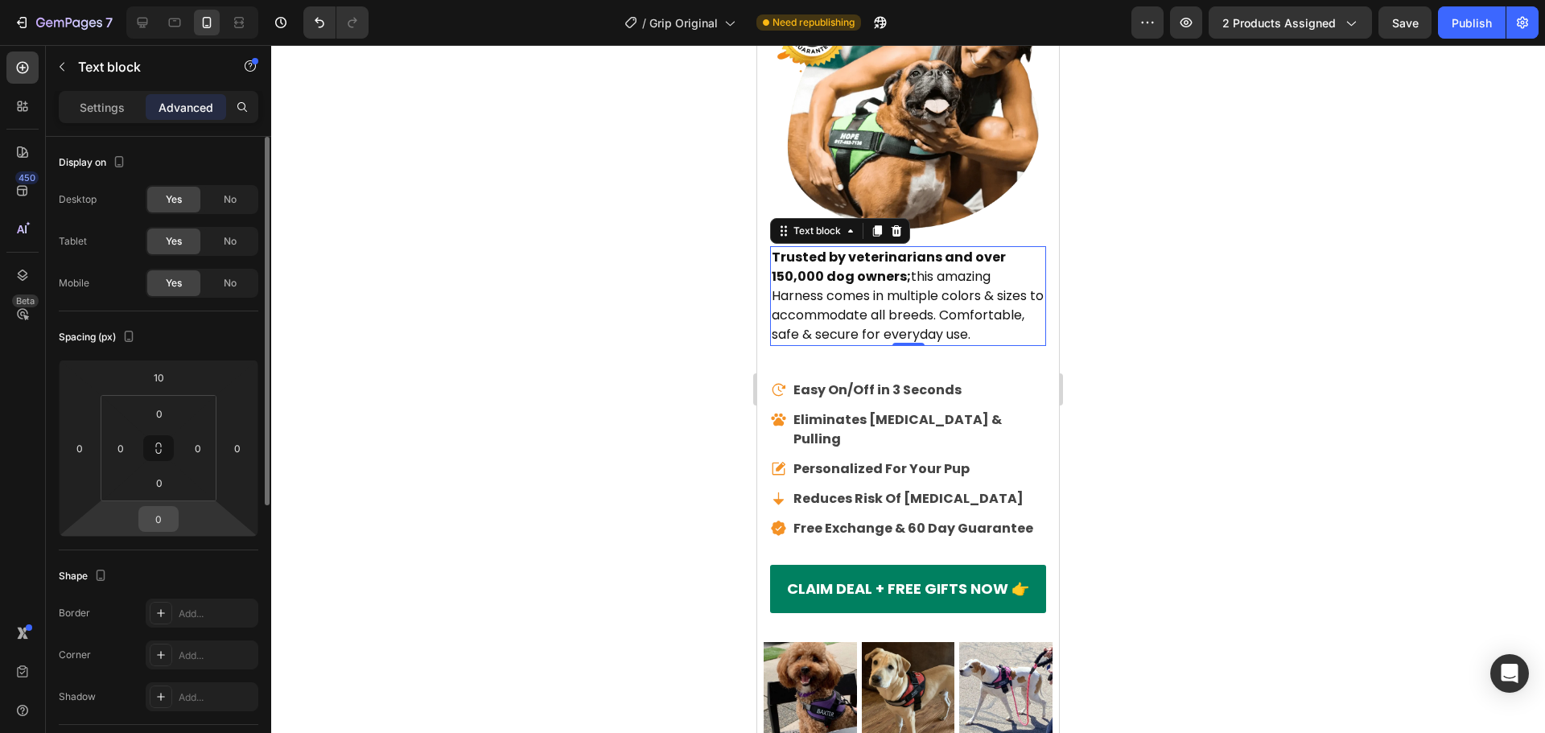
click at [153, 519] on input "0" at bounding box center [158, 519] width 32 height 24
click at [152, 482] on input "0" at bounding box center [159, 483] width 32 height 24
click at [403, 332] on div at bounding box center [908, 389] width 1274 height 688
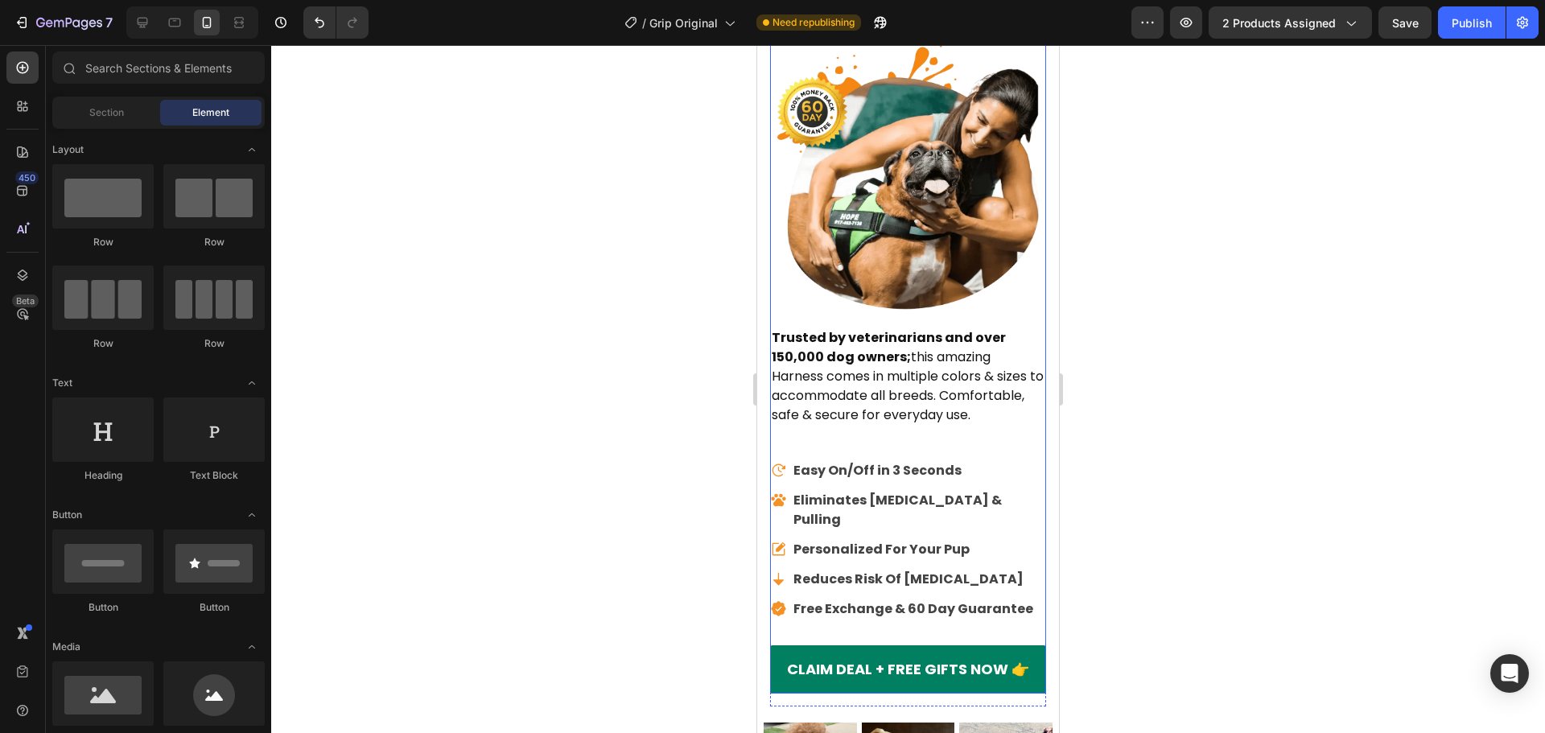
scroll to position [0, 0]
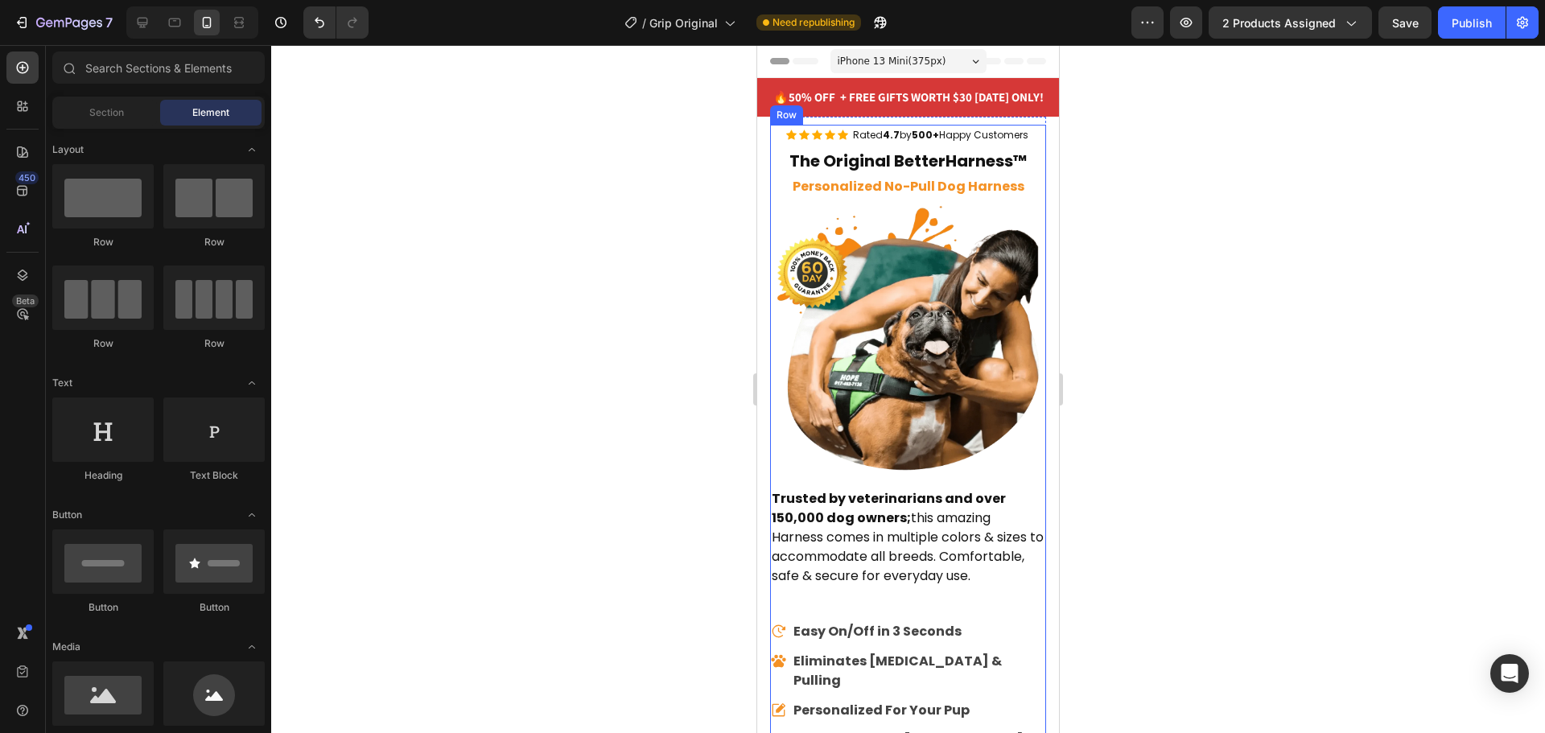
click at [782, 198] on div "Icon Icon Icon Icon Icon Icon List Hoz Rated 4.7 by 500+ Happy Customers Text b…" at bounding box center [908, 303] width 276 height 356
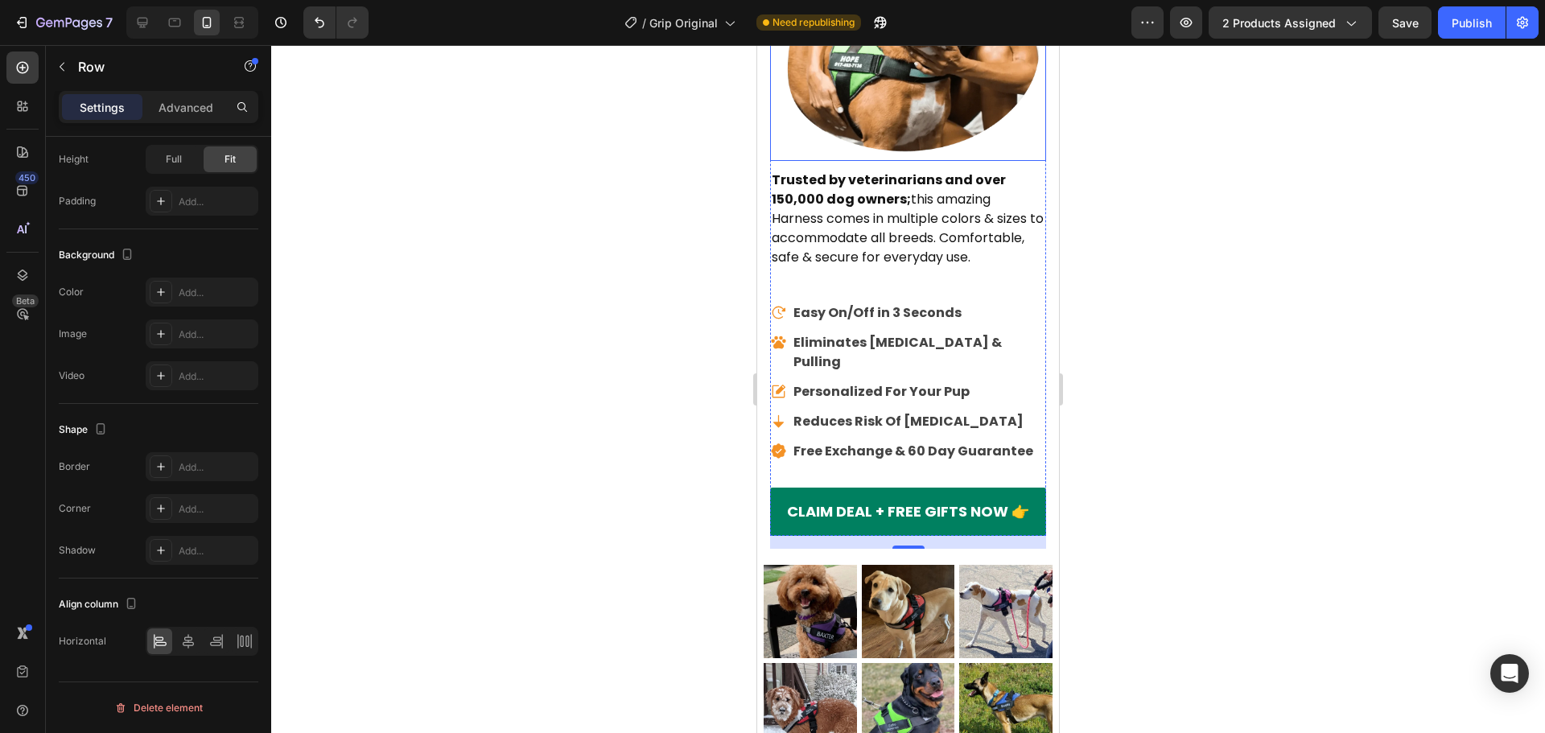
scroll to position [322, 0]
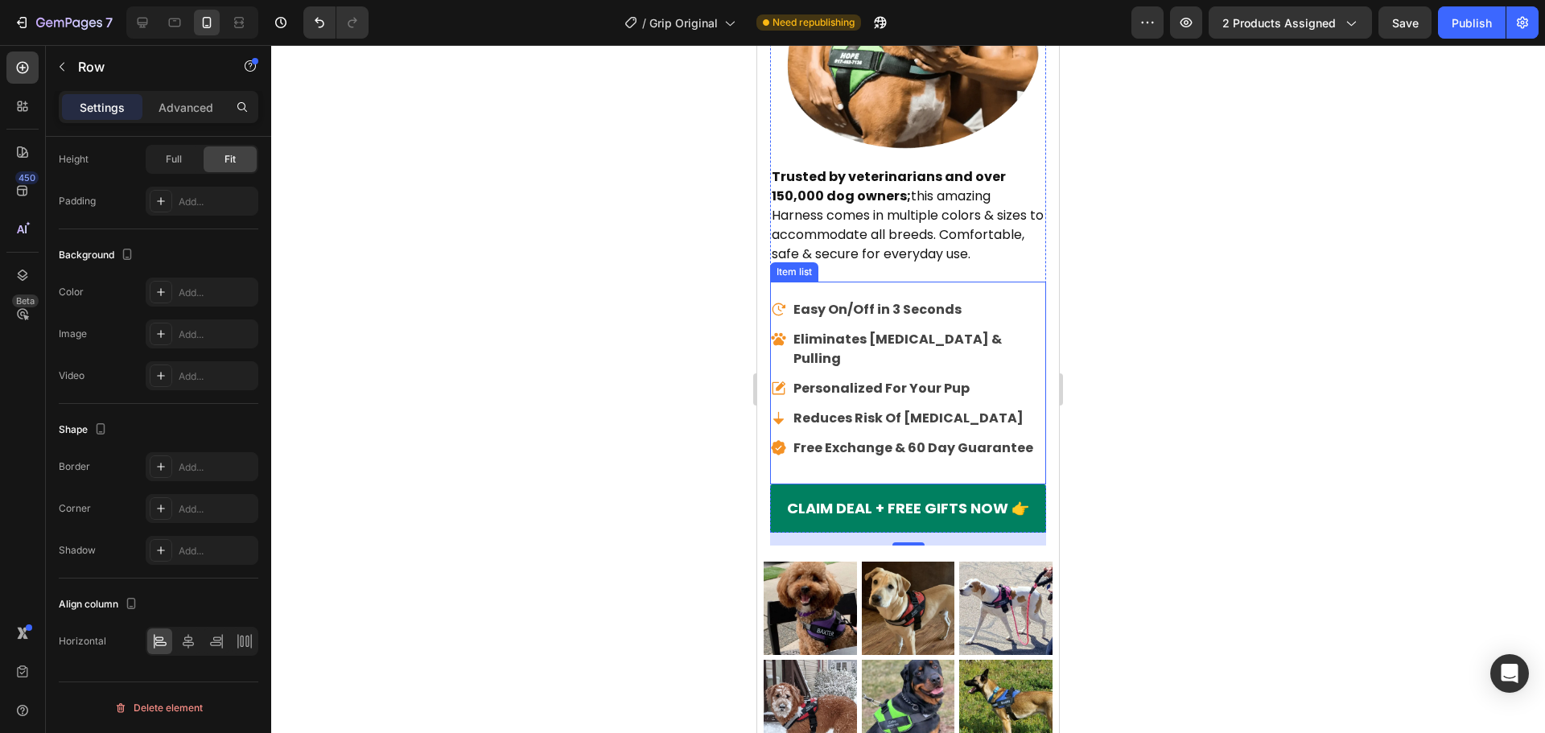
click at [981, 289] on div "Easy On/Off in 3 Seconds Eliminates [MEDICAL_DATA] & Pulling Personalized For Y…" at bounding box center [908, 383] width 276 height 203
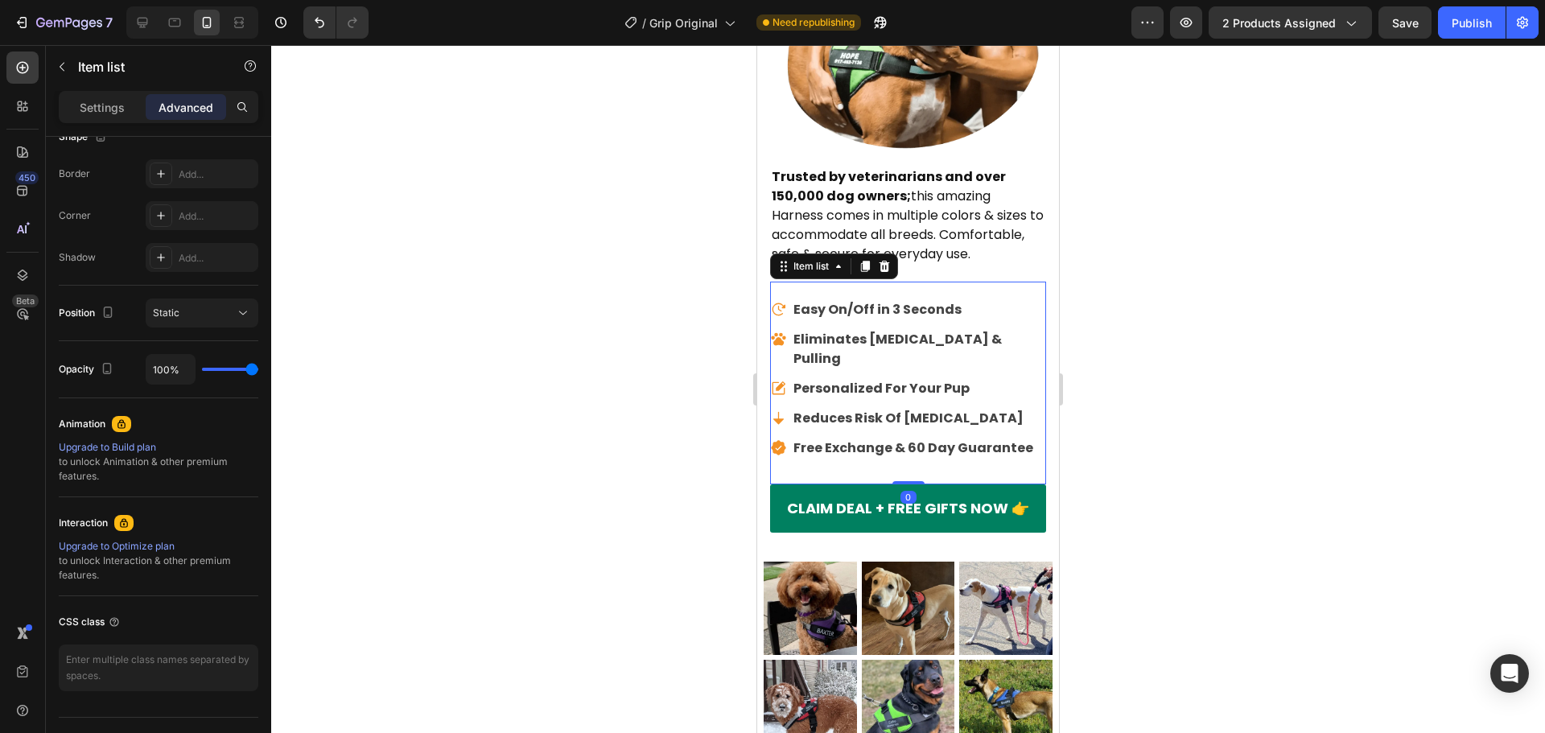
scroll to position [0, 0]
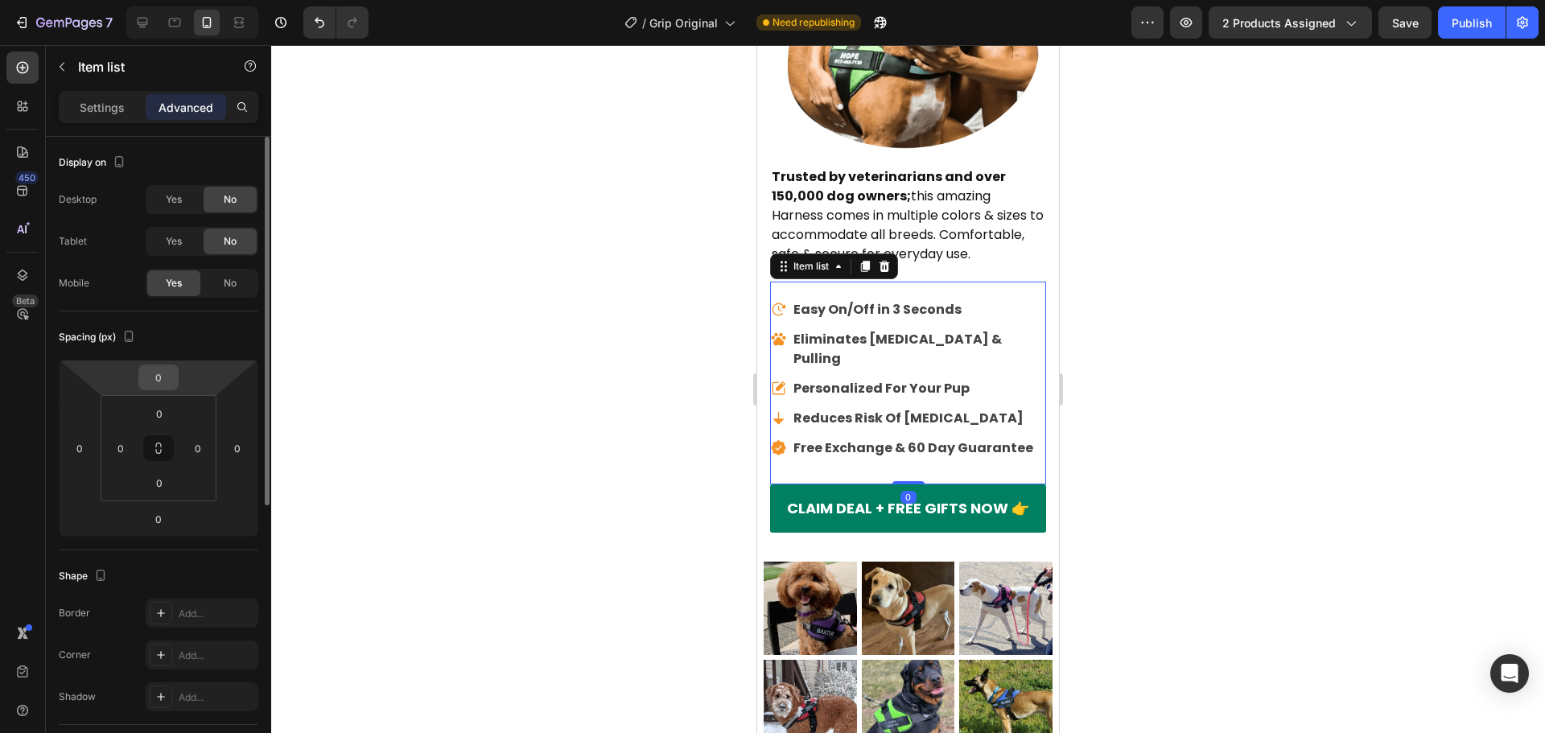
click at [153, 381] on input "0" at bounding box center [158, 377] width 32 height 24
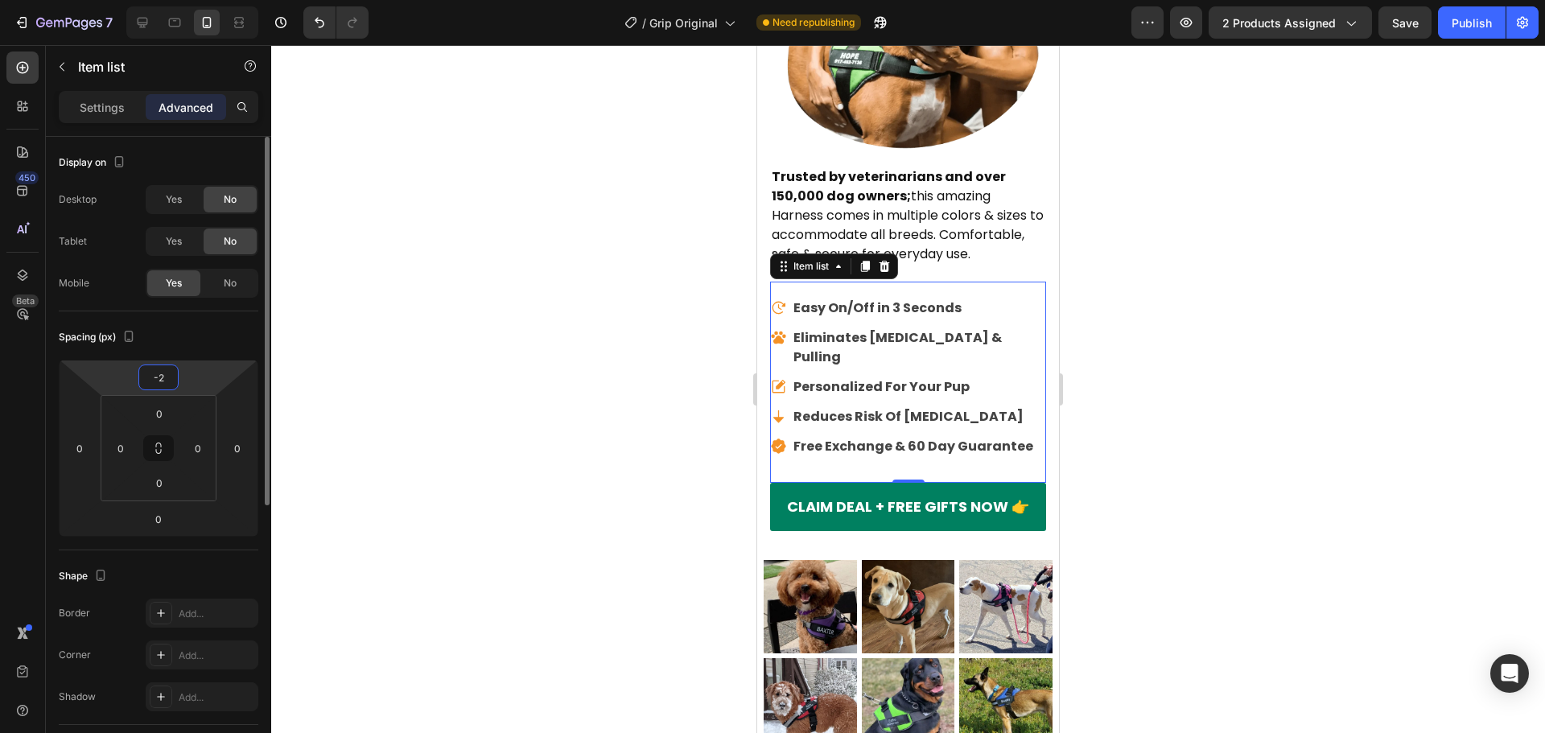
type input "-20"
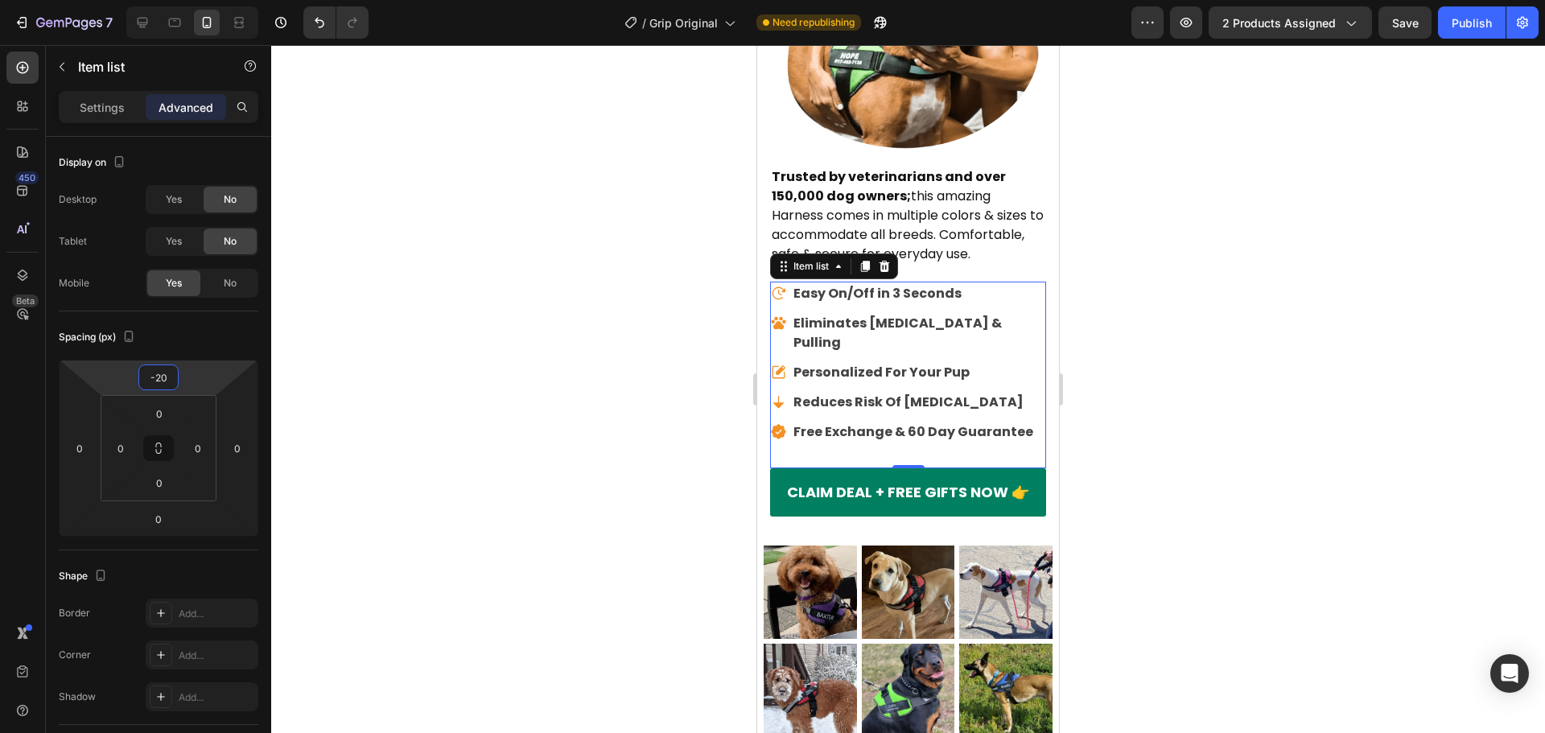
click at [513, 349] on div at bounding box center [908, 389] width 1274 height 688
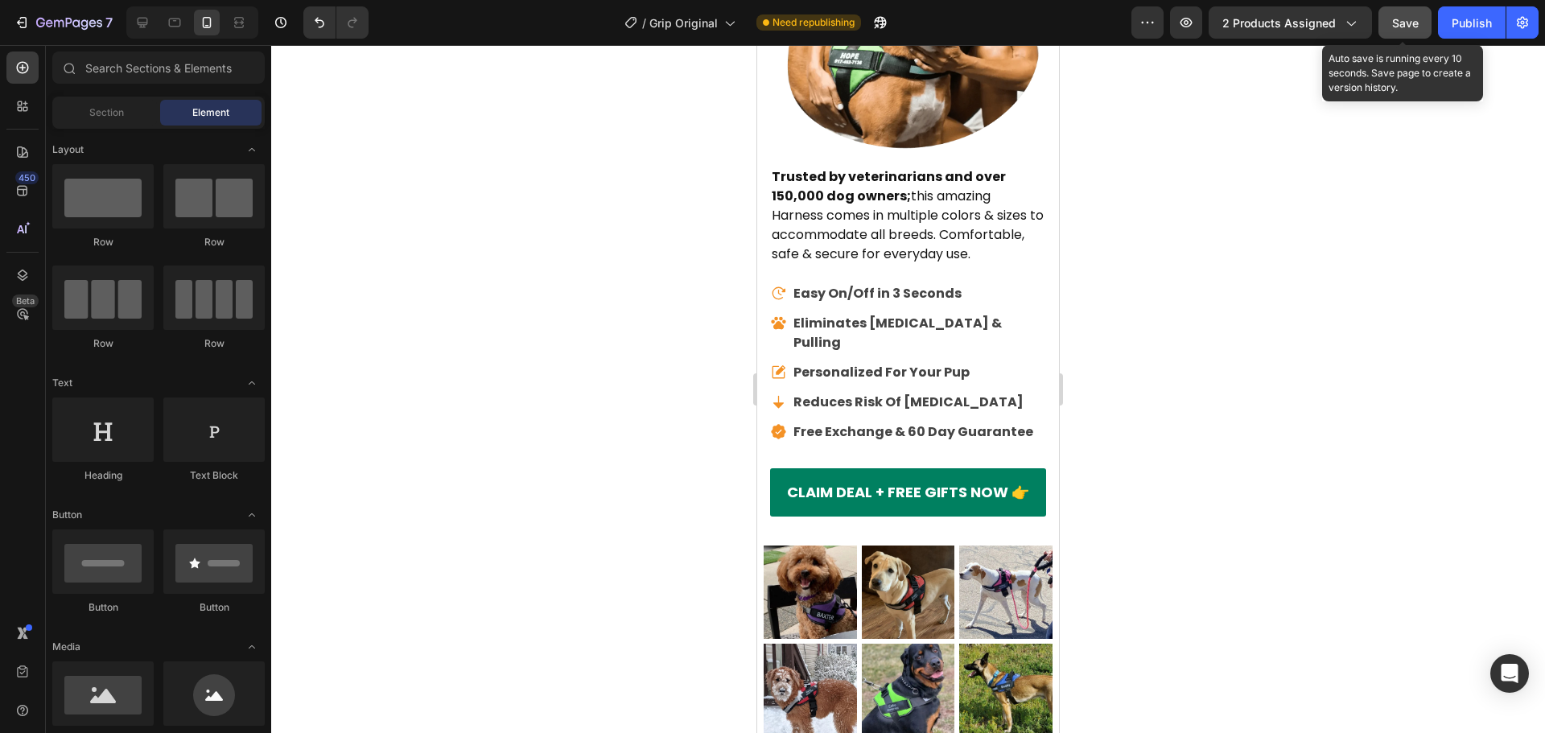
click at [1391, 12] on button "Save" at bounding box center [1405, 22] width 53 height 32
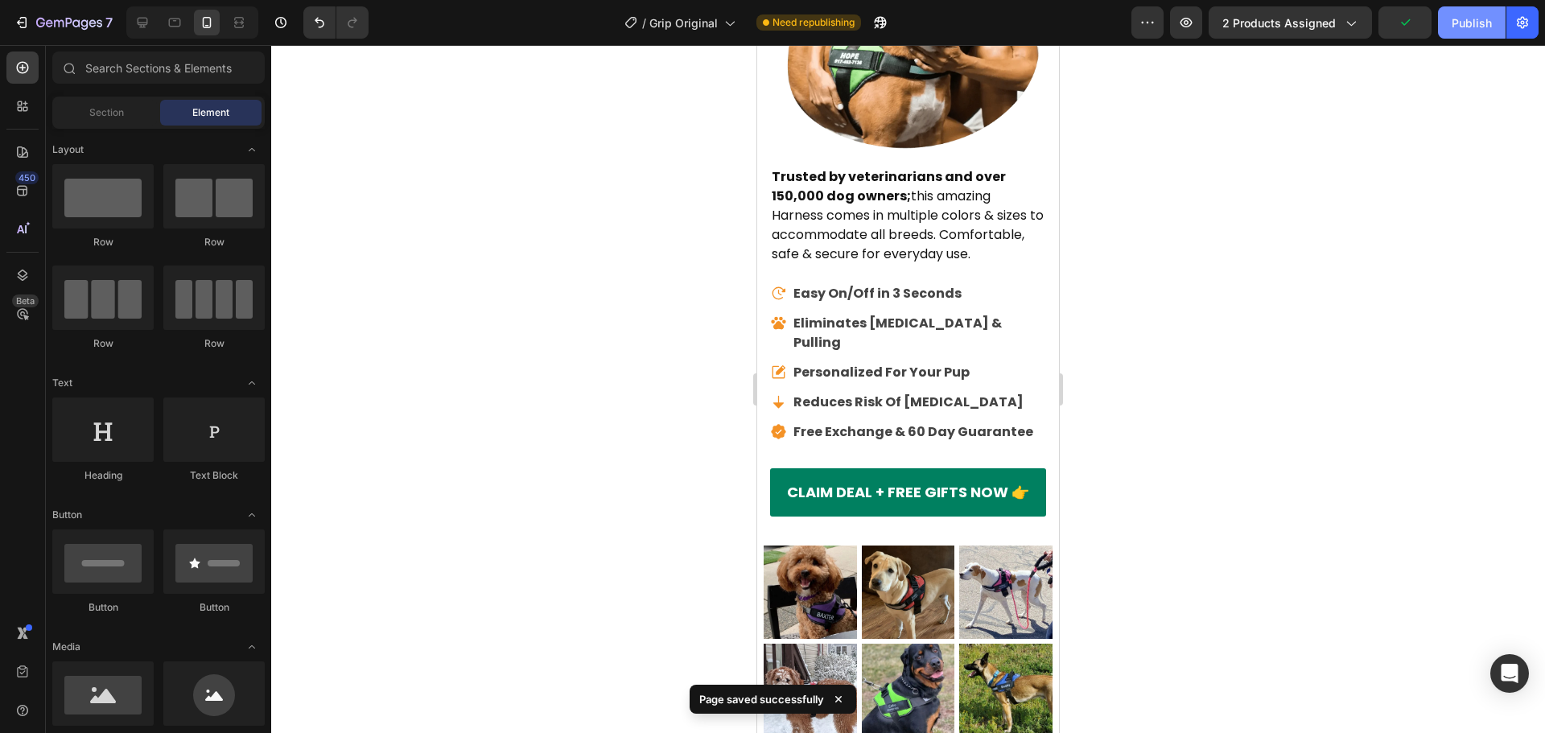
click at [1476, 23] on div "Publish" at bounding box center [1472, 22] width 40 height 17
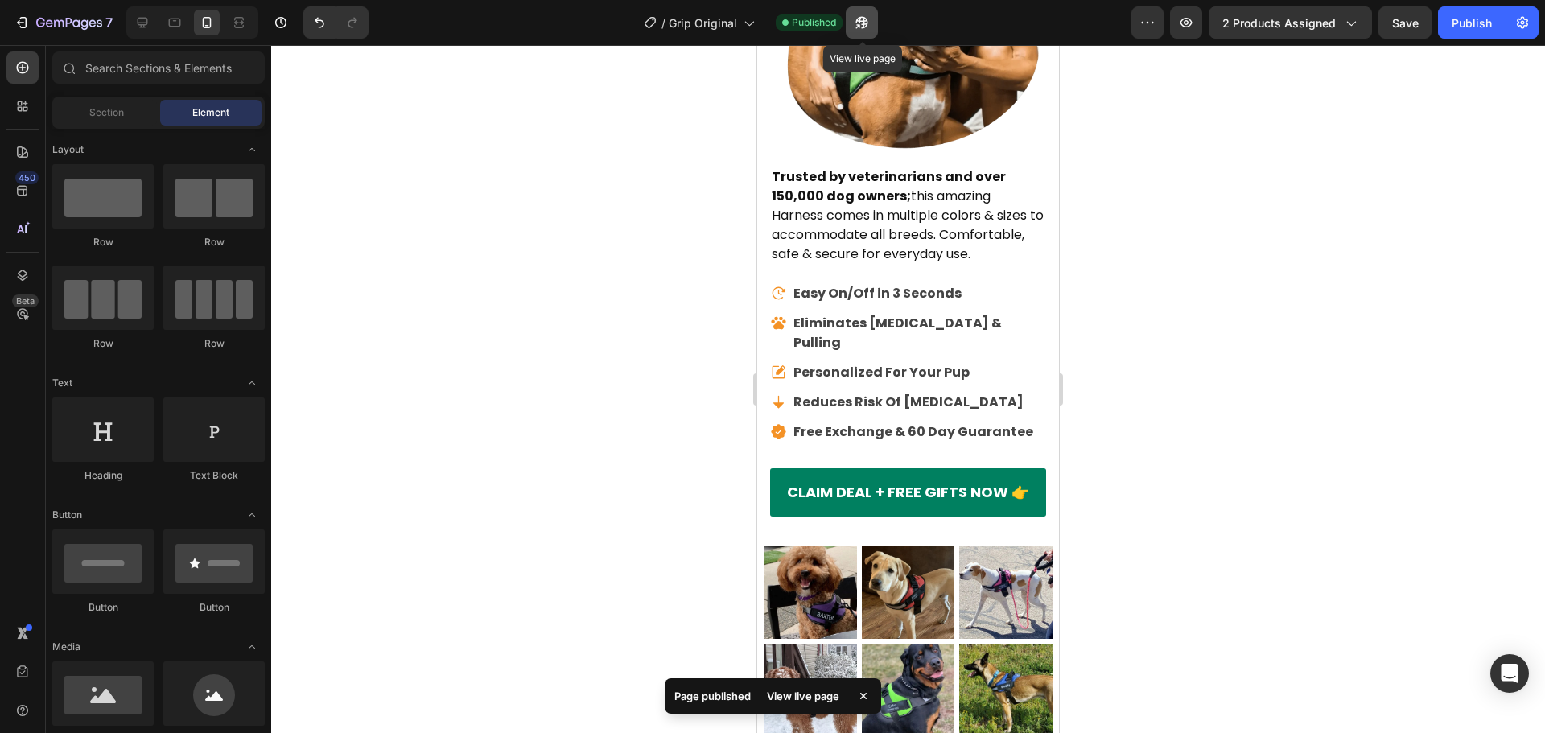
click at [868, 19] on icon "button" at bounding box center [862, 22] width 16 height 16
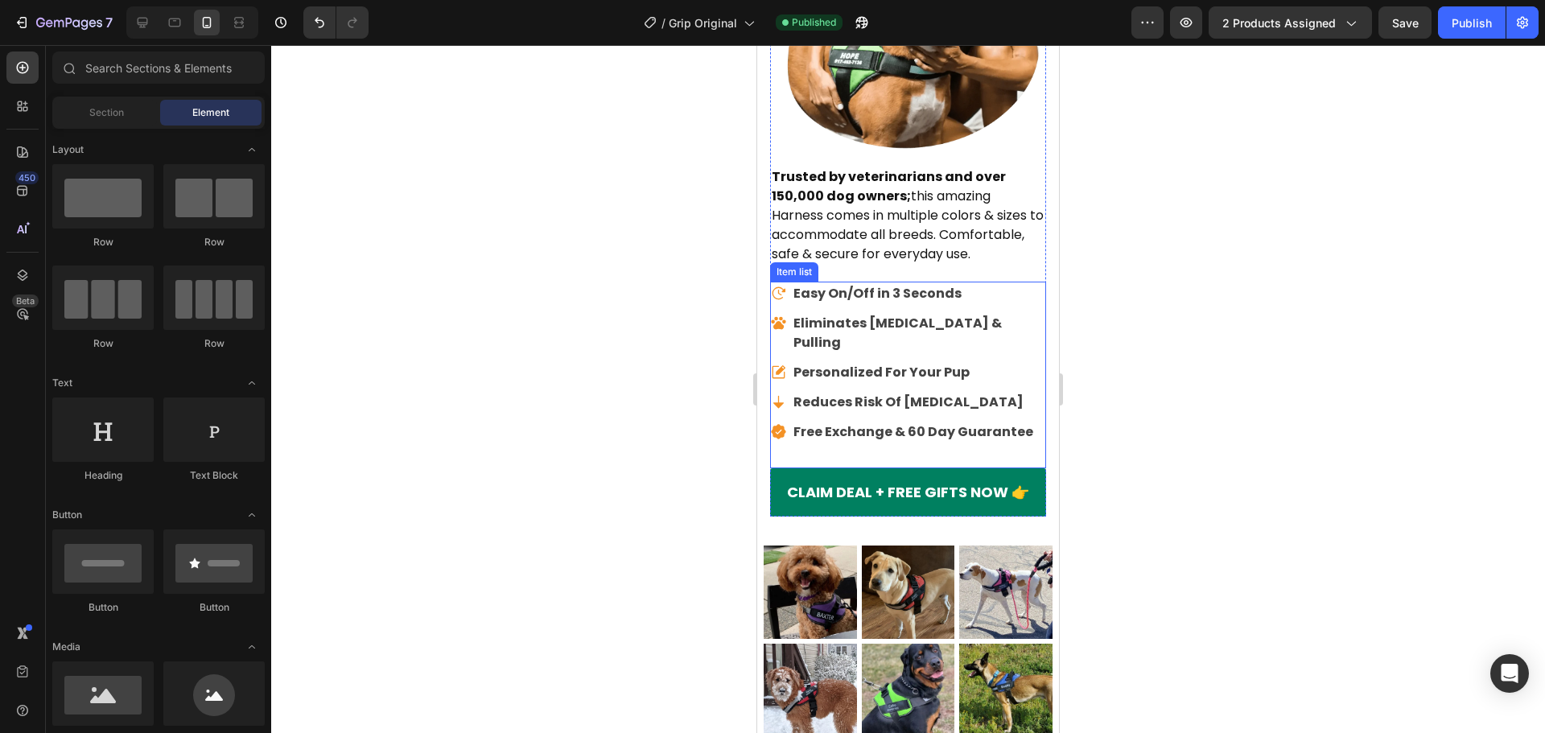
click at [1007, 295] on p "Easy On/Off in 3 Seconds" at bounding box center [918, 293] width 250 height 19
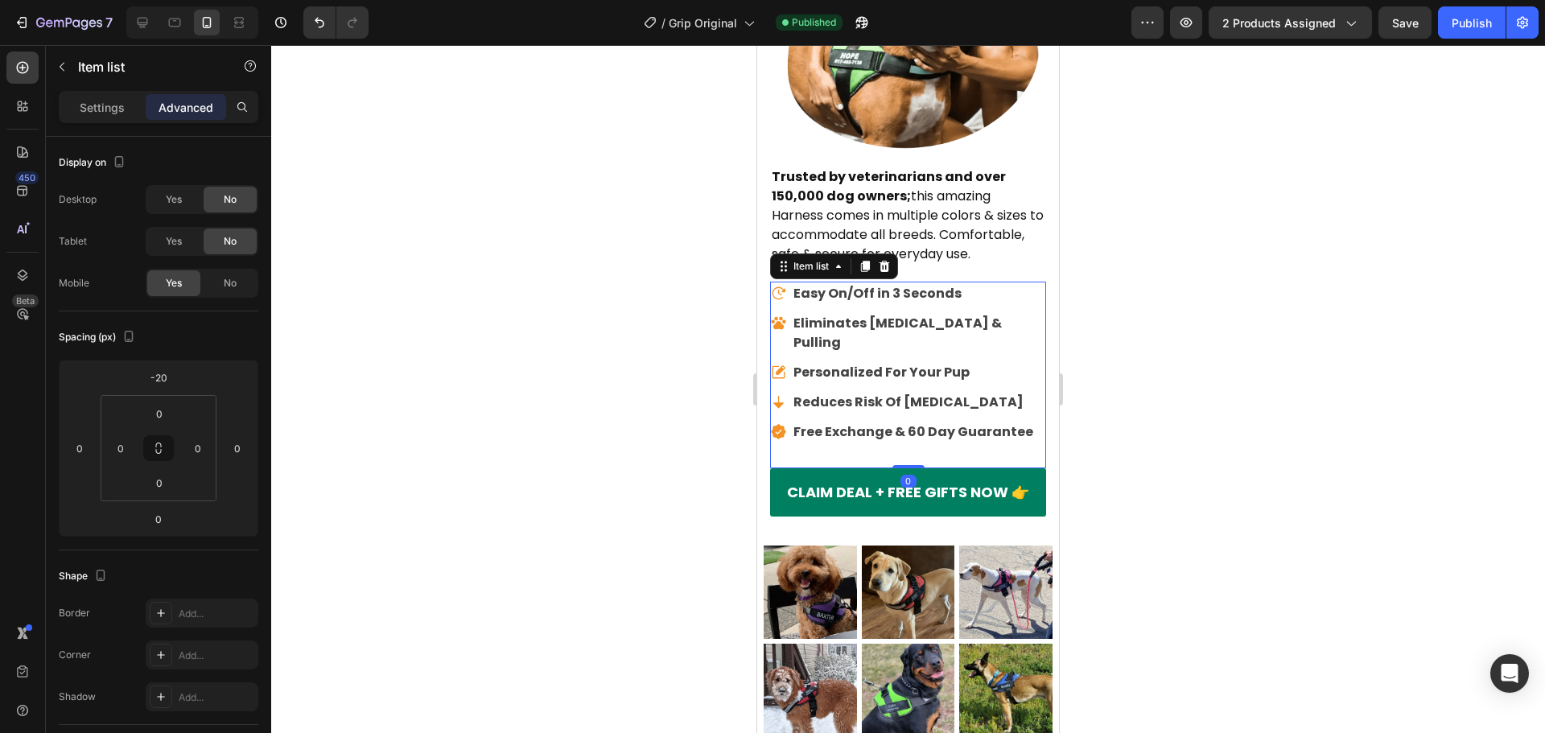
click at [996, 279] on div "Easy On/Off in 3 Seconds Eliminates [MEDICAL_DATA] & Pulling Personalized For Y…" at bounding box center [908, 367] width 276 height 203
click at [152, 370] on input "-20" at bounding box center [158, 377] width 32 height 24
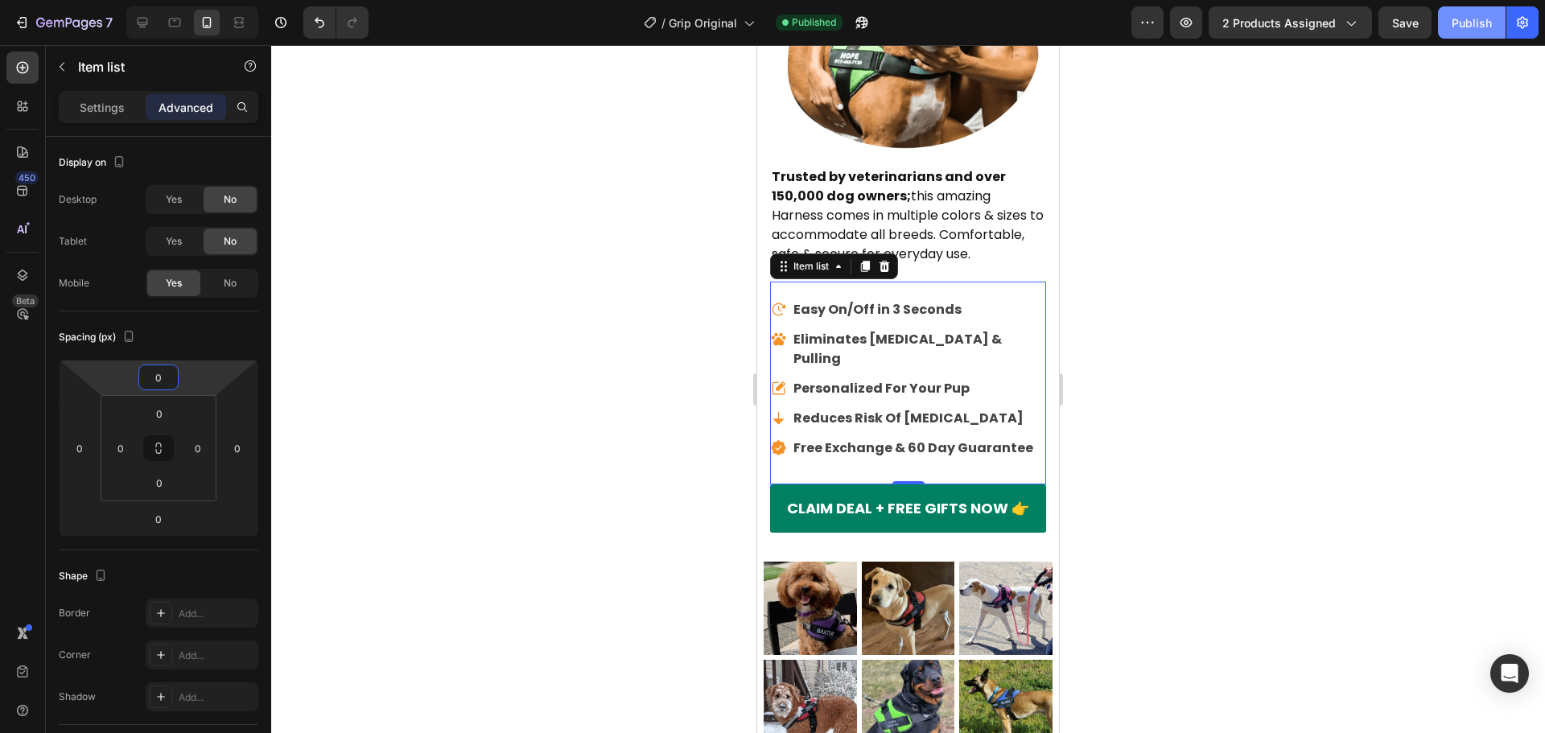
type input "0"
click at [1457, 28] on div "Publish" at bounding box center [1472, 22] width 40 height 17
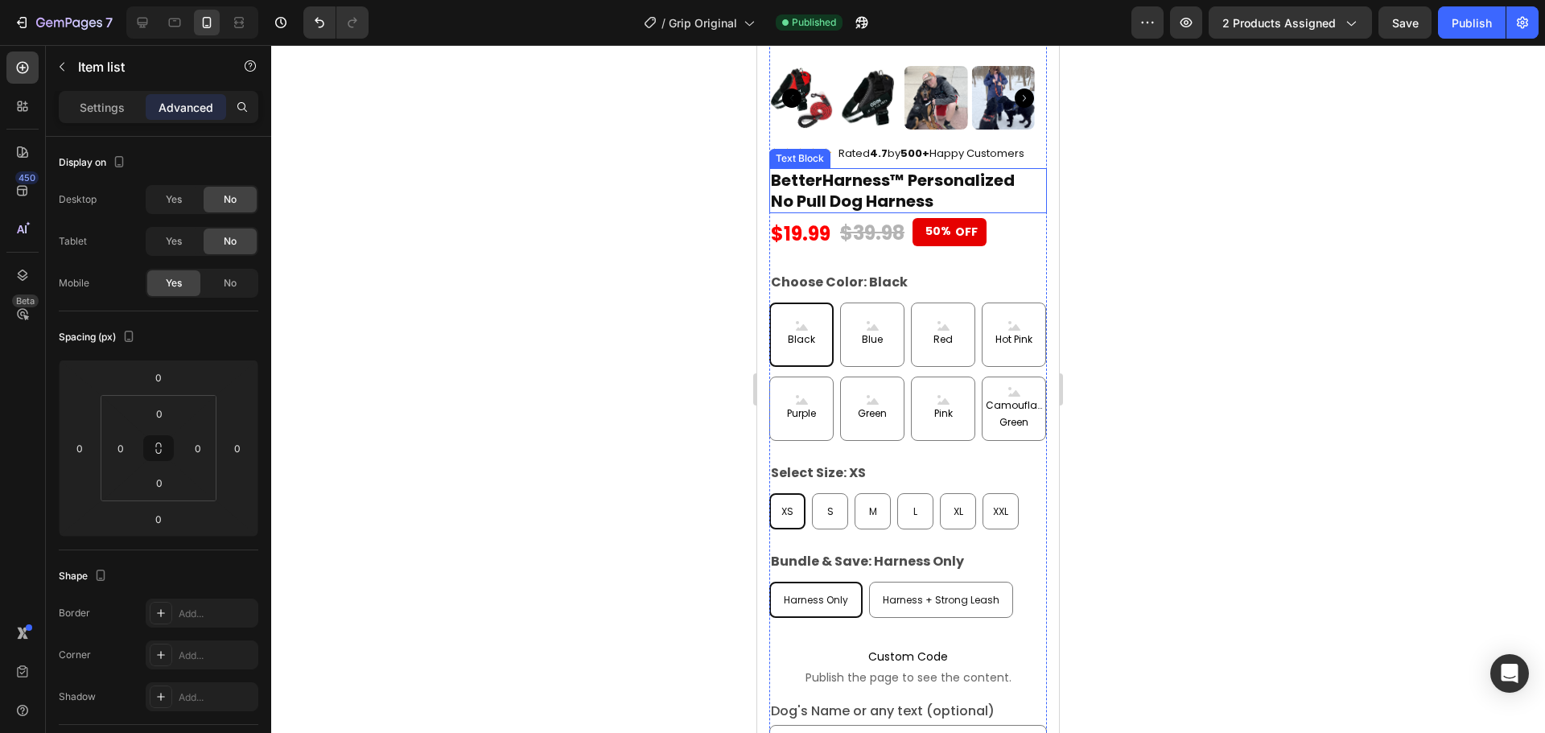
scroll to position [8369, 0]
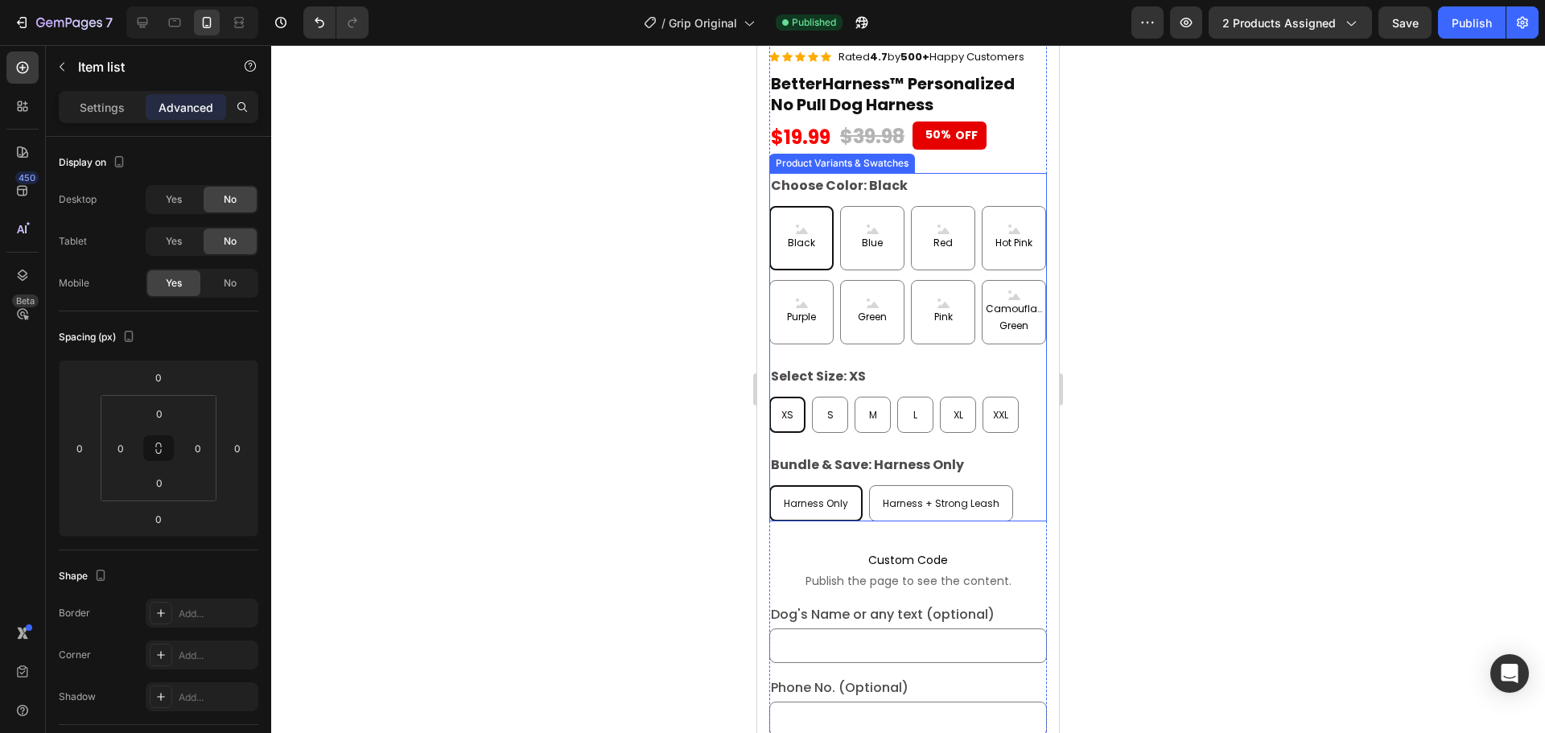
click at [968, 344] on div "Black Black Black Blue Blue Blue Red Red Red Hot Pink Hot Pink Hot Pink Purple …" at bounding box center [908, 275] width 278 height 138
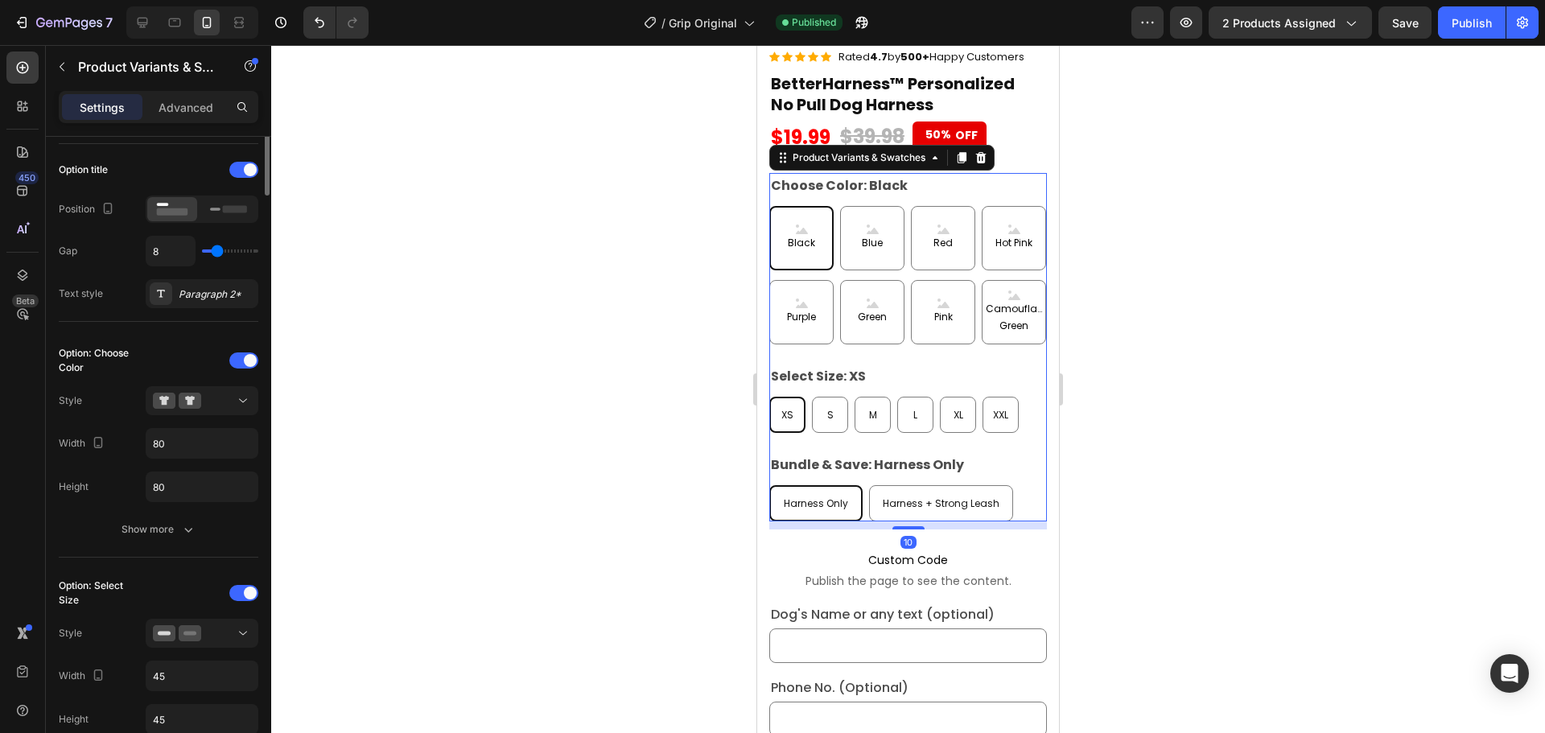
scroll to position [402, 0]
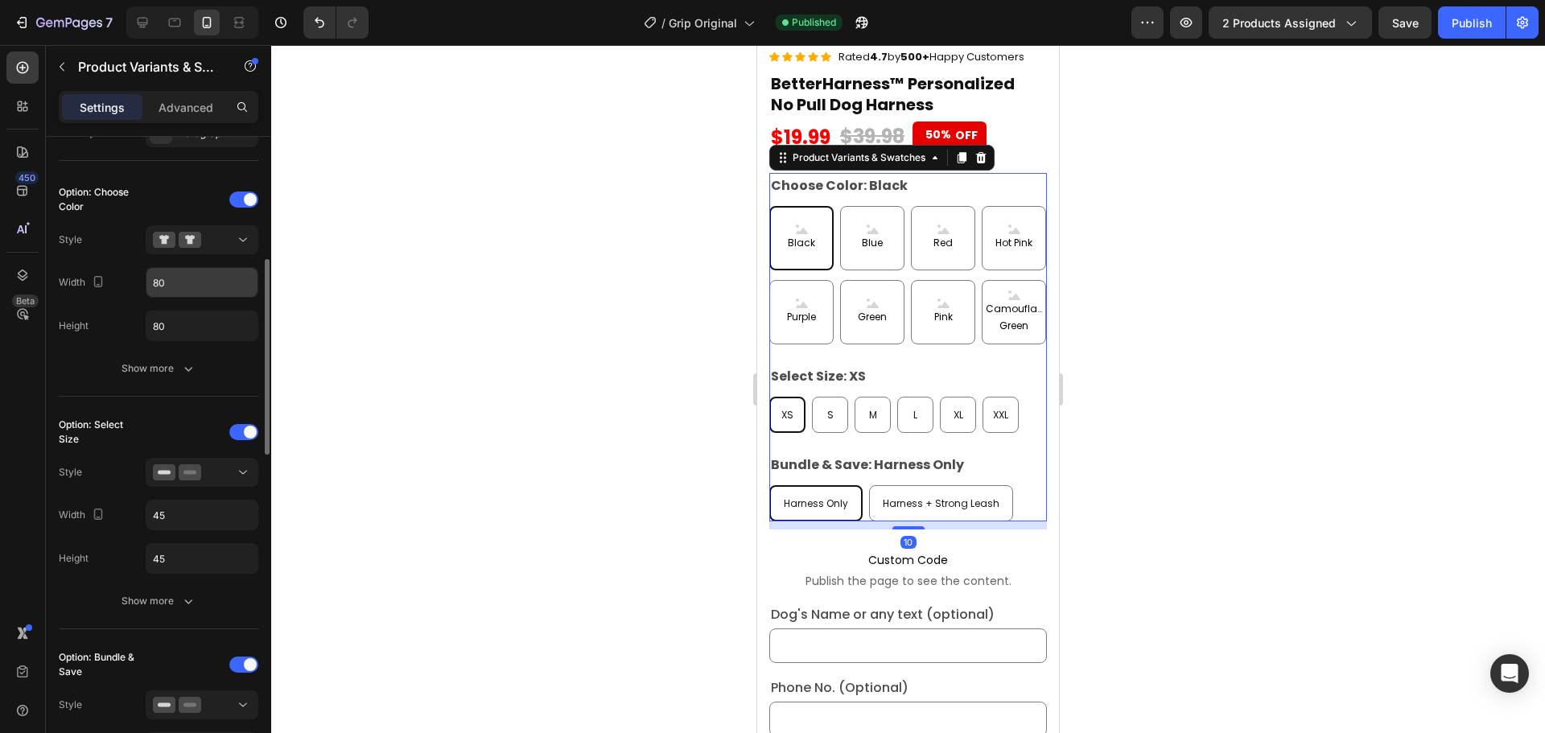
click at [180, 283] on input "80" at bounding box center [201, 282] width 111 height 29
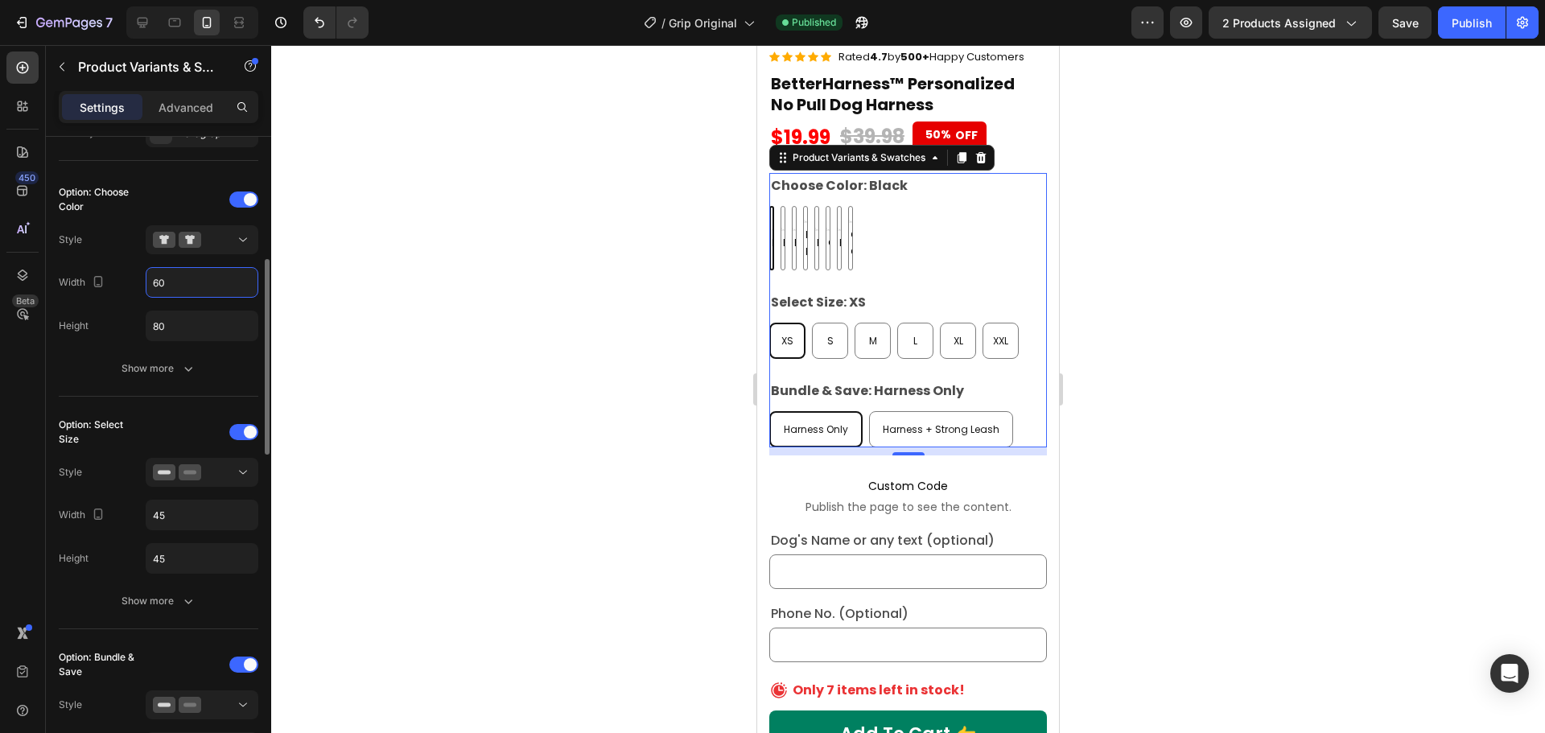
type input "60"
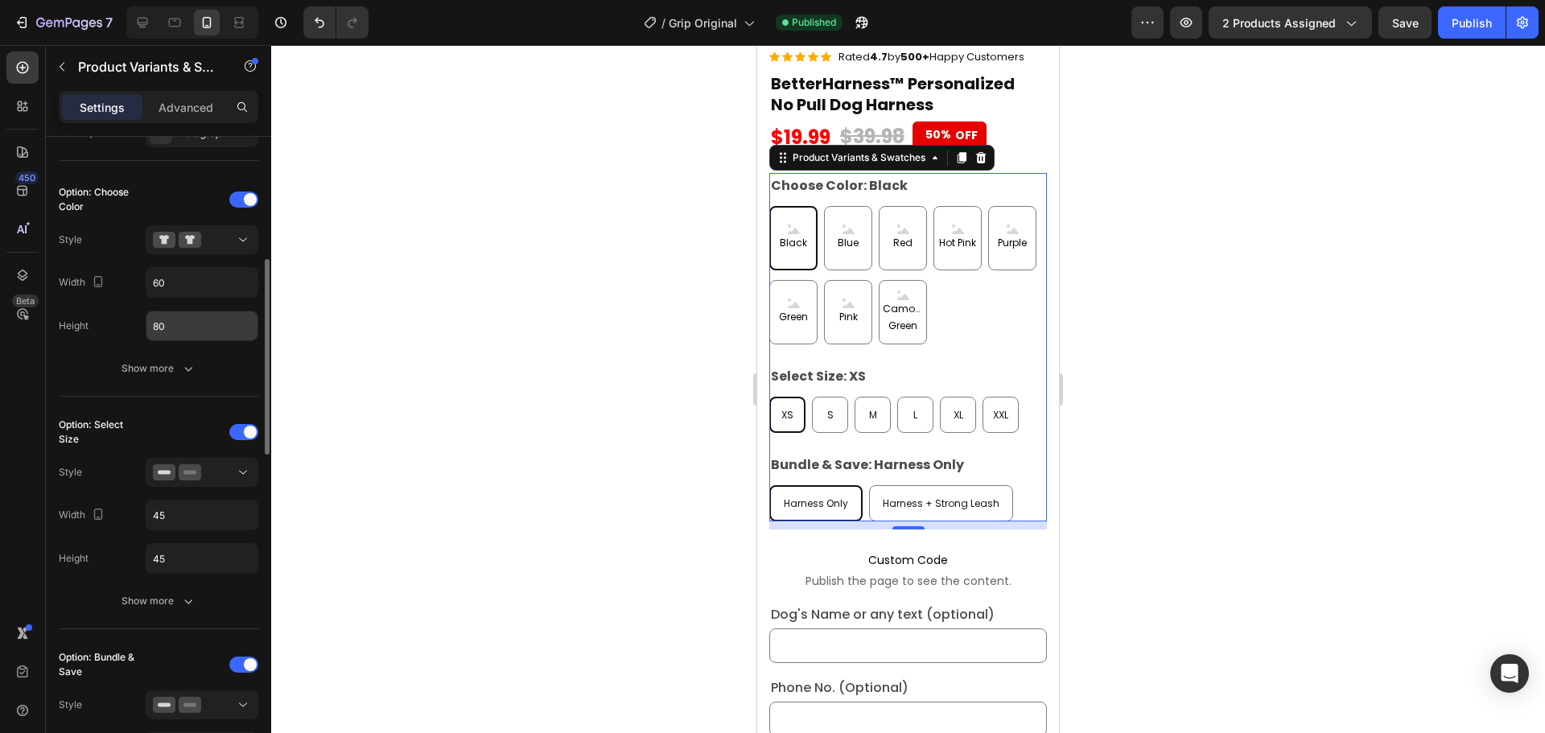
click at [159, 330] on input "80" at bounding box center [201, 325] width 111 height 29
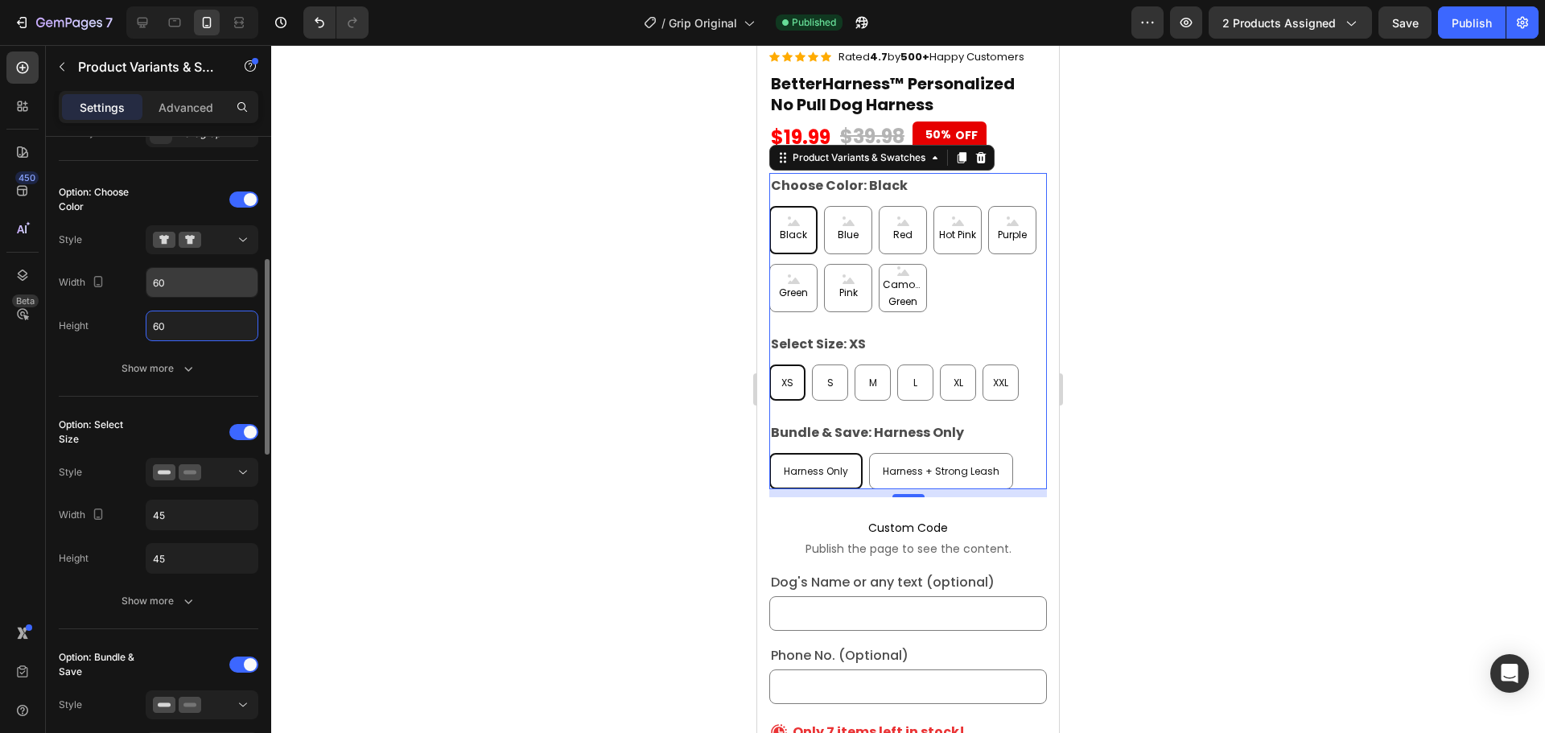
type input "60"
click at [157, 285] on input "60" at bounding box center [201, 282] width 111 height 29
type input "70"
click at [163, 318] on input "60" at bounding box center [201, 325] width 111 height 29
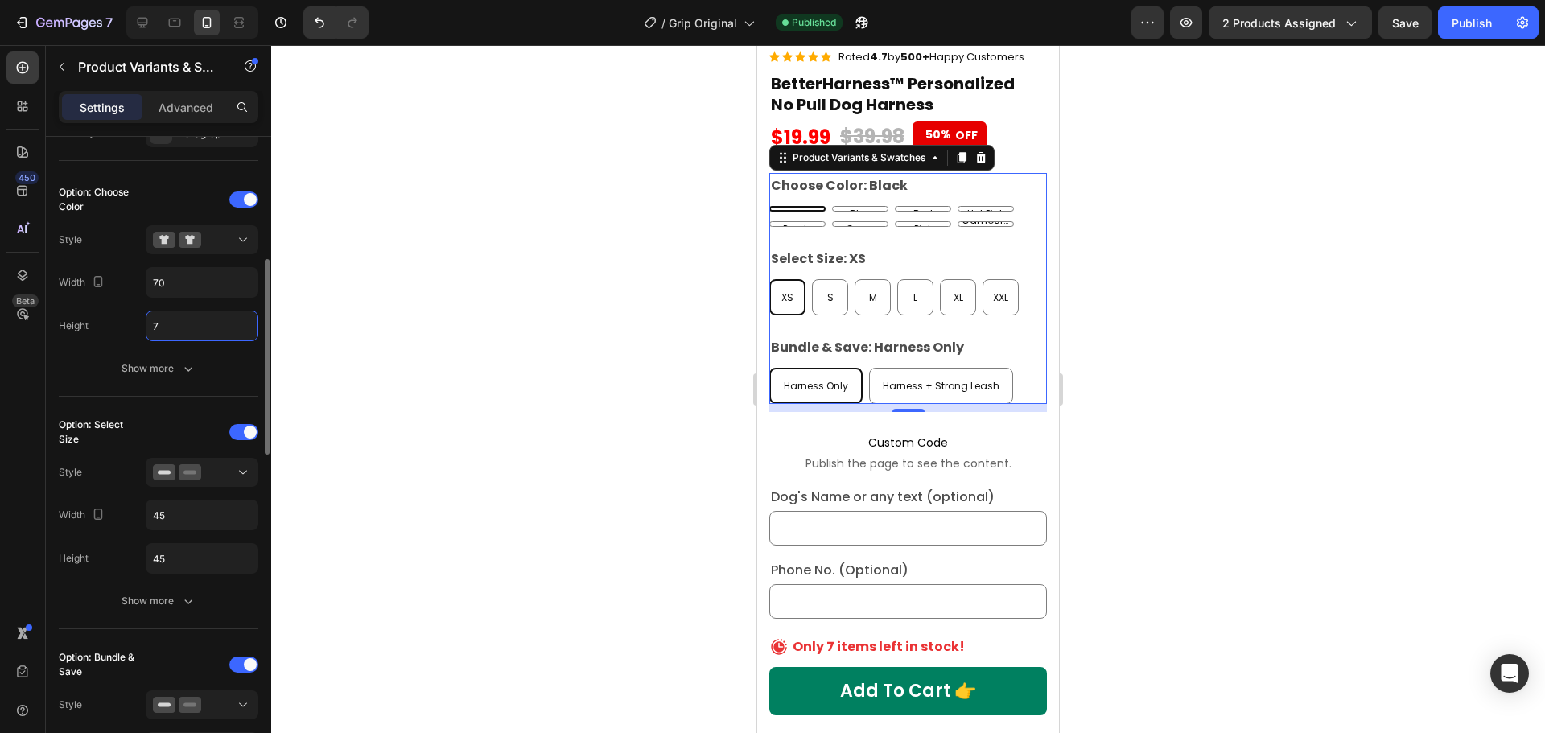
type input "70"
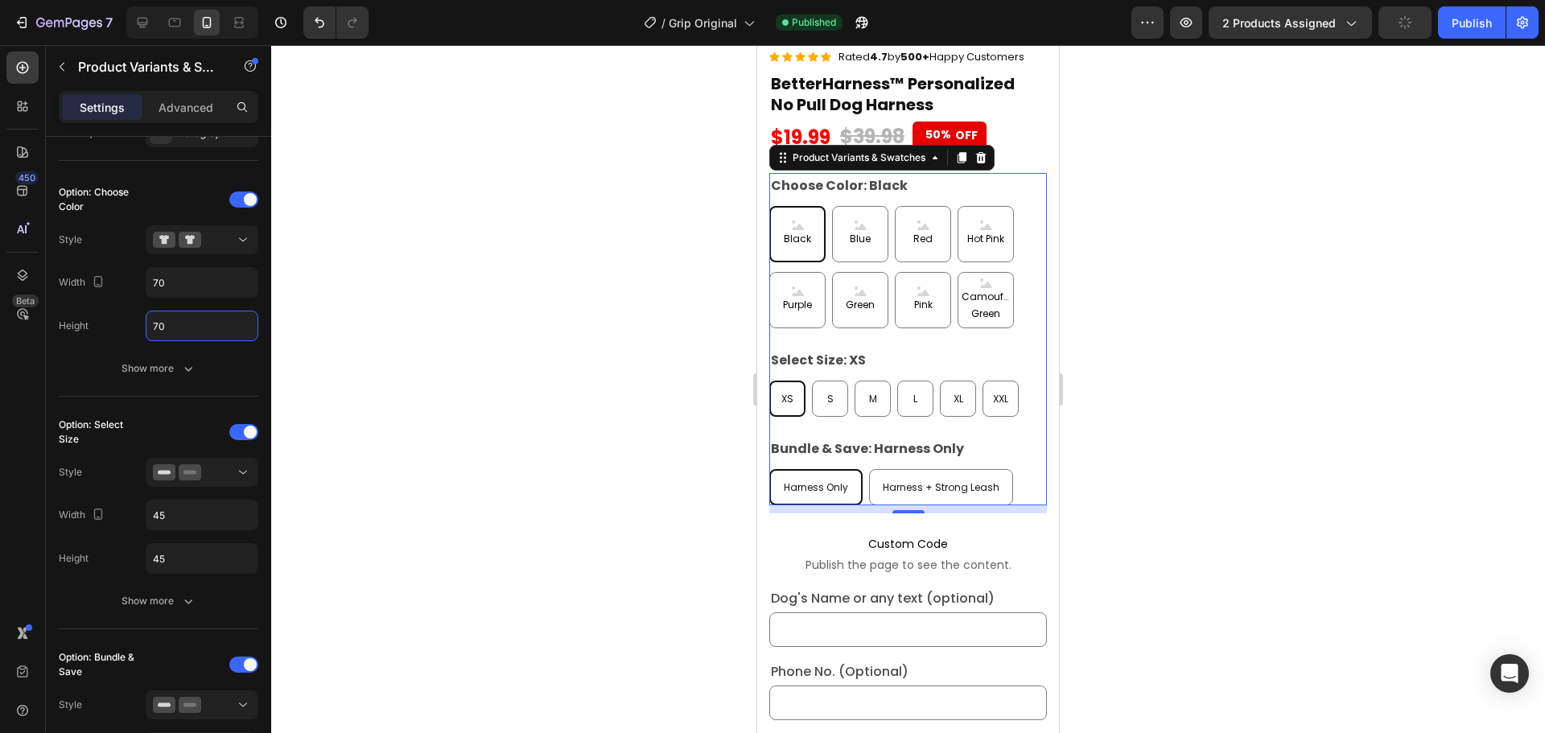
click at [480, 255] on div at bounding box center [908, 389] width 1274 height 688
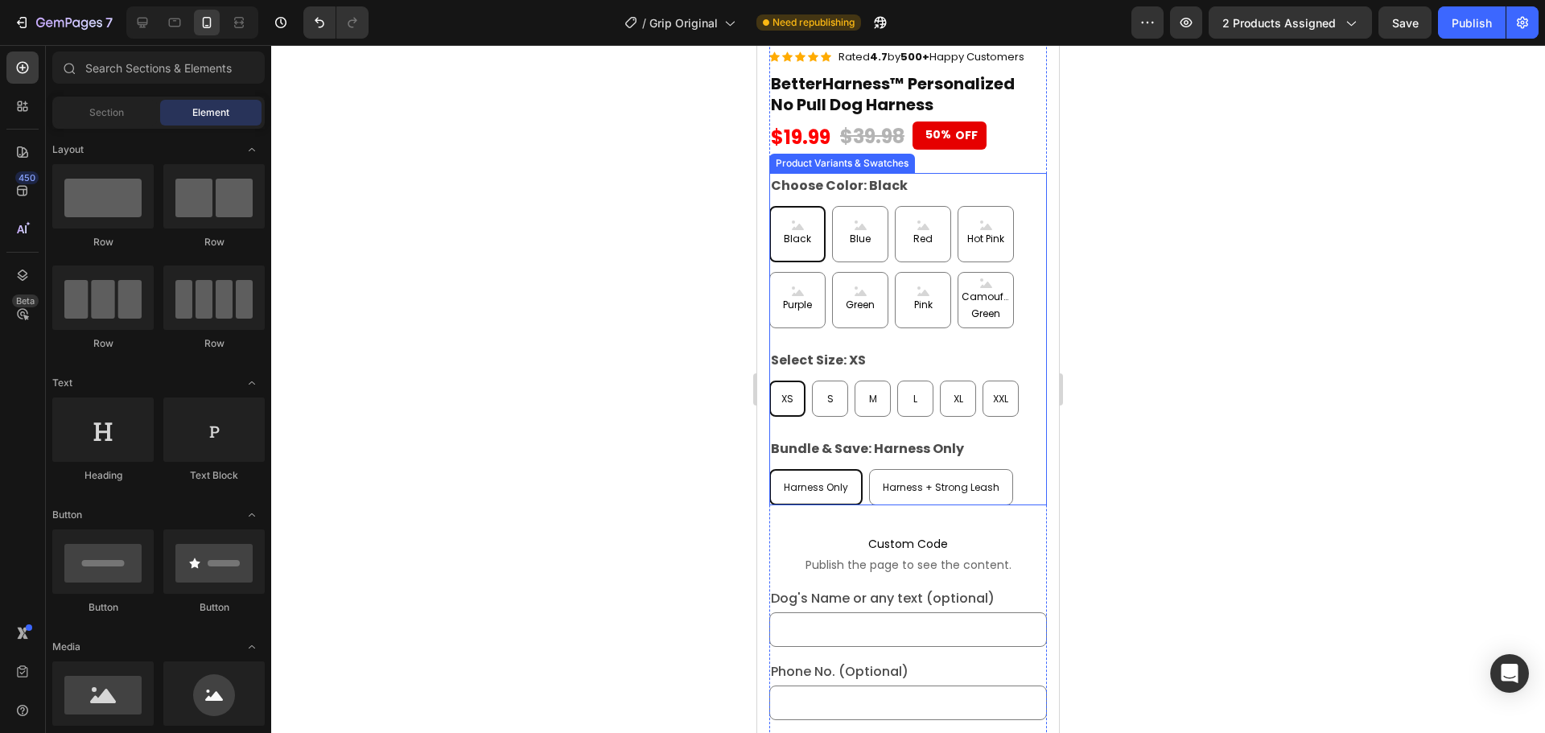
click at [992, 193] on div "Choose Color: Black Black Black Black Blue Blue Blue Red Red Red Hot Pink Hot P…" at bounding box center [908, 250] width 278 height 155
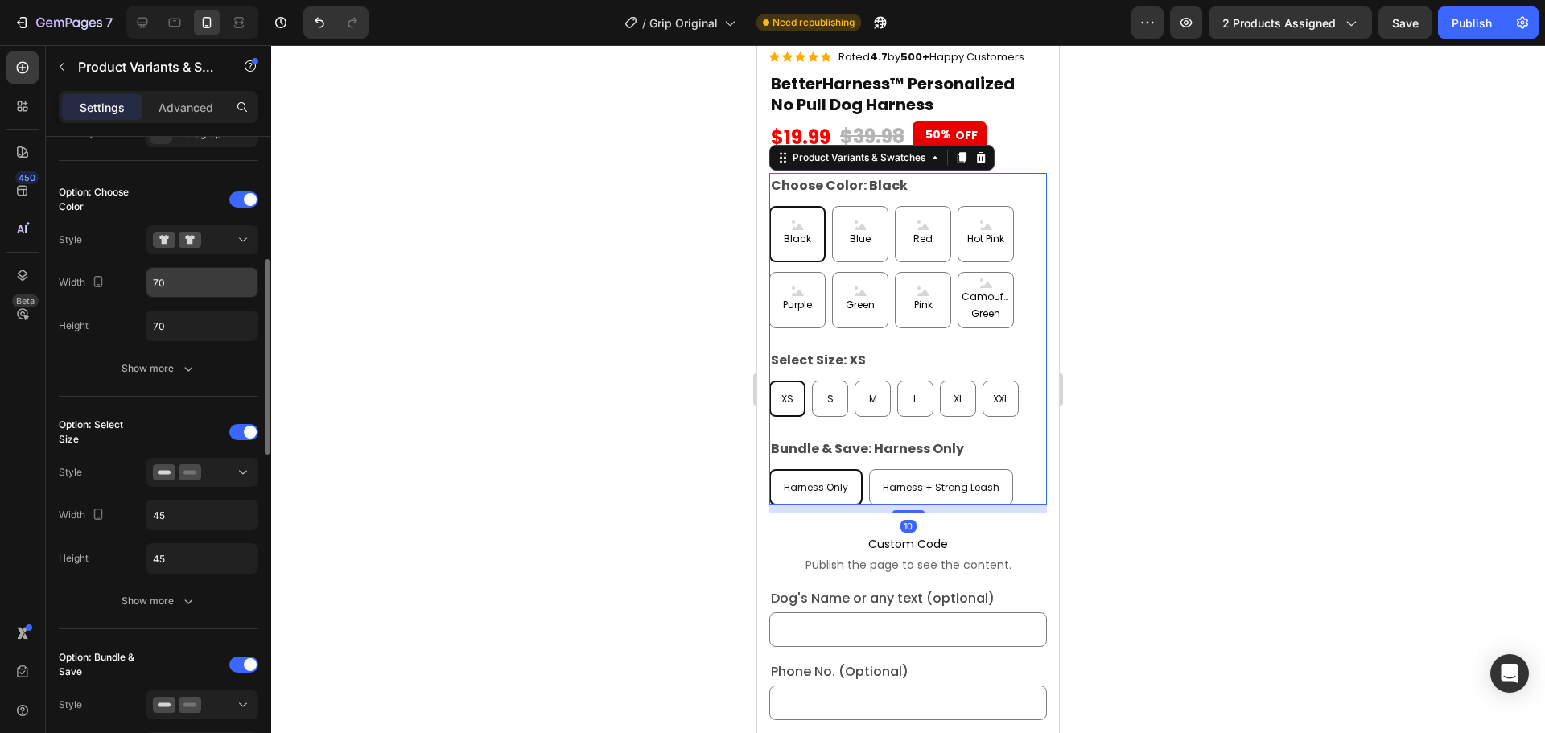
click at [200, 278] on input "70" at bounding box center [201, 282] width 111 height 29
type input "75"
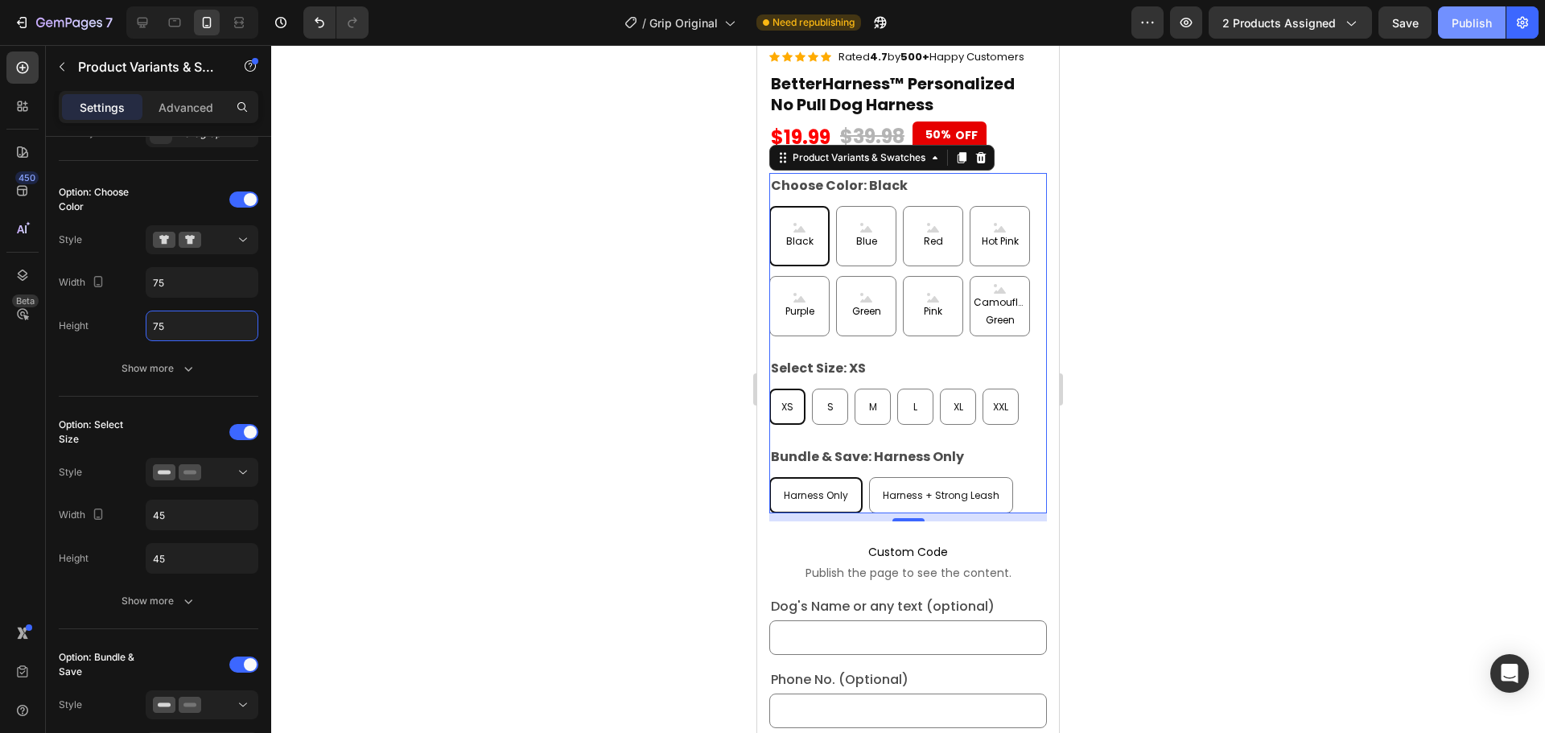
type input "75"
click at [1471, 31] on button "Publish" at bounding box center [1472, 22] width 68 height 32
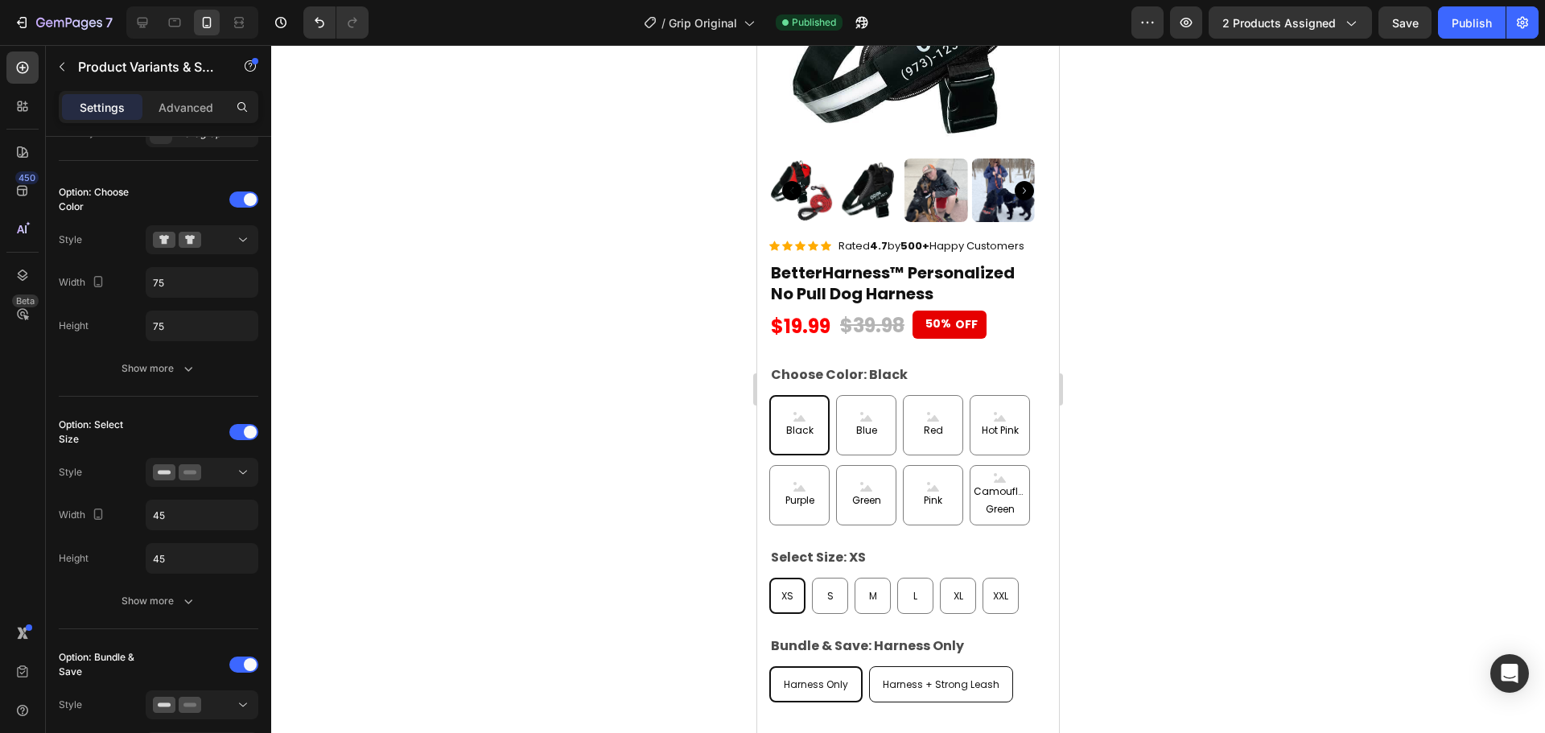
scroll to position [8141, 0]
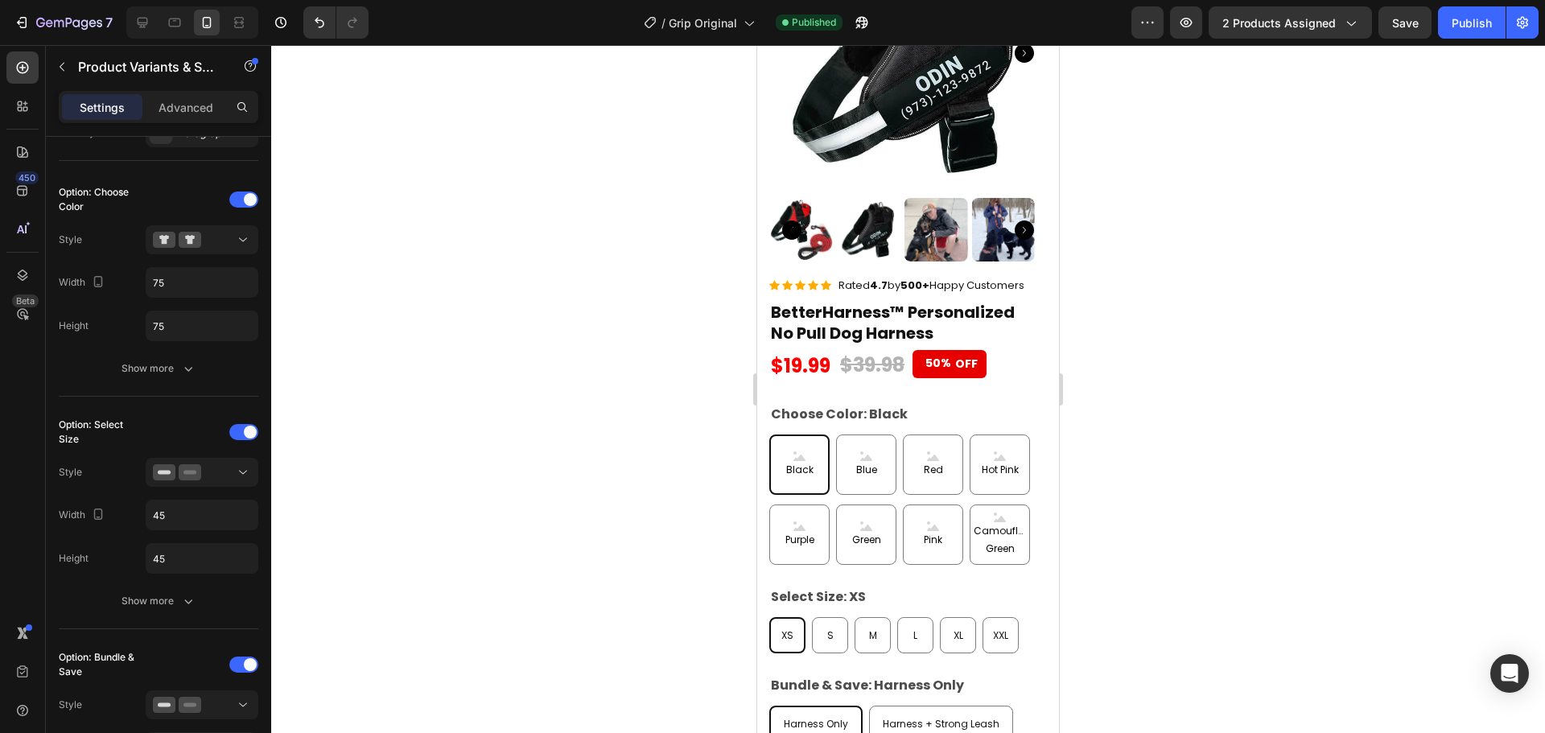
click at [936, 402] on div "Choose Color: Black Black Black Black Blue Blue Blue Red Red Red Hot Pink Hot P…" at bounding box center [908, 483] width 278 height 163
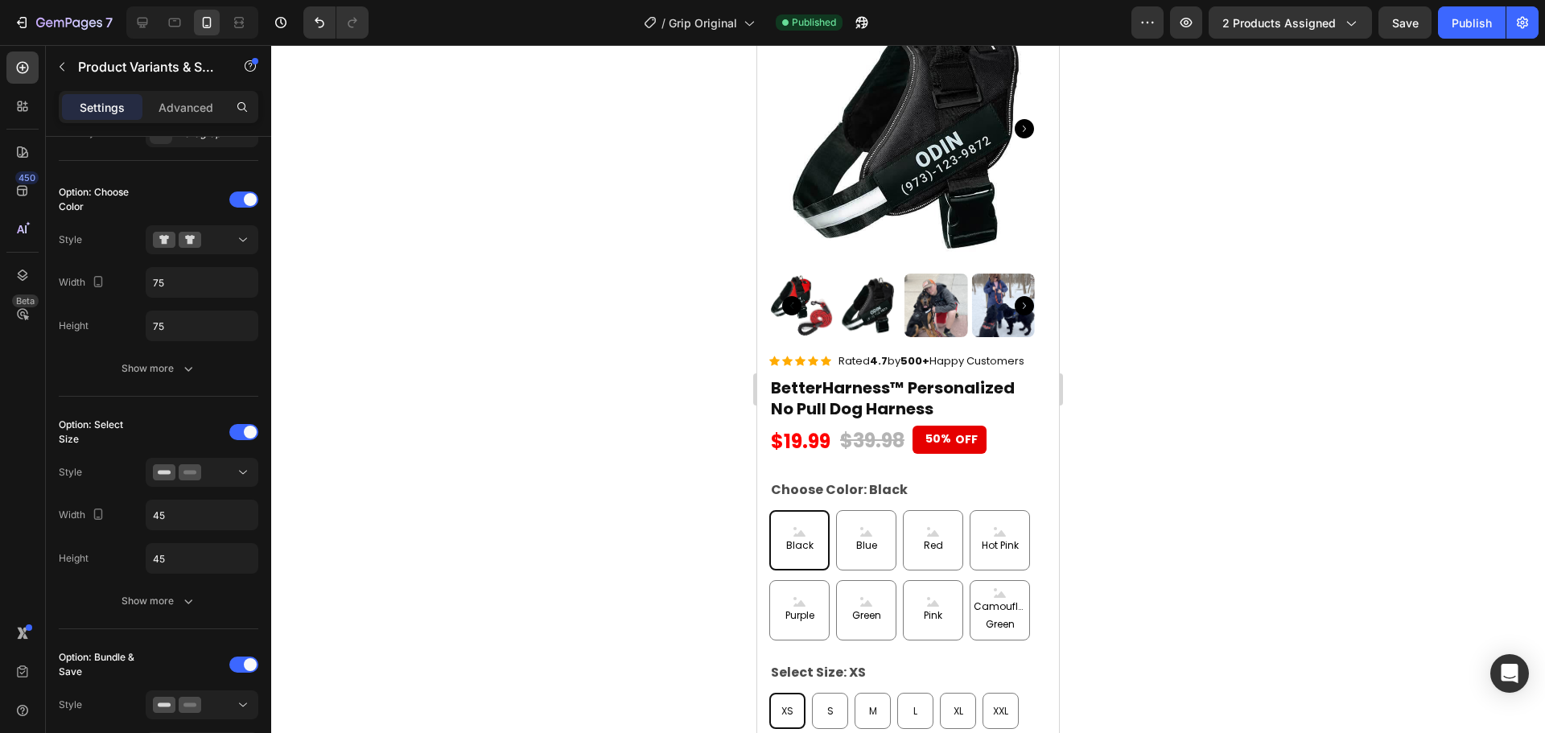
scroll to position [8060, 0]
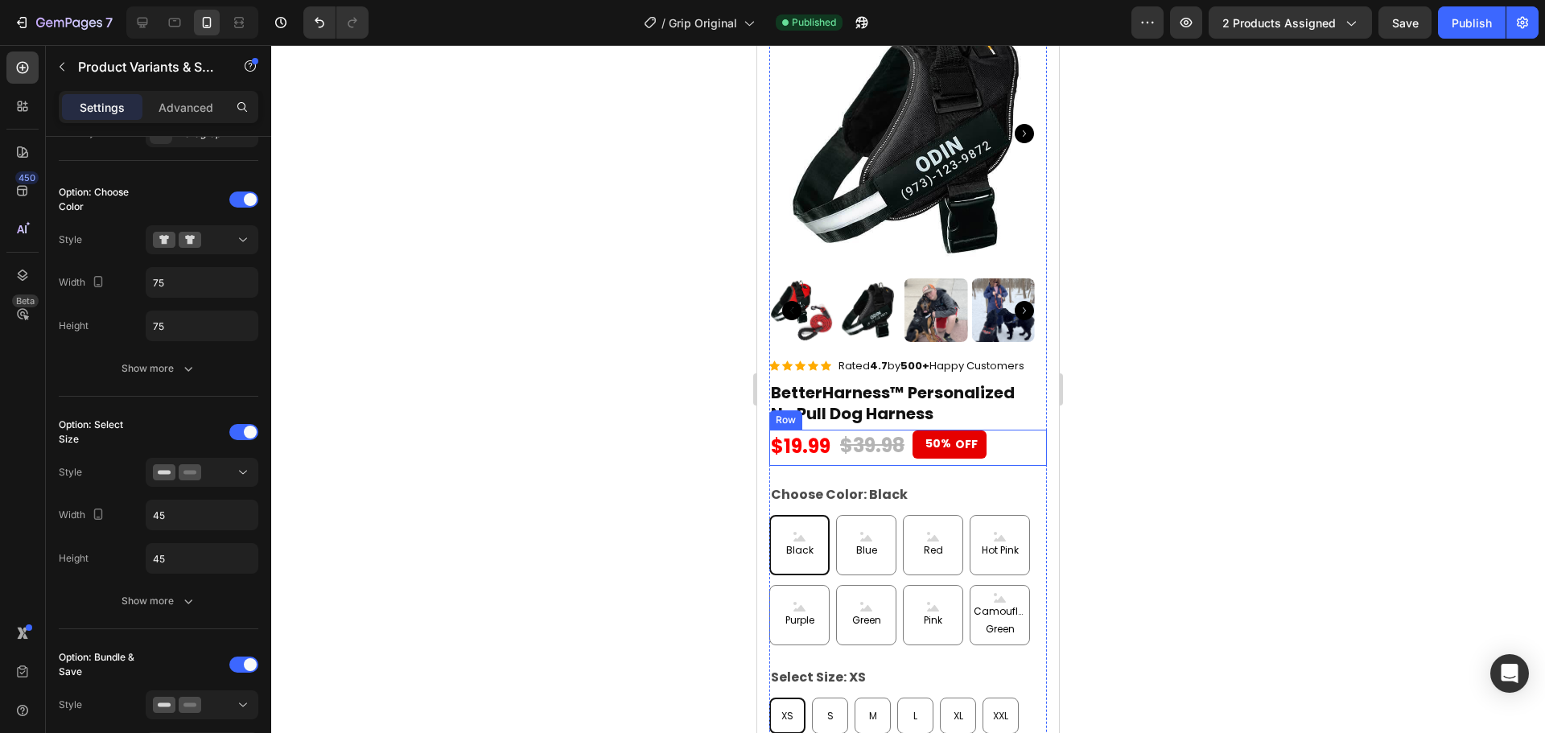
click at [1016, 432] on div "$19.99 (P) Price (P) Price $39.98 (P) Price (P) Price 50% OFF (P) Tag Row" at bounding box center [908, 448] width 278 height 36
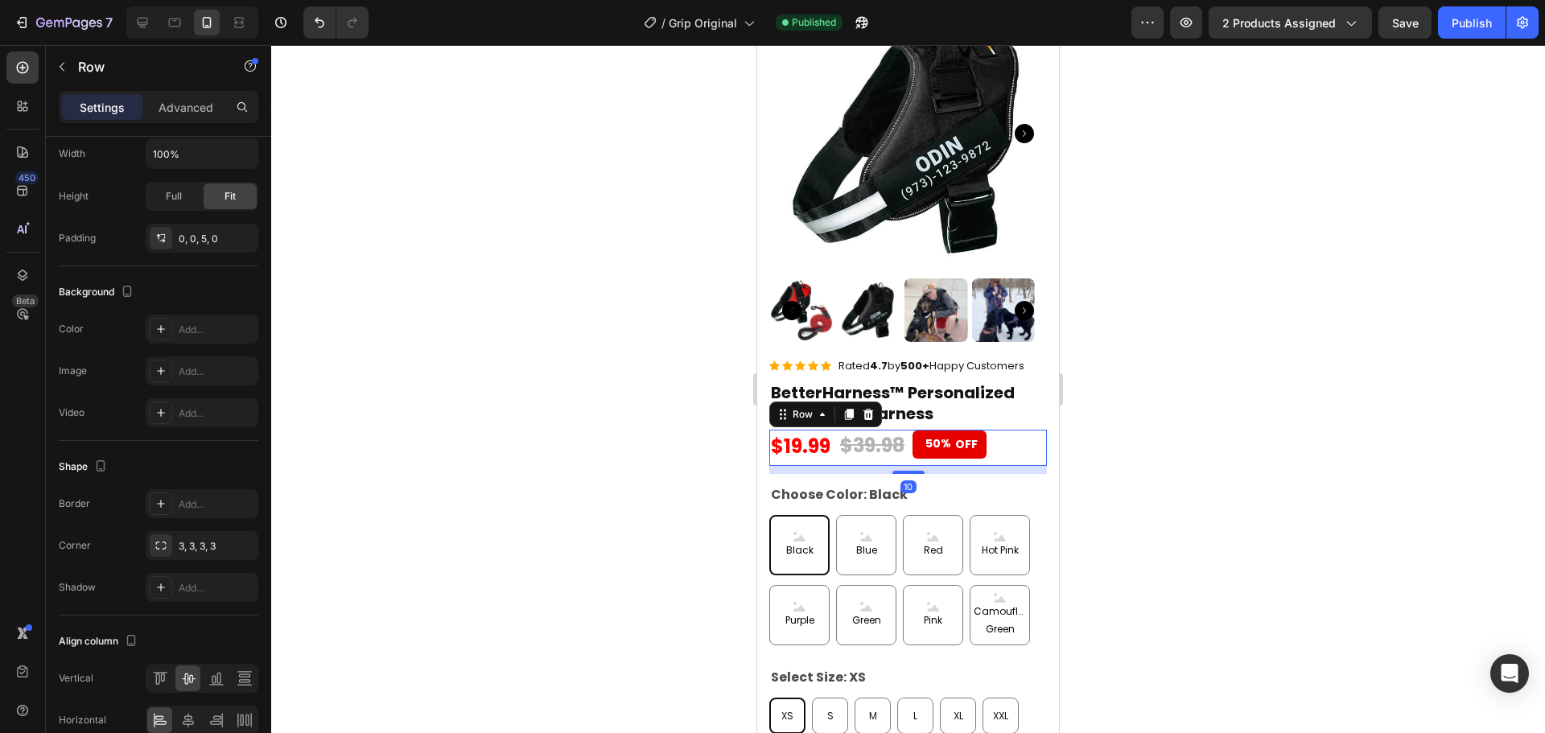
scroll to position [0, 0]
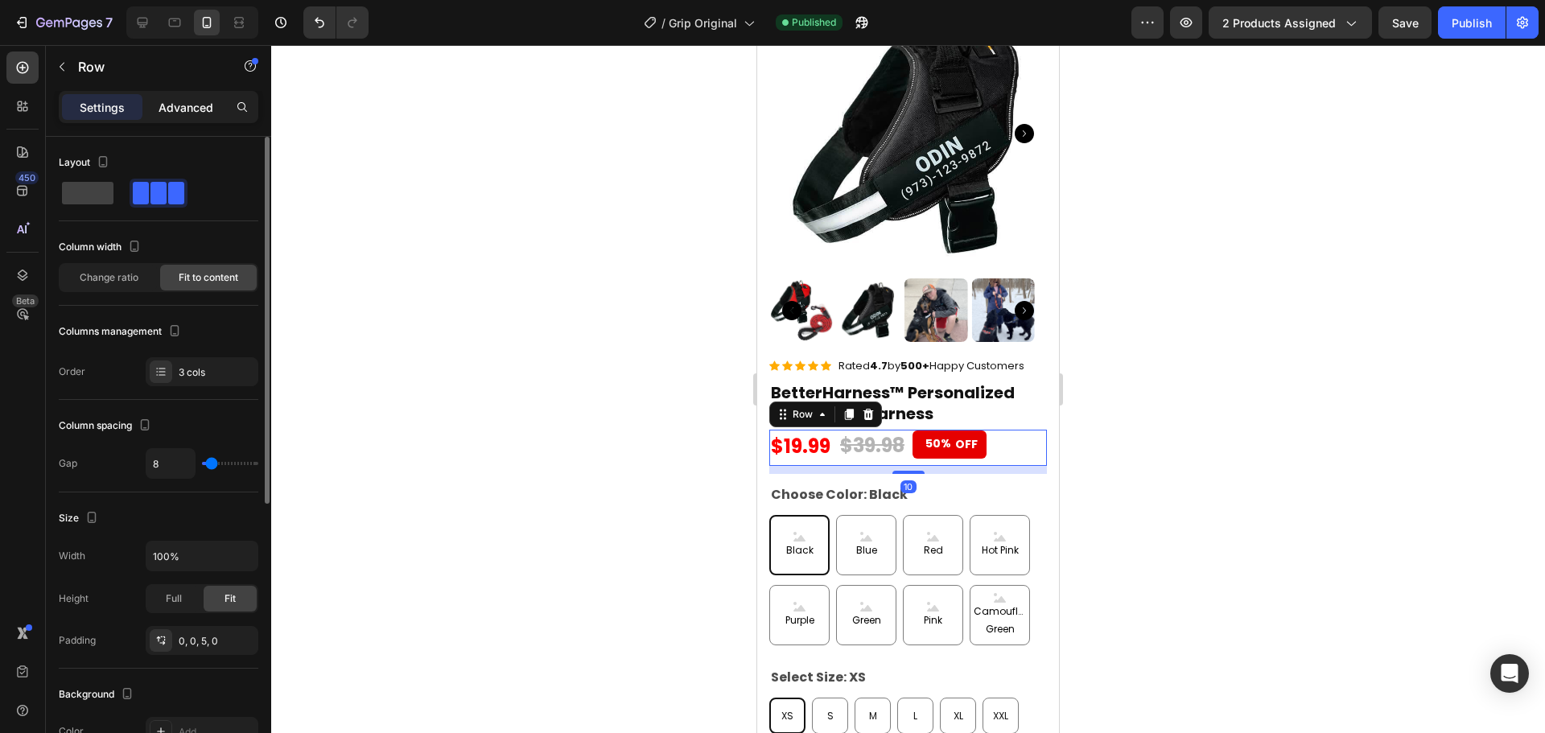
click at [193, 106] on p "Advanced" at bounding box center [186, 107] width 55 height 17
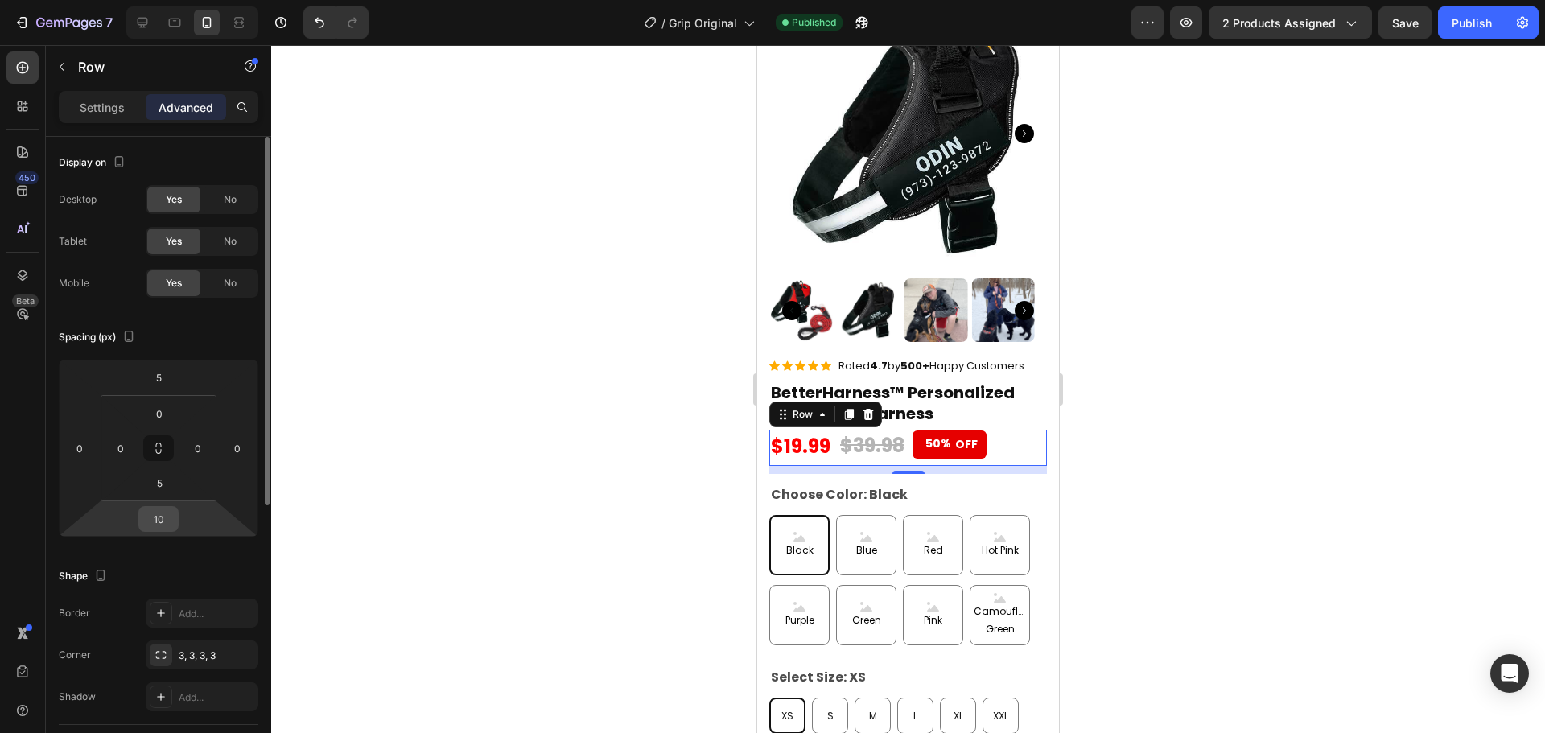
click at [153, 517] on input "10" at bounding box center [158, 519] width 32 height 24
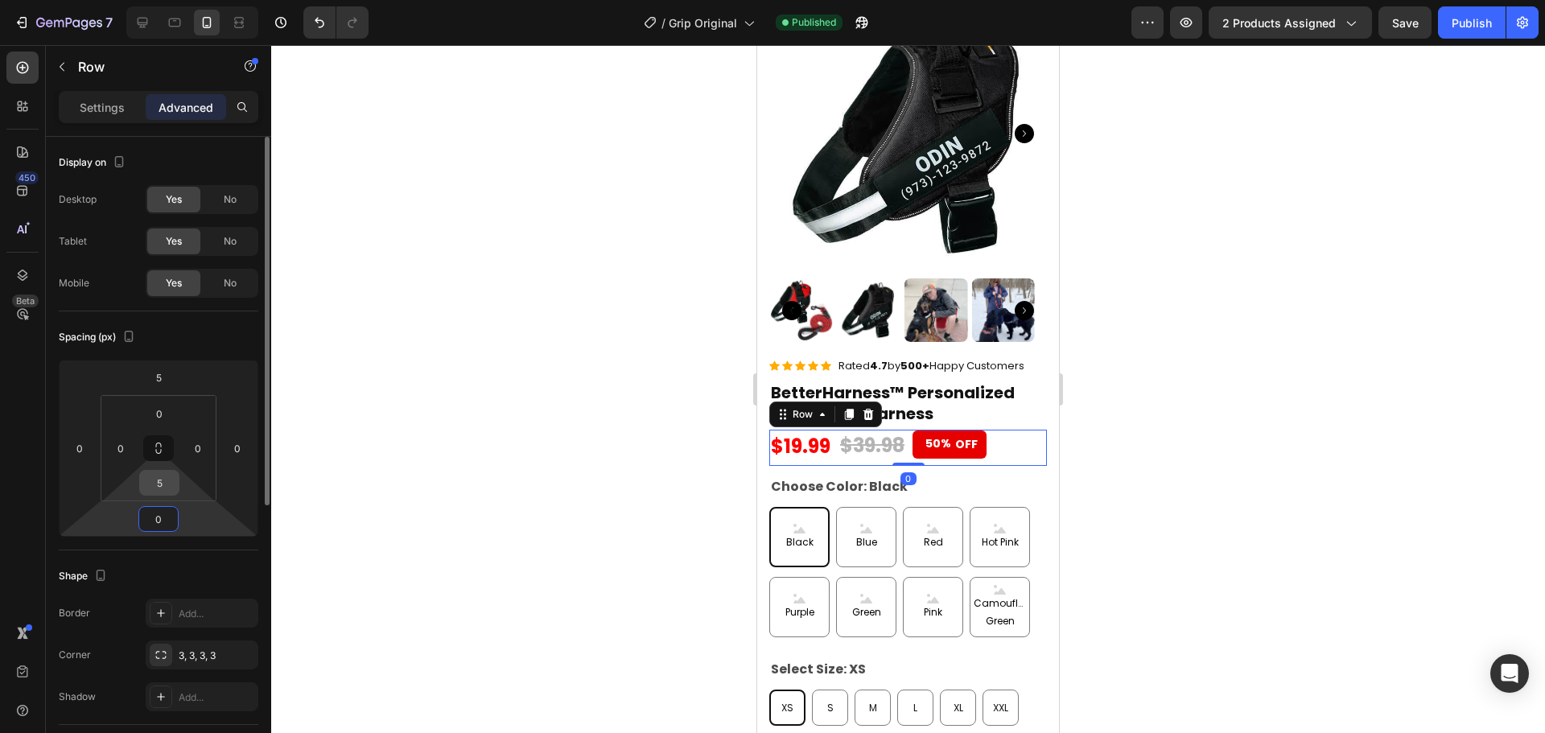
type input "0"
click at [150, 482] on input "5" at bounding box center [159, 483] width 32 height 24
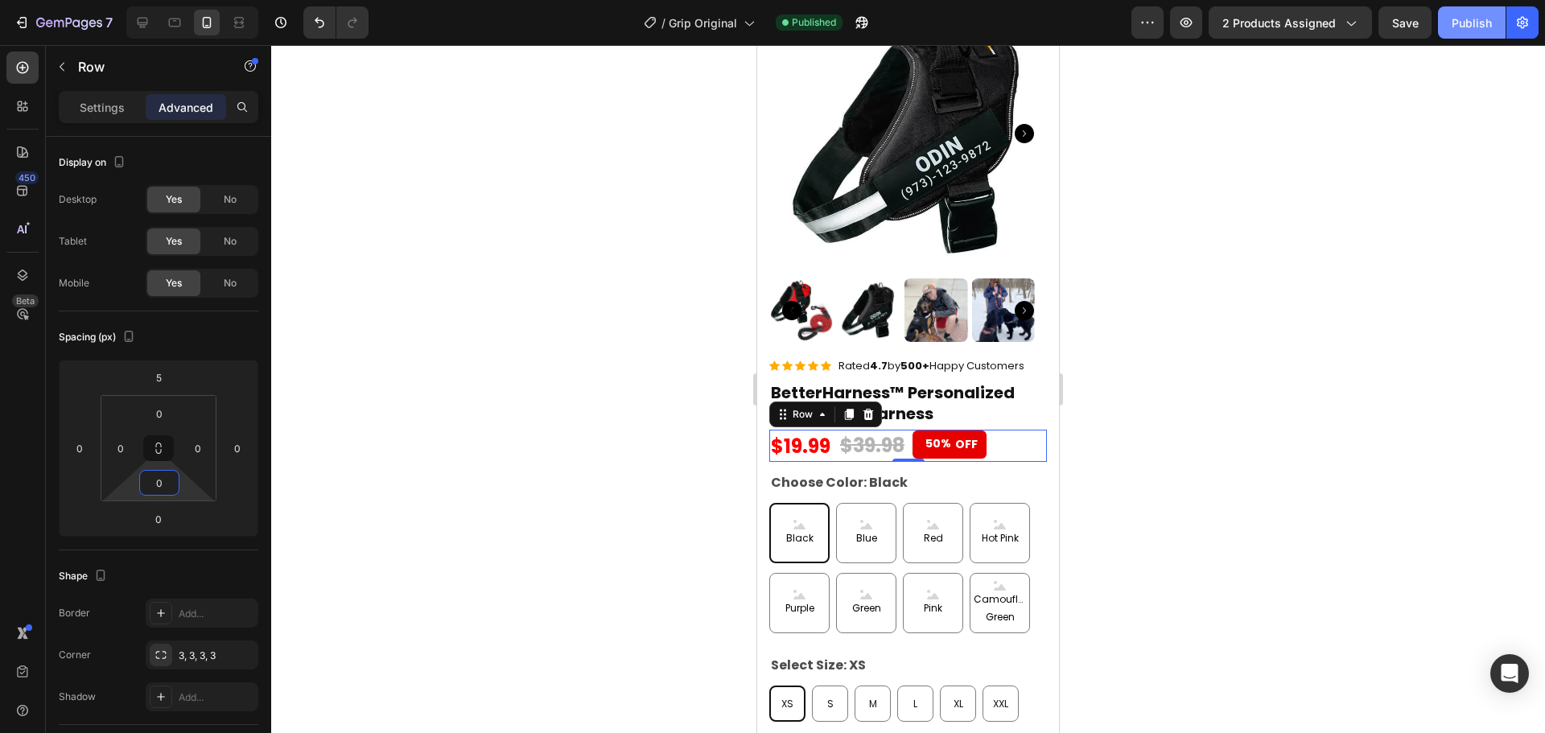
type input "0"
click at [1448, 32] on button "Publish" at bounding box center [1472, 22] width 68 height 32
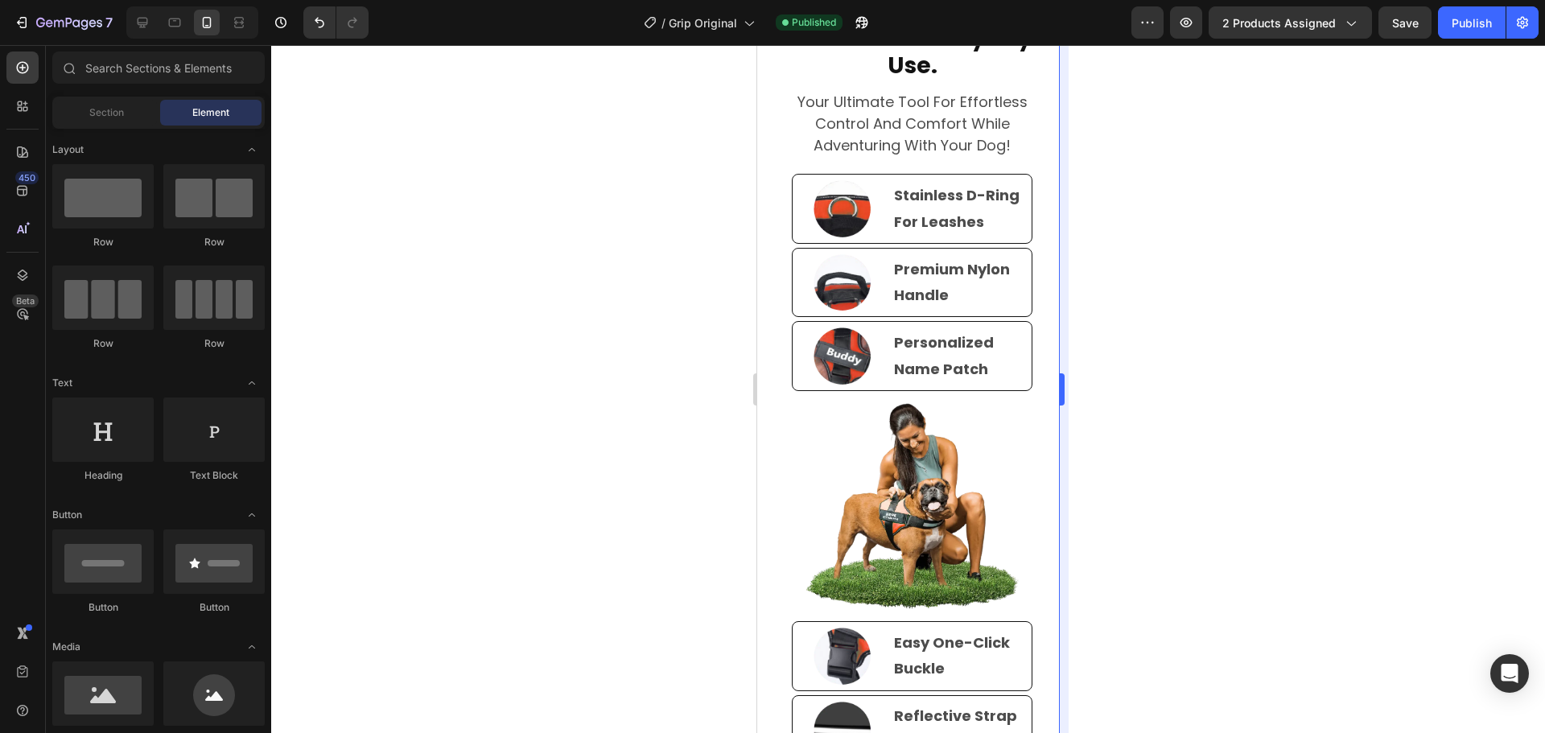
scroll to position [5598, 0]
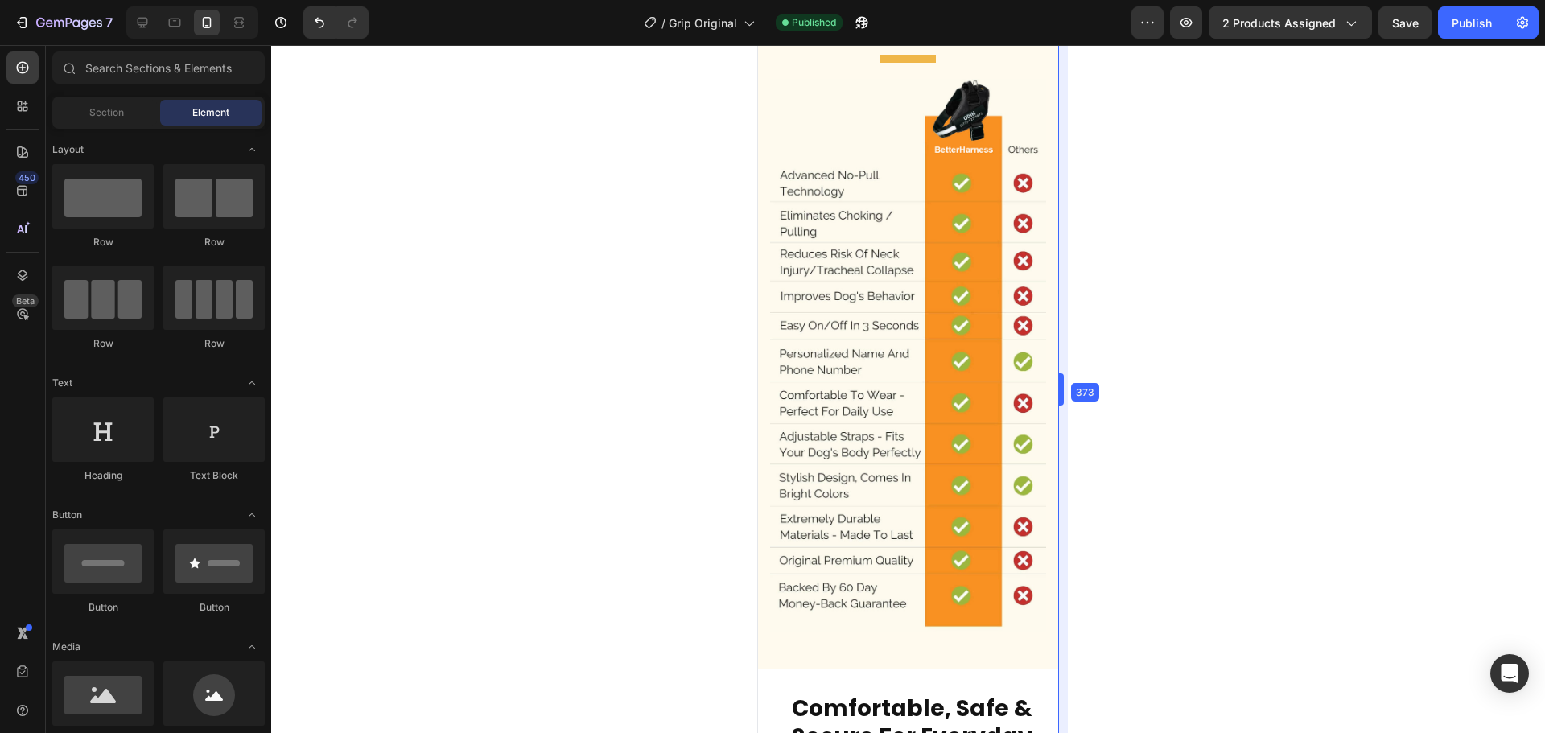
drag, startPoint x: 1061, startPoint y: 387, endPoint x: 1062, endPoint y: 137, distance: 250.3
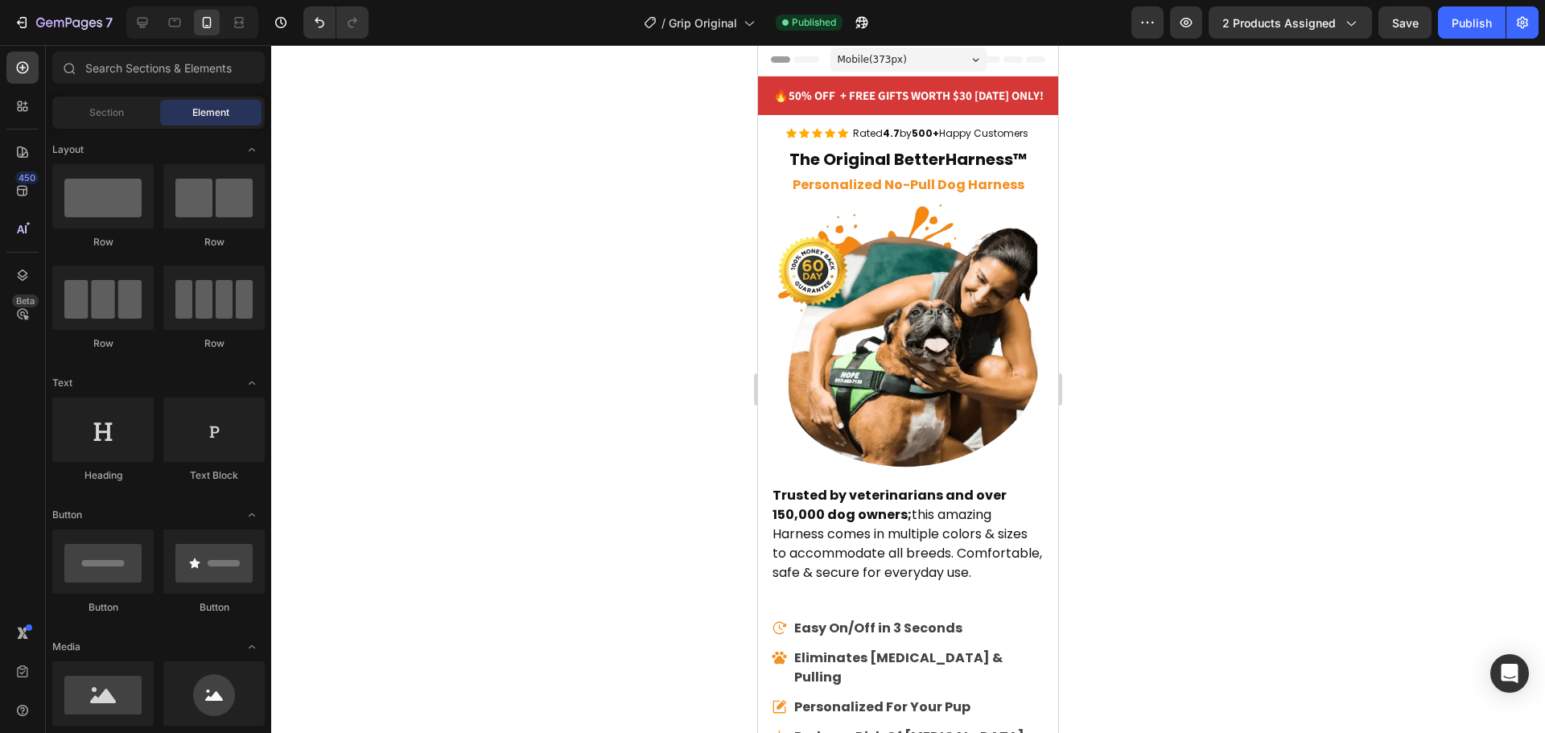
scroll to position [0, 0]
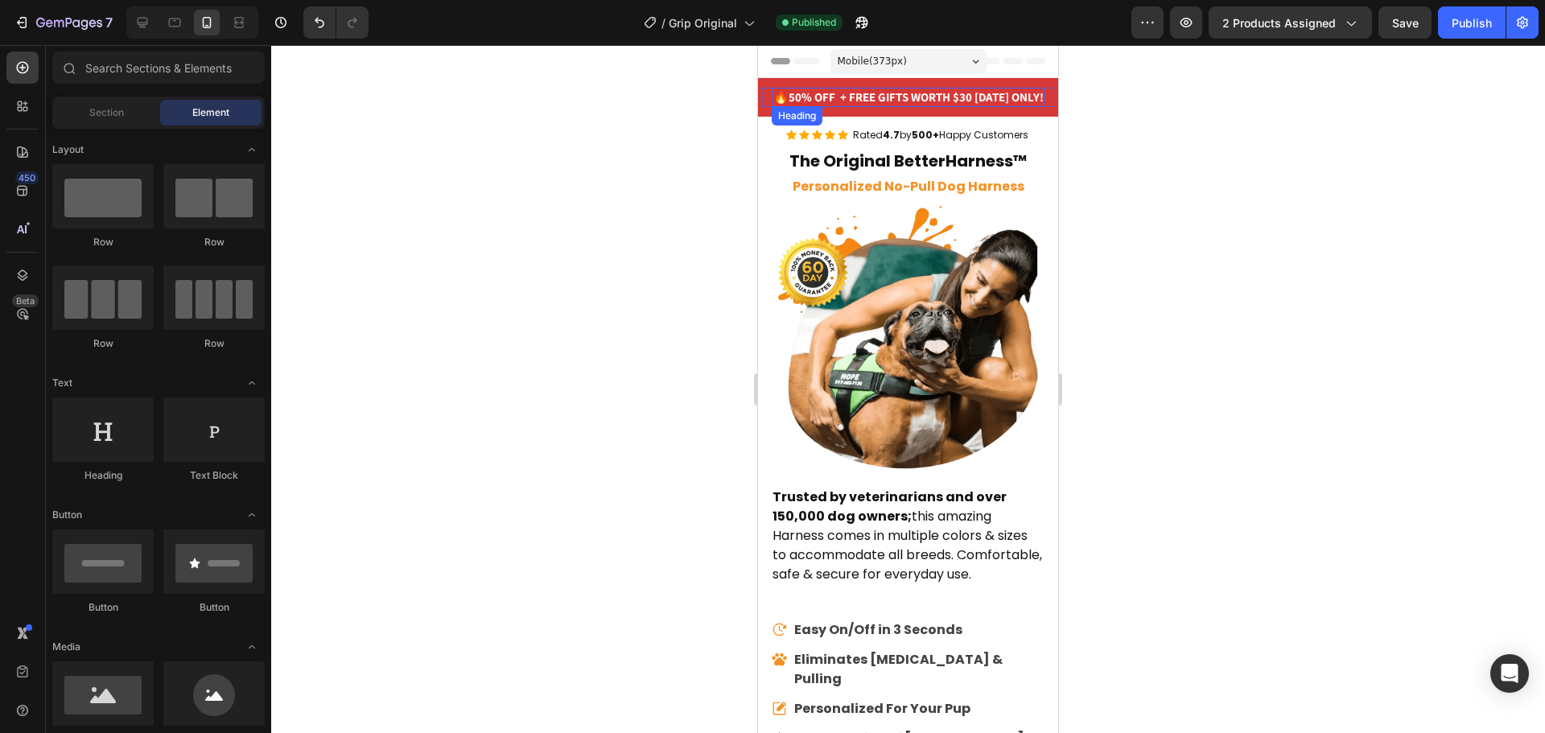
click at [847, 93] on strong "50% OFF + FREE GIFTS WORTH $30 [DATE] ONLY!" at bounding box center [916, 96] width 255 height 15
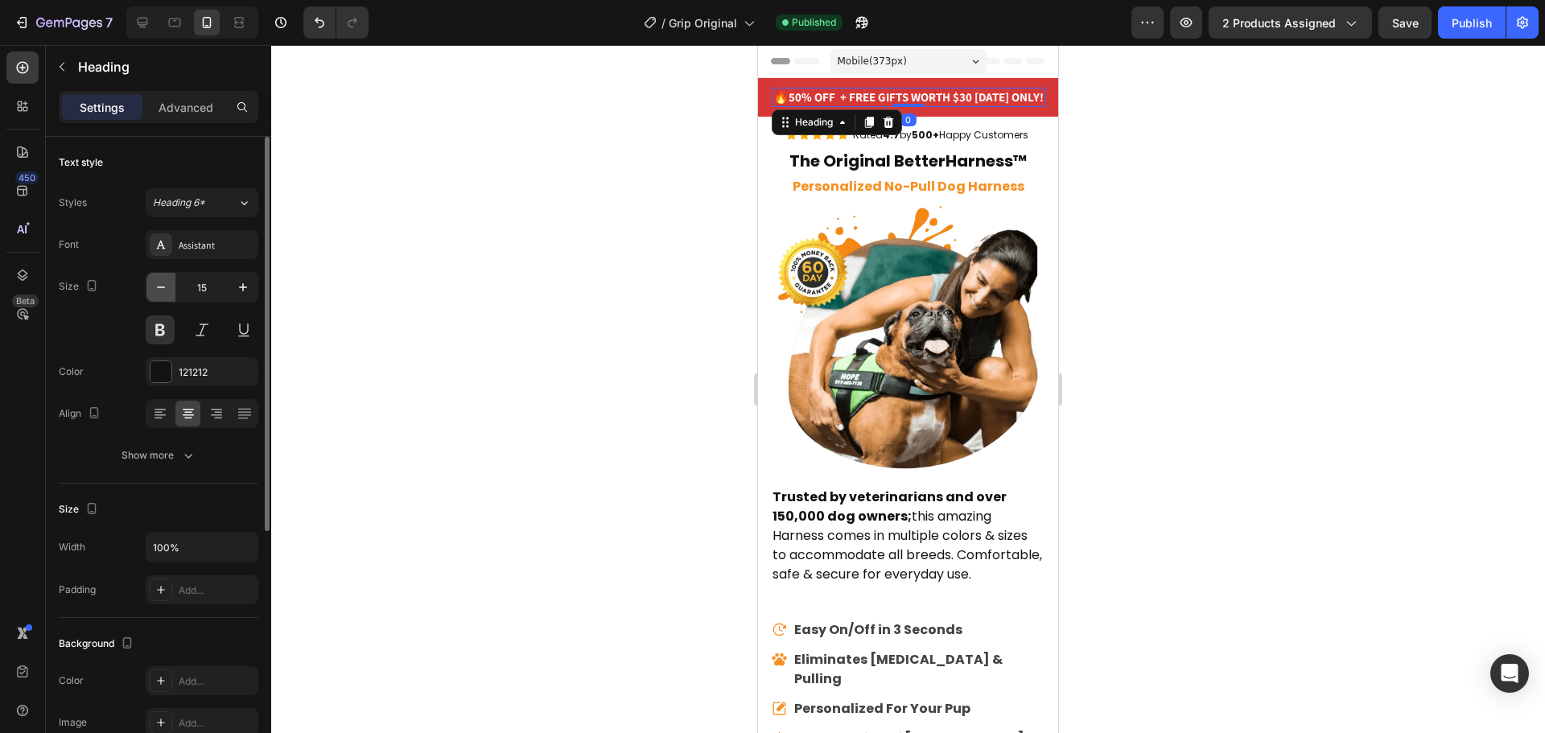
click at [155, 291] on icon "button" at bounding box center [161, 287] width 16 height 16
type input "14"
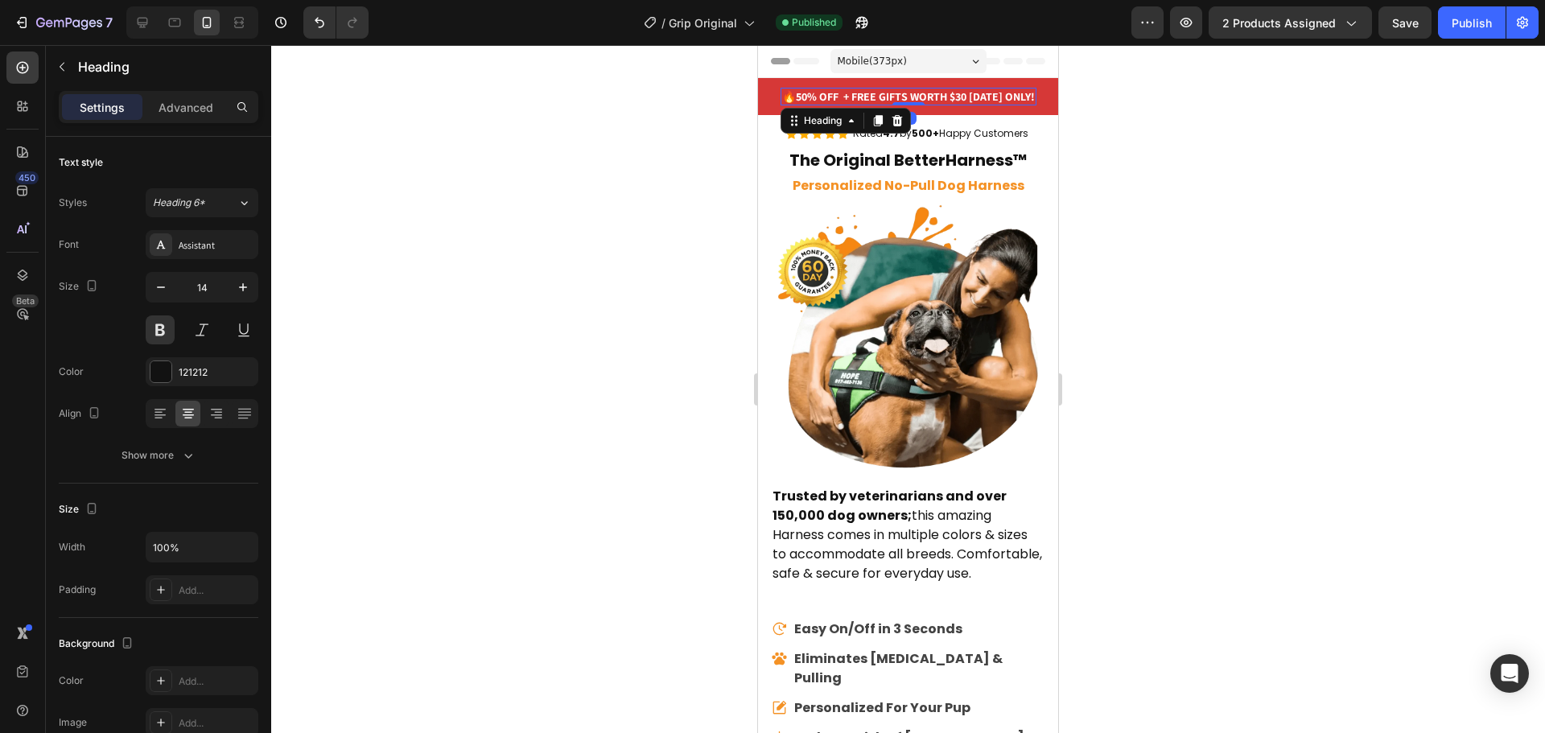
click at [557, 206] on div at bounding box center [908, 389] width 1274 height 688
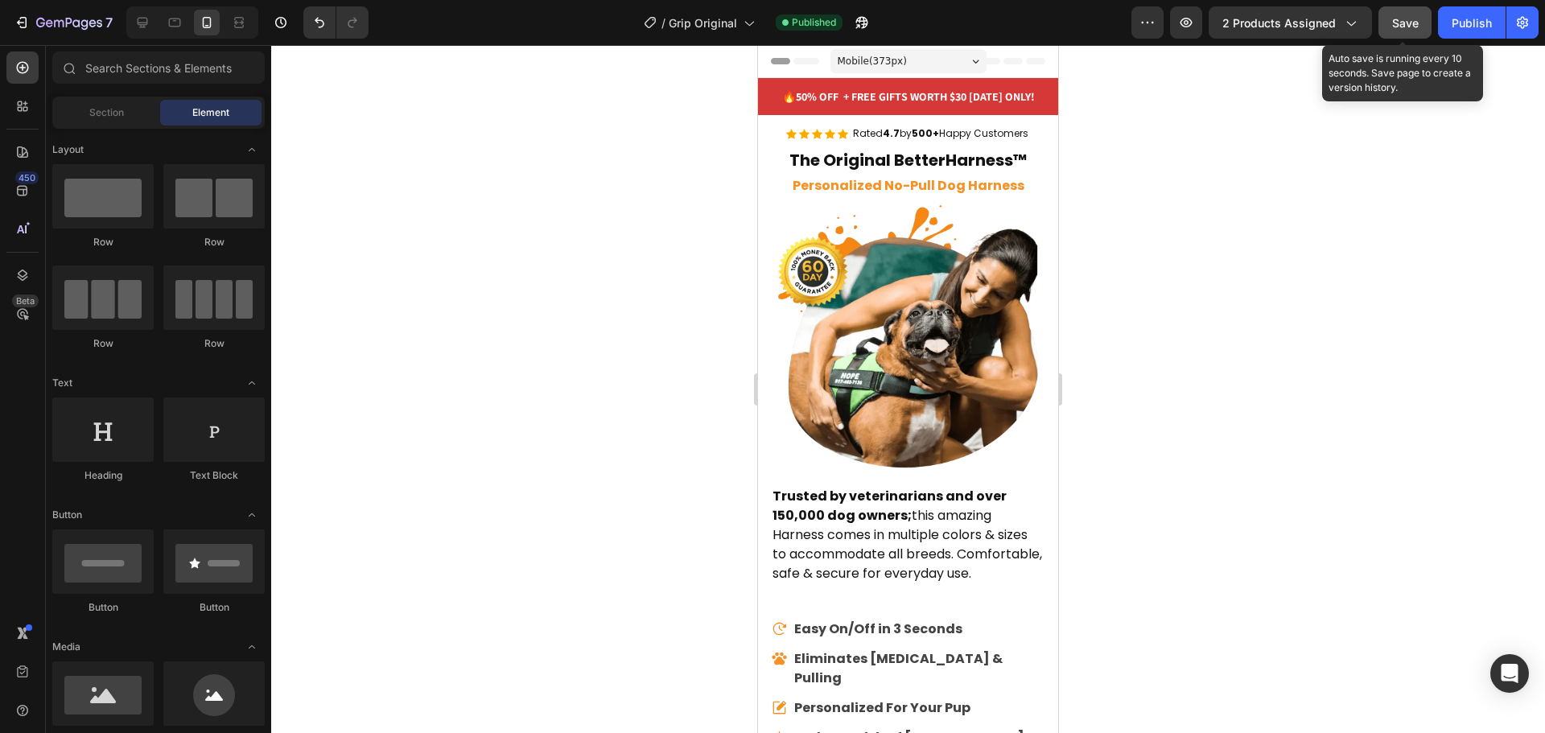
click at [1416, 23] on span "Save" at bounding box center [1405, 23] width 27 height 14
click at [1466, 19] on div "Publish" at bounding box center [1472, 22] width 40 height 17
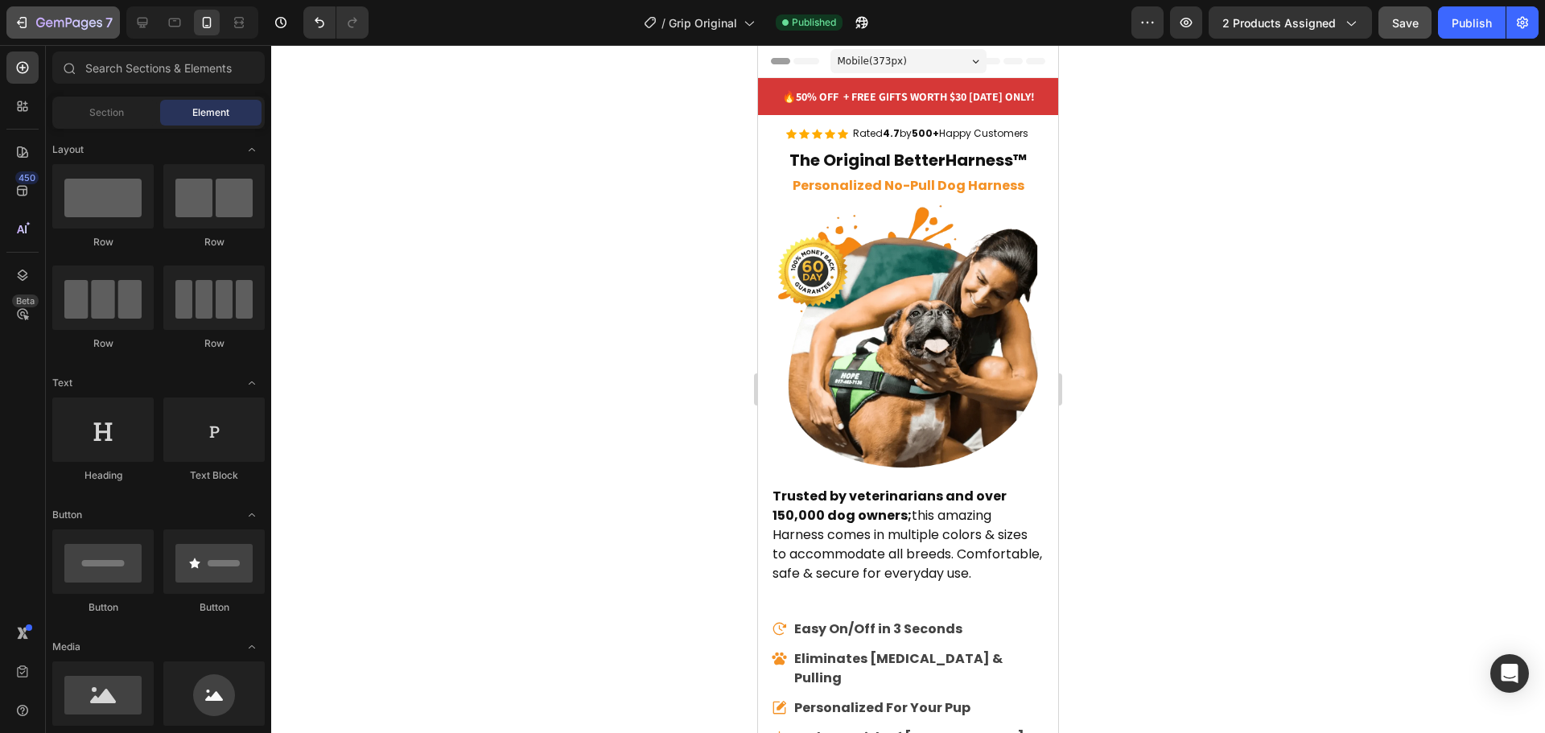
click at [15, 8] on button "7" at bounding box center [62, 22] width 113 height 32
